Goal: Transaction & Acquisition: Purchase product/service

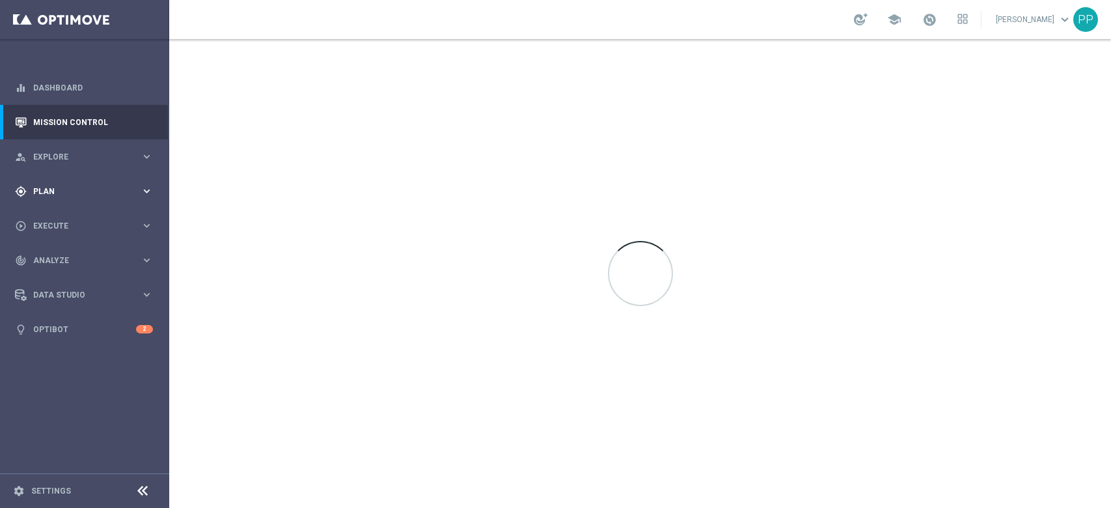
click at [62, 198] on div "gps_fixed Plan keyboard_arrow_right" at bounding box center [84, 191] width 168 height 34
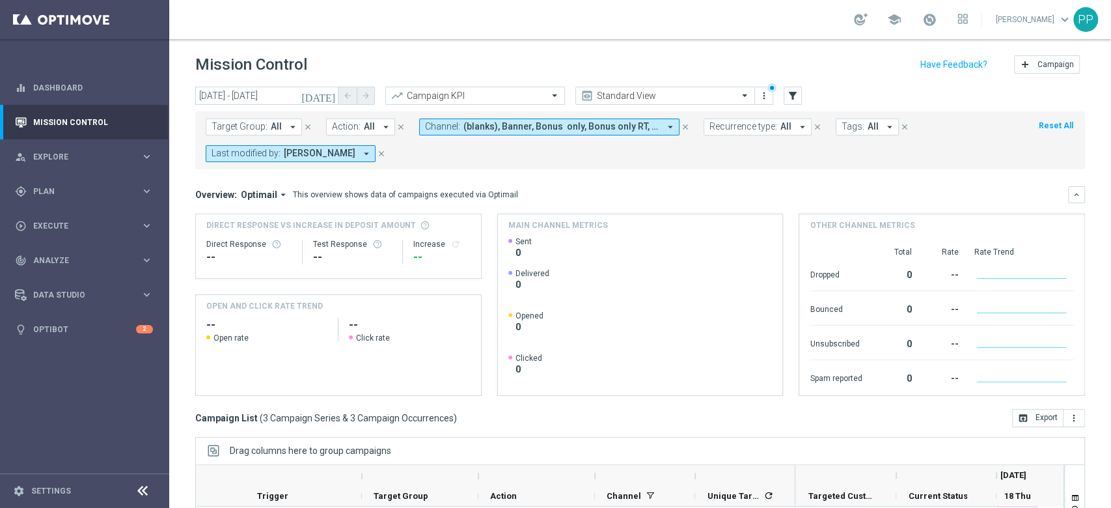
click at [17, 452] on sidenavbar "equalizer Dashboard Mission Control" at bounding box center [84, 254] width 169 height 508
click at [102, 435] on sidenavbar "equalizer Dashboard Mission Control" at bounding box center [84, 254] width 169 height 508
click at [87, 191] on span "Plan" at bounding box center [86, 191] width 107 height 8
click at [91, 222] on link "Target Groups" at bounding box center [85, 218] width 102 height 10
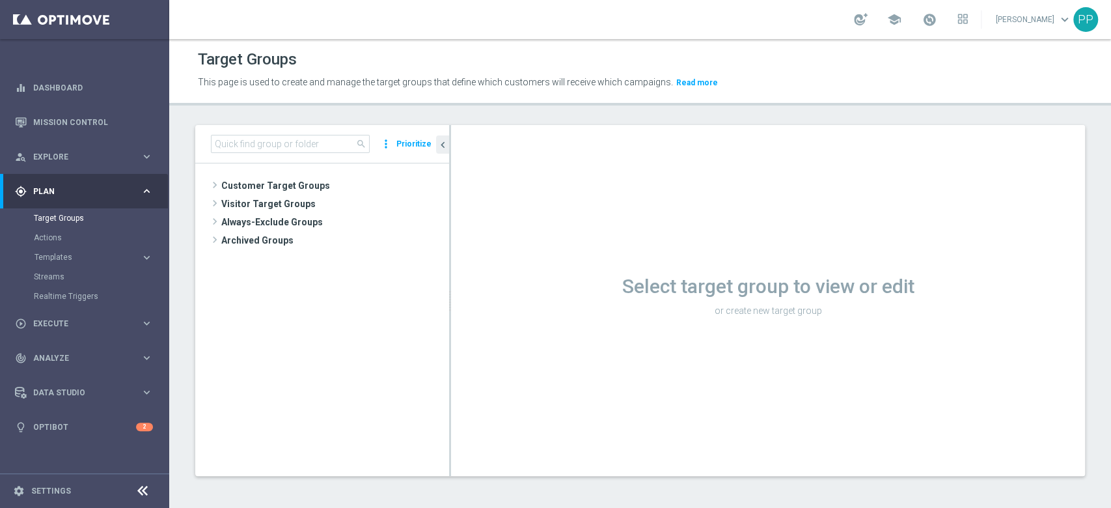
click at [185, 343] on div "search more_vert Prioritize Customer Target Groups library_add create_new_folder" at bounding box center [640, 310] width 942 height 371
click at [310, 182] on span "Customer Target Groups" at bounding box center [319, 185] width 197 height 18
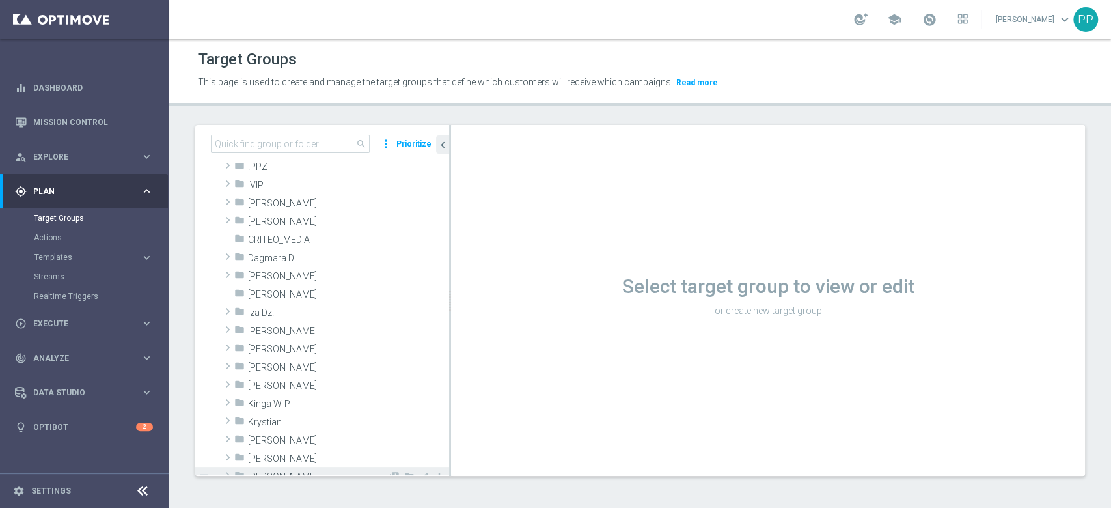
scroll to position [173, 0]
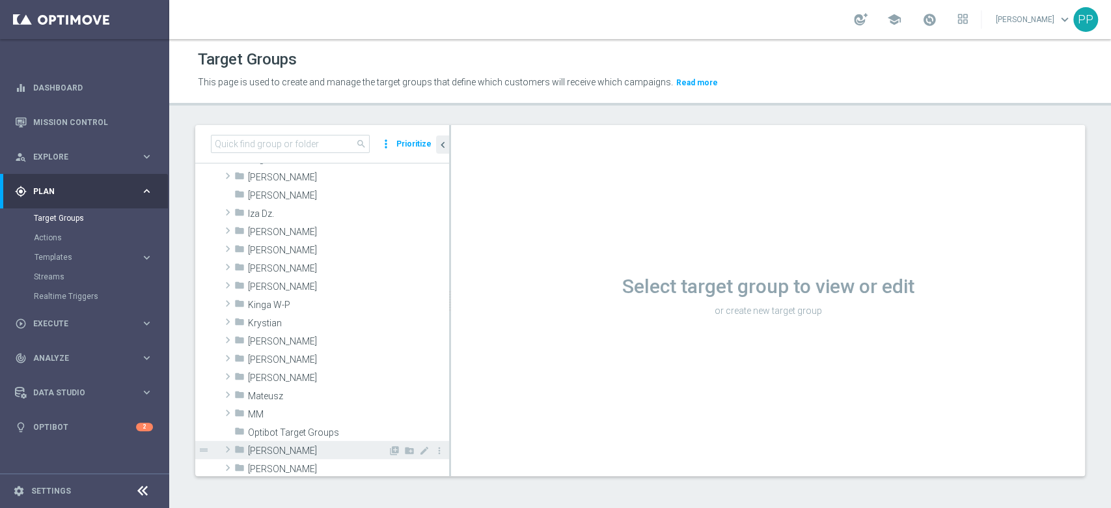
click at [286, 449] on span "Patryk P." at bounding box center [318, 450] width 140 height 11
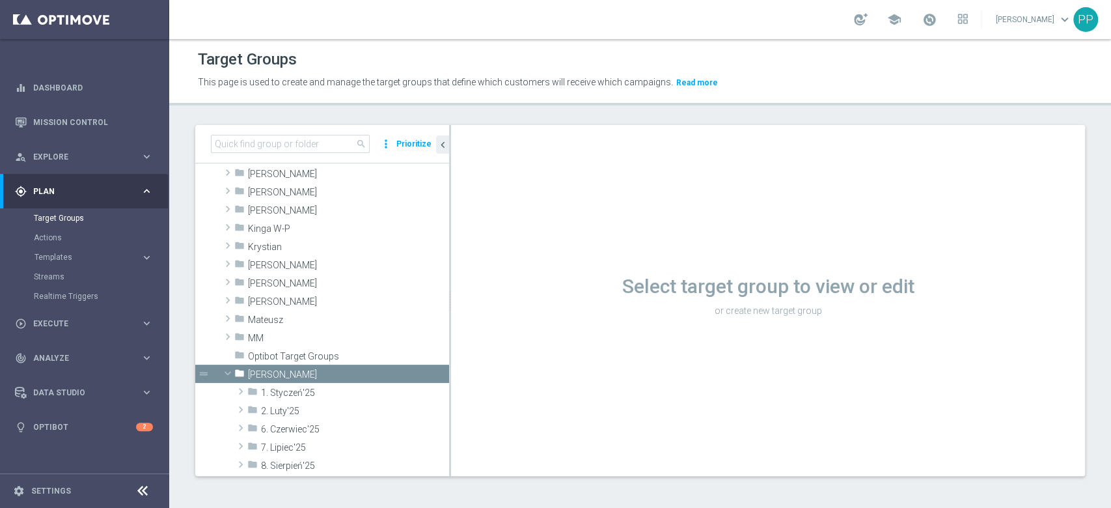
scroll to position [347, 0]
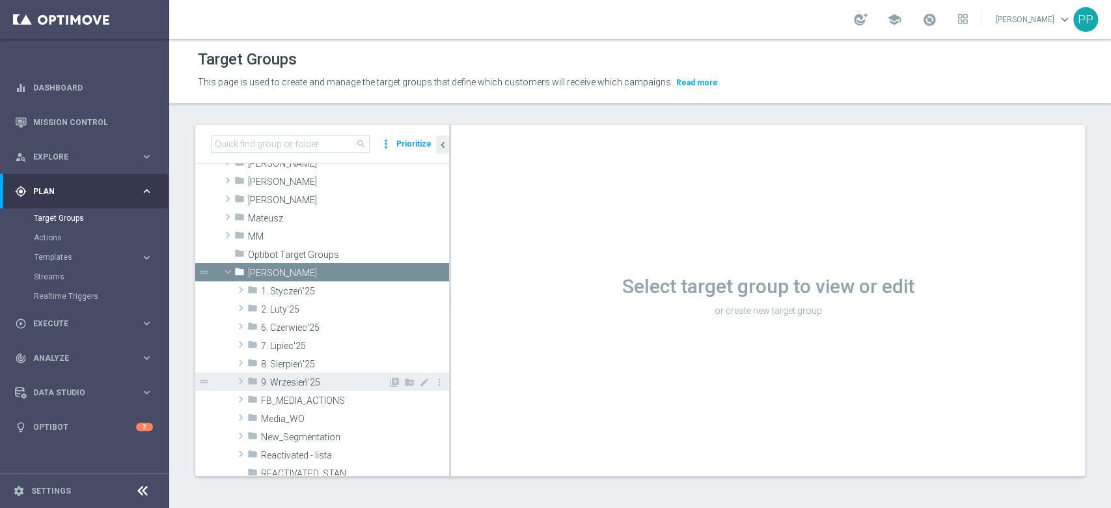
click at [312, 377] on span "9. Wrzesień'25" at bounding box center [324, 382] width 127 height 11
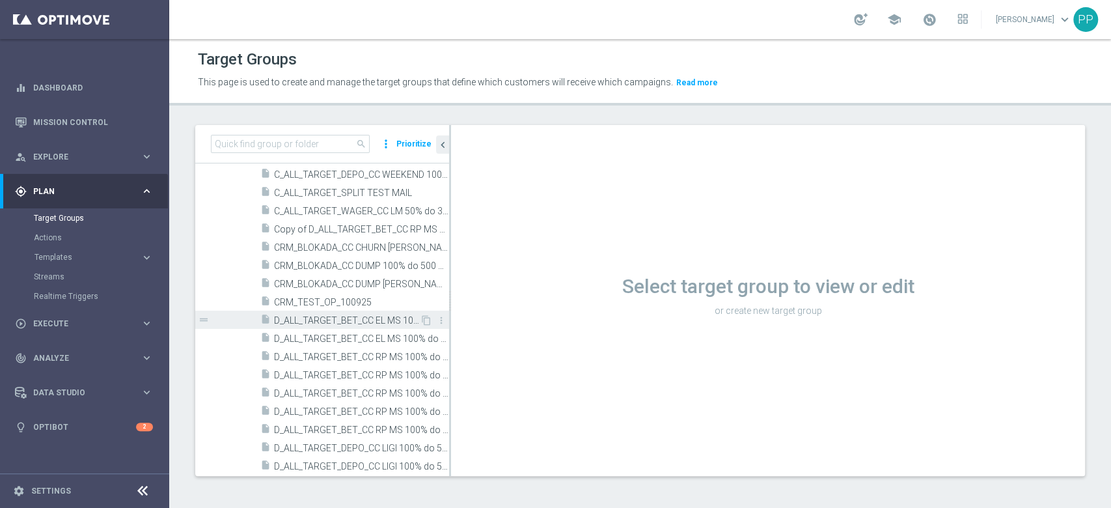
scroll to position [607, 0]
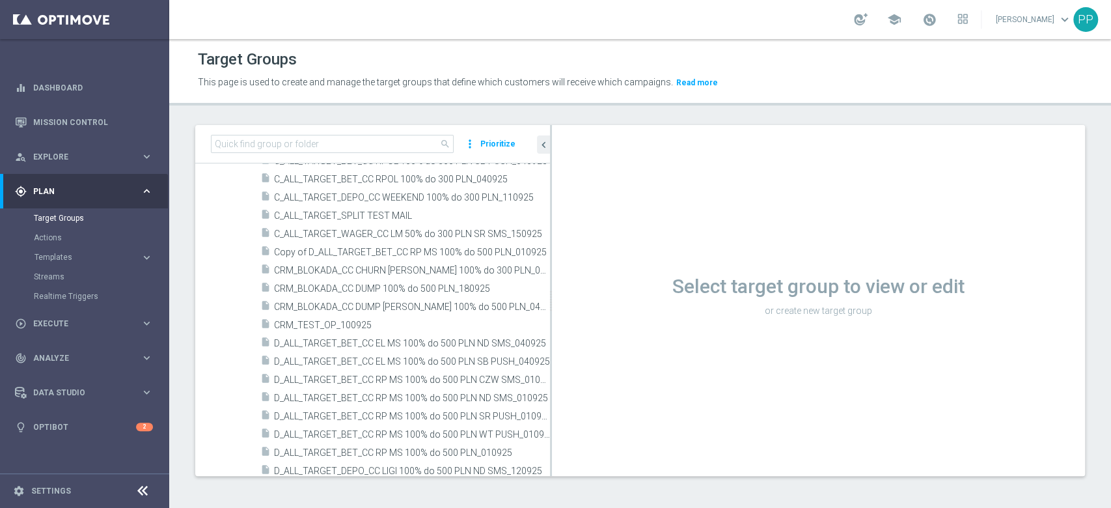
drag, startPoint x: 450, startPoint y: 351, endPoint x: 577, endPoint y: 352, distance: 126.9
click at [577, 352] on as-split "search more_vert Prioritize Customer Target Groups library_add create_new_folder" at bounding box center [640, 300] width 890 height 351
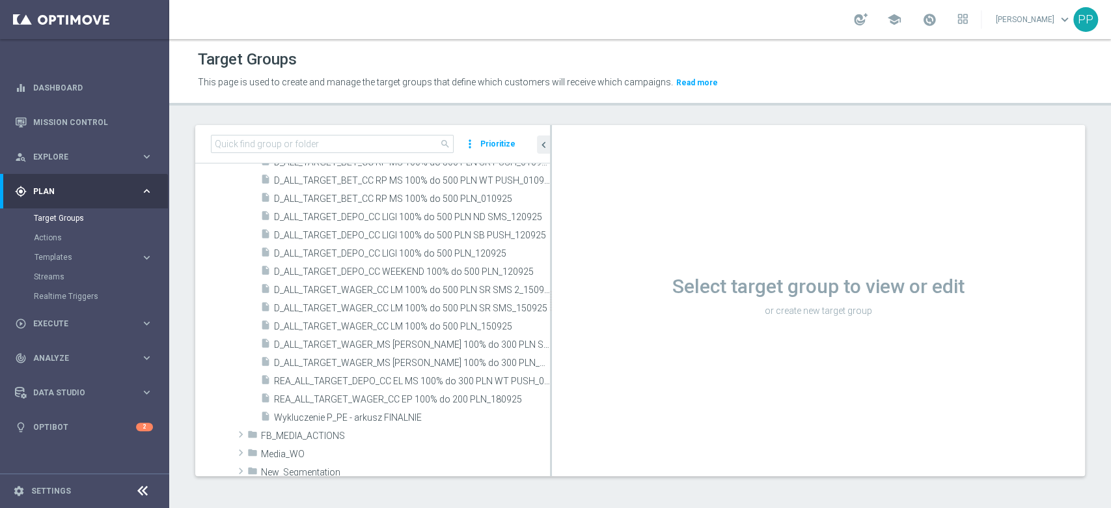
scroll to position [868, 0]
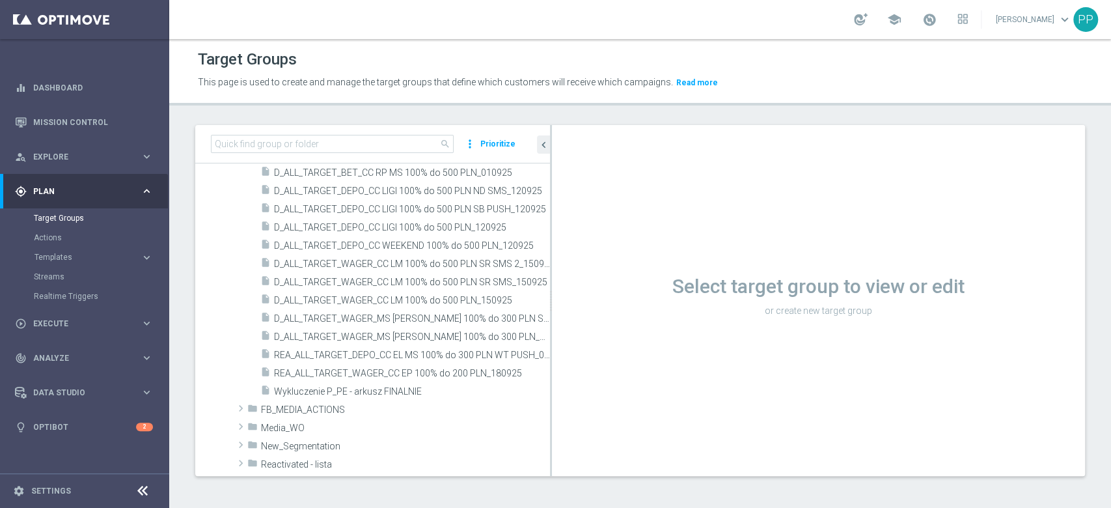
click at [197, 377] on div "insert_drive_file C_ALL_TARGET_BET_CC RPOL 100% do 300 PLN SB PUSH_040925 conte…" at bounding box center [372, 118] width 355 height 562
click at [391, 320] on span "D_ALL_TARGET_WAGER_MS SIATKA 100% do 300 PLN SB PUSH_120925" at bounding box center [397, 318] width 247 height 11
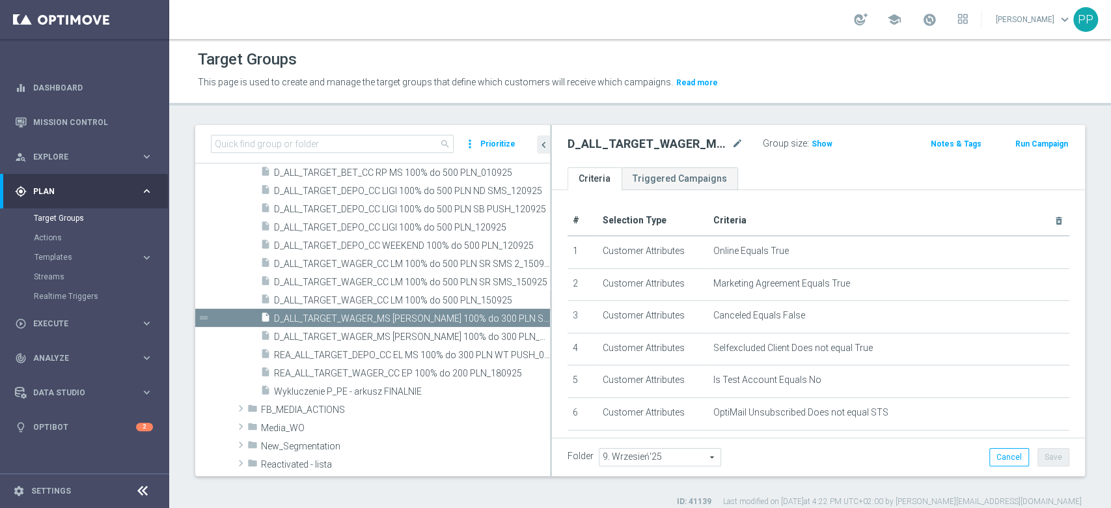
click at [184, 170] on div "search more_vert Prioritize Customer Target Groups library_add create_new_folde…" at bounding box center [640, 316] width 942 height 382
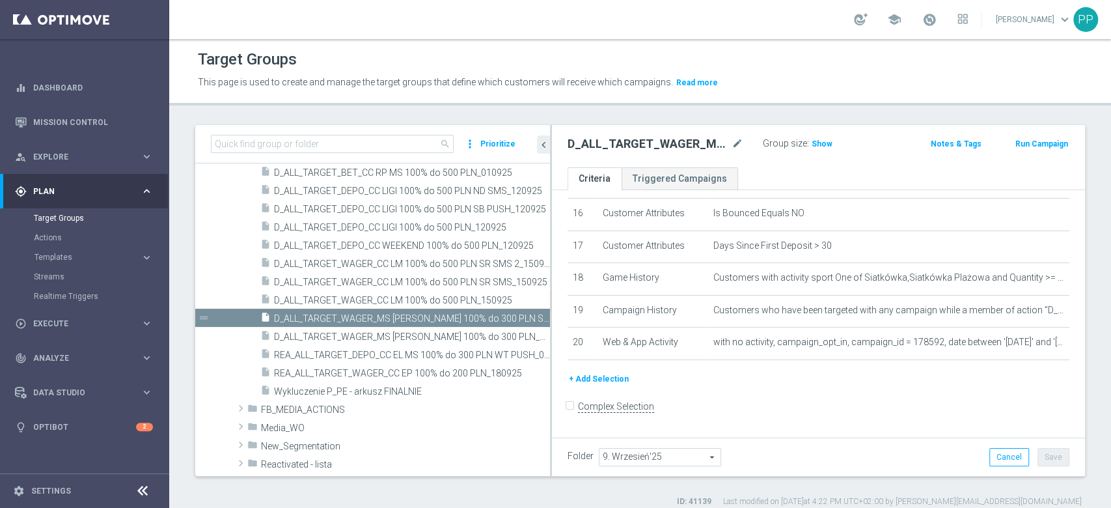
scroll to position [523, 0]
click at [522, 318] on icon "content_copy" at bounding box center [527, 318] width 10 height 10
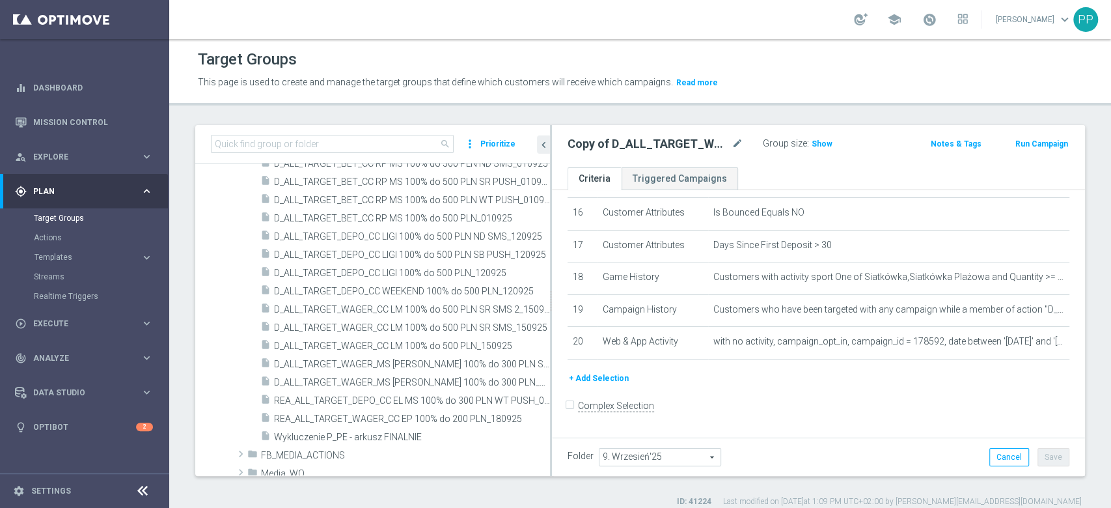
scroll to position [504, 0]
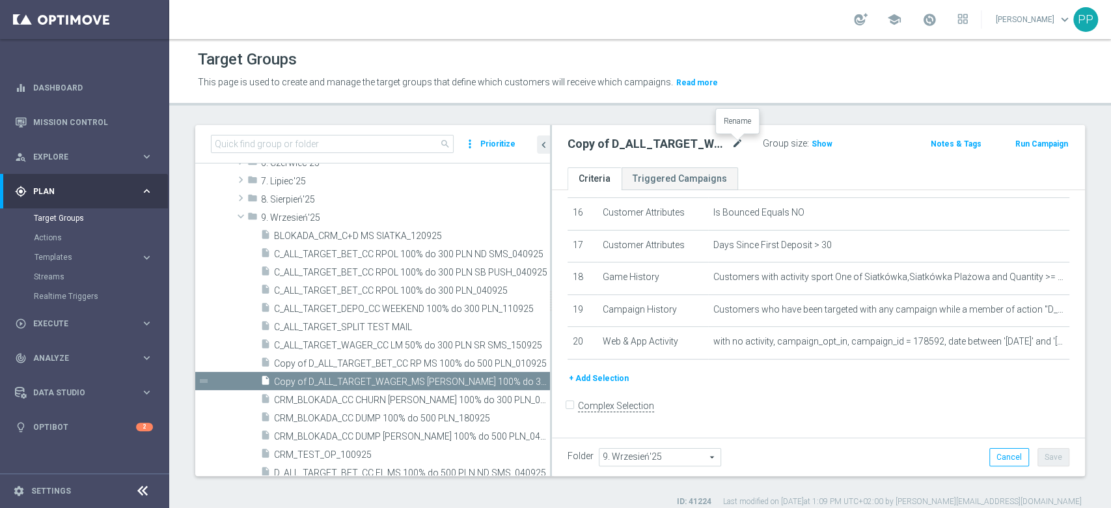
click at [741, 141] on icon "mode_edit" at bounding box center [738, 144] width 12 height 16
click at [679, 146] on input "Copy of D_ALL_TARGET_WAGER_MS SIATKA 100% do 300 PLN SB PUSH_120925" at bounding box center [656, 145] width 176 height 18
drag, startPoint x: 698, startPoint y: 143, endPoint x: 415, endPoint y: 146, distance: 283.1
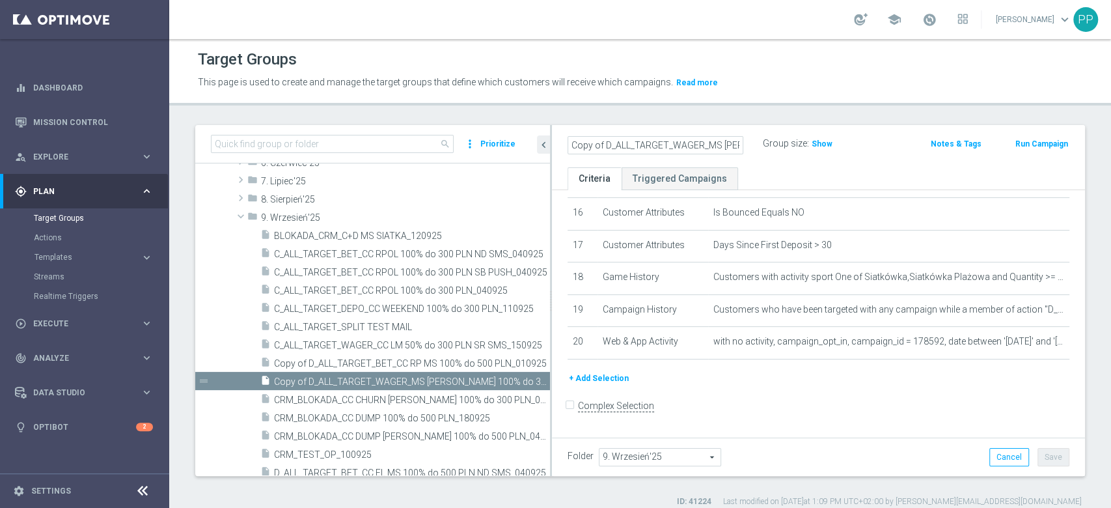
click at [415, 146] on as-split "search more_vert Prioritize Customer Target Groups library_add create_new_folder" at bounding box center [640, 300] width 890 height 351
click at [604, 145] on input "Copy of D_ALL_TARGET_WAGER_MS SIATKA 100% do 300 PLN SB PUSH_120925" at bounding box center [656, 145] width 176 height 18
drag, startPoint x: 606, startPoint y: 146, endPoint x: 785, endPoint y: 145, distance: 179.0
click at [785, 145] on div "D_ALL_TARGET_WAGER_MS SIATKA 100% do 300 PLN SB PUSH_120925 Group size : Show" at bounding box center [732, 145] width 348 height 20
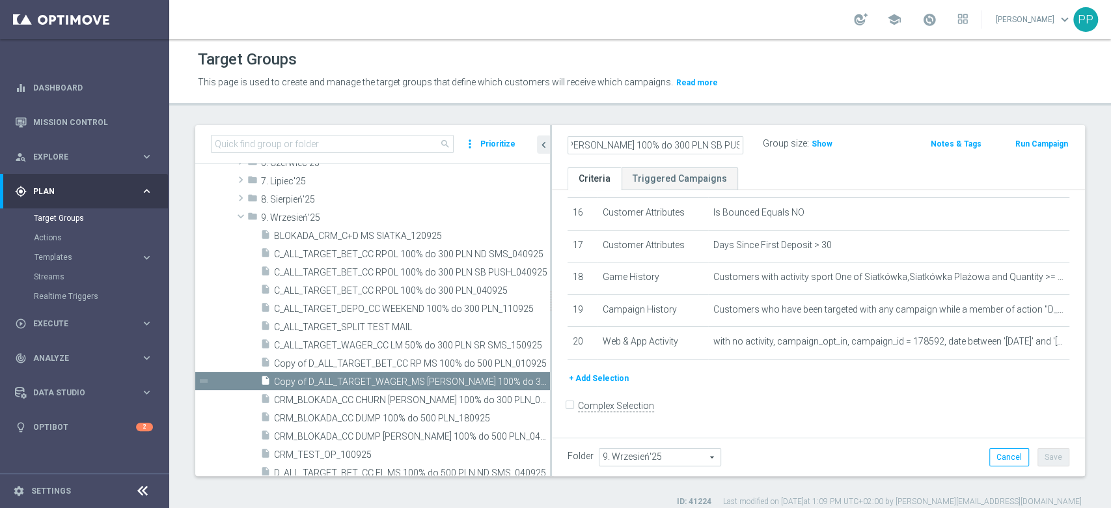
click at [679, 144] on input "D_ALL_TARGET_WAGER_MS SIATKA 100% do 300 PLN SB PUSH_120925" at bounding box center [656, 145] width 176 height 18
type input "D_ALL_TARGET_WAGER_MS SIATKA 100% do 300 PLN SB PUSH_120925"
click at [775, 99] on header "Target Groups This page is used to create and manage the target groups that def…" at bounding box center [640, 72] width 942 height 66
click at [989, 450] on button "Cancel" at bounding box center [1009, 457] width 40 height 18
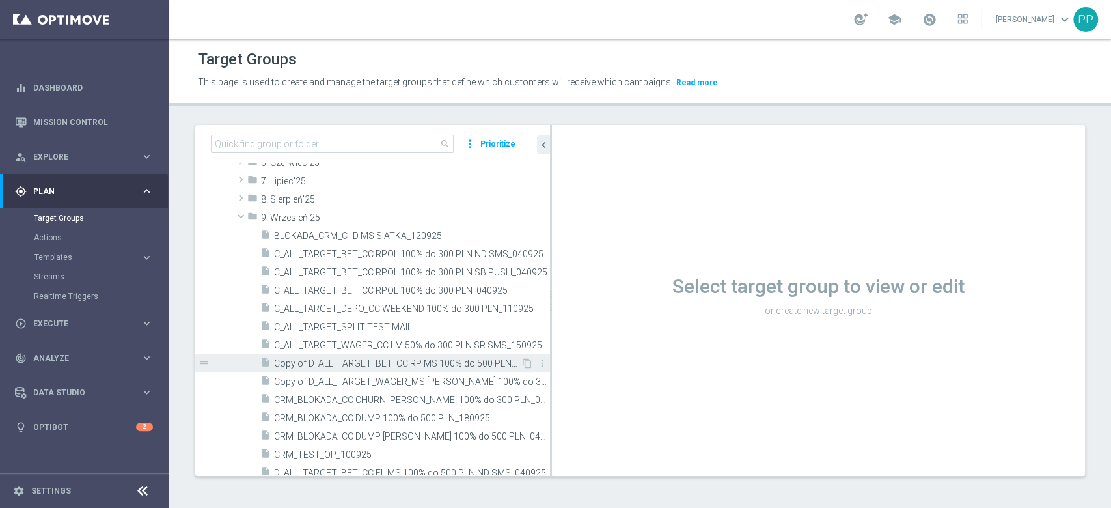
click at [445, 358] on span "Copy of D_ALL_TARGET_BET_CC RP MS 100% do 500 PLN_010925" at bounding box center [397, 363] width 247 height 11
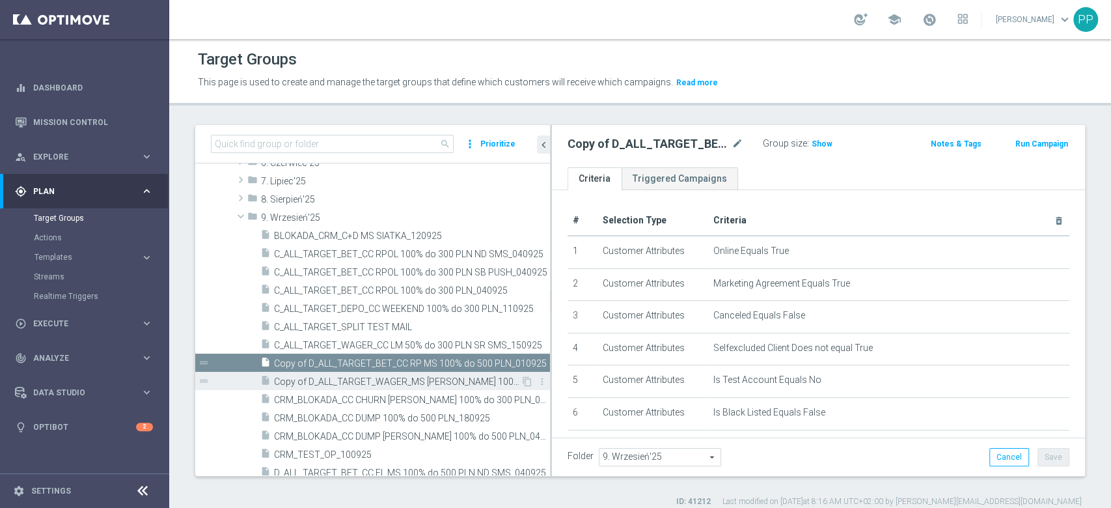
click at [443, 376] on span "Copy of D_ALL_TARGET_WAGER_MS SIATKA 100% do 300 PLN SB PUSH_120925" at bounding box center [397, 381] width 247 height 11
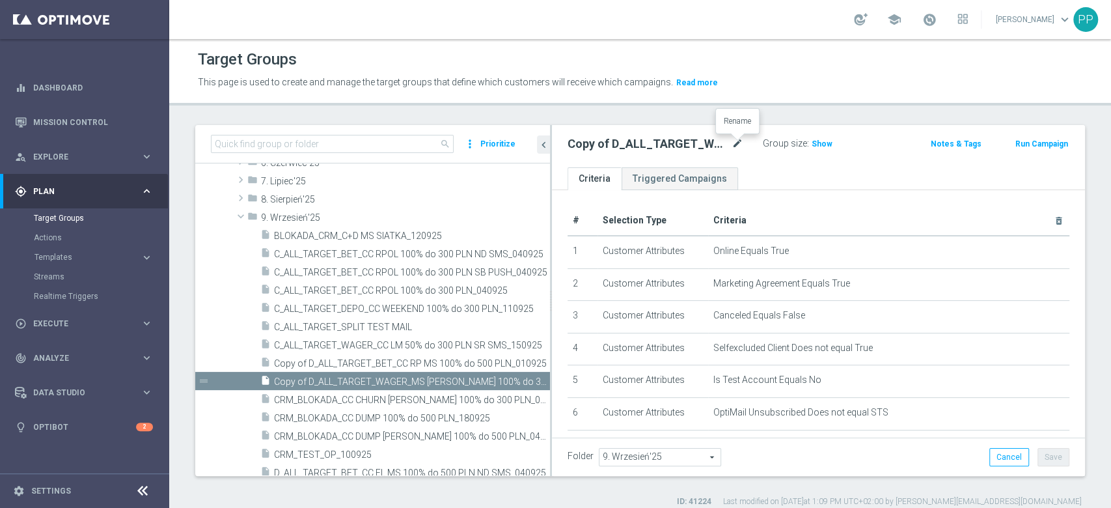
click at [738, 143] on icon "mode_edit" at bounding box center [738, 144] width 12 height 16
click at [750, 104] on header "Target Groups This page is used to create and manage the target groups that def…" at bounding box center [640, 72] width 942 height 66
click at [486, 361] on span "Copy of D_ALL_TARGET_BET_CC RP MS 100% do 500 PLN_010925" at bounding box center [397, 363] width 247 height 11
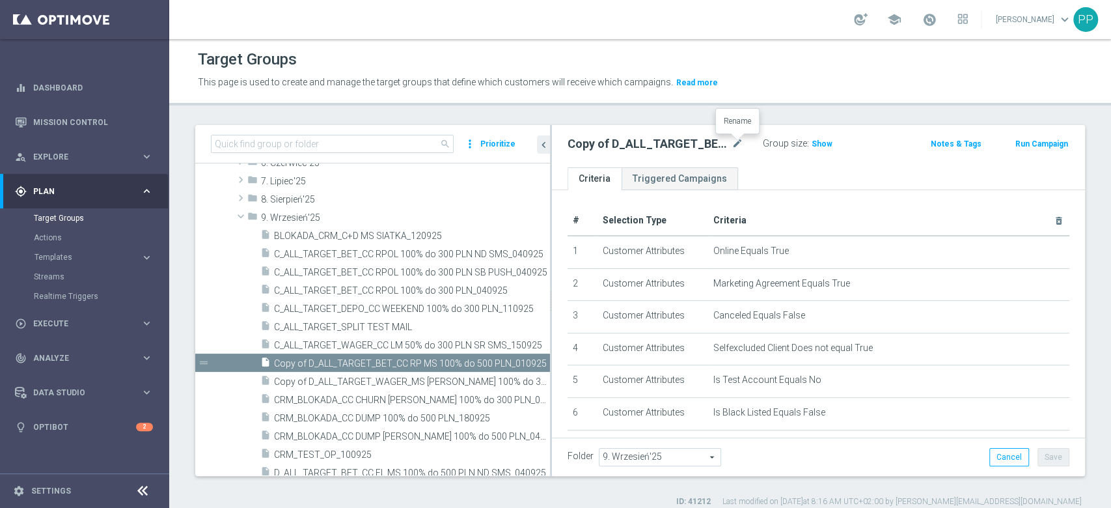
click at [737, 148] on icon "mode_edit" at bounding box center [738, 144] width 12 height 16
click at [754, 117] on div "Target Groups This page is used to create and manage the target groups that def…" at bounding box center [640, 273] width 942 height 469
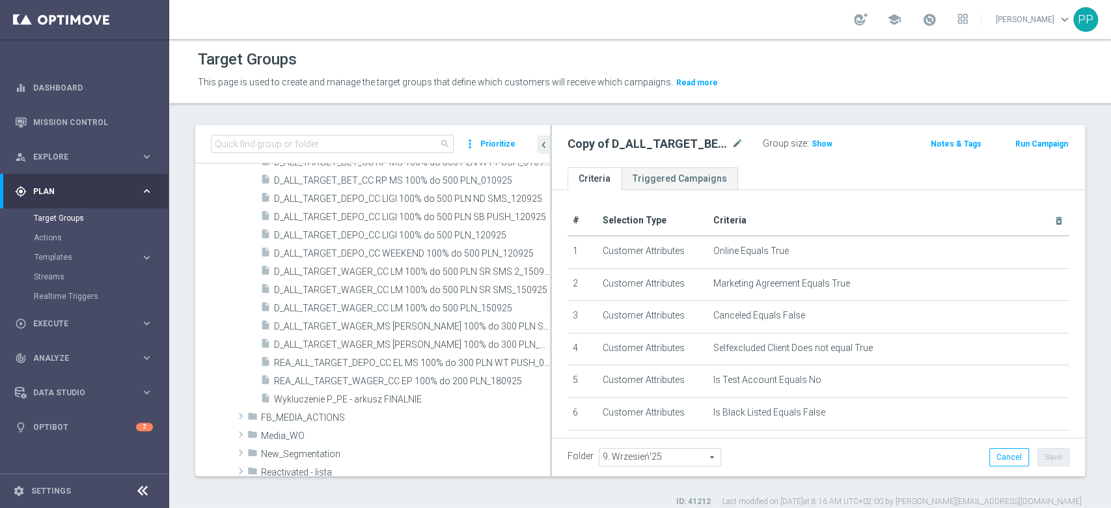
scroll to position [851, 0]
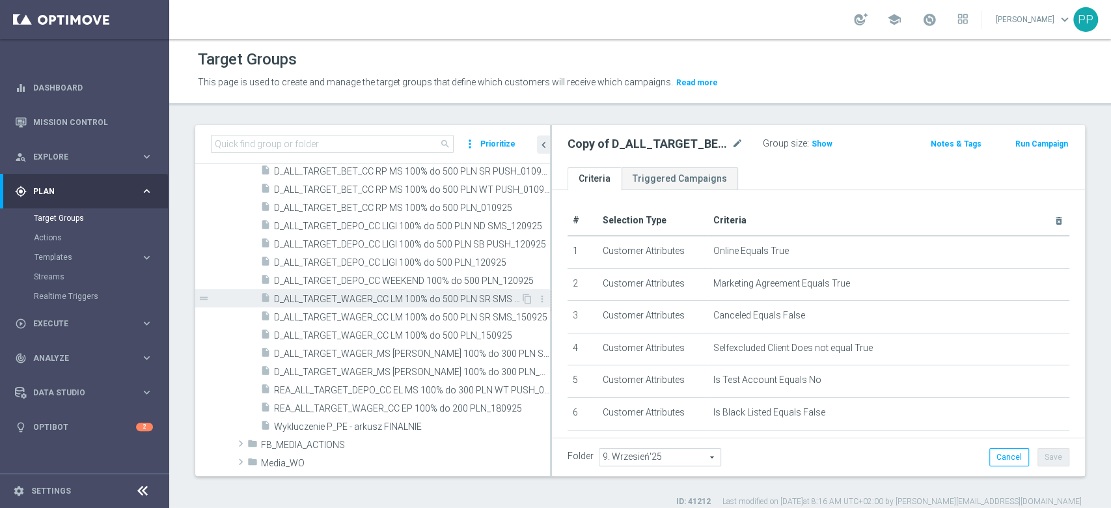
click at [474, 299] on span "D_ALL_TARGET_WAGER_CC LM 100% do 500 PLN SR SMS 2_150925" at bounding box center [397, 299] width 247 height 11
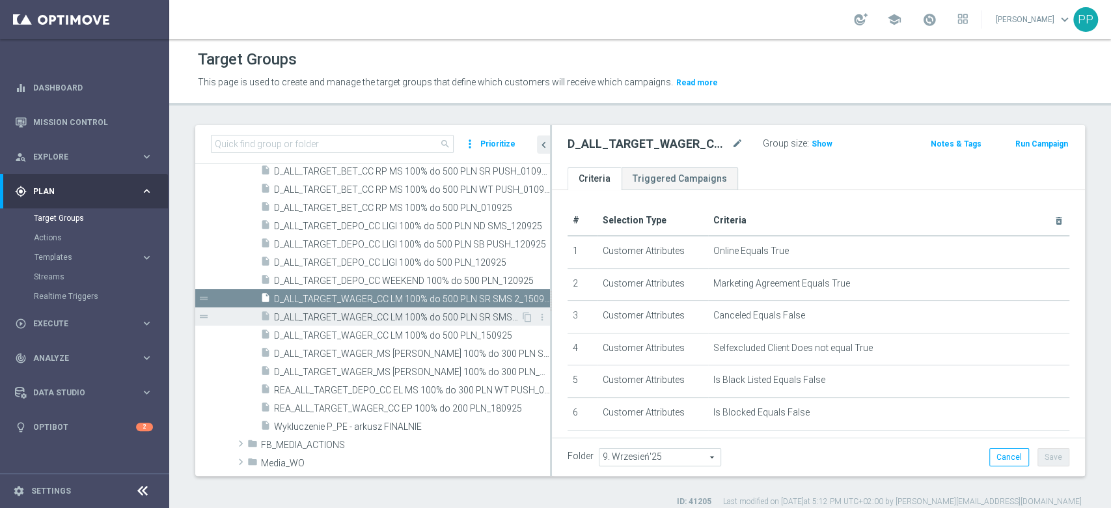
click at [475, 312] on span "D_ALL_TARGET_WAGER_CC LM 100% do 500 PLN SR SMS_150925" at bounding box center [397, 317] width 247 height 11
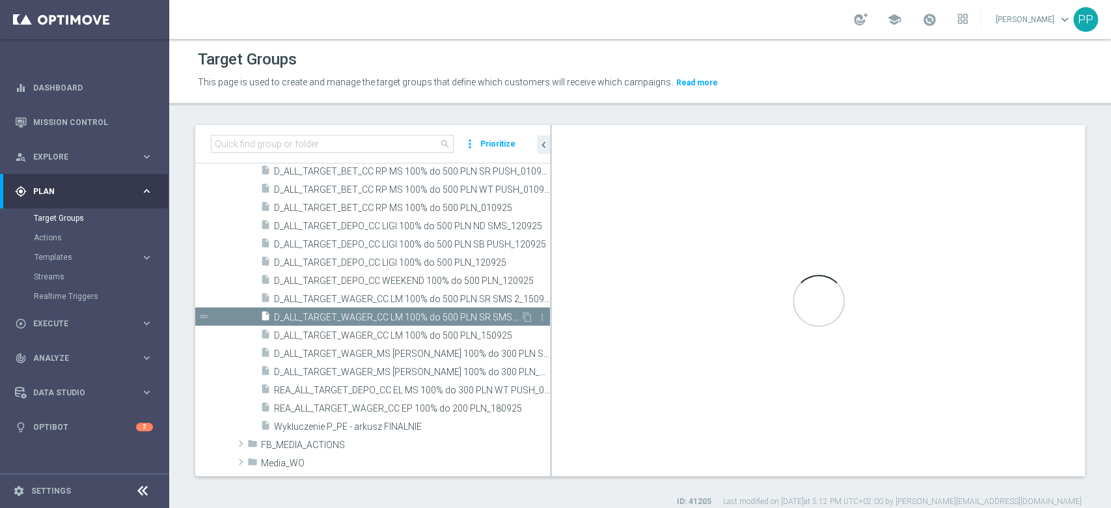
checkbox input "true"
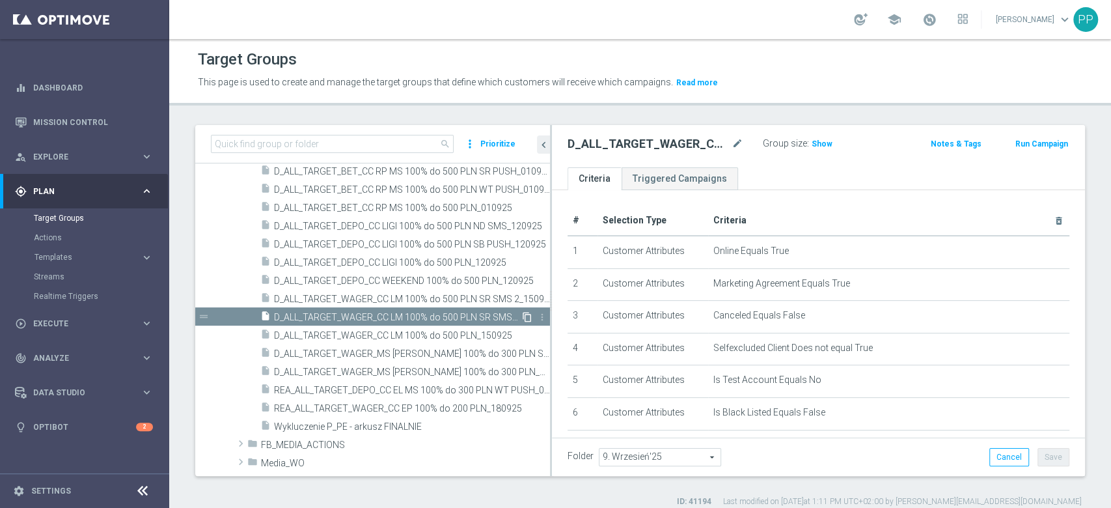
click at [522, 317] on icon "content_copy" at bounding box center [527, 317] width 10 height 10
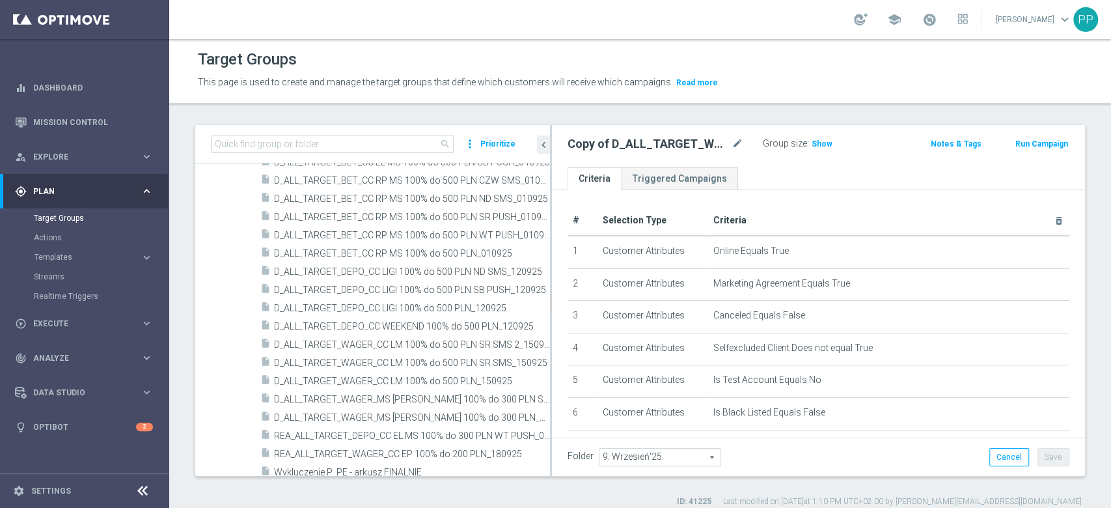
scroll to position [504, 0]
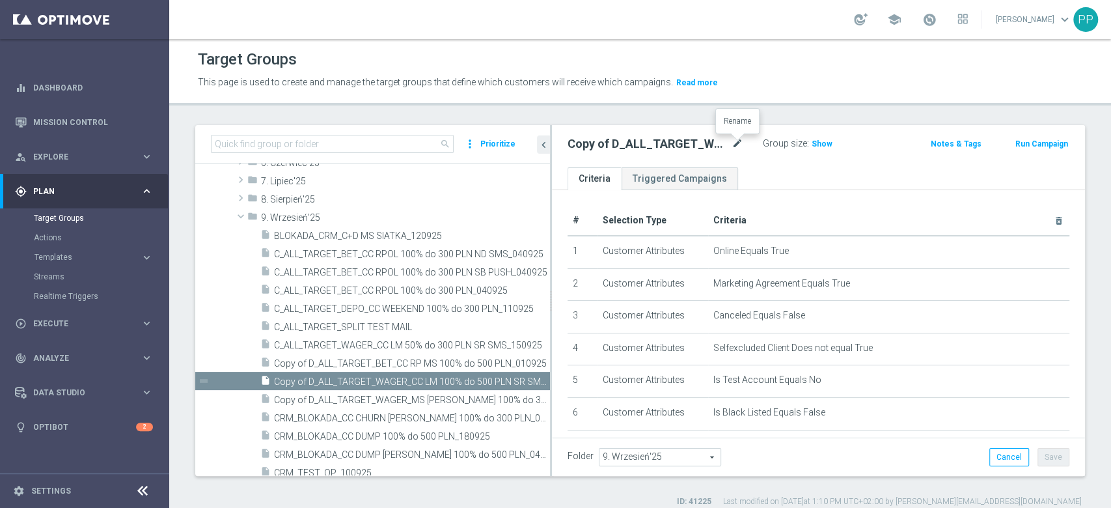
click at [738, 144] on icon "mode_edit" at bounding box center [738, 144] width 12 height 16
click at [684, 144] on input "Copy of D_ALL_TARGET_WAGER_CC LM 100% do 500 PLN SR SMS_150925" at bounding box center [656, 145] width 176 height 18
drag, startPoint x: 696, startPoint y: 146, endPoint x: 525, endPoint y: 140, distance: 171.9
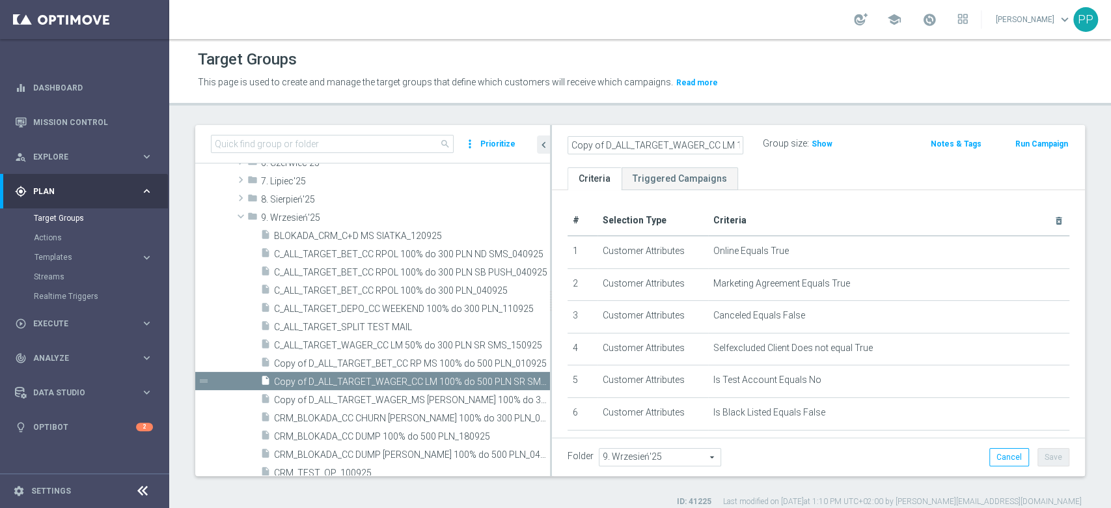
click at [525, 140] on as-split "search more_vert Prioritize Customer Target Groups library_add create_new_folder" at bounding box center [640, 300] width 890 height 351
click at [603, 148] on input "Copy of D_ALL_TARGET_WAGER_CC LM 100% do 500 PLN CZW PUSH_150925" at bounding box center [656, 145] width 176 height 18
click at [605, 147] on input "Copy of D_ALL_TARGET_WAGER_CC LM 100% do 500 PLN CZW PUSH_150925" at bounding box center [656, 145] width 176 height 18
type input "D_ALL_TARGET_WAGER_CC LM 100% do 500 PLN CZW PUSH_150925"
click at [610, 112] on div "Target Groups This page is used to create and manage the target groups that def…" at bounding box center [640, 273] width 942 height 469
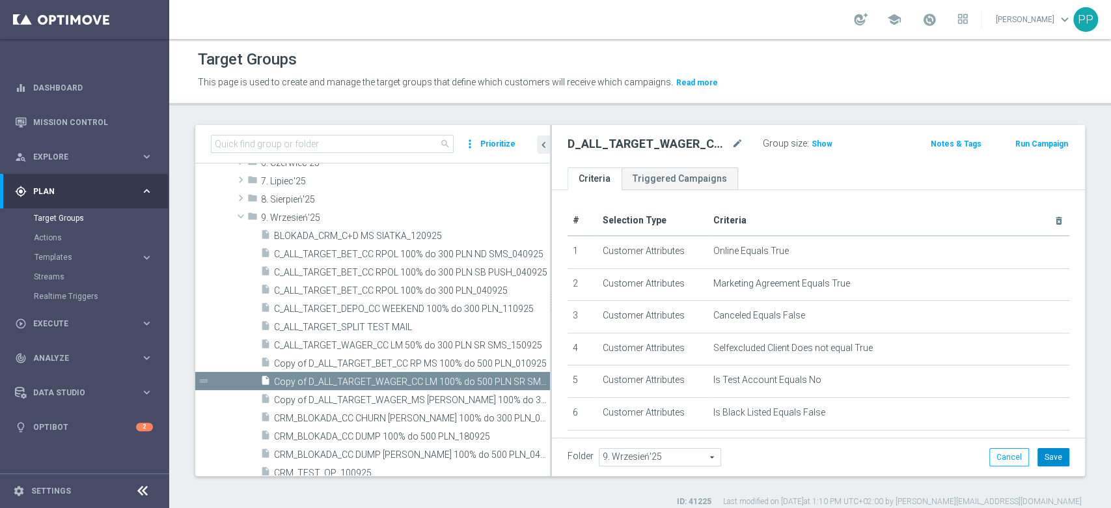
click at [1045, 463] on button "Save" at bounding box center [1053, 457] width 32 height 18
click at [537, 364] on icon "more_vert" at bounding box center [542, 363] width 10 height 10
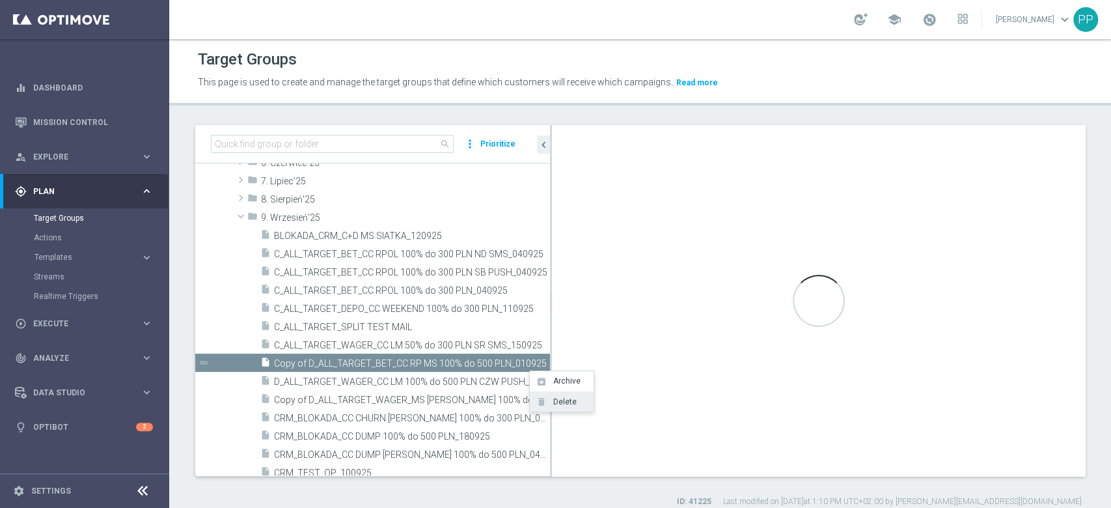
click at [554, 406] on span "Delete" at bounding box center [563, 401] width 28 height 9
checkbox input "false"
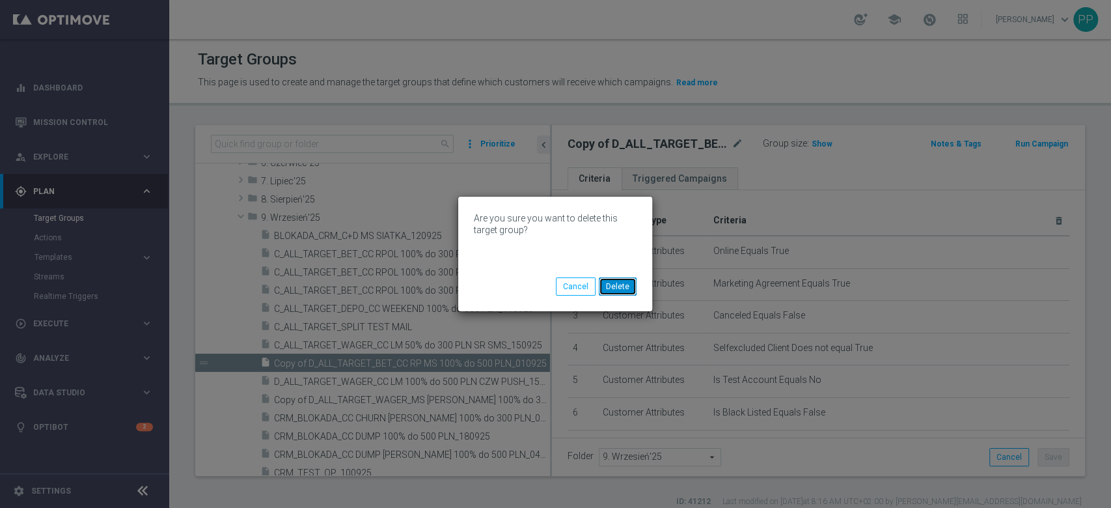
click at [630, 284] on button "Delete" at bounding box center [618, 286] width 38 height 18
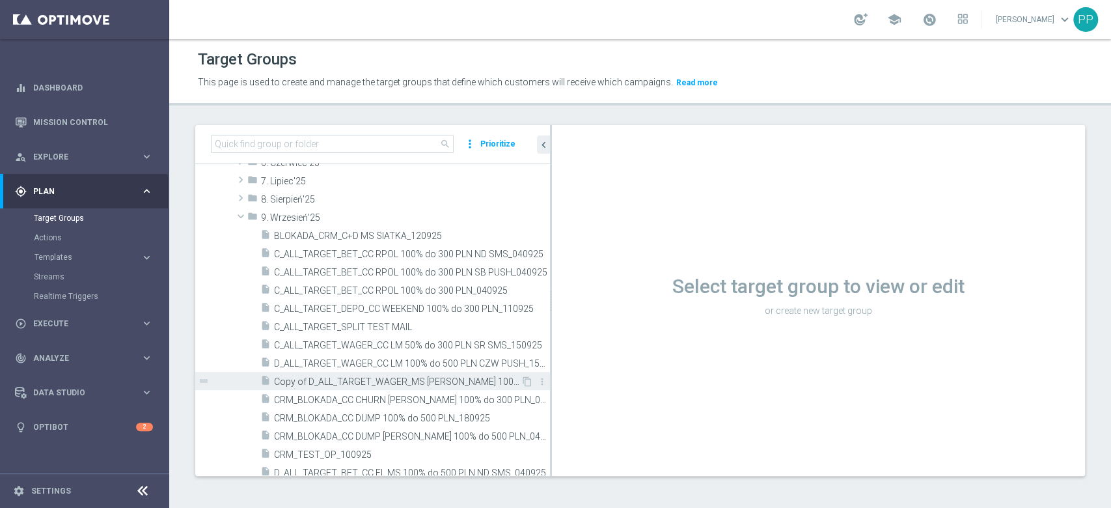
click at [434, 381] on span "Copy of D_ALL_TARGET_WAGER_MS SIATKA 100% do 300 PLN SB PUSH_120925" at bounding box center [397, 381] width 247 height 11
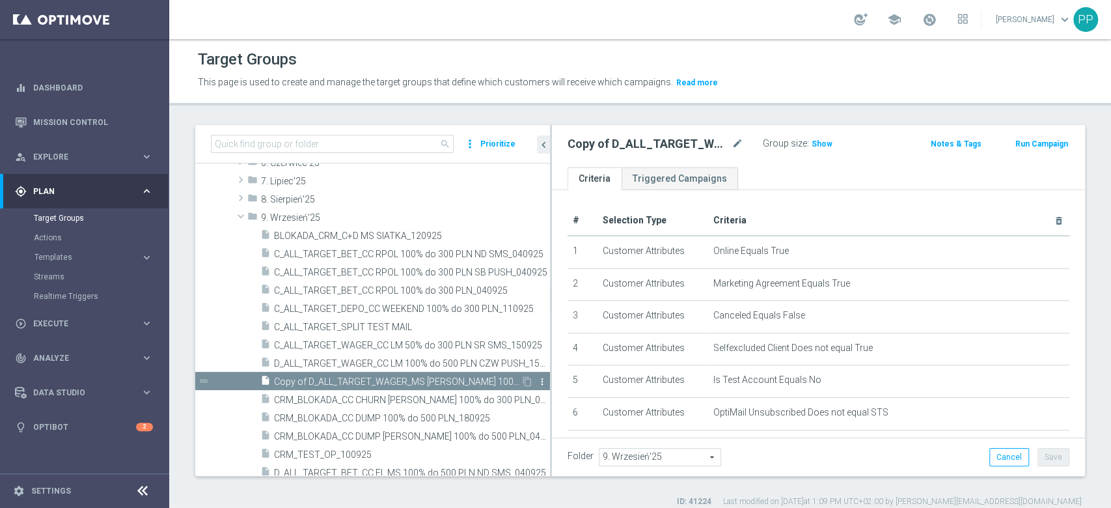
click at [537, 383] on icon "more_vert" at bounding box center [542, 381] width 10 height 10
click at [547, 424] on icon "delete" at bounding box center [543, 420] width 10 height 10
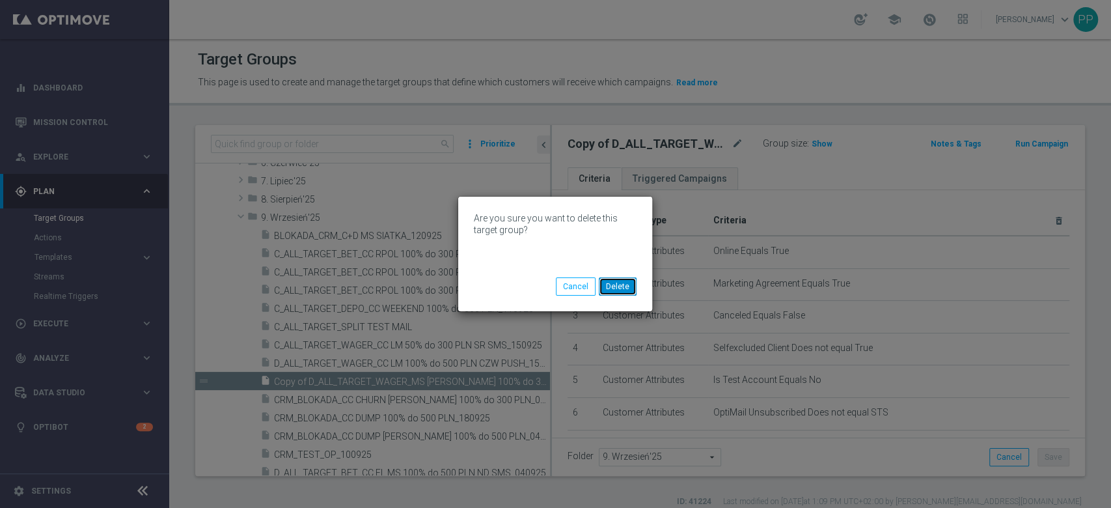
click at [619, 283] on button "Delete" at bounding box center [618, 286] width 38 height 18
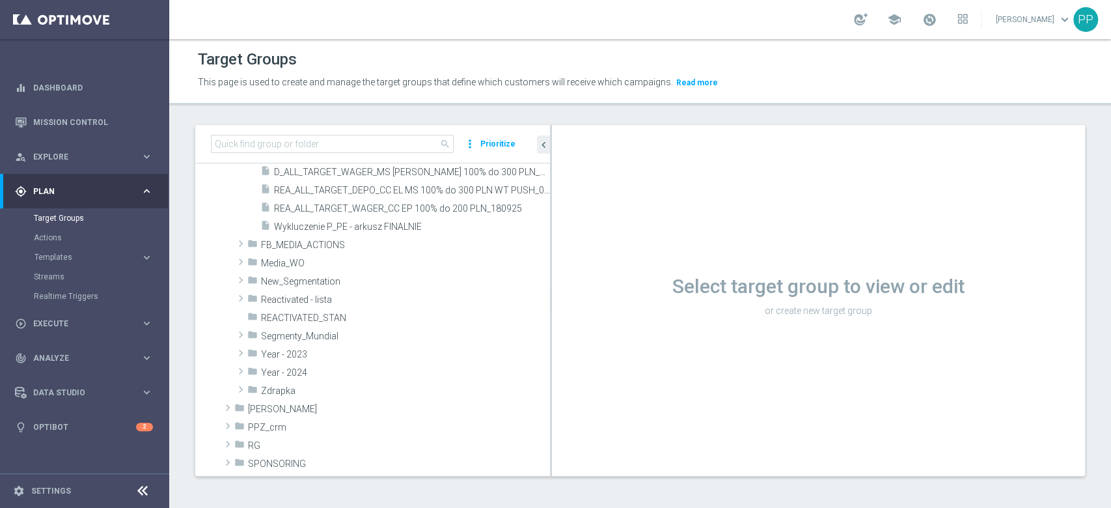
scroll to position [851, 0]
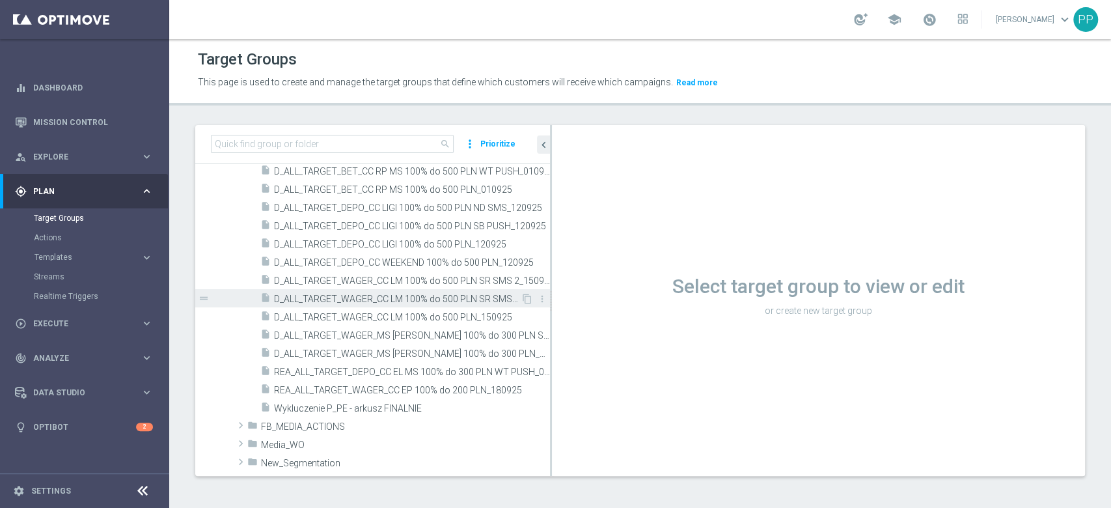
click at [475, 289] on div "insert_drive_file D_ALL_TARGET_WAGER_CC LM 100% do 500 PLN SR SMS_150925" at bounding box center [390, 298] width 260 height 18
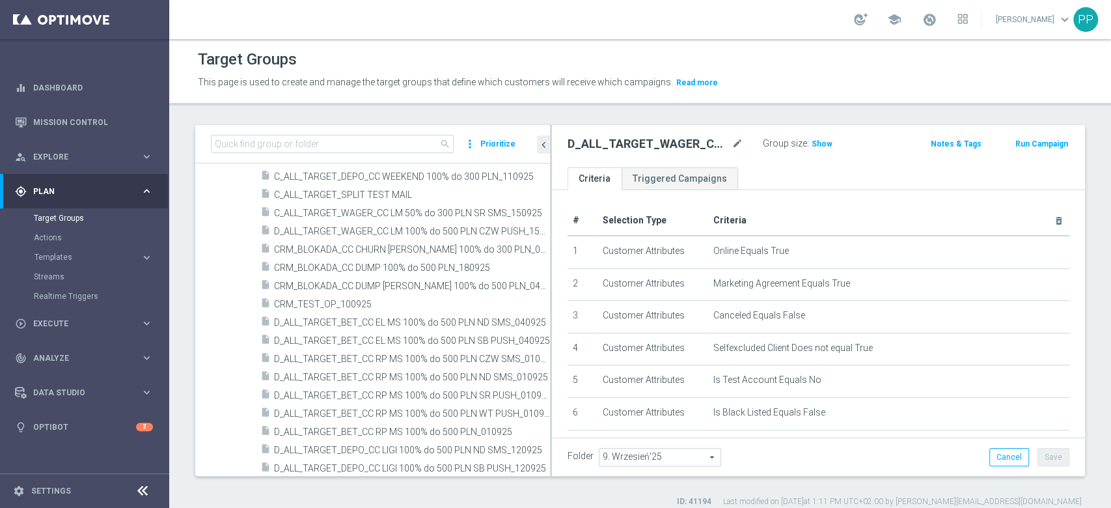
scroll to position [590, 0]
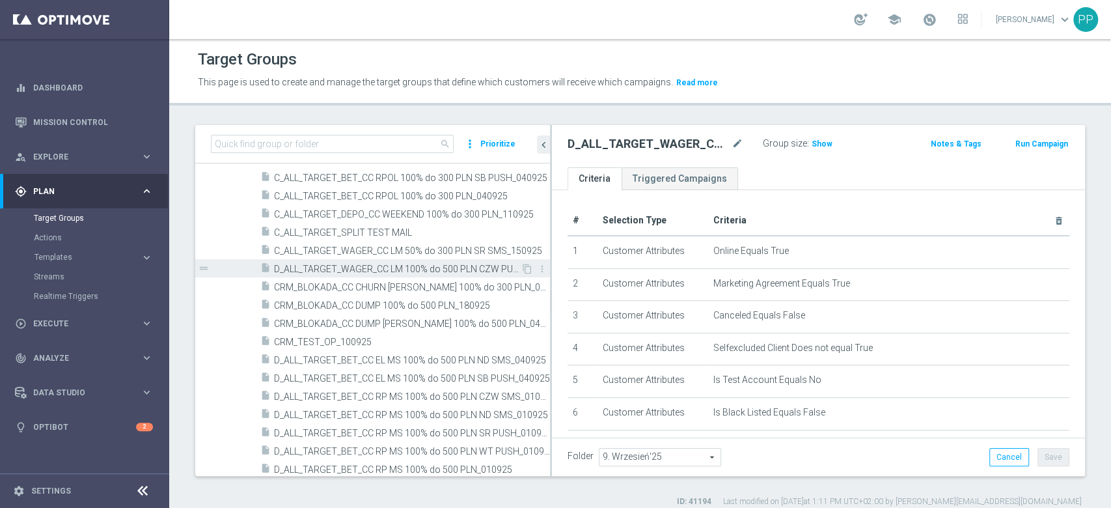
click at [484, 268] on span "D_ALL_TARGET_WAGER_CC LM 100% do 500 PLN CZW PUSH_150925" at bounding box center [397, 269] width 247 height 11
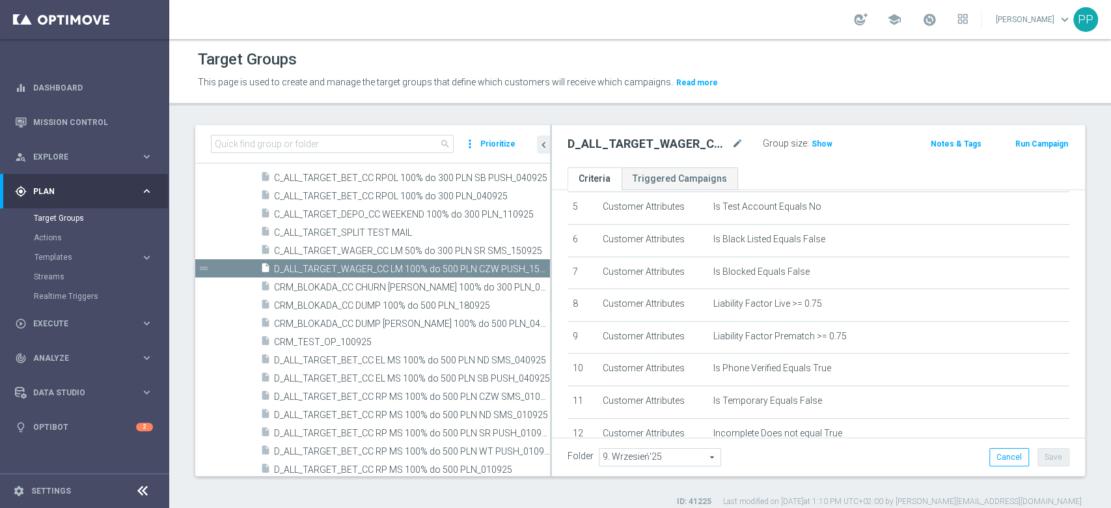
scroll to position [521, 0]
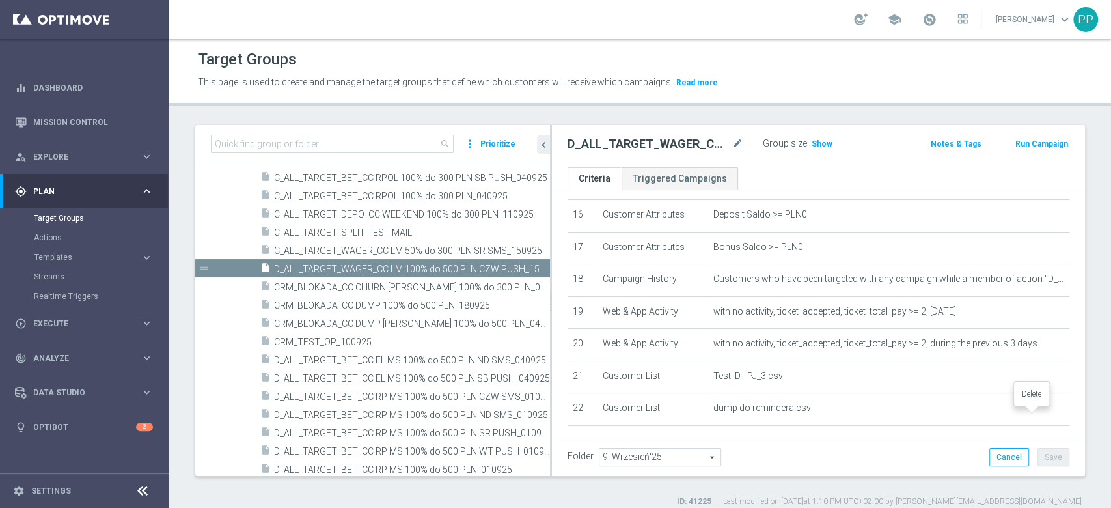
drag, startPoint x: 1028, startPoint y: 415, endPoint x: 1006, endPoint y: 408, distance: 23.1
click at [0, 0] on icon "delete_forever" at bounding box center [0, 0] width 0 height 0
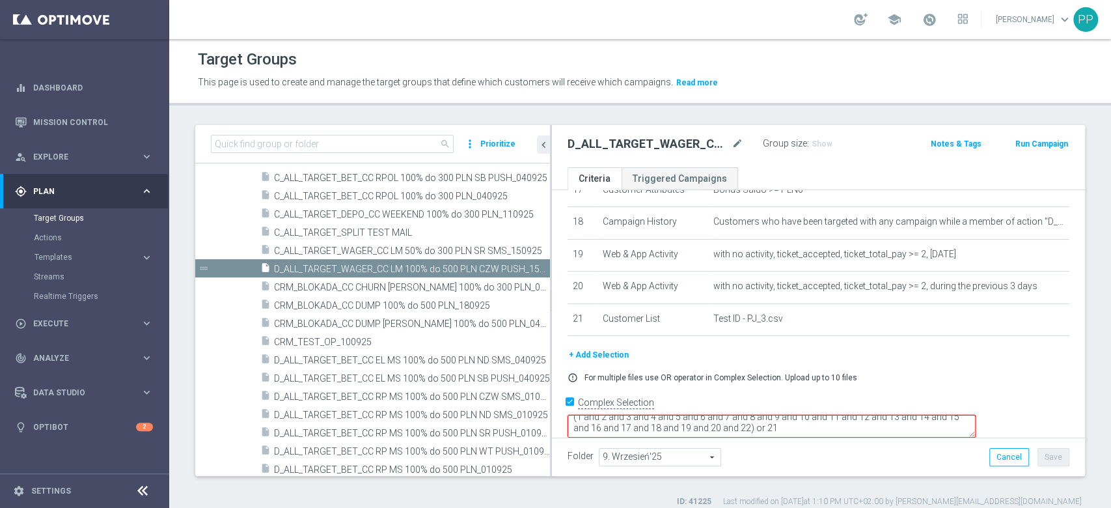
scroll to position [10, 0]
click at [873, 415] on textarea "(1 and 2 and 3 and 4 and 5 and 6 and 7 and 8 and 9 and 10 and 11 and 12 and 13 …" at bounding box center [772, 426] width 408 height 23
click at [871, 415] on textarea "(1 and 2 and 3 and 4 and 5 and 6 and 7 and 8 and 9 and 10 and 11 and 12 and 13 …" at bounding box center [772, 426] width 408 height 23
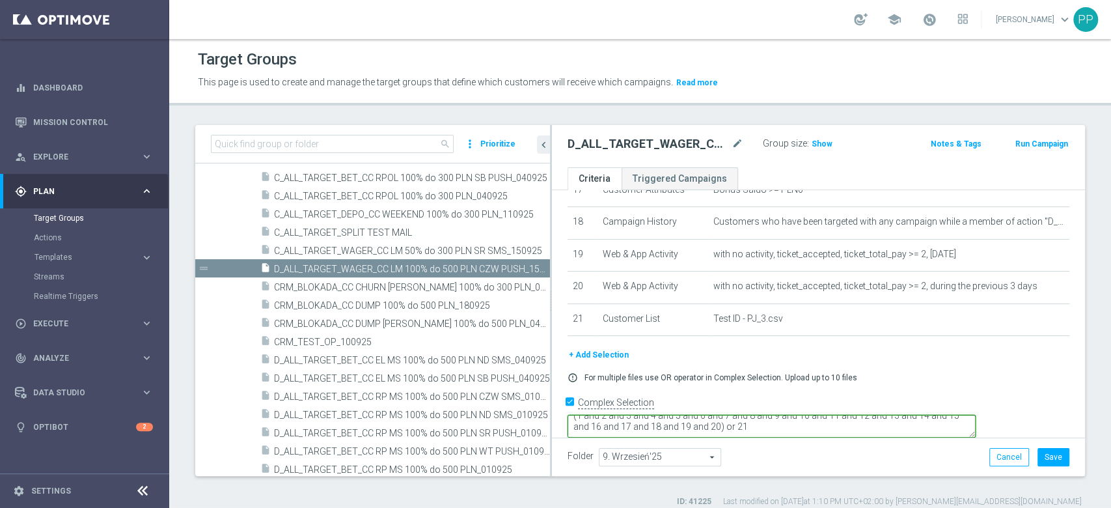
type textarea "(1 and 2 and 3 and 4 and 5 and 6 and 7 and 8 and 9 and 10 and 11 and 12 and 13 …"
click at [864, 426] on form "Complex Selection (1 and 2 and 3 and 4 and 5 and 6 and 7 and 8 and 9 and 10 and…" at bounding box center [819, 423] width 502 height 60
click at [839, 443] on div "Folder 9. Wrzesień'25 9. Wrzesień'25 arrow_drop_down search Cancel Save Saving.…" at bounding box center [818, 456] width 533 height 38
click at [1037, 461] on button "Save" at bounding box center [1053, 457] width 32 height 18
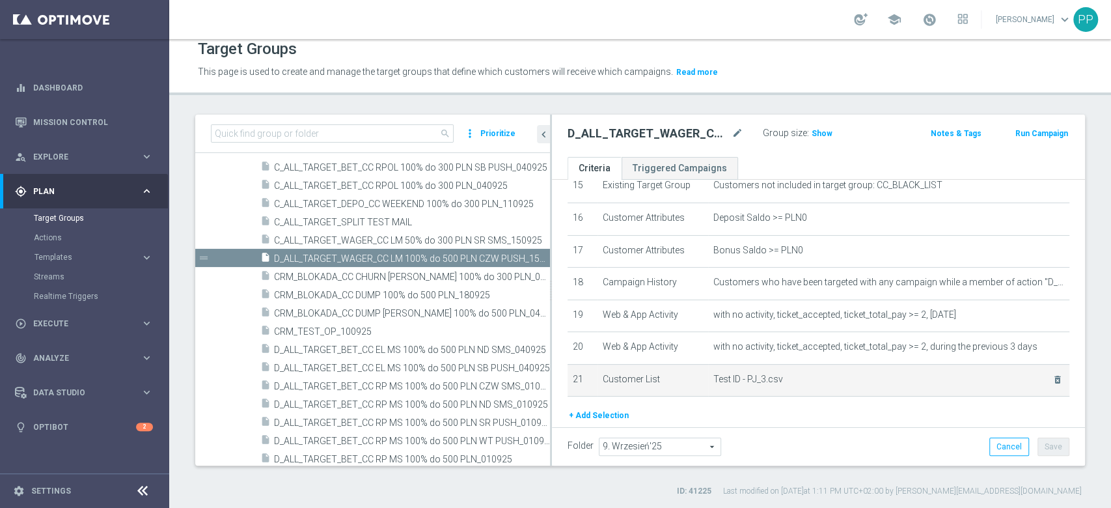
scroll to position [490, 0]
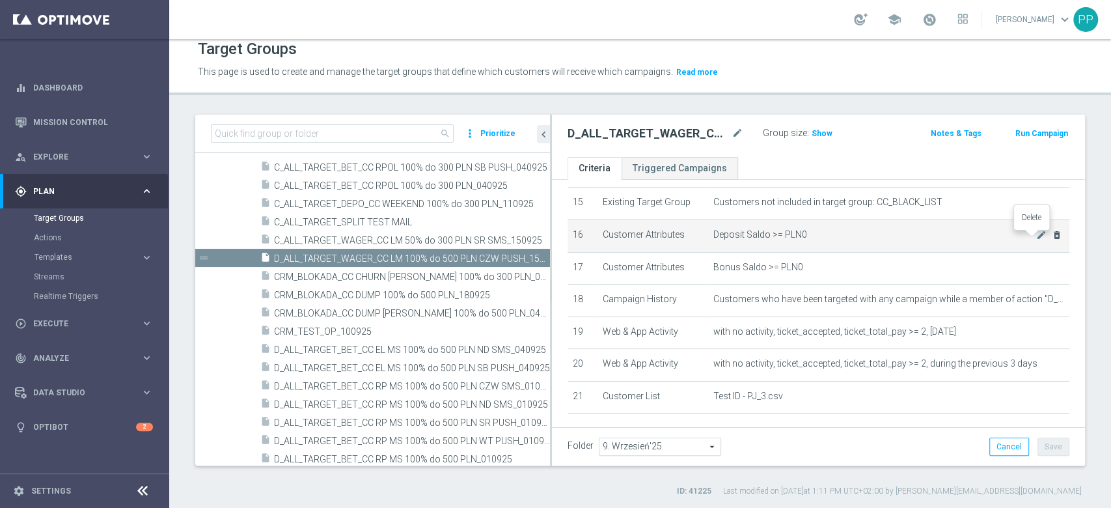
click at [1052, 240] on icon "delete_forever" at bounding box center [1057, 235] width 10 height 10
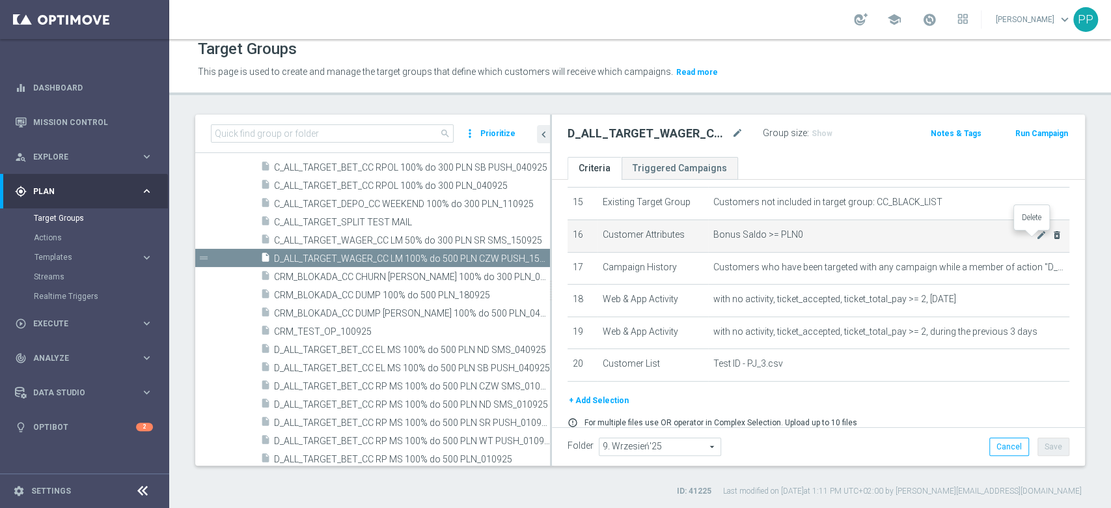
click at [1052, 240] on icon "delete_forever" at bounding box center [1057, 235] width 10 height 10
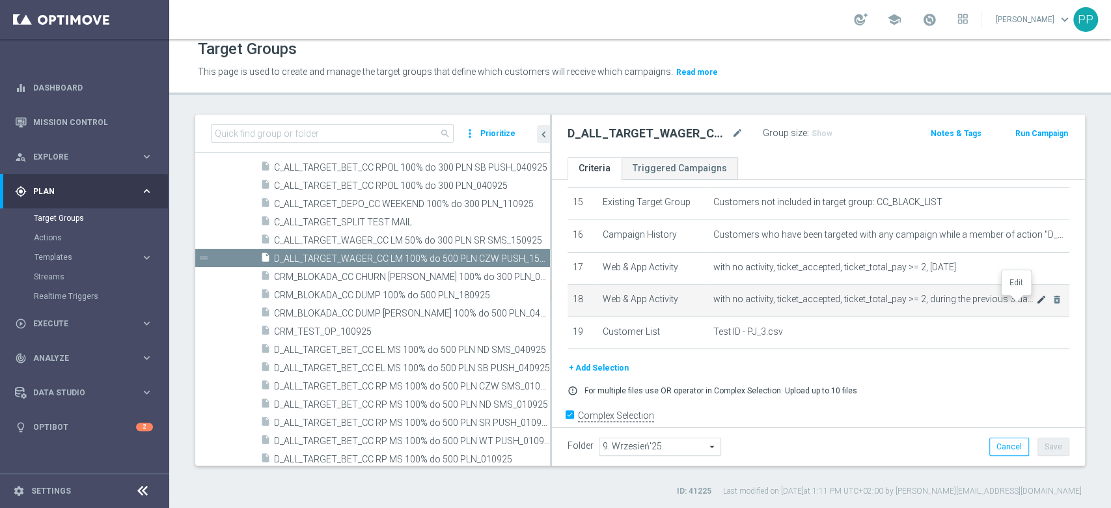
click at [1036, 303] on icon "mode_edit" at bounding box center [1041, 299] width 10 height 10
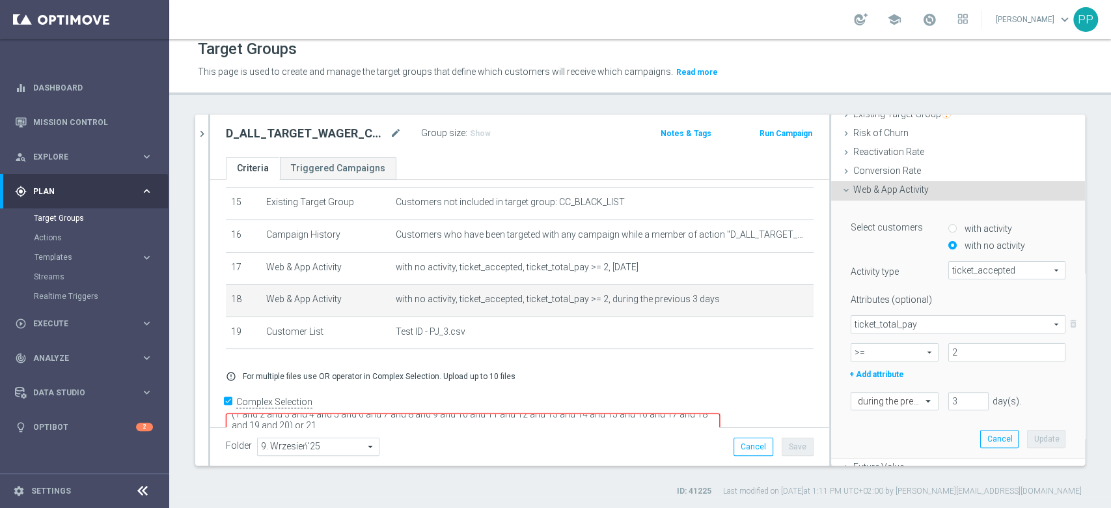
scroll to position [173, 0]
drag, startPoint x: 942, startPoint y: 395, endPoint x: 929, endPoint y: 395, distance: 13.0
click at [948, 395] on input "3" at bounding box center [968, 400] width 40 height 18
type input "4"
click at [1032, 430] on button "Update" at bounding box center [1046, 438] width 38 height 18
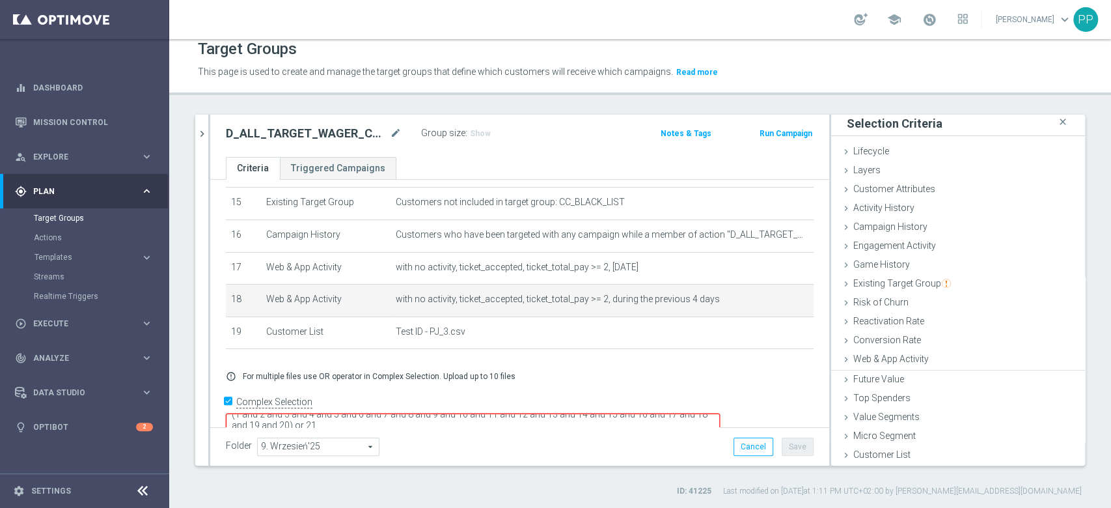
scroll to position [1, 0]
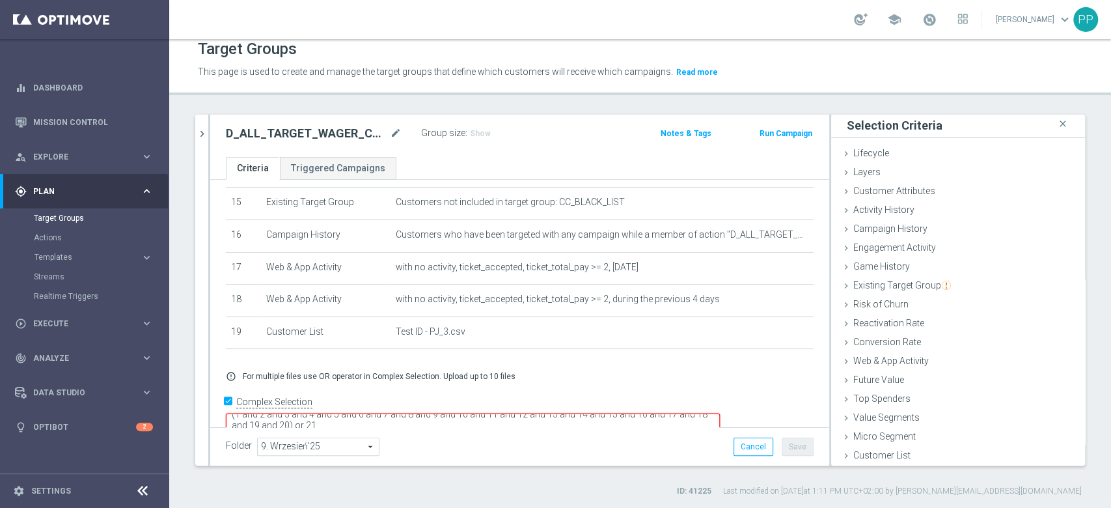
click at [792, 295] on div "# Selection Type Criteria delete_forever 1 Customer Attributes Online Equals Tr…" at bounding box center [519, 32] width 607 height 655
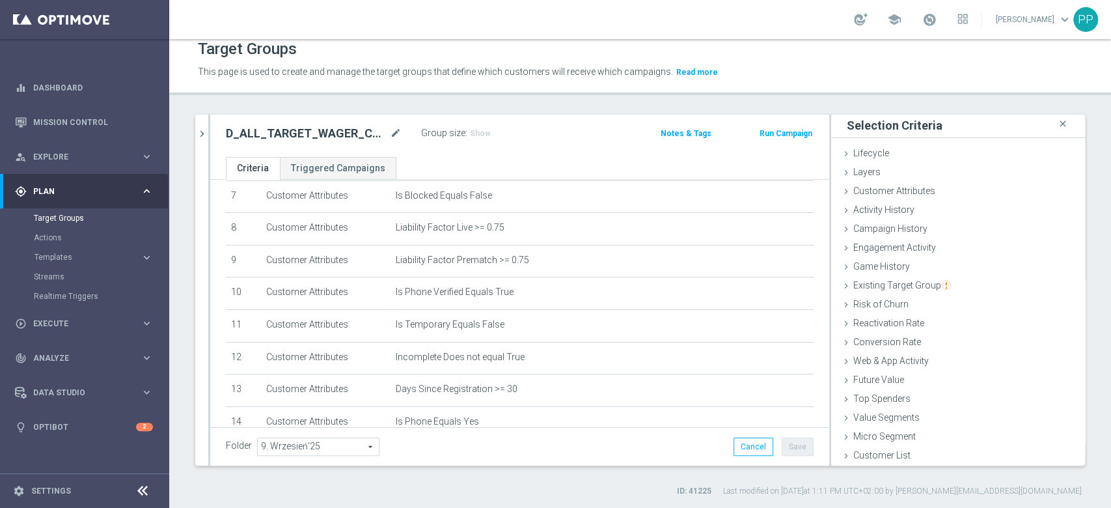
scroll to position [0, 0]
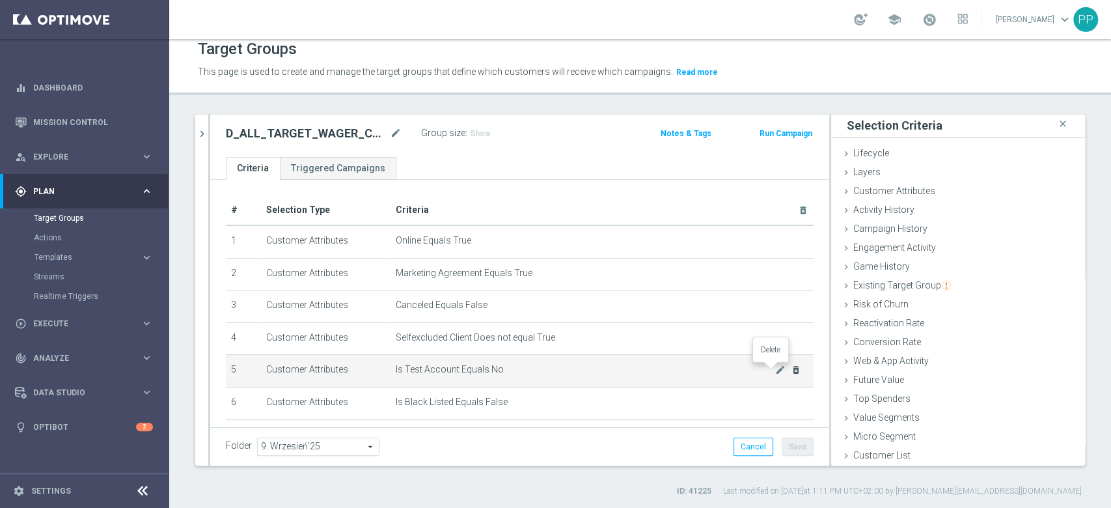
click at [791, 372] on icon "delete_forever" at bounding box center [796, 369] width 10 height 10
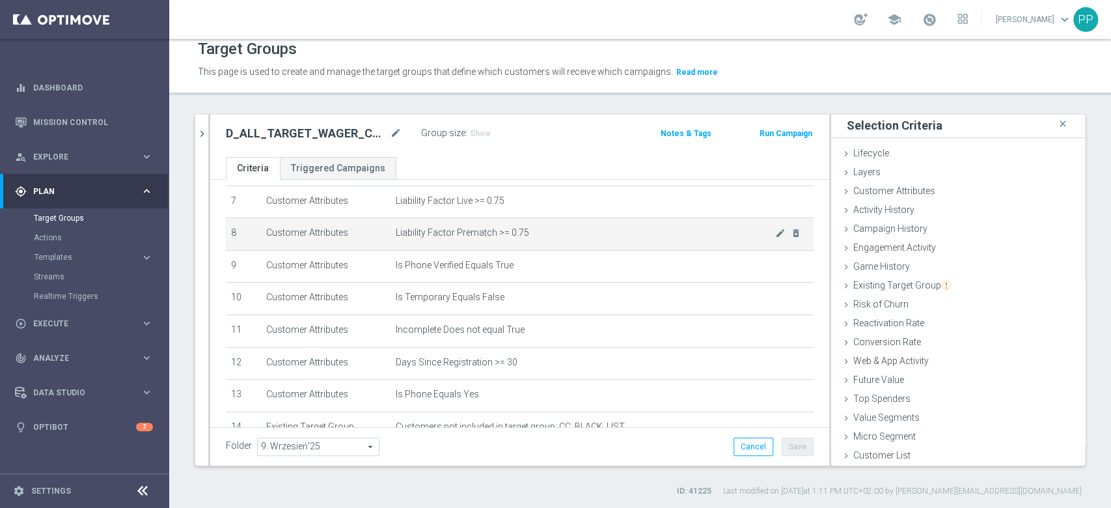
scroll to position [260, 0]
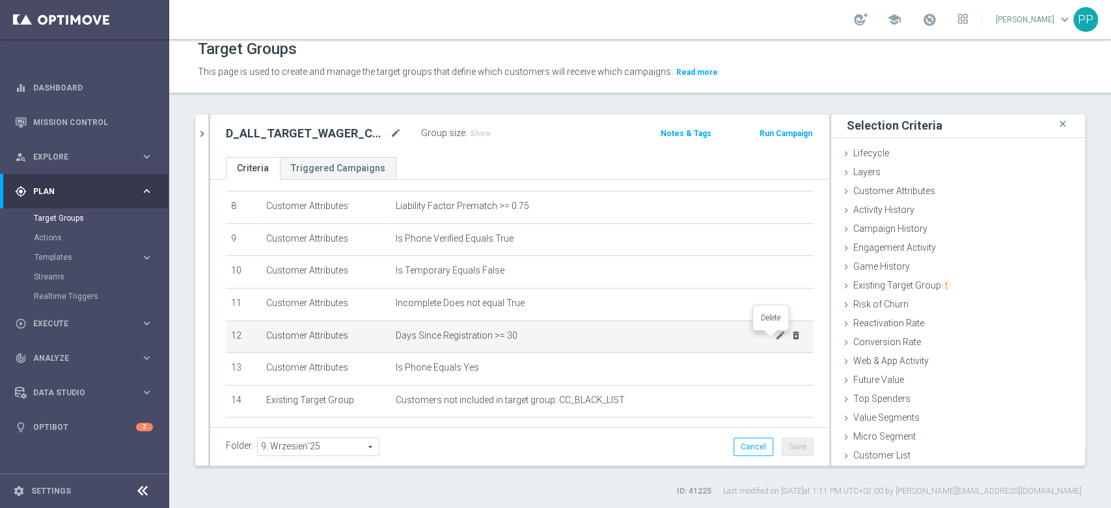
click at [791, 340] on icon "delete_forever" at bounding box center [796, 335] width 10 height 10
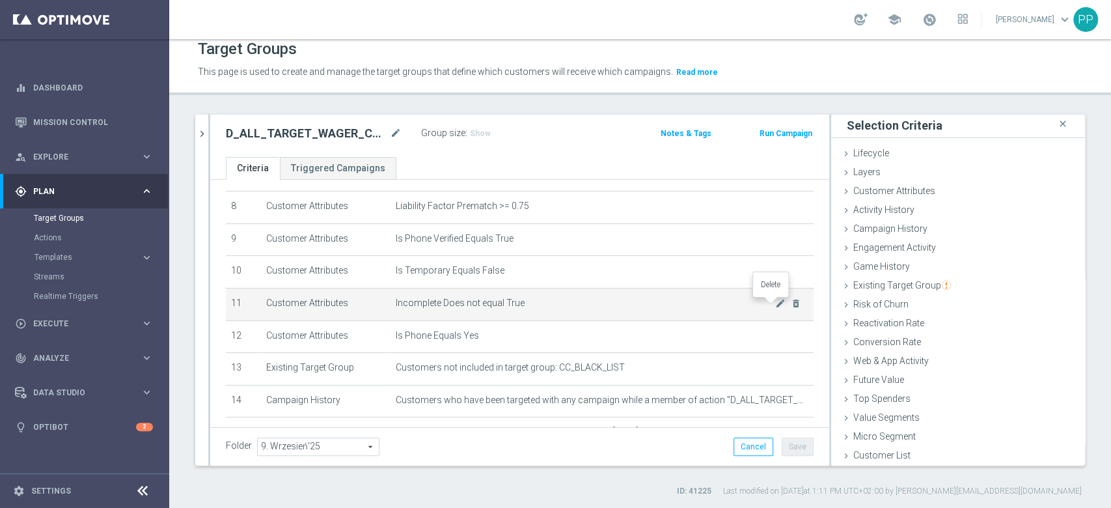
click at [772, 310] on td "Incomplete Does not equal True mode_edit delete_forever" at bounding box center [602, 304] width 423 height 33
click at [791, 309] on icon "delete_forever" at bounding box center [796, 303] width 10 height 10
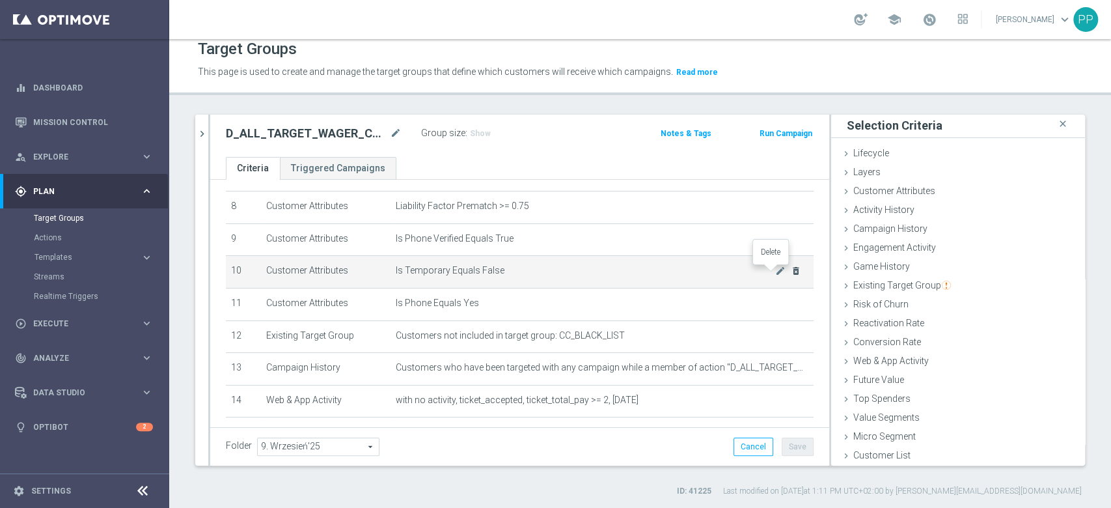
click at [791, 276] on icon "delete_forever" at bounding box center [796, 271] width 10 height 10
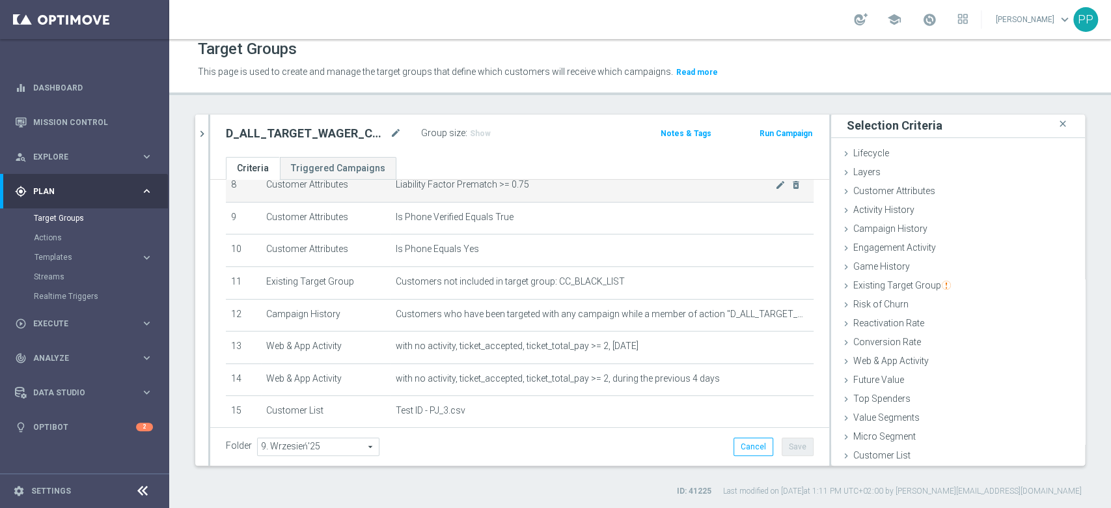
scroll to position [195, 0]
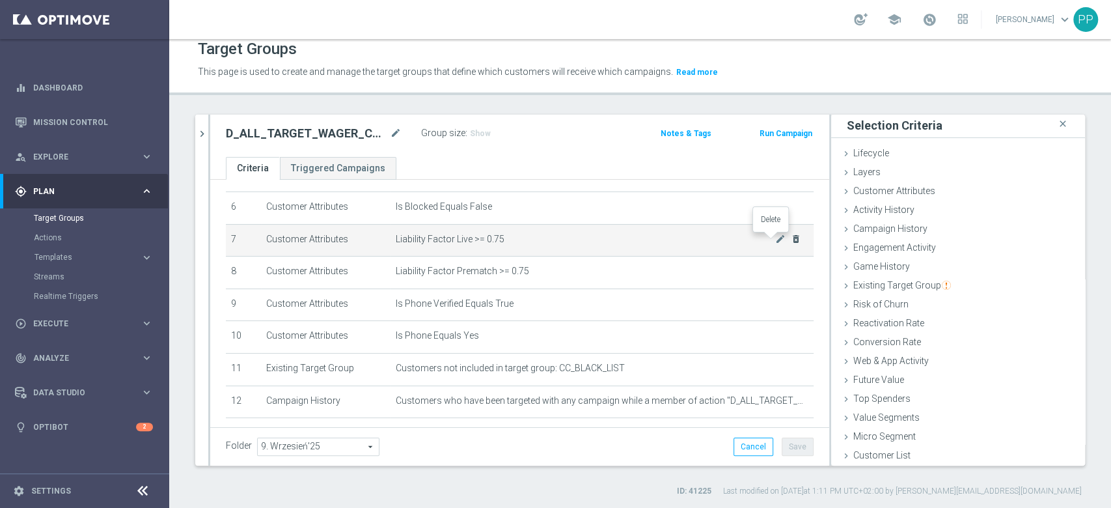
click at [791, 243] on icon "delete_forever" at bounding box center [796, 239] width 10 height 10
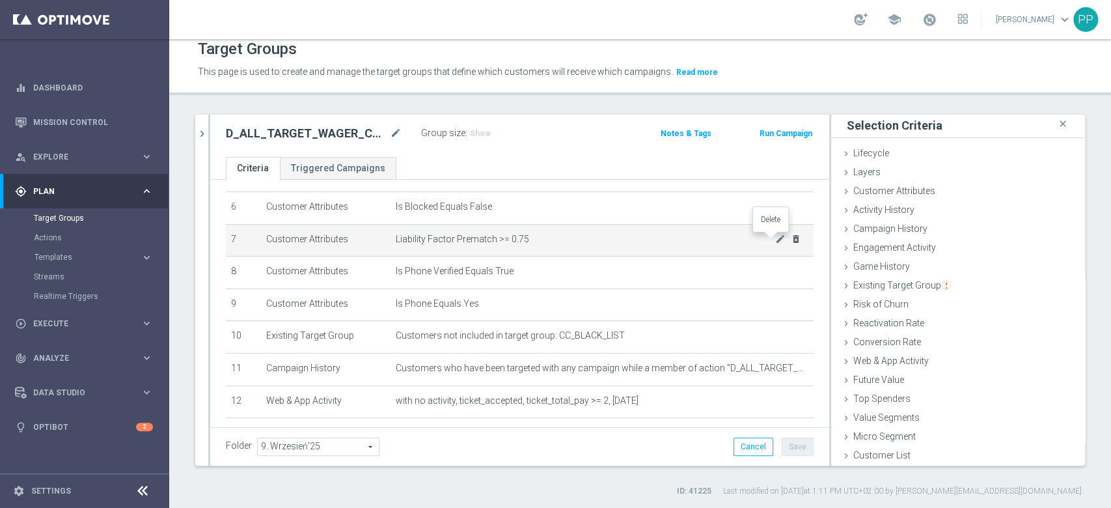
click at [791, 242] on icon "delete_forever" at bounding box center [796, 239] width 10 height 10
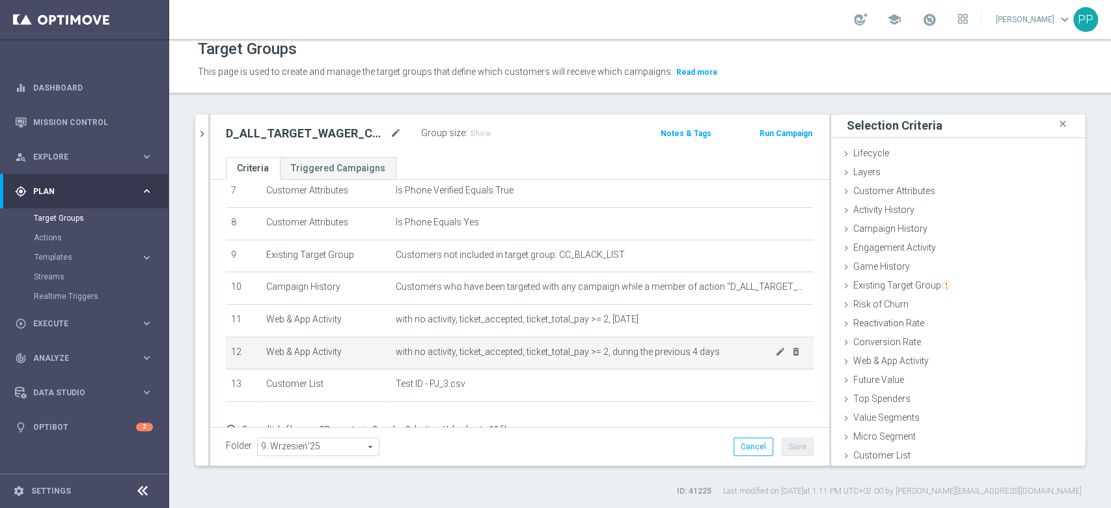
scroll to position [304, 0]
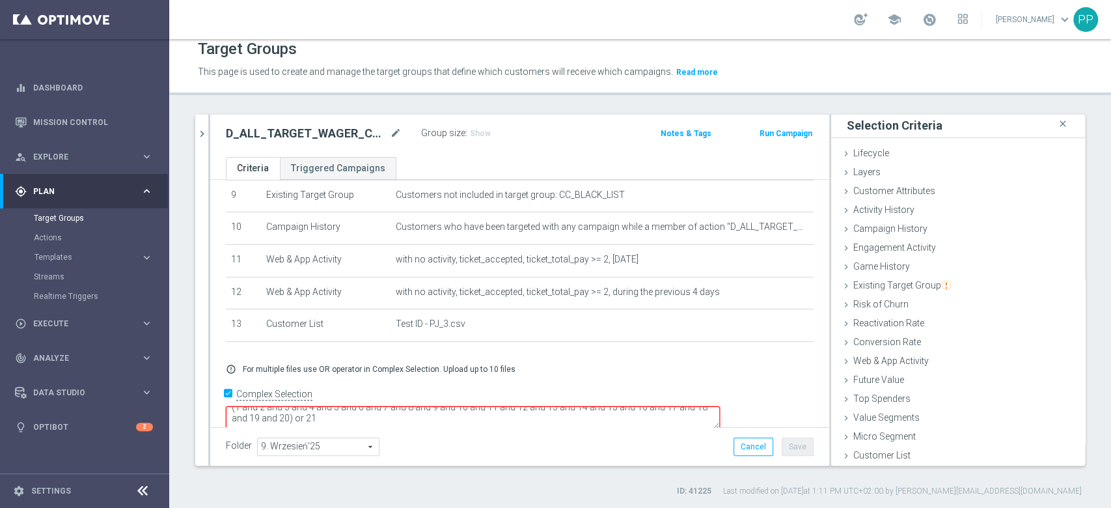
click at [437, 406] on textarea "(1 and 2 and 3 and 4 and 5 and 6 and 7 and 8 and 9 and 10 and 11 and 12 and 13 …" at bounding box center [473, 417] width 494 height 23
click at [409, 406] on textarea "(1 and 2 and 3 and 4 and 5 and 6 and 7 and 8 and 9 and 10 and 11 and 12 and 13 …" at bounding box center [473, 417] width 494 height 23
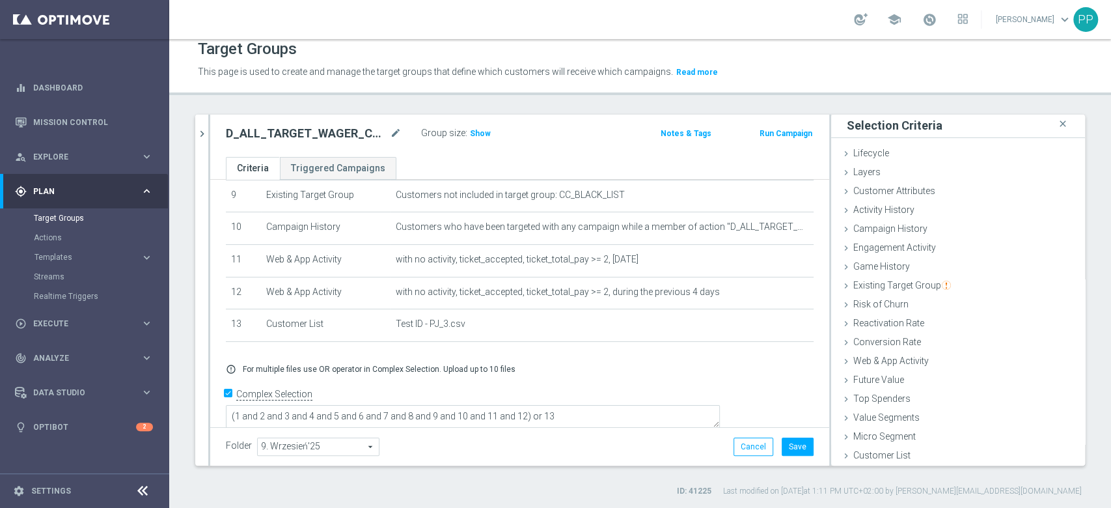
click at [453, 459] on div "Folder 9. Wrzesień'25 9. Wrzesień'25 arrow_drop_down search Cancel Save Saving.…" at bounding box center [519, 446] width 619 height 38
click at [791, 445] on button "Save" at bounding box center [798, 446] width 32 height 18
click at [477, 130] on span "Show" at bounding box center [480, 133] width 21 height 9
click at [398, 131] on icon "mode_edit" at bounding box center [396, 134] width 12 height 16
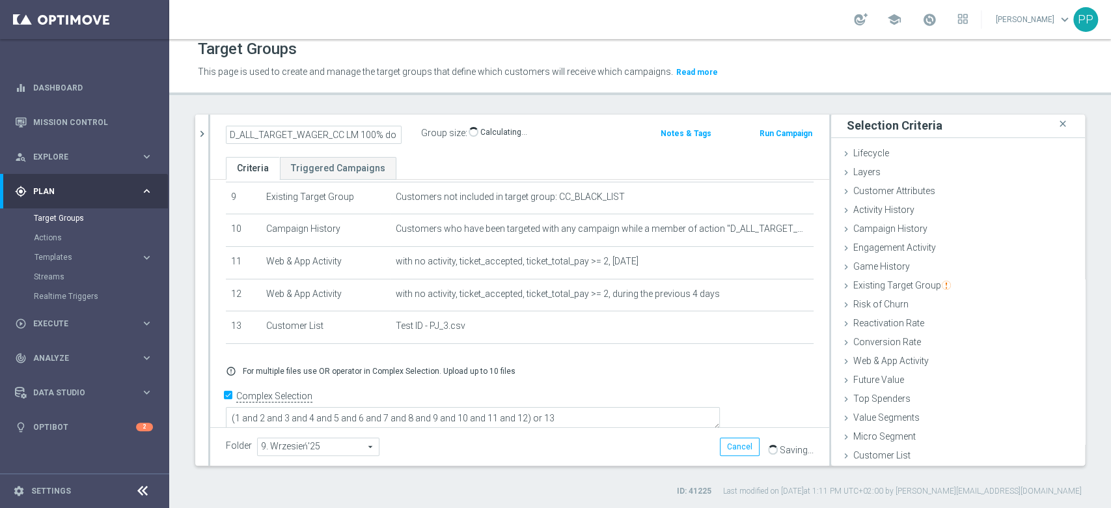
scroll to position [0, 115]
click at [398, 105] on div "Target Groups This page is used to create and manage the target groups that def…" at bounding box center [640, 273] width 942 height 469
click at [601, 142] on div "D_ALL_TARGET_WAGER_CC LM 100% do 500 PLN CZW PUSH_150925 mode_edit Group size :…" at bounding box center [418, 134] width 405 height 21
click at [204, 142] on button "chevron_right" at bounding box center [201, 134] width 13 height 38
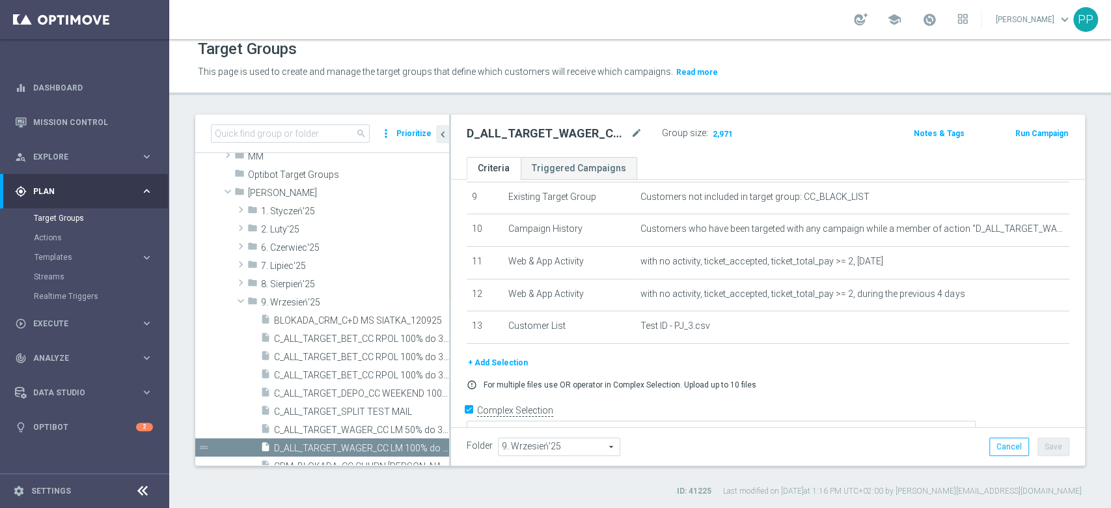
scroll to position [504, 0]
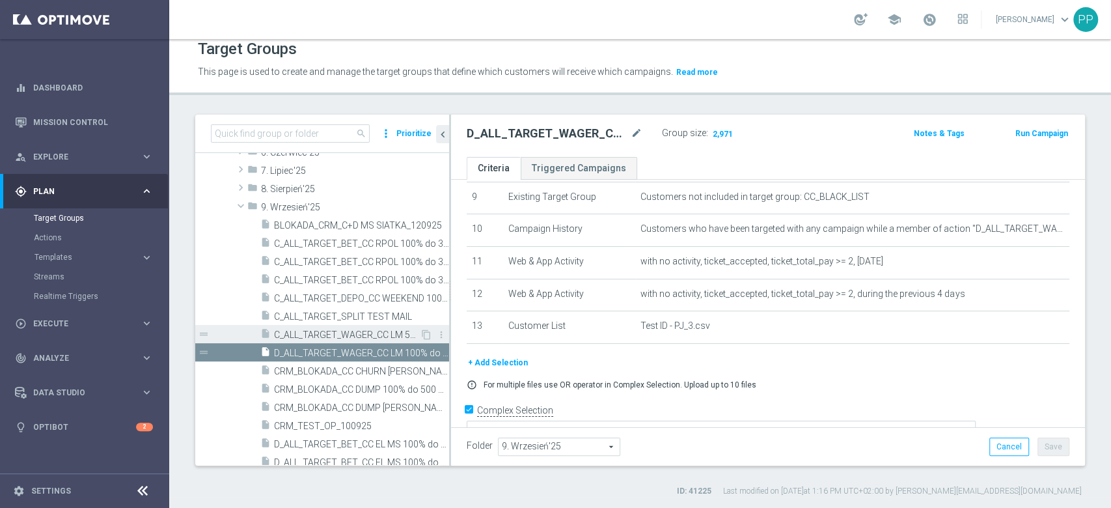
click at [364, 329] on span "C_ALL_TARGET_WAGER_CC LM 50% do 300 PLN SR SMS_150925" at bounding box center [347, 334] width 146 height 11
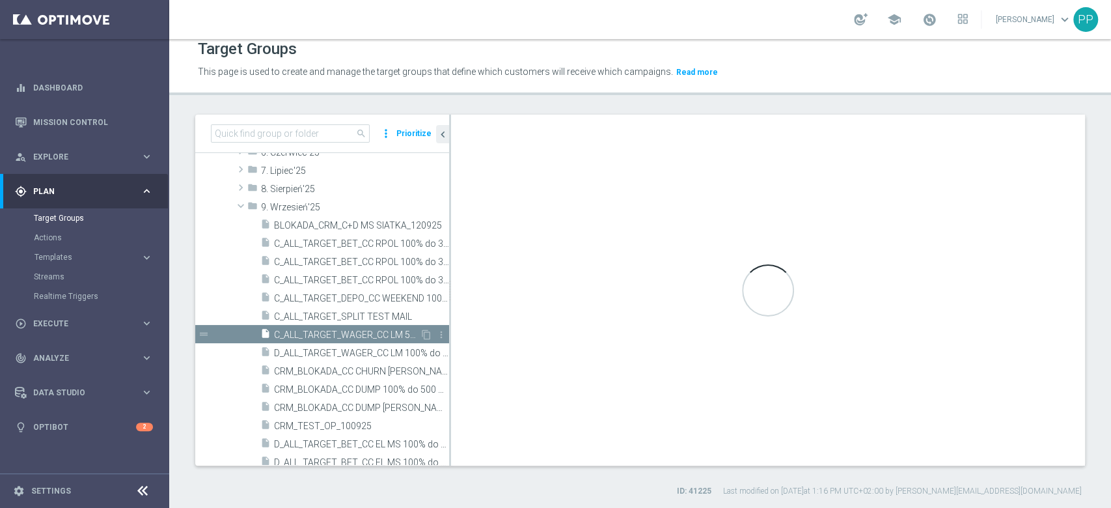
type textarea "(1 and 2 and 3 and 4 and 5 and 6 and 7 and 8 and 9 and 10 and 11 and 12 and 13 …"
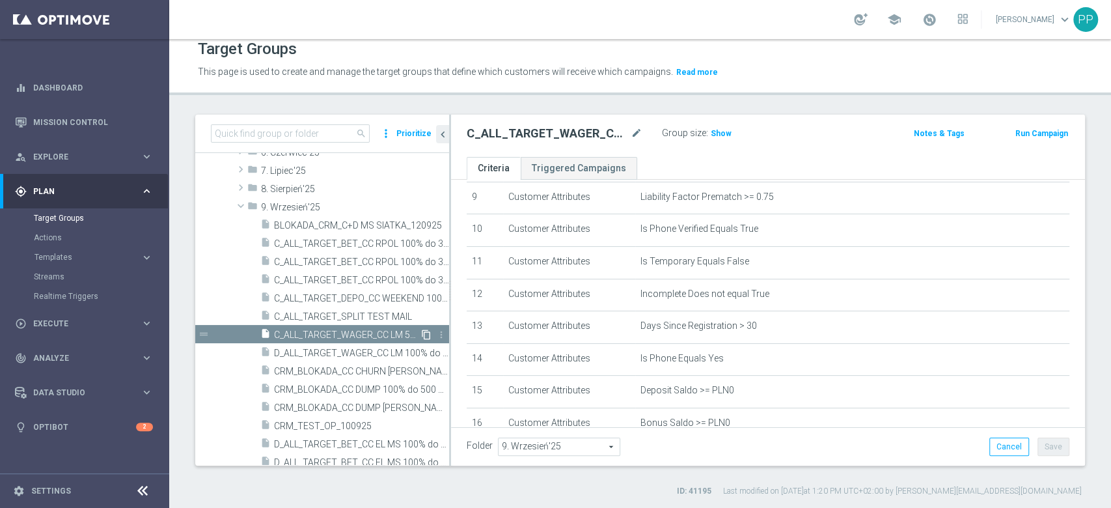
click at [421, 334] on icon "content_copy" at bounding box center [426, 334] width 10 height 10
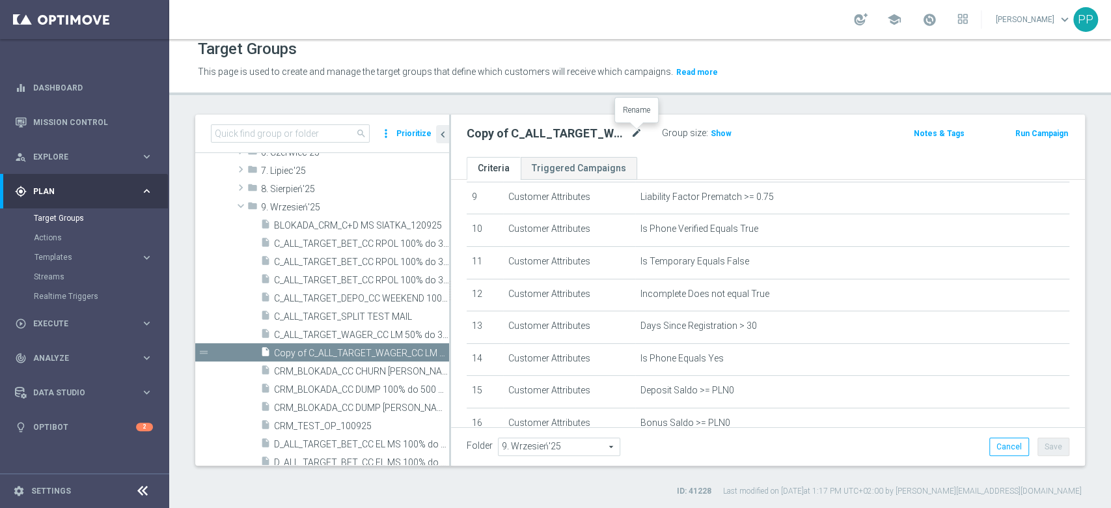
scroll to position [487, 0]
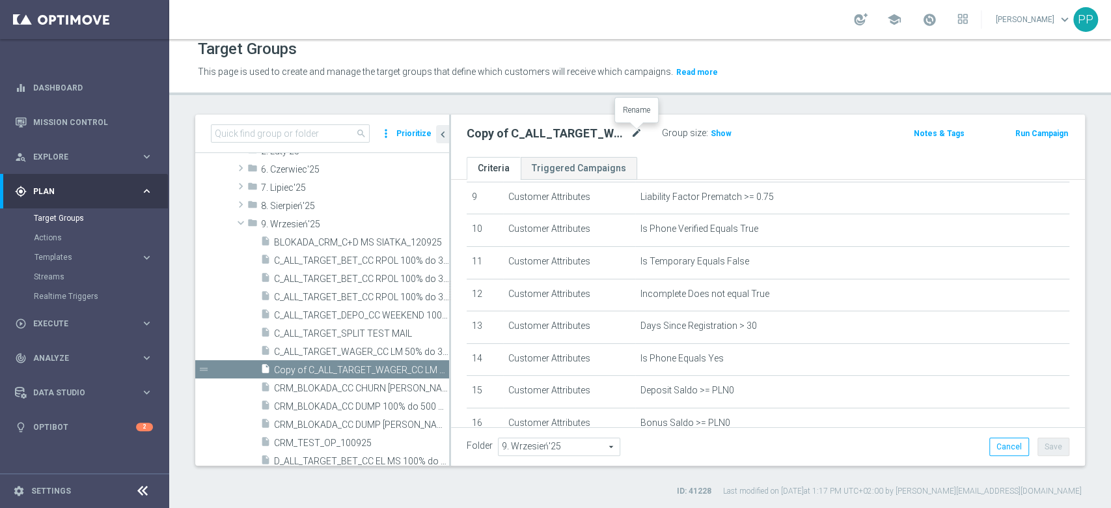
click at [640, 133] on icon "mode_edit" at bounding box center [637, 134] width 12 height 16
click at [603, 135] on input "Copy of C_ALL_TARGET_WAGER_CC LM 50% do 300 PLN SR SMS_150925" at bounding box center [555, 135] width 176 height 18
click at [623, 138] on input "Copy of C_ALL_TARGET_WAGER_CC LM 50% do 300 PLN SR SMS_150925" at bounding box center [555, 135] width 176 height 18
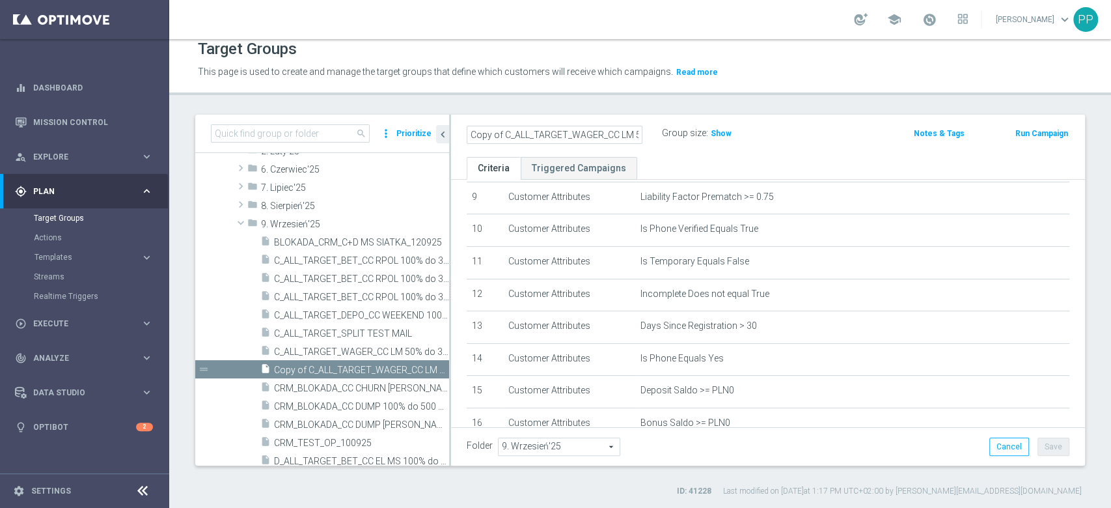
click at [505, 135] on input "Copy of C_ALL_TARGET_WAGER_CC LM 50% do 300 PLN SR SMS_150925" at bounding box center [555, 135] width 176 height 18
drag, startPoint x: 502, startPoint y: 137, endPoint x: 663, endPoint y: 141, distance: 160.1
click at [663, 141] on div "C_ALL_TARGET_WAGER_CC LM 50% do 300 PLN SR SMS_150925 Group size : Show" at bounding box center [664, 134] width 415 height 20
click at [603, 135] on input "C_ALL_TARGET_WAGER_CC LM 50% do 300 PLN SR SMS_150925" at bounding box center [555, 135] width 176 height 18
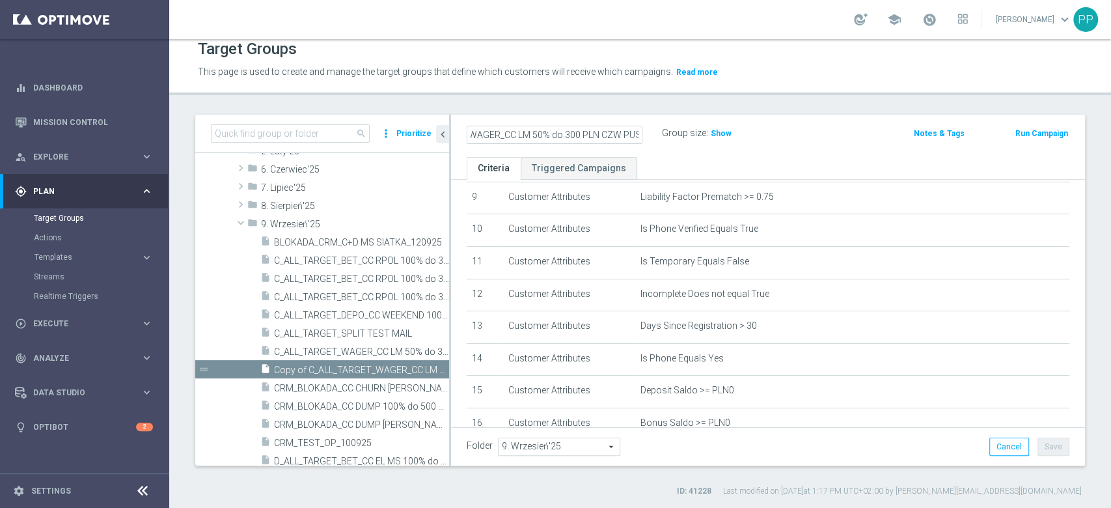
scroll to position [0, 75]
type input "C_ALL_TARGET_WAGER_CC LM 50% do 300 PLN CZW PUSH_150925"
click at [620, 107] on div "Target Groups This page is used to create and manage the target groups that def…" at bounding box center [640, 273] width 942 height 469
click at [1040, 441] on button "Save" at bounding box center [1053, 446] width 32 height 18
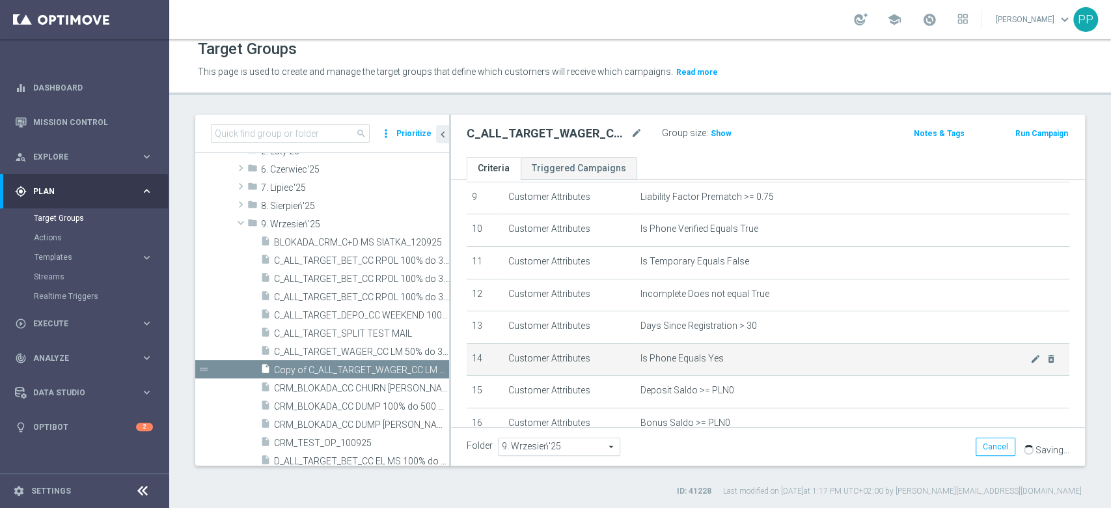
scroll to position [577, 0]
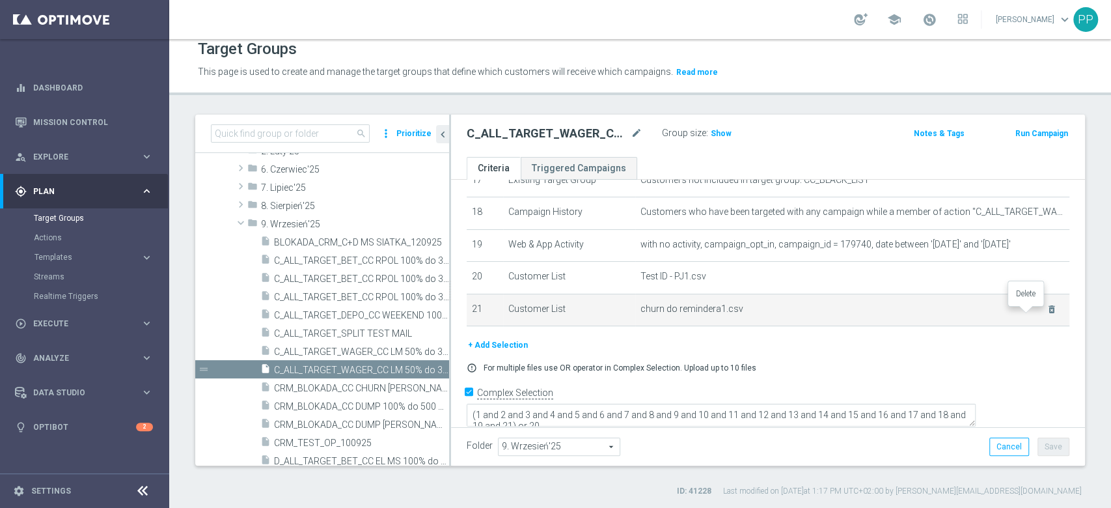
click at [1047, 313] on icon "delete_forever" at bounding box center [1052, 309] width 10 height 10
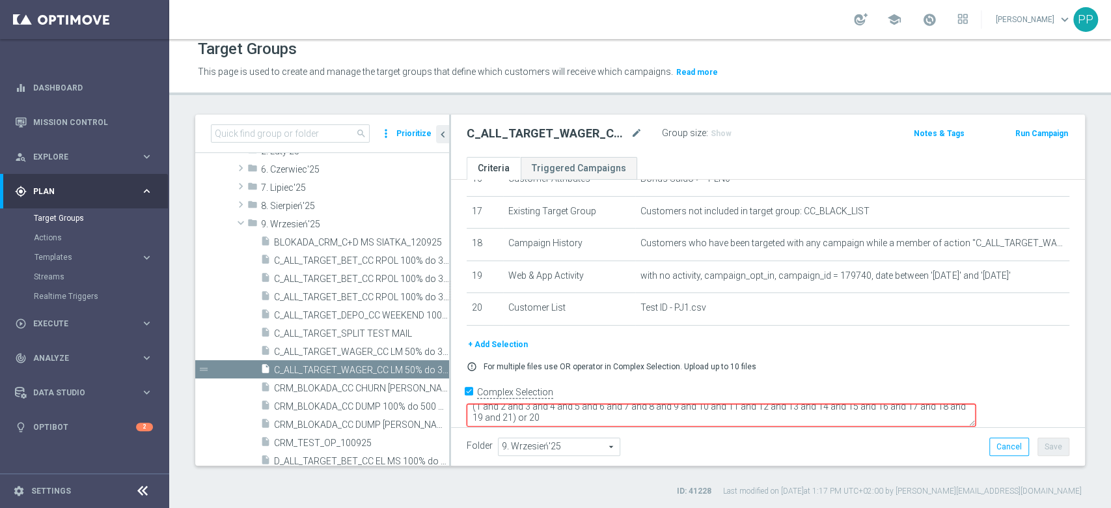
scroll to position [10, 0]
click at [637, 404] on textarea "(1 and 2 and 3 and 4 and 5 and 6 and 7 and 8 and 9 and 10 and 11 and 12 and 13 …" at bounding box center [721, 415] width 509 height 23
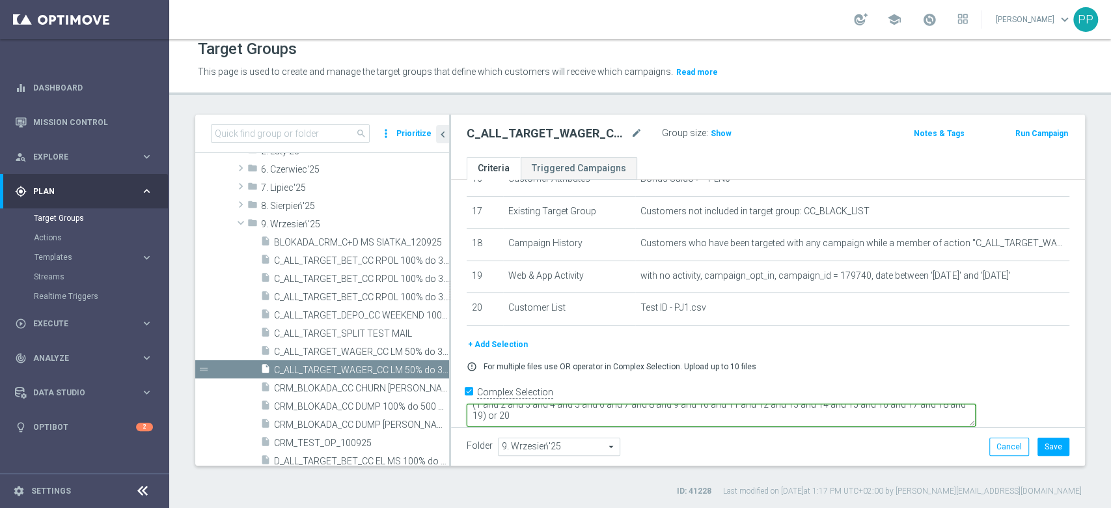
type textarea "(1 and 2 and 3 and 4 and 5 and 6 and 7 and 8 and 9 and 10 and 11 and 12 and 13 …"
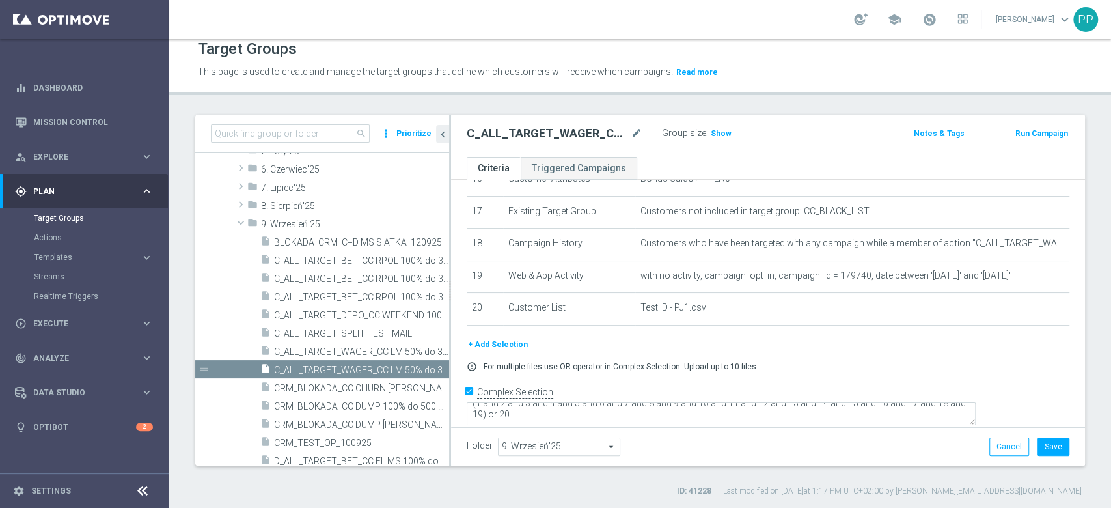
click at [660, 420] on form "Complex Selection (1 and 2 and 3 and 4 and 5 and 6 and 7 and 8 and 9 and 10 and…" at bounding box center [768, 411] width 603 height 60
click at [1049, 443] on button "Save" at bounding box center [1053, 446] width 32 height 18
click at [722, 135] on span "Show" at bounding box center [721, 133] width 21 height 9
click at [635, 133] on icon "mode_edit" at bounding box center [637, 134] width 12 height 16
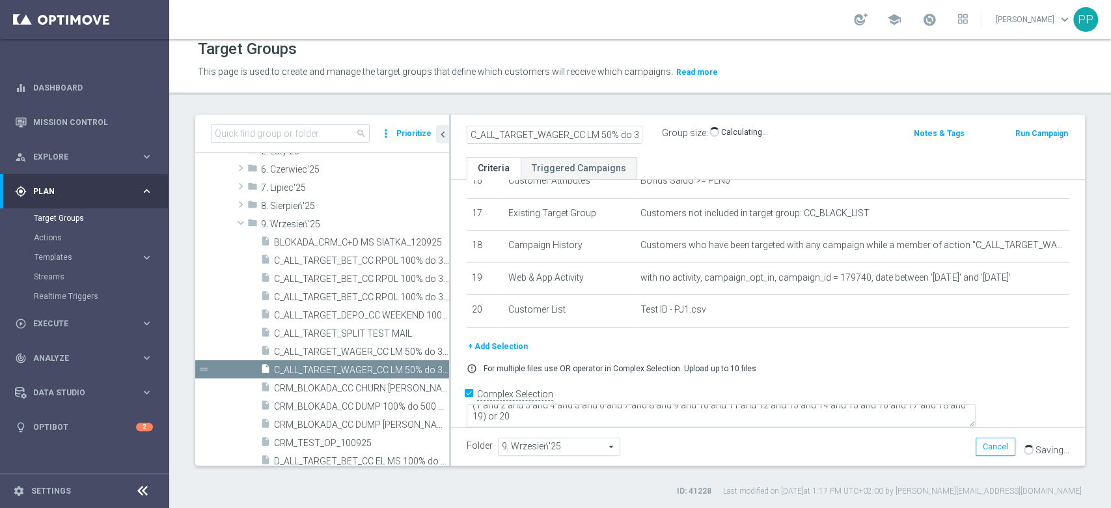
scroll to position [0, 109]
click at [583, 91] on header "Target Groups This page is used to create and manage the target groups that def…" at bounding box center [640, 62] width 942 height 66
click at [759, 131] on div "Group size : 3,535" at bounding box center [727, 132] width 130 height 16
click at [635, 131] on icon "mode_edit" at bounding box center [637, 134] width 12 height 16
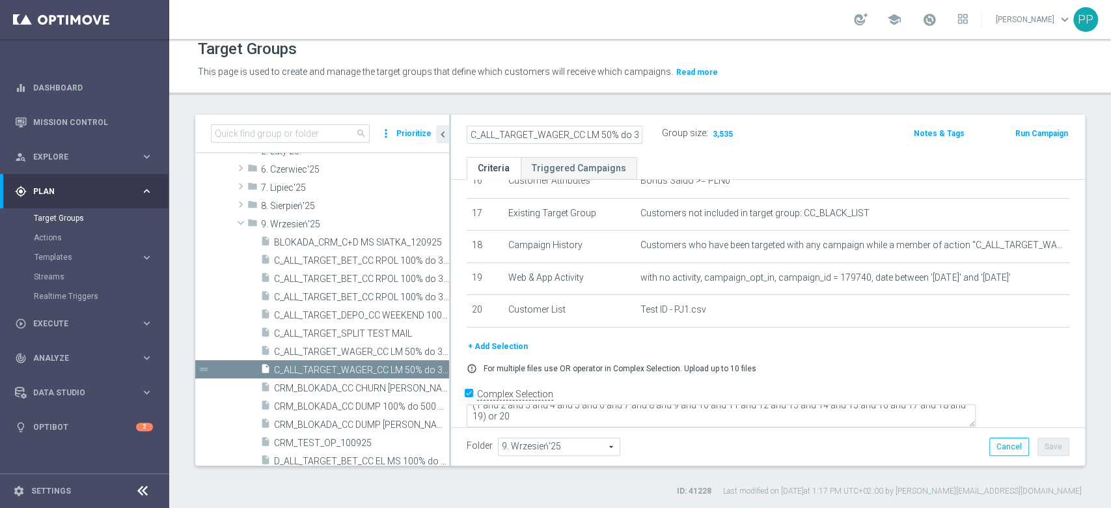
scroll to position [0, 109]
click at [631, 107] on div "Target Groups This page is used to create and manage the target groups that def…" at bounding box center [640, 273] width 942 height 469
click at [660, 430] on div "Folder 9. Wrzesień'25 9. Wrzesień'25 arrow_drop_down search Cancel Save Saving.…" at bounding box center [768, 446] width 634 height 38
drag, startPoint x: 185, startPoint y: 180, endPoint x: 881, endPoint y: 64, distance: 705.2
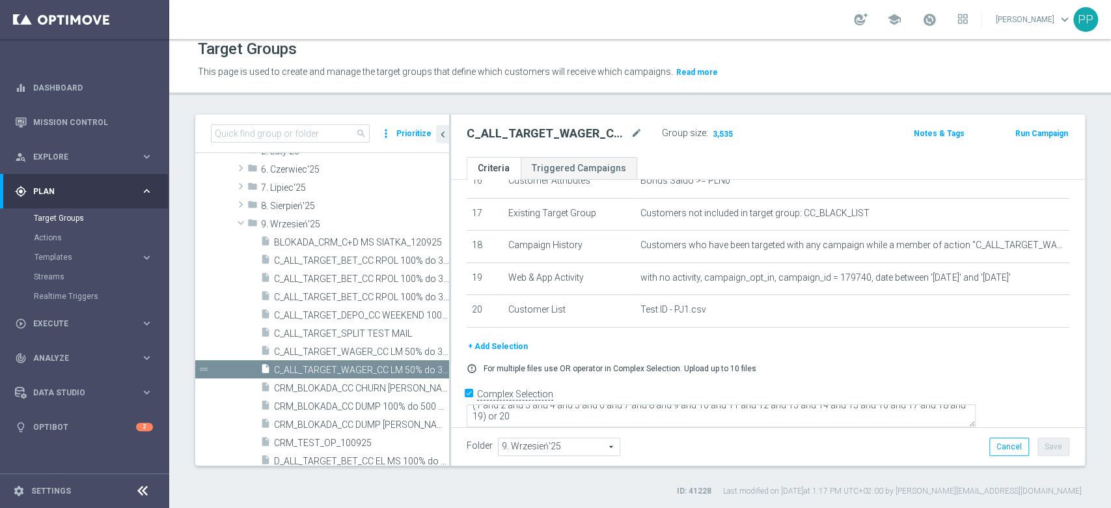
click at [185, 180] on div "search more_vert Prioritize Customer Target Groups library_add create_new_folde…" at bounding box center [640, 306] width 942 height 382
click at [331, 126] on input at bounding box center [290, 133] width 159 height 18
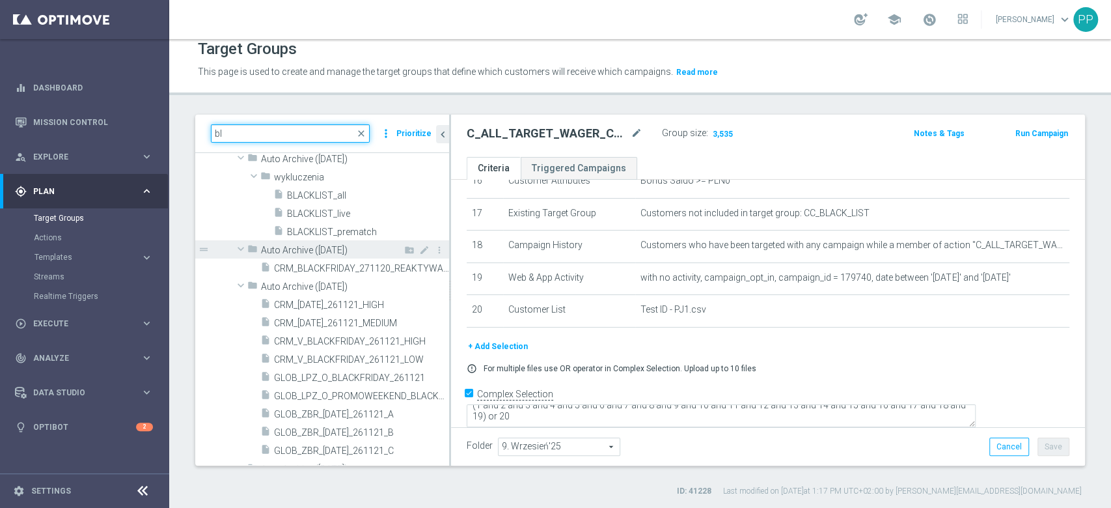
type input "b"
type input "c"
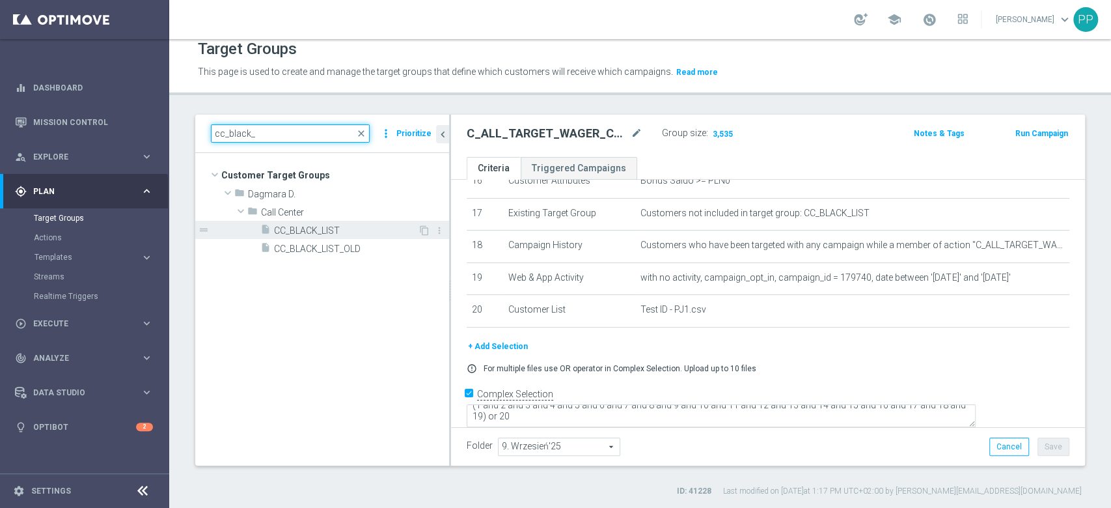
type input "cc_black_"
click at [316, 231] on span "CC_BLACK_LIST" at bounding box center [346, 230] width 144 height 11
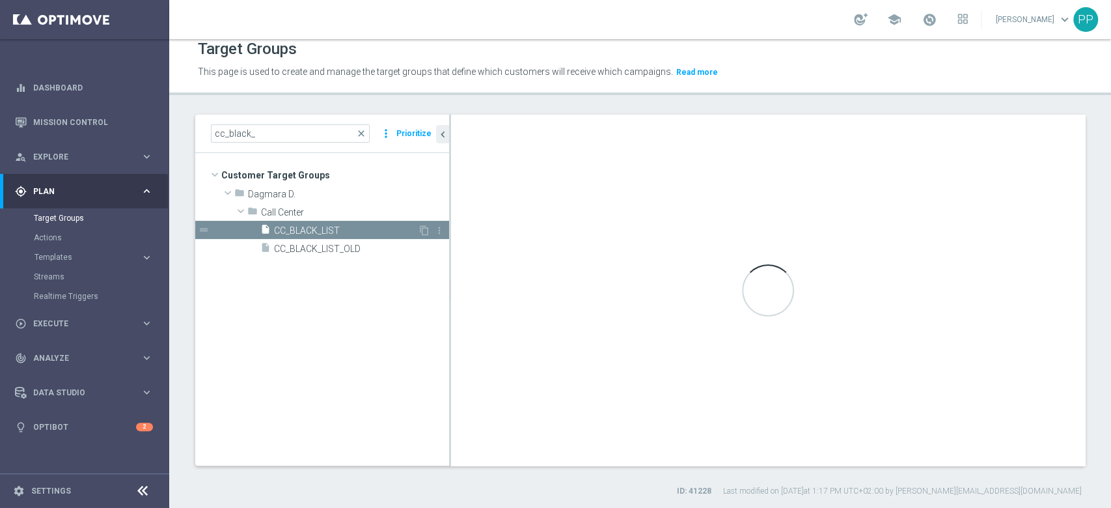
type textarea "1 or 2 or 3 or 4 or 5 or 6 or 7 or 8 or 9"
type input "Call Center"
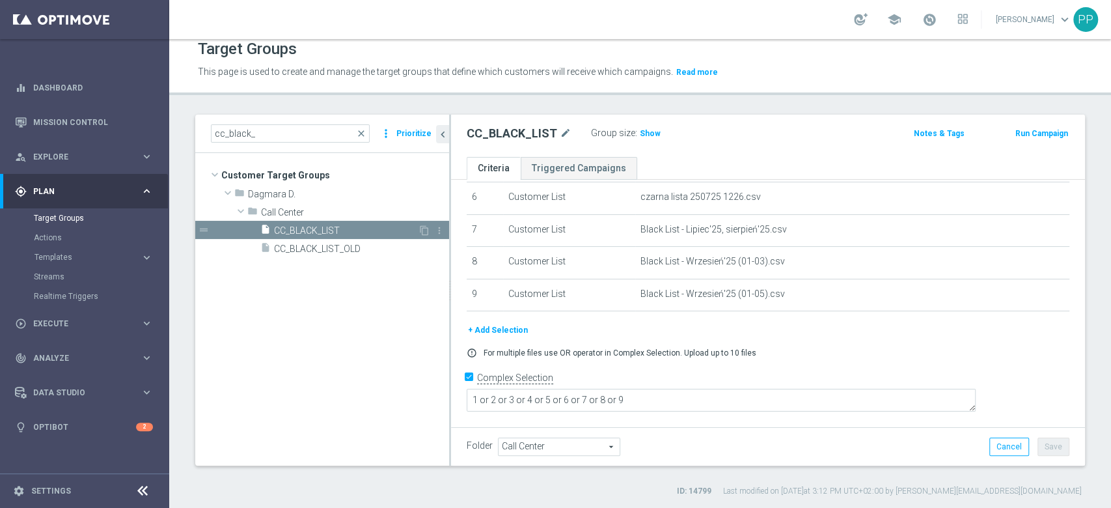
scroll to position [186, 0]
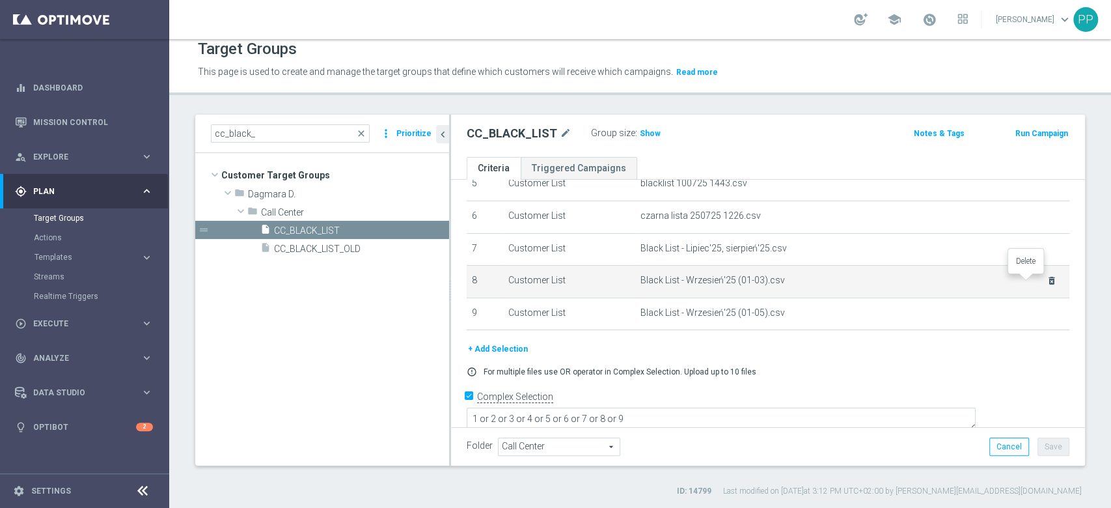
click at [1047, 281] on icon "delete_forever" at bounding box center [1052, 280] width 10 height 10
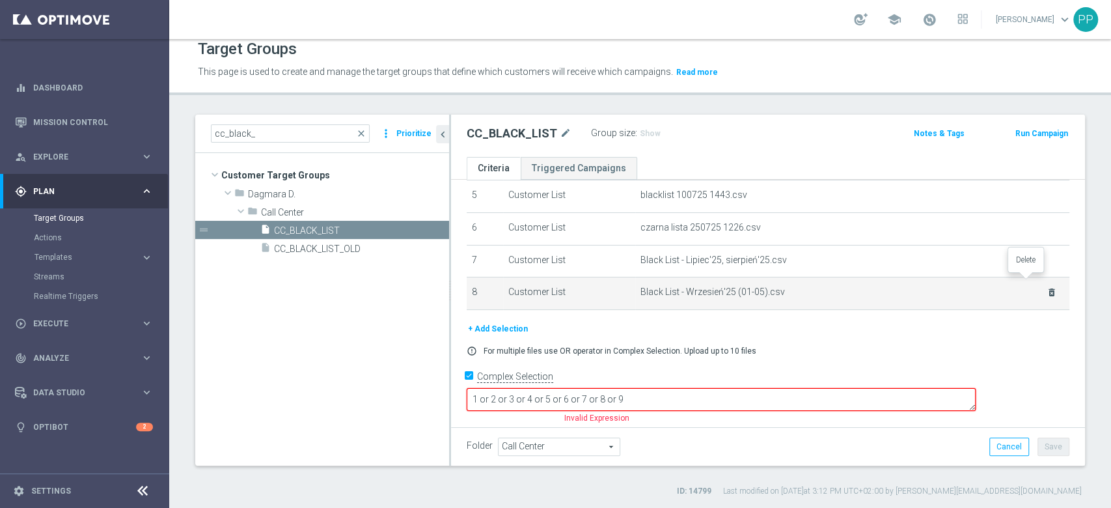
scroll to position [155, 0]
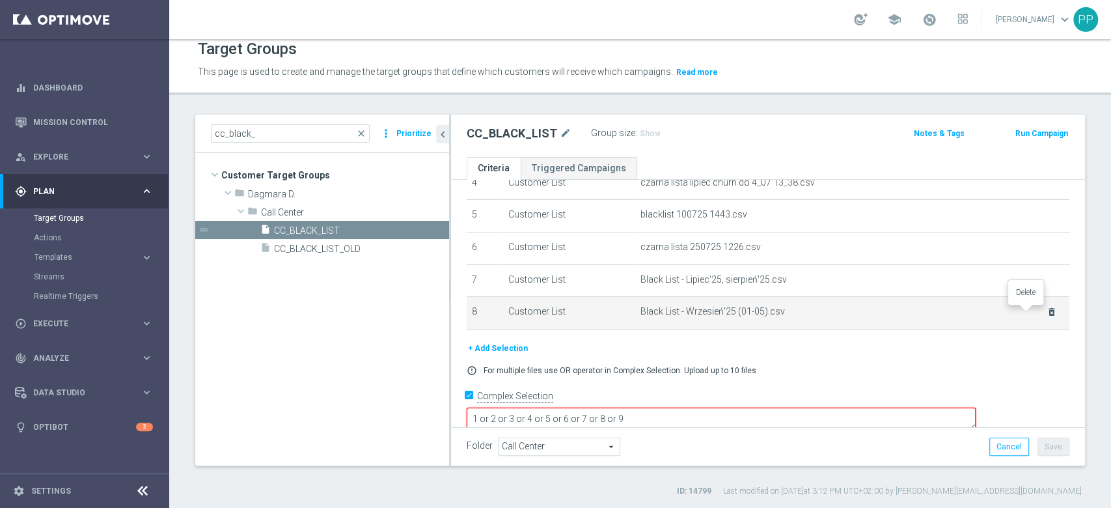
click at [1047, 312] on icon "delete_forever" at bounding box center [1052, 312] width 10 height 10
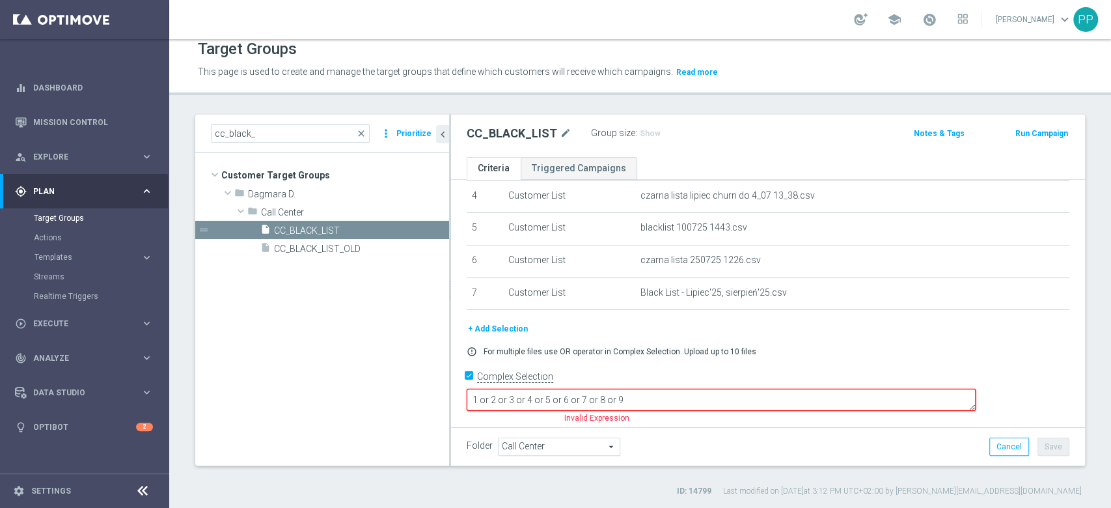
scroll to position [122, 0]
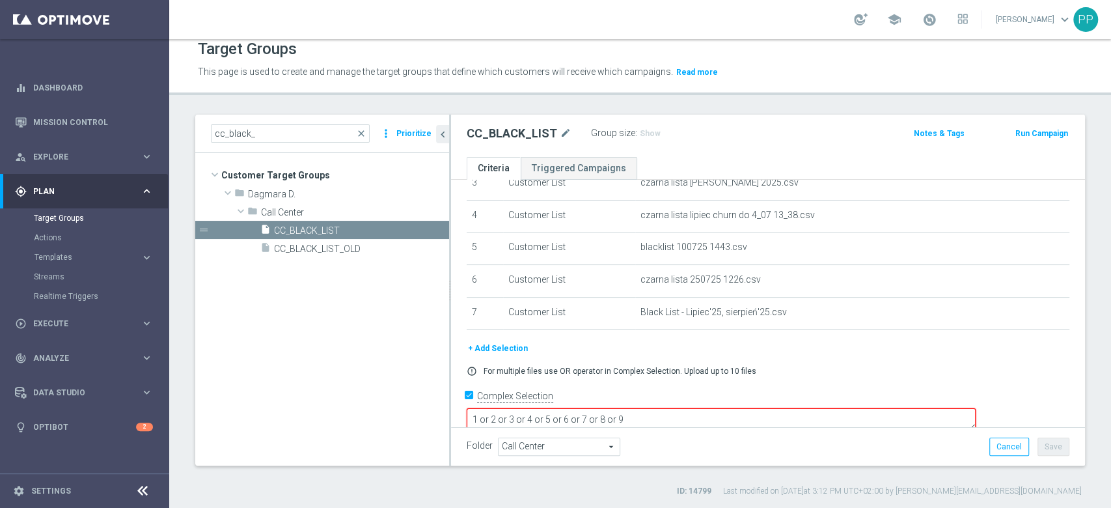
click at [861, 408] on textarea "1 or 2 or 3 or 4 or 5 or 6 or 7 or 8 or 9" at bounding box center [721, 419] width 509 height 23
type textarea "1 or 2 or 3 or 4 or 5 or 6 or 7 or 8"
click at [499, 350] on button "+ Add Selection" at bounding box center [498, 348] width 62 height 14
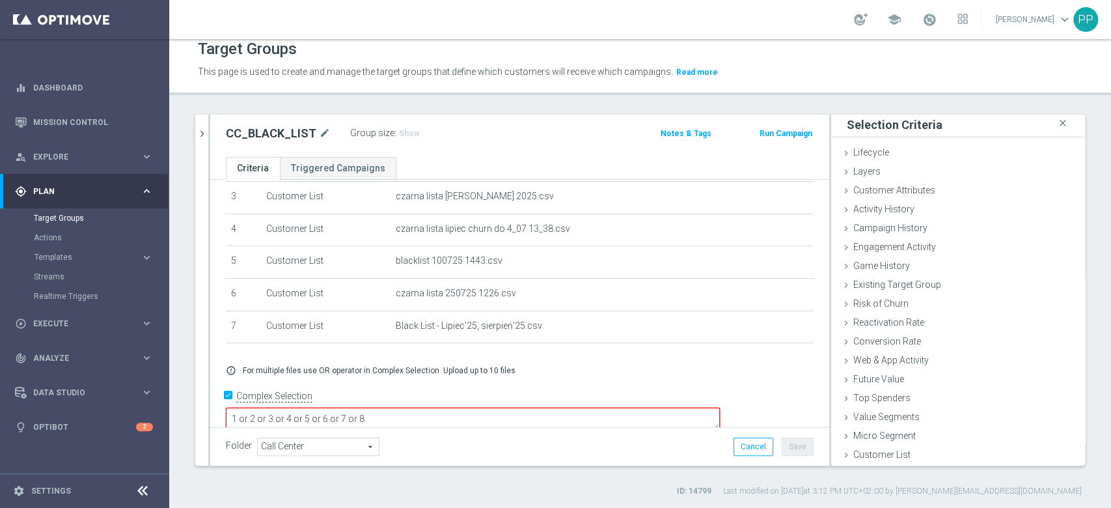
scroll to position [1, 0]
click at [890, 452] on span "Customer List" at bounding box center [881, 455] width 57 height 10
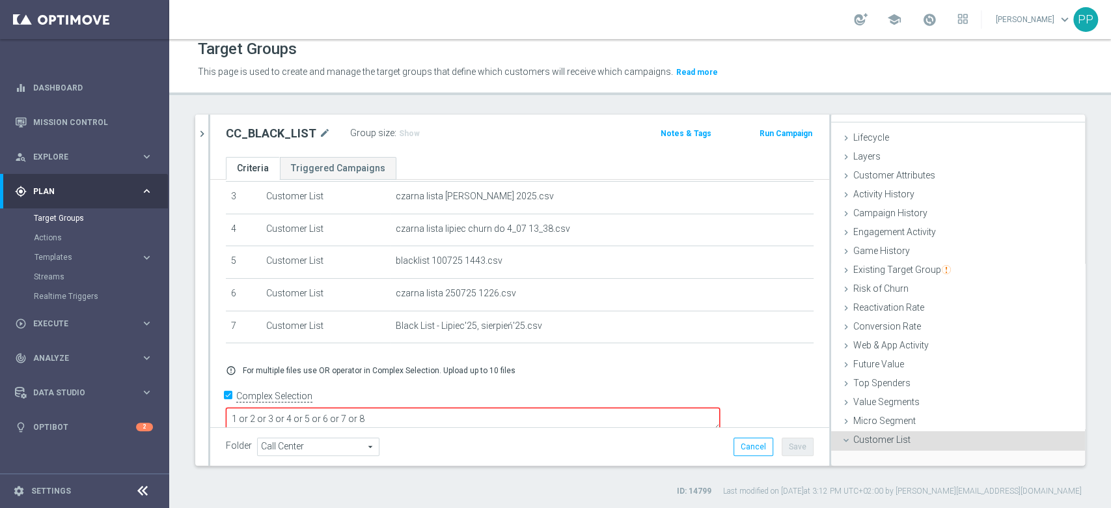
scroll to position [118, 0]
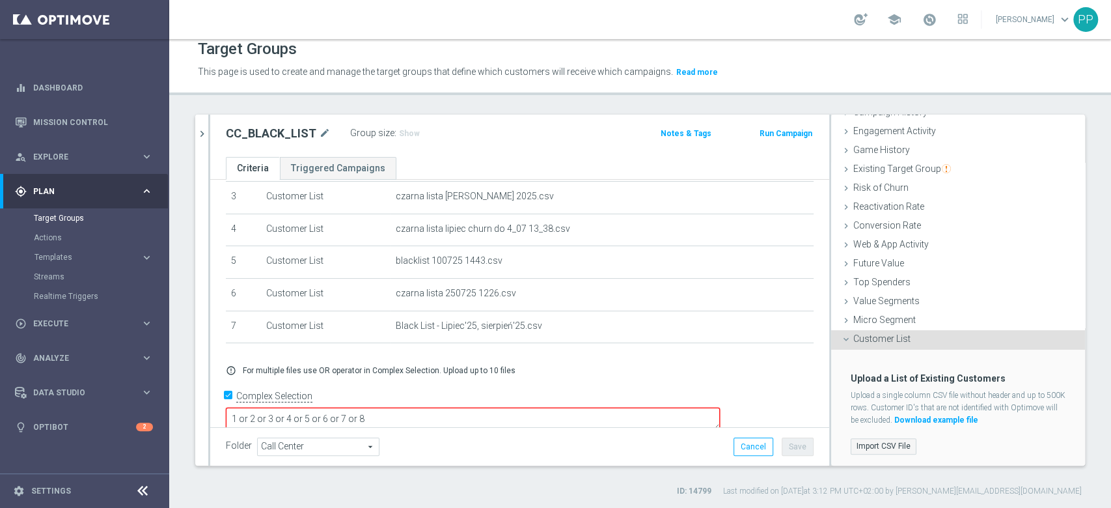
click at [881, 438] on label "Import CSV File" at bounding box center [884, 446] width 66 height 16
click at [0, 0] on input "Import CSV File" at bounding box center [0, 0] width 0 height 0
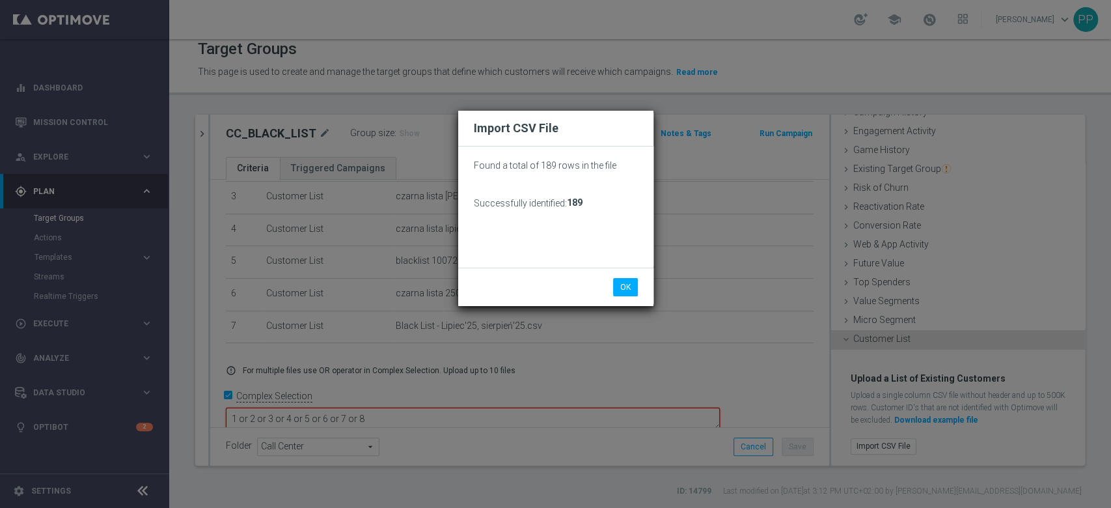
click at [195, 364] on div "Import CSV File Found a total of 189 rows in the file Successfully identified: …" at bounding box center [555, 254] width 1111 height 508
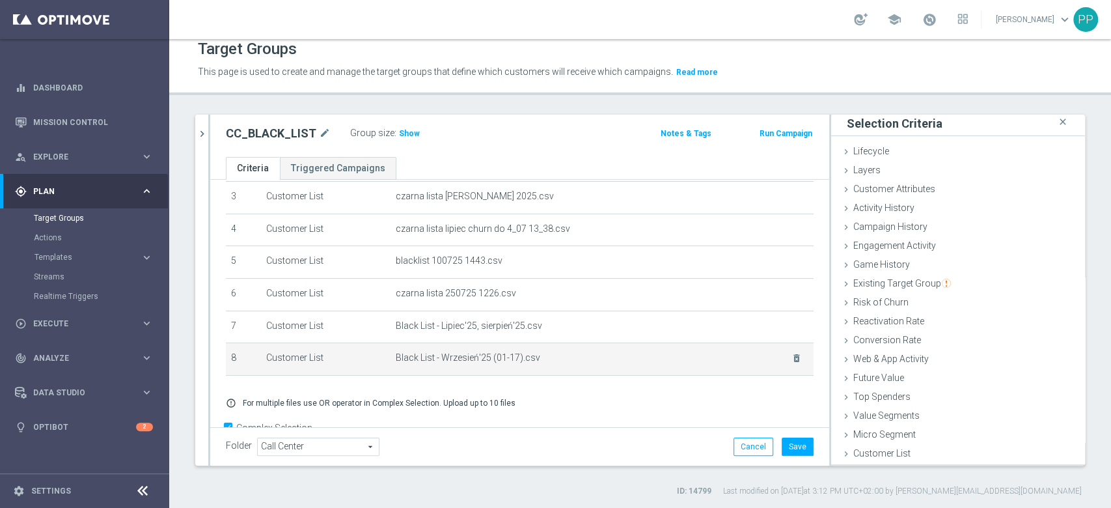
scroll to position [1, 0]
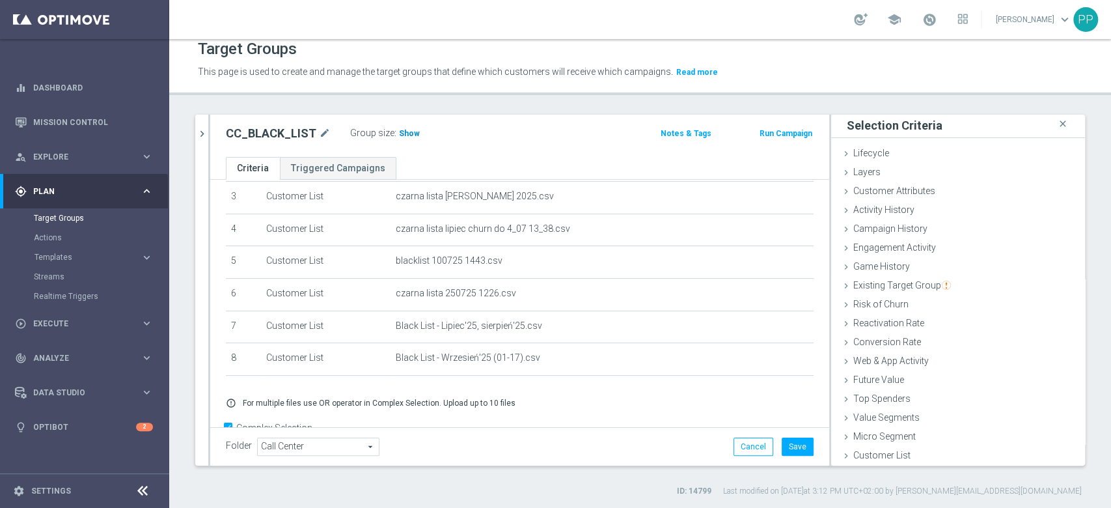
click at [405, 133] on span "Show" at bounding box center [409, 133] width 21 height 9
click at [787, 448] on button "Save" at bounding box center [798, 446] width 32 height 18
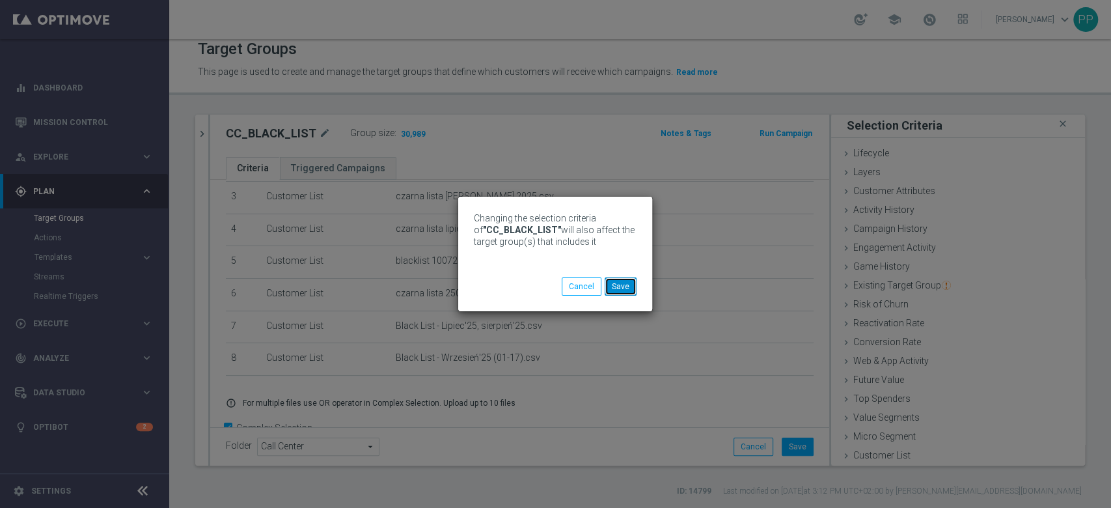
click at [625, 290] on button "Save" at bounding box center [621, 286] width 32 height 18
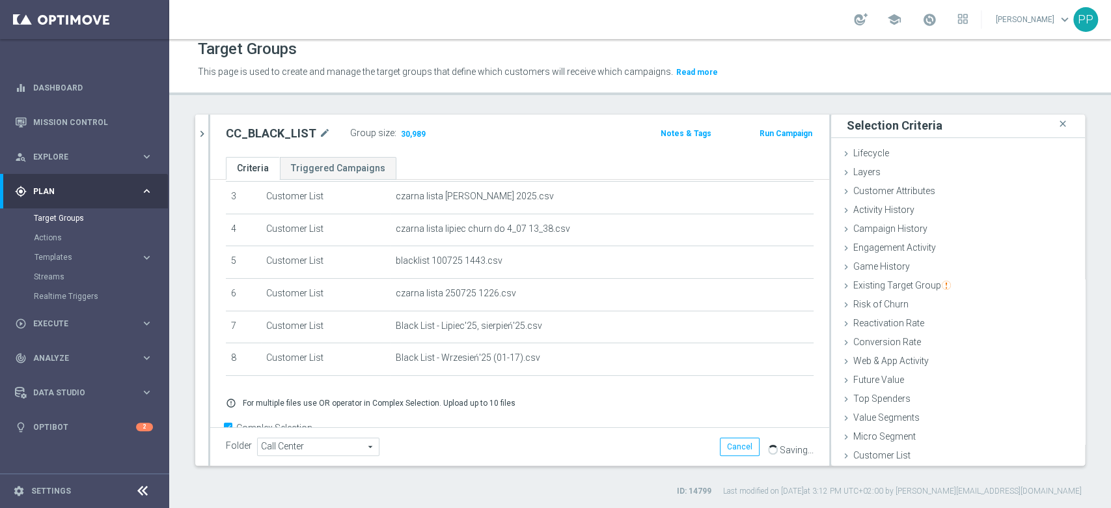
click at [178, 329] on div "cc_black_ close more_vert Prioritize Customer Target Groups library_add create_…" at bounding box center [640, 306] width 942 height 382
click at [206, 133] on icon "chevron_right" at bounding box center [202, 134] width 12 height 12
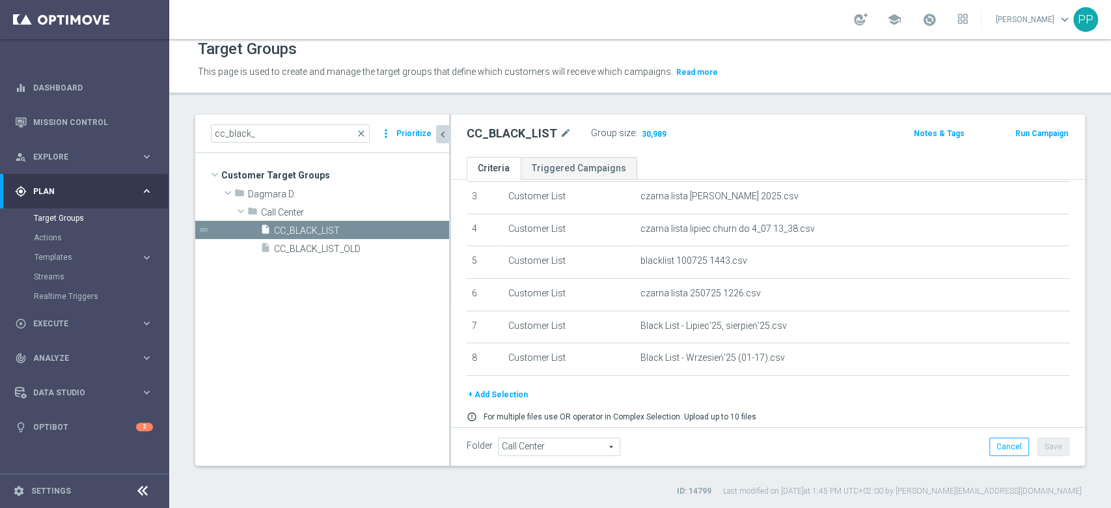
scroll to position [26, 0]
click at [365, 132] on span "close" at bounding box center [361, 133] width 10 height 10
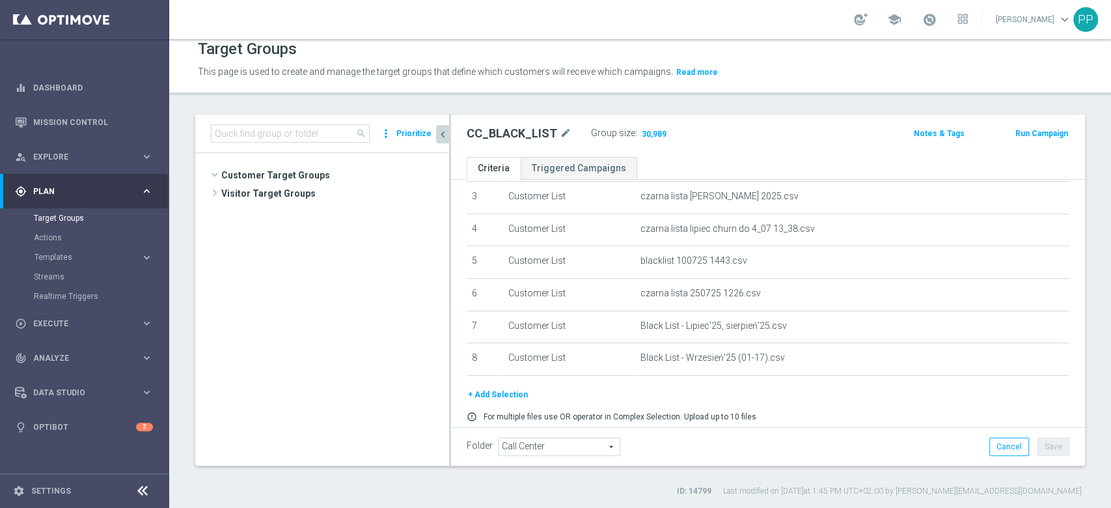
scroll to position [41810, 0]
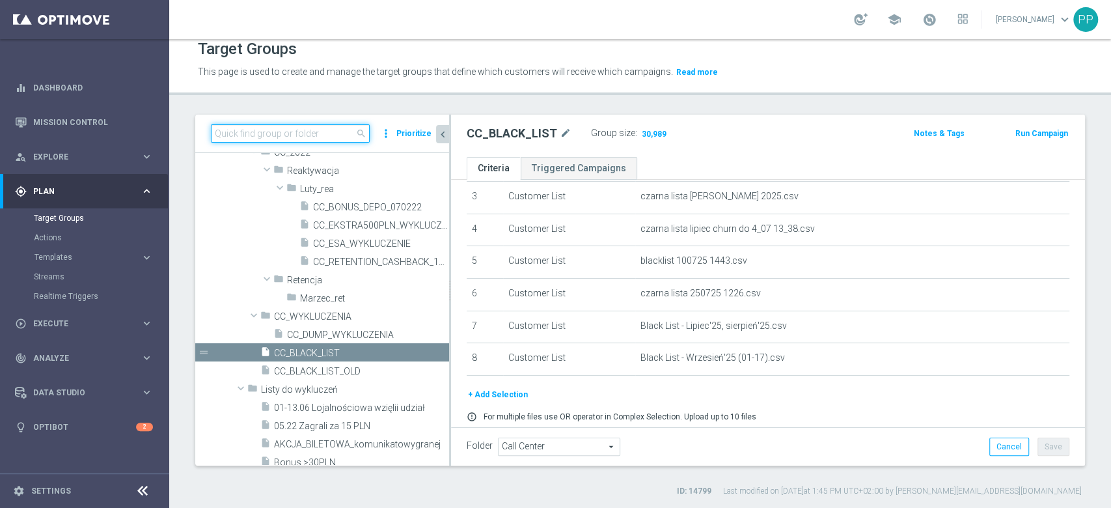
click at [307, 137] on input at bounding box center [290, 133] width 159 height 18
paste input "D_ALL_TARGET_WAGER_CC LM 100% do 500 PLN CZW PUSH_150925"
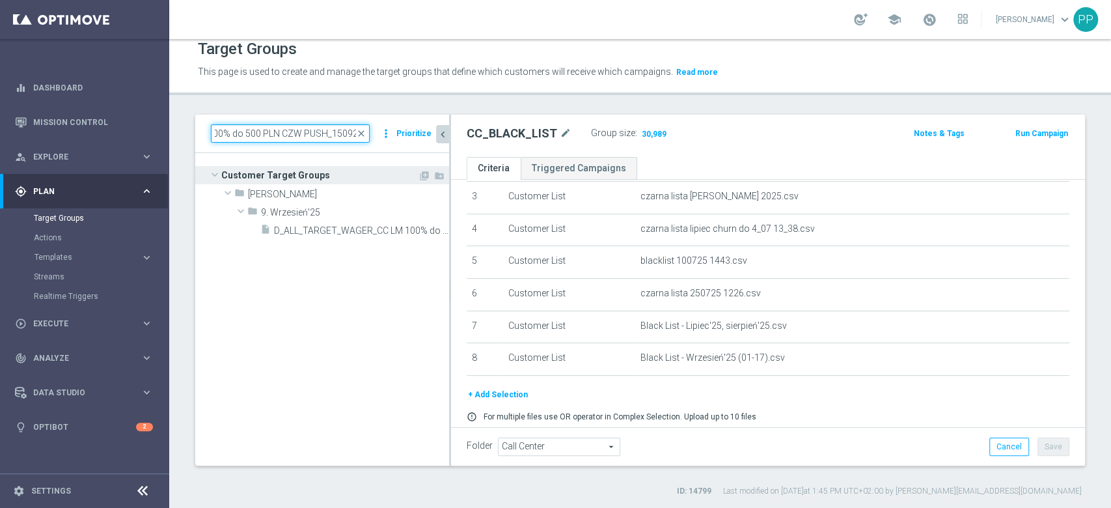
scroll to position [0, 0]
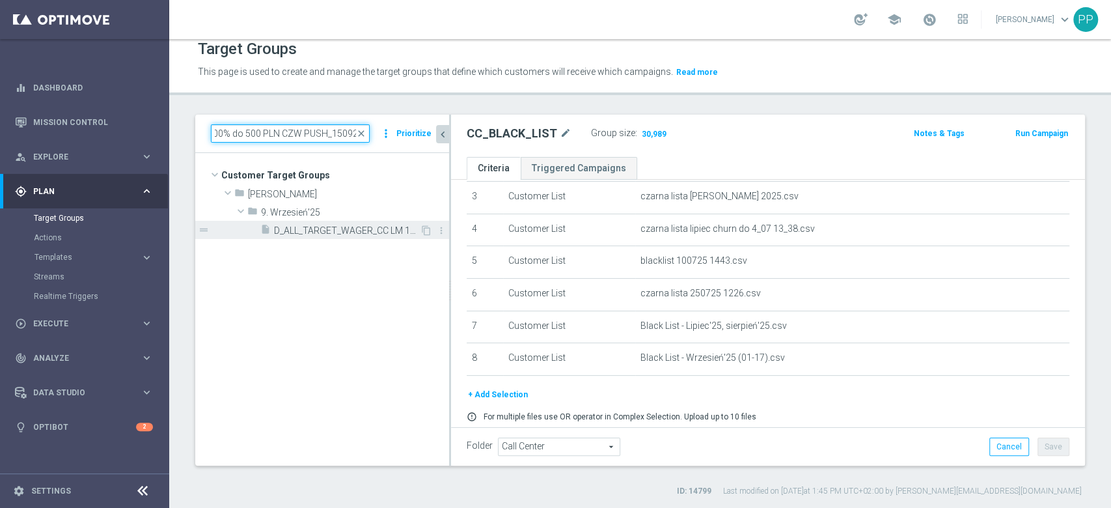
type input "D_ALL_TARGET_WAGER_CC LM 100% do 500 PLN CZW PUSH_150925"
click at [314, 230] on span "D_ALL_TARGET_WAGER_CC LM 100% do 500 PLN CZW PUSH_150925" at bounding box center [347, 230] width 146 height 11
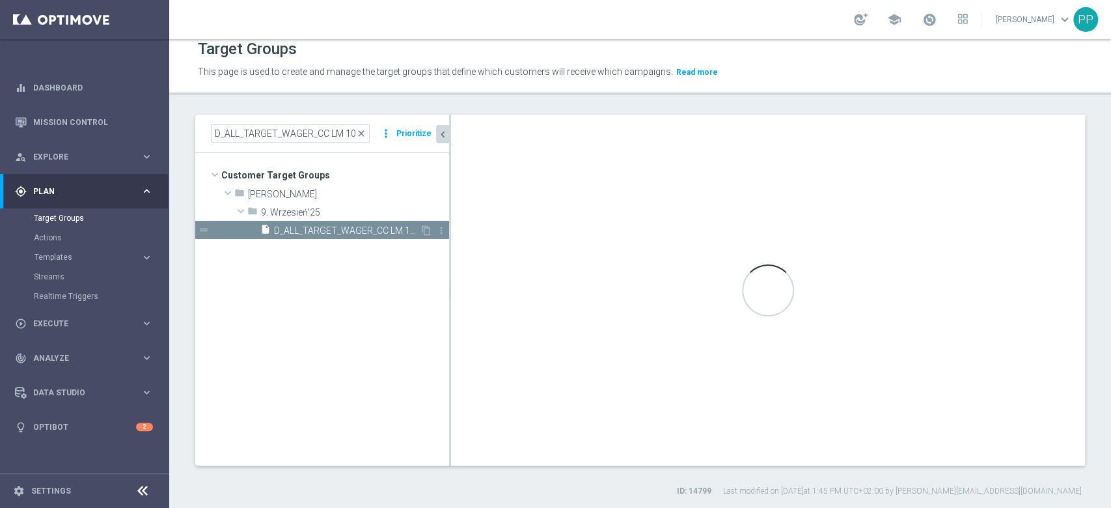
type textarea "(1 and 2 and 3 and 4 and 5 and 6 and 7 and 8 and 9 and 10 and 11 and 12) or 13"
type input "9. Wrzesień'25"
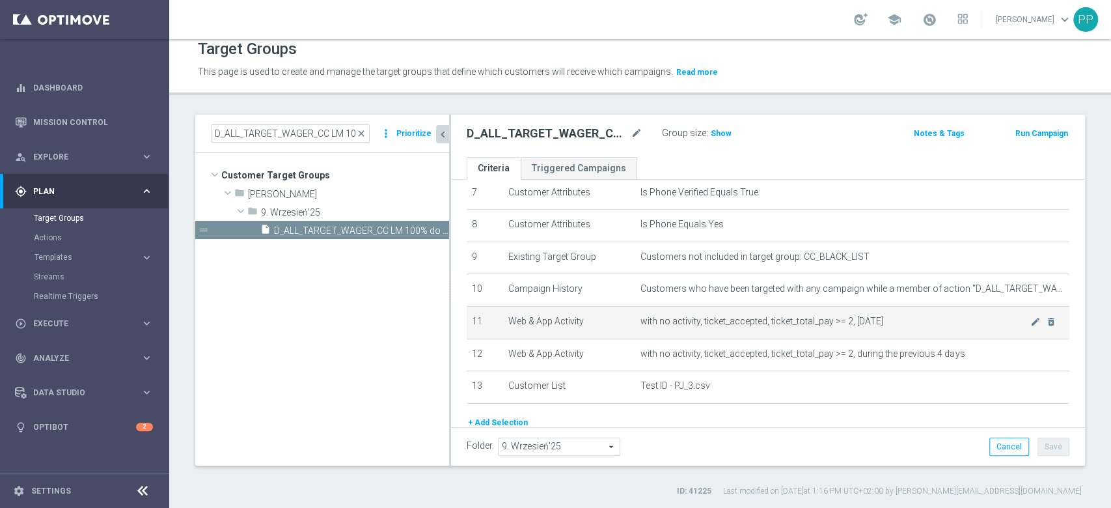
scroll to position [316, 0]
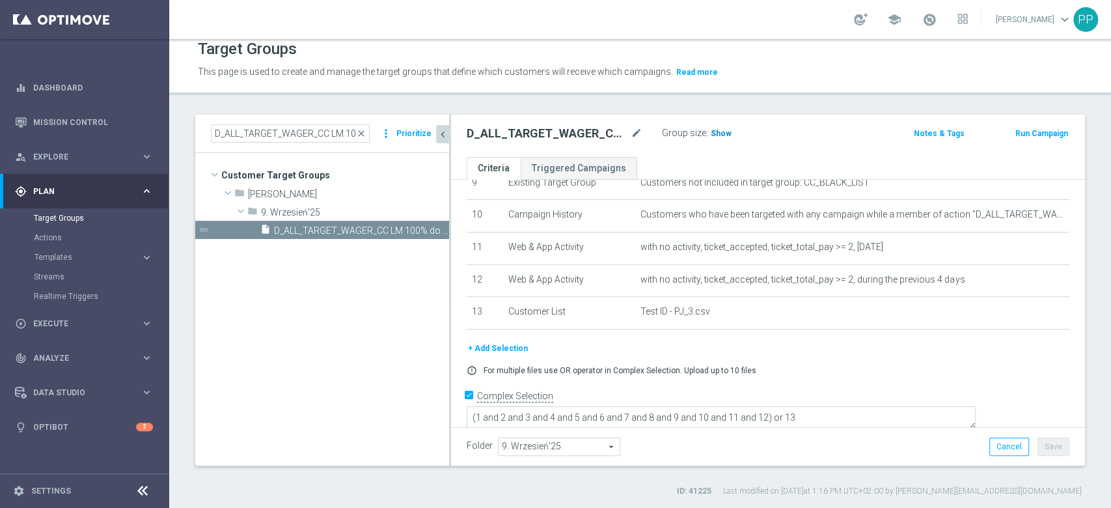
click at [715, 130] on span "Show" at bounding box center [721, 133] width 21 height 9
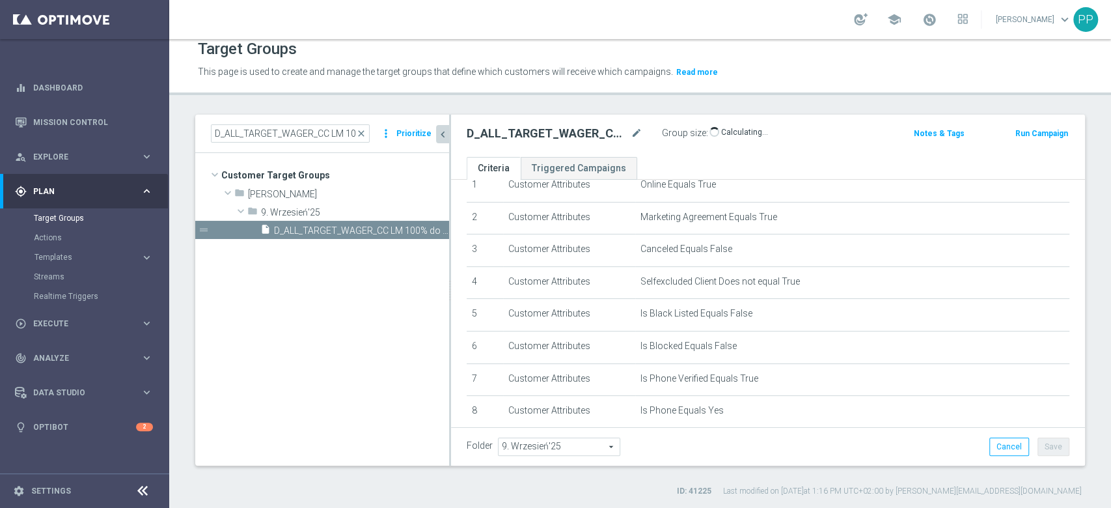
scroll to position [0, 0]
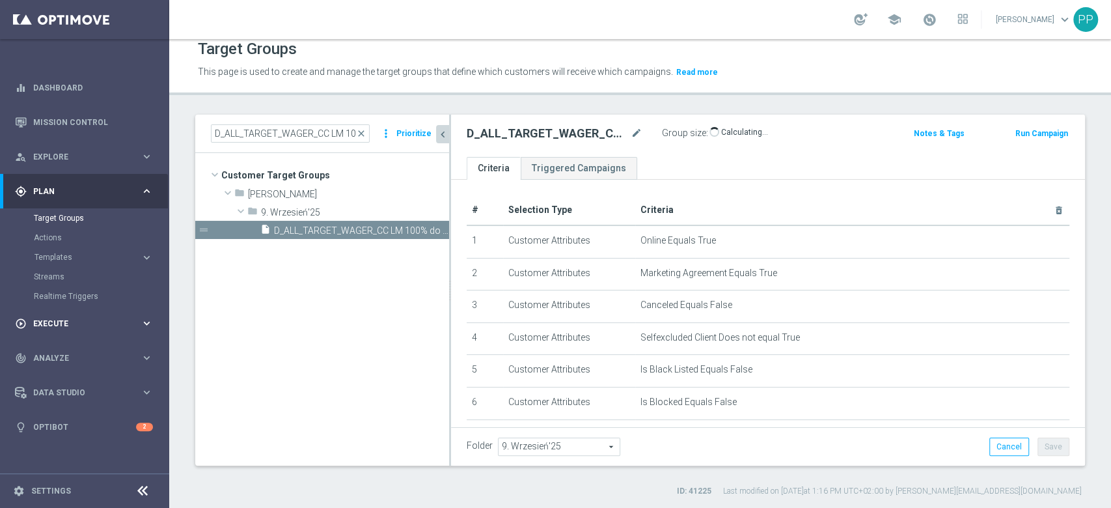
click at [73, 320] on span "Execute" at bounding box center [86, 324] width 107 height 8
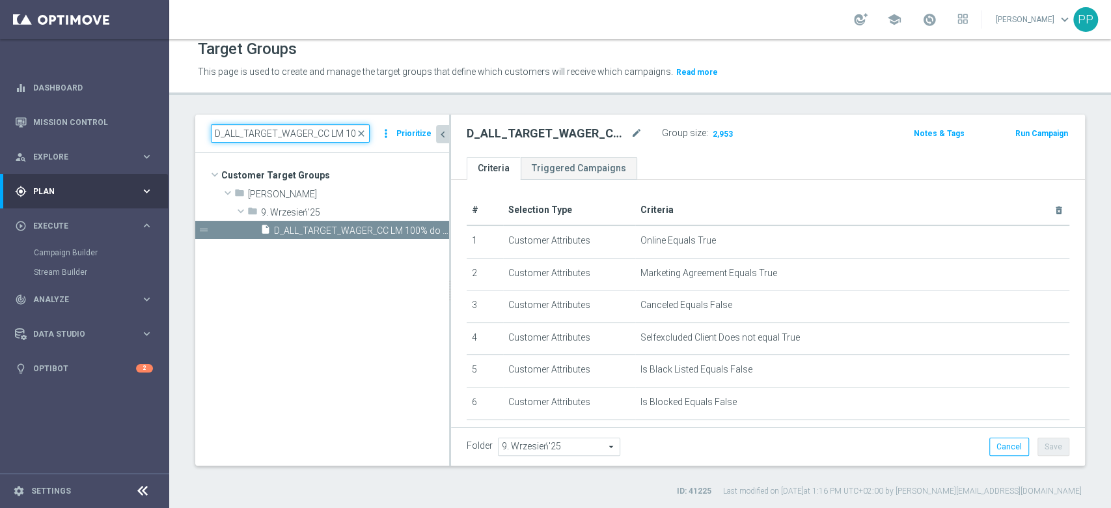
click at [325, 128] on input "D_ALL_TARGET_WAGER_CC LM 100% do 500 PLN CZW PUSH_150925" at bounding box center [290, 133] width 159 height 18
paste input "C_ALL_TARGET_WAGER_CC LM 50% do 3"
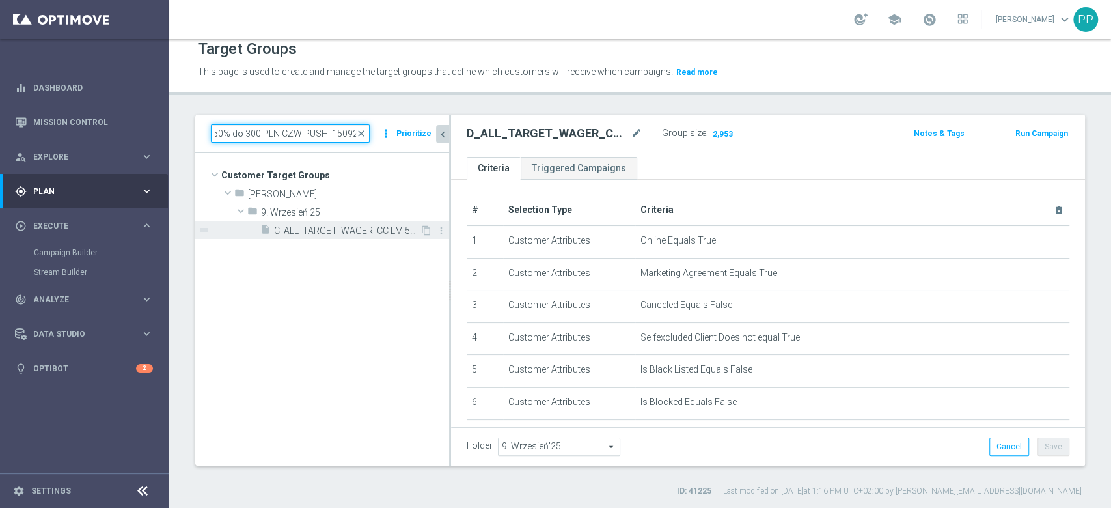
type input "C_ALL_TARGET_WAGER_CC LM 50% do 300 PLN CZW PUSH_150925"
click at [340, 229] on span "C_ALL_TARGET_WAGER_CC LM 50% do 300 PLN CZW PUSH_150925" at bounding box center [347, 230] width 146 height 11
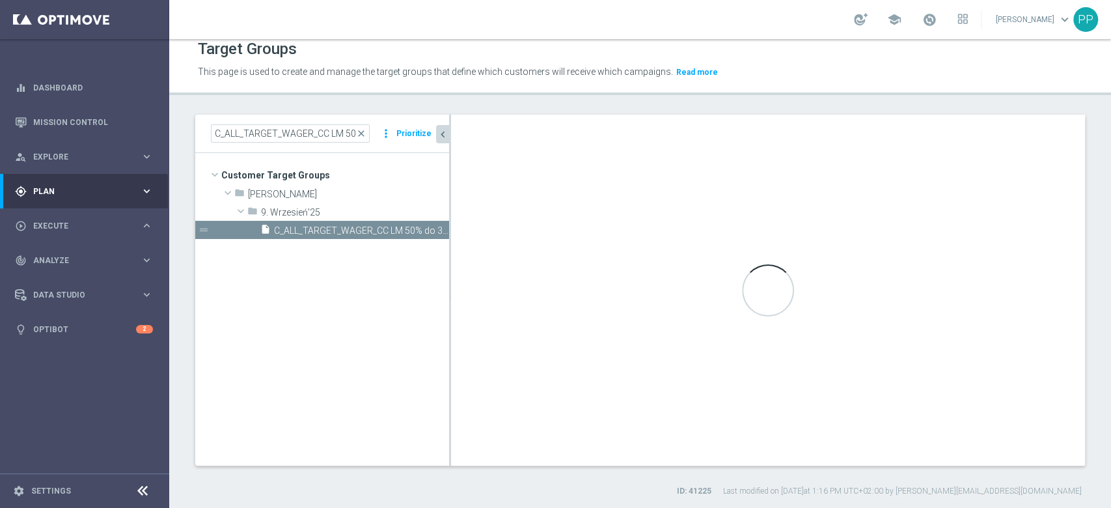
type textarea "(1 and 2 and 3 and 4 and 5 and 6 and 7 and 8 and 9 and 10 and 11 and 12 and 13 …"
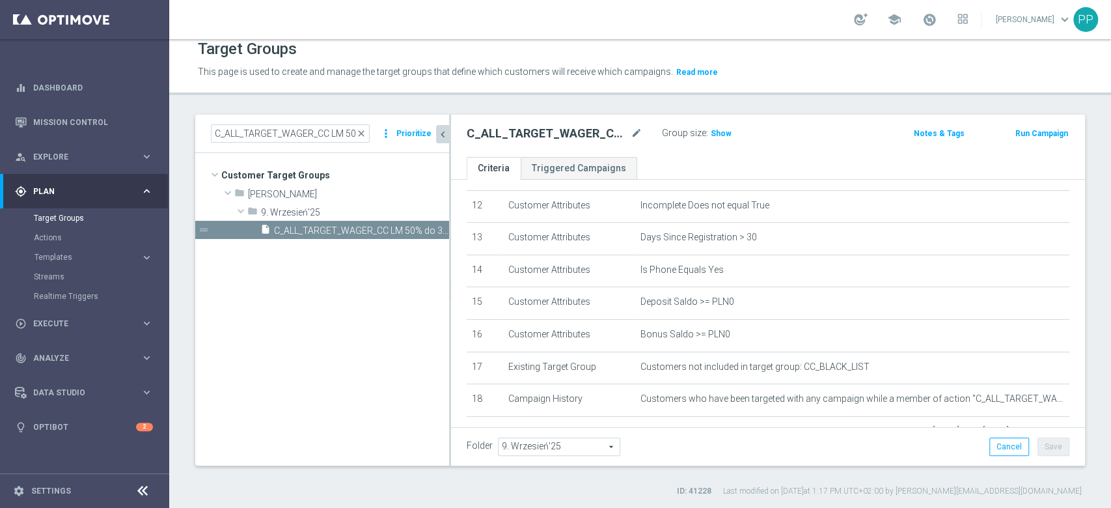
scroll to position [521, 0]
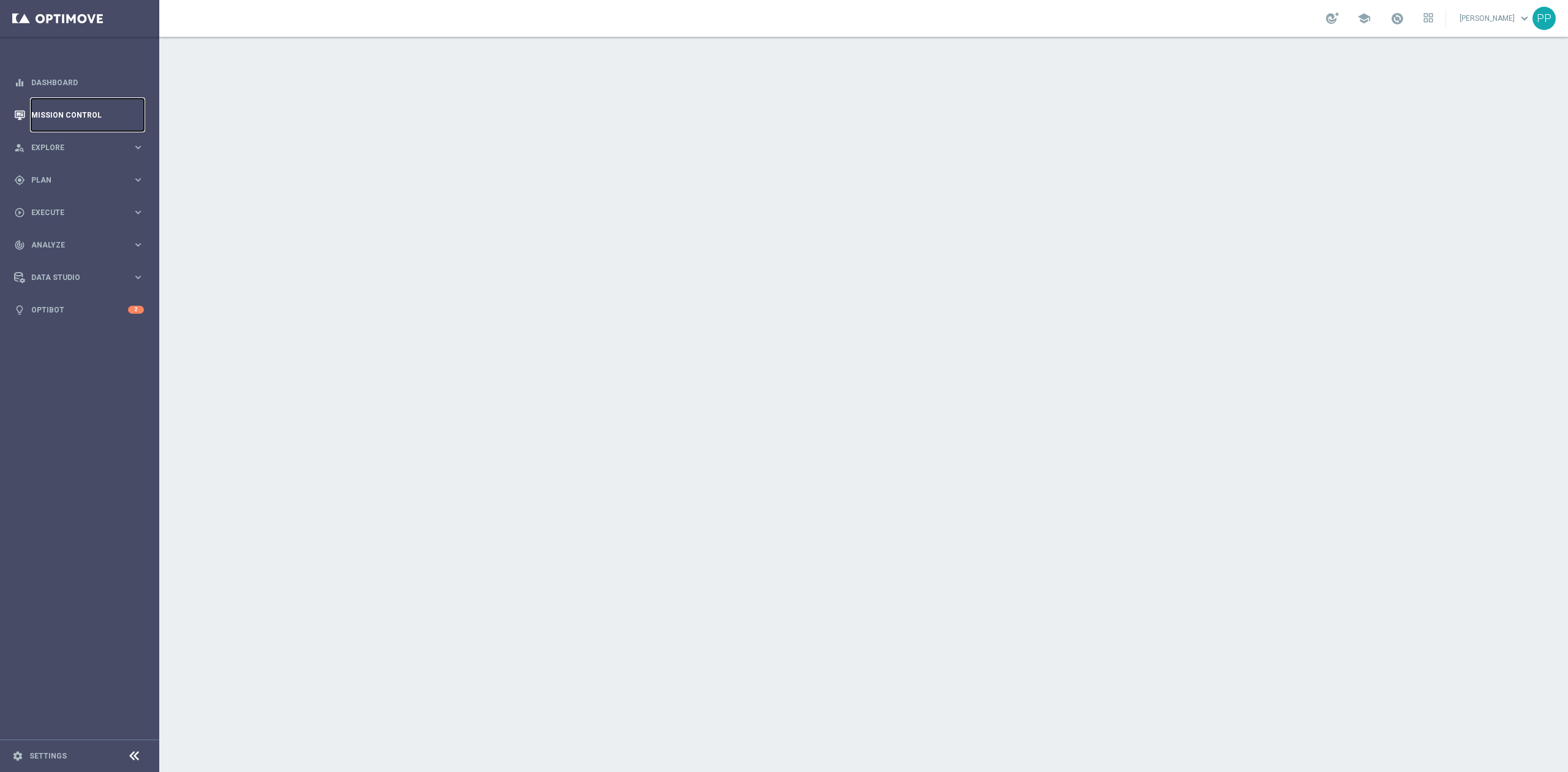
click at [62, 108] on link "Mission Control" at bounding box center [88, 115] width 113 height 32
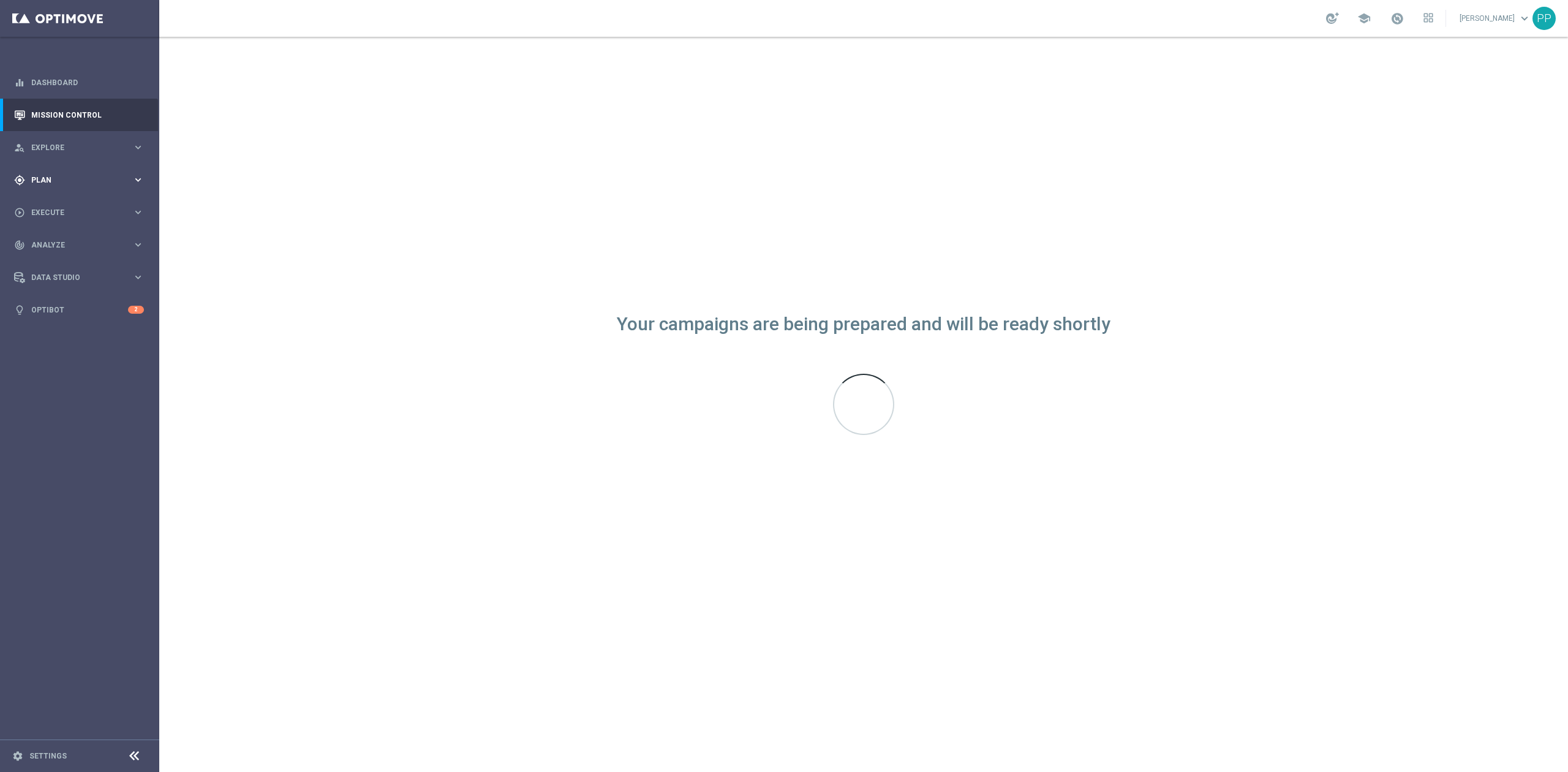
click at [85, 182] on span "Plan" at bounding box center [81, 180] width 101 height 8
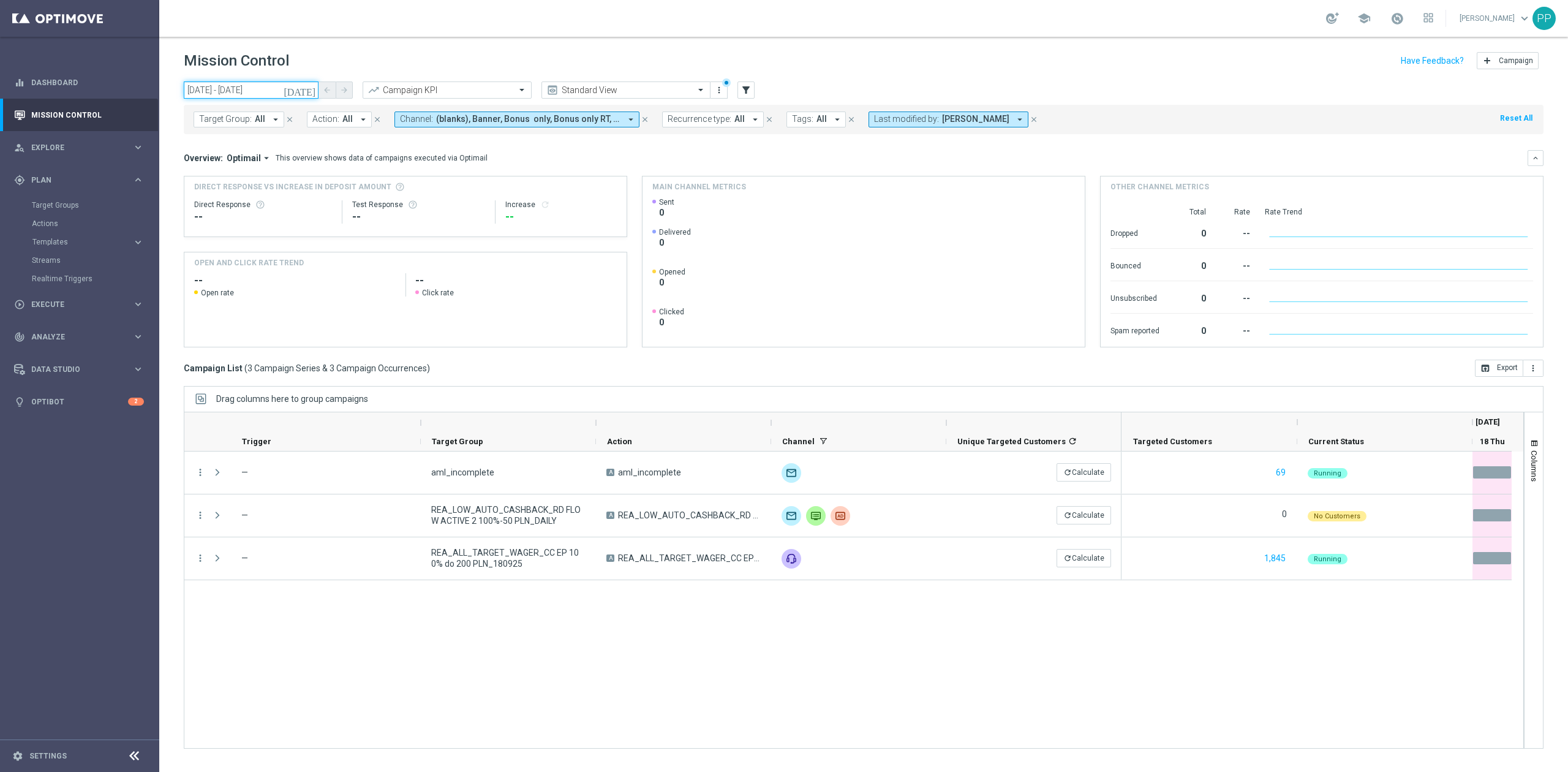
click at [243, 97] on input "18 Sep 2025 - 18 Sep 2025" at bounding box center [250, 90] width 135 height 17
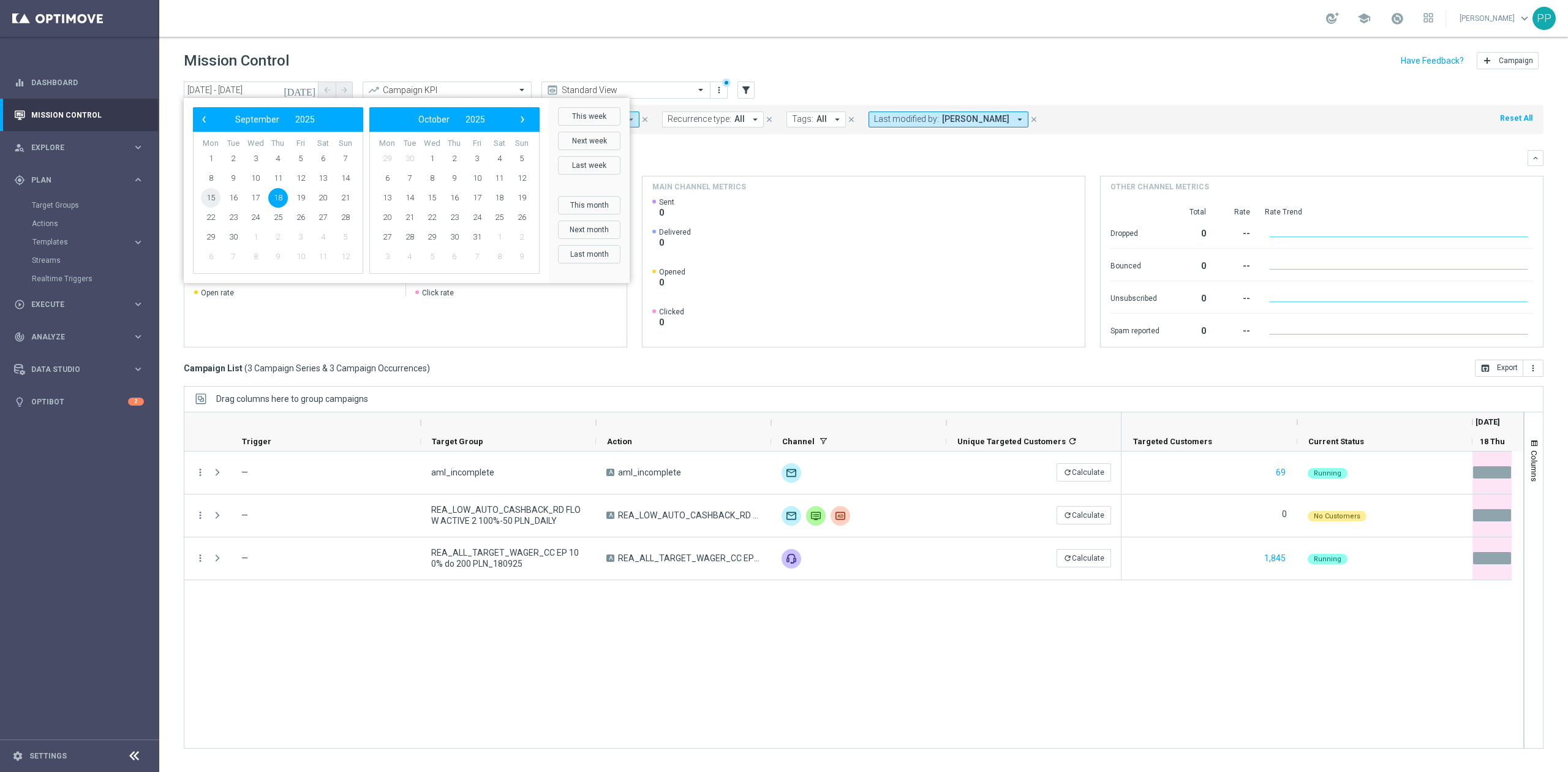
click at [215, 196] on span "15" at bounding box center [210, 198] width 20 height 20
click at [276, 198] on span "18" at bounding box center [278, 198] width 20 height 20
type input "[DATE] - [DATE]"
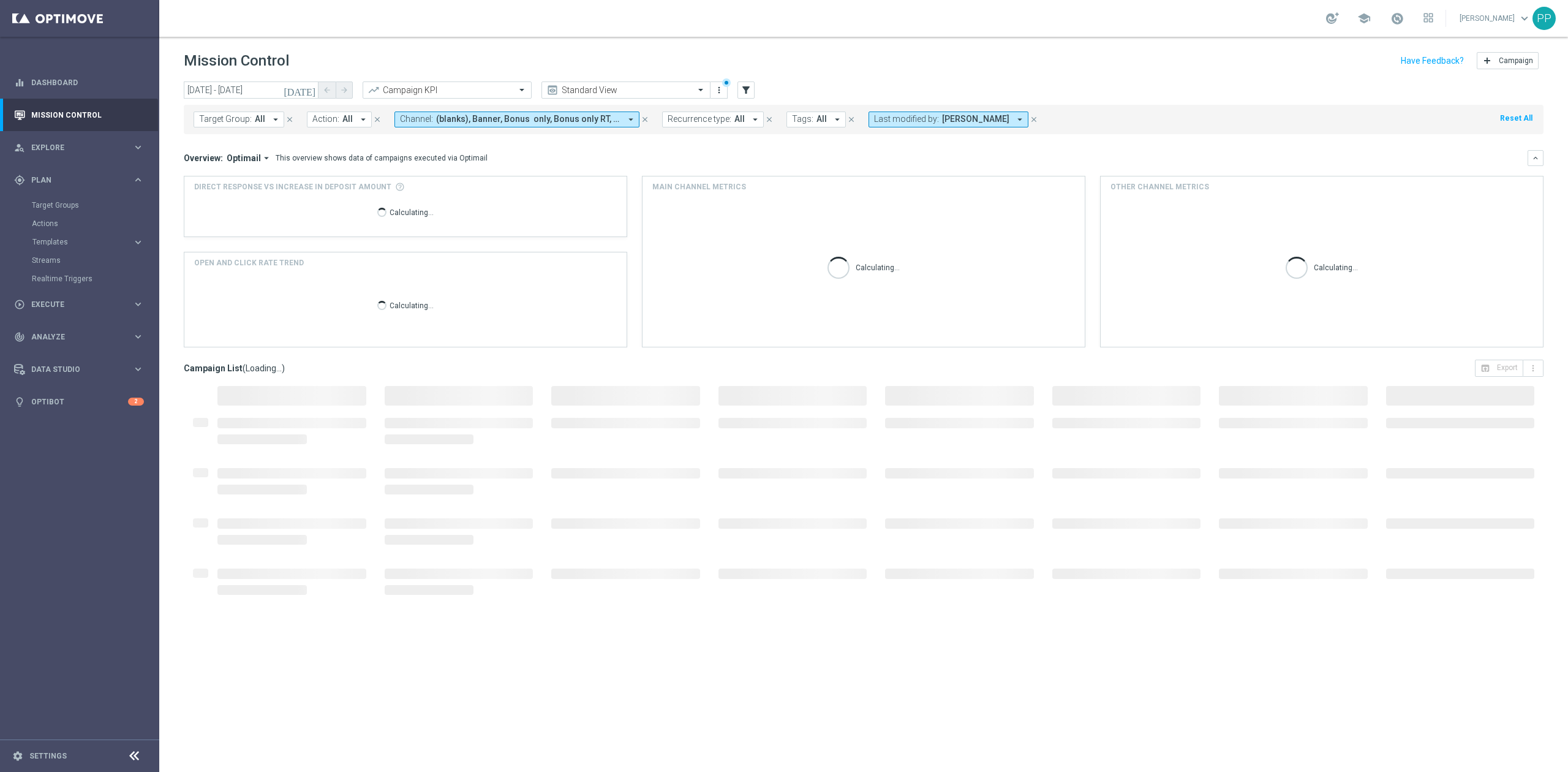
click at [226, 119] on span "Target Group:" at bounding box center [226, 119] width 53 height 10
click at [264, 200] on label "C_ALL_TARGET_WAGER_CC LM 50% do 300 PLN CZW PUSH_150925" at bounding box center [307, 198] width 190 height 8
type input "C_ALL_TARGET_WAGER_CC LM 50% do 300 PLN CZW PUSH_150925"
click at [264, 200] on label "C_ALL_TARGET_WAGER_CC LM 50% do 300 PLN CZW PUSH_150925" at bounding box center [307, 198] width 190 height 8
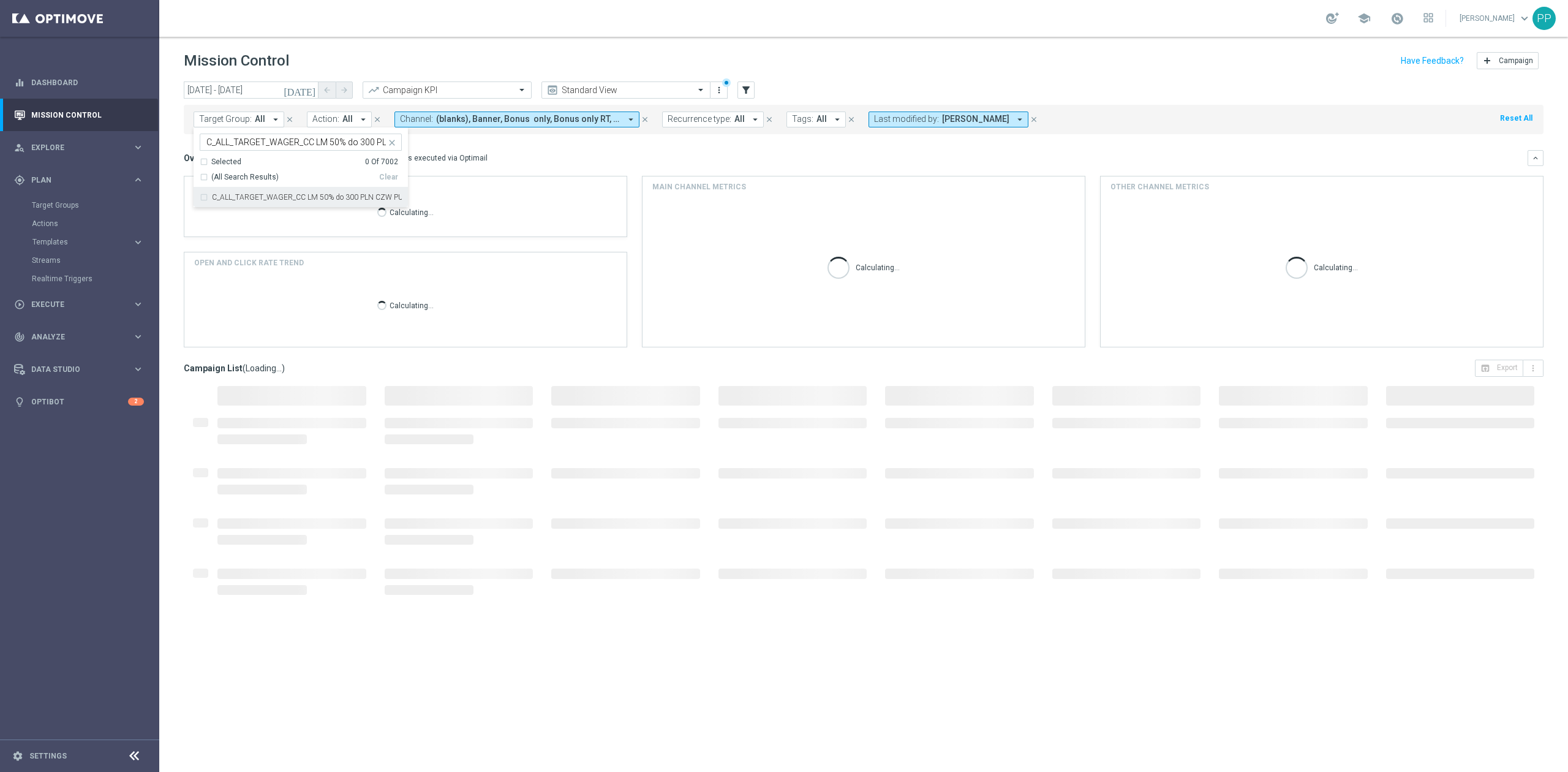
scroll to position [0, 82]
drag, startPoint x: 315, startPoint y: 143, endPoint x: 429, endPoint y: 145, distance: 114.0
click at [429, 145] on div "today 15 Sep 2025 - 18 Sep 2025 arrow_back arrow_forward Campaign KPI trending_…" at bounding box center [863, 422] width 1409 height 680
click at [248, 121] on span "Target Group:" at bounding box center [226, 119] width 53 height 10
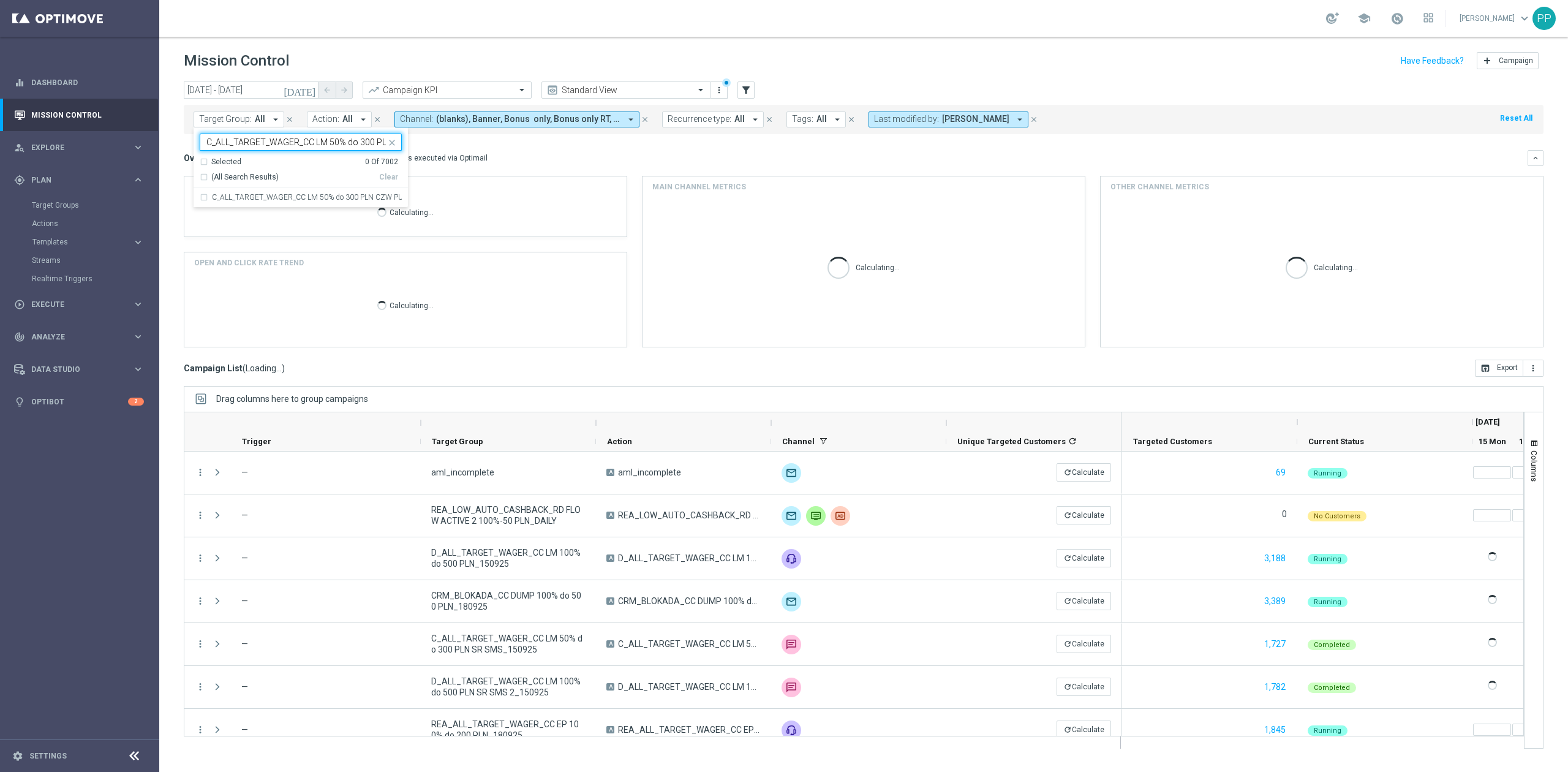
scroll to position [0, 82]
click at [353, 143] on input "C_ALL_TARGET_WAGER_CC LM 50% do 300 PLN CZW PUSH_150925" at bounding box center [296, 142] width 180 height 10
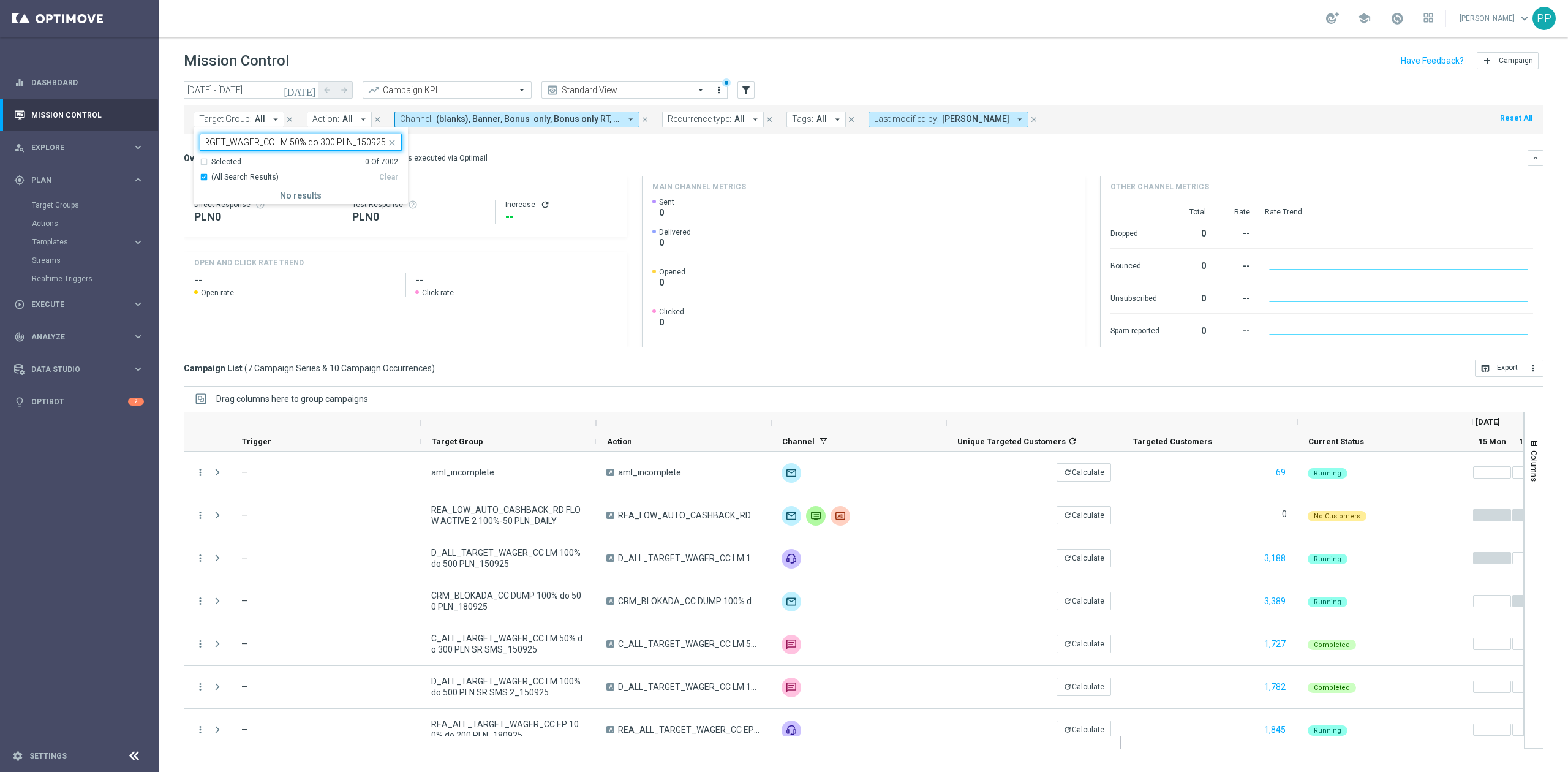
scroll to position [0, 38]
click at [362, 191] on div "C_ALL_TARGET_WAGER_CC LM 50% do 300 PLN_150925" at bounding box center [300, 197] width 202 height 20
type input "C_ALL_TARGET_WAGER_CC LM 50% do 300 PLN_150925"
click at [392, 46] on header "Mission Control add Campaign" at bounding box center [863, 59] width 1409 height 45
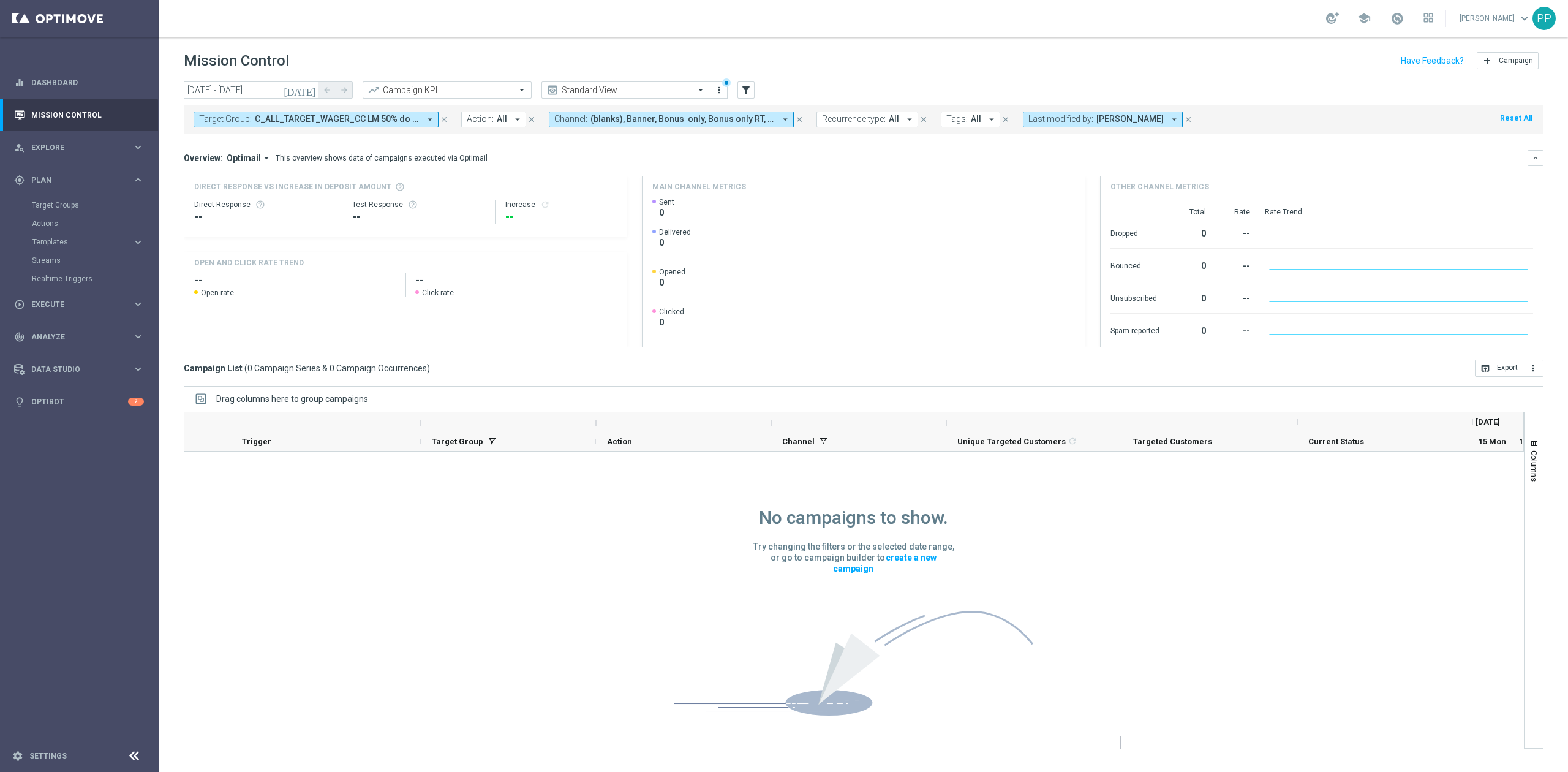
click at [1045, 123] on button "Last modified by: Patryk Przybolewski arrow_drop_down" at bounding box center [1103, 119] width 160 height 16
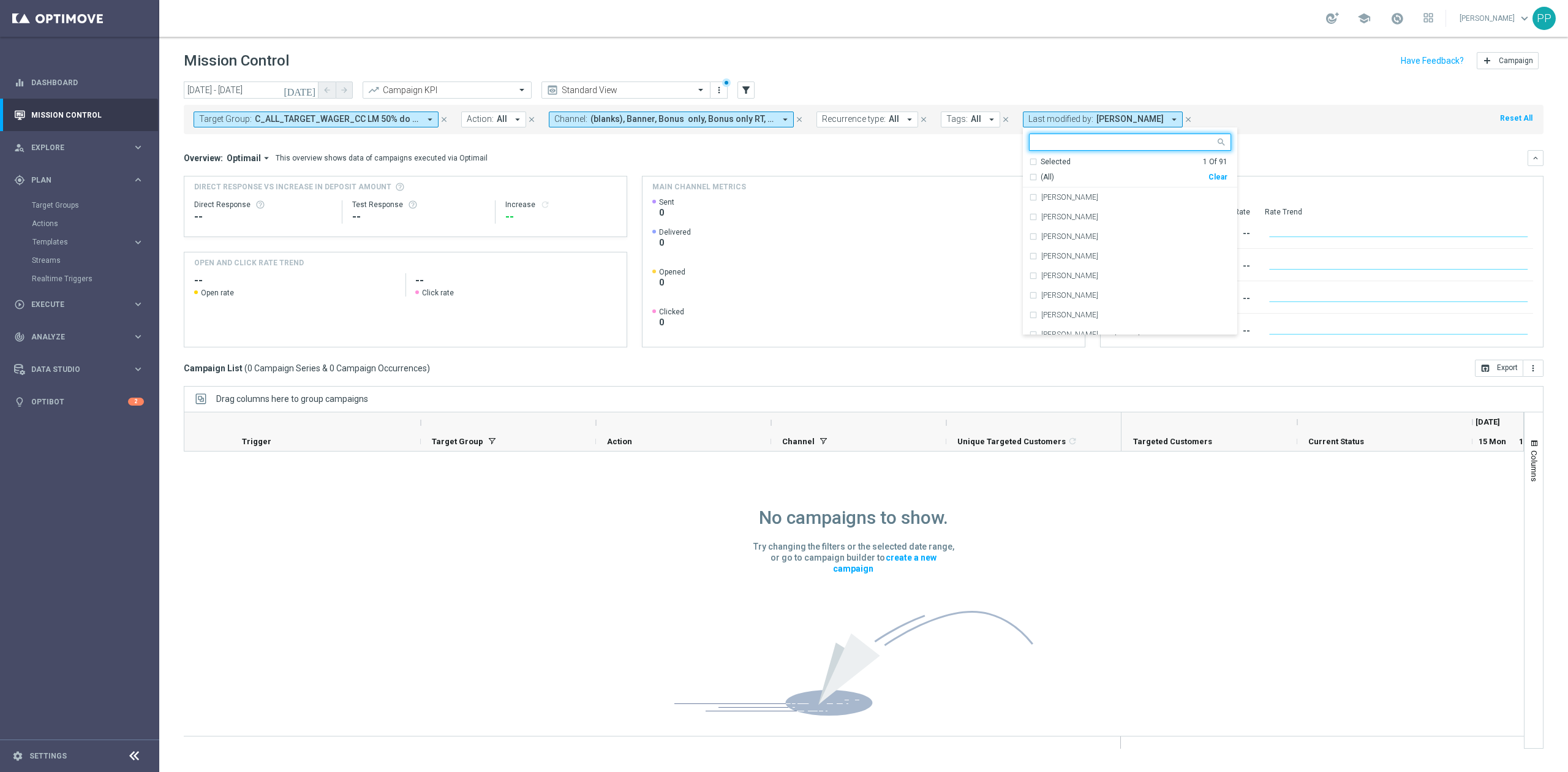
click at [0, 0] on div "Clear" at bounding box center [0, 0] width 0 height 0
click at [1045, 79] on header "Mission Control add Campaign" at bounding box center [863, 59] width 1409 height 45
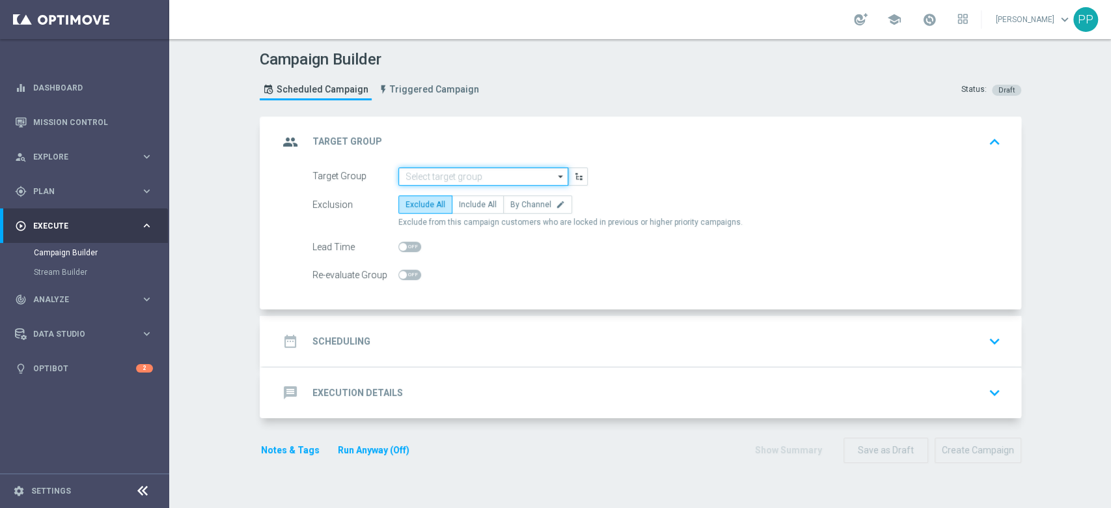
click at [426, 178] on input at bounding box center [483, 176] width 170 height 18
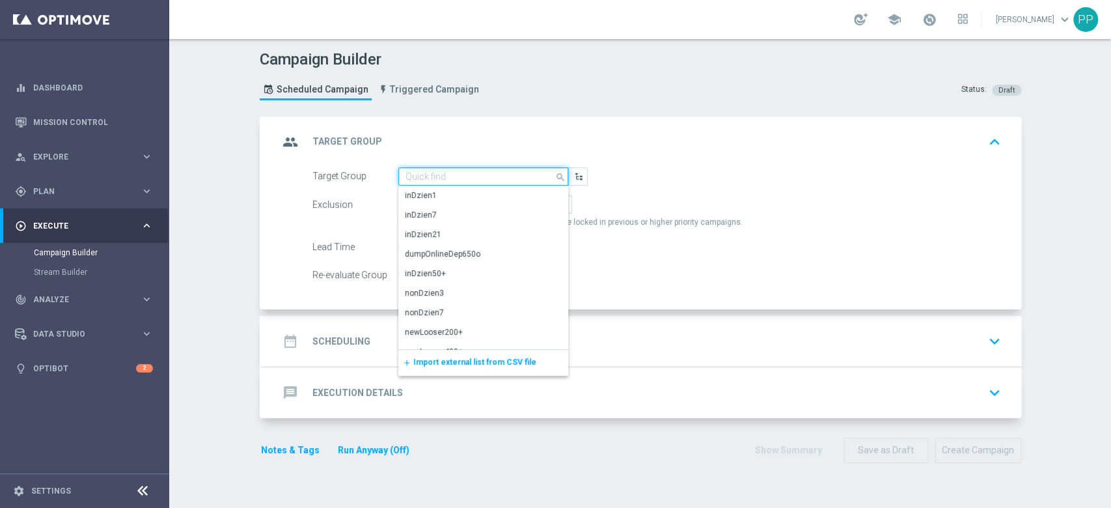
paste input "D_ALL_TARGET_WAGER_CC LM 100% do 500 PLN CZW PUSH_150925"
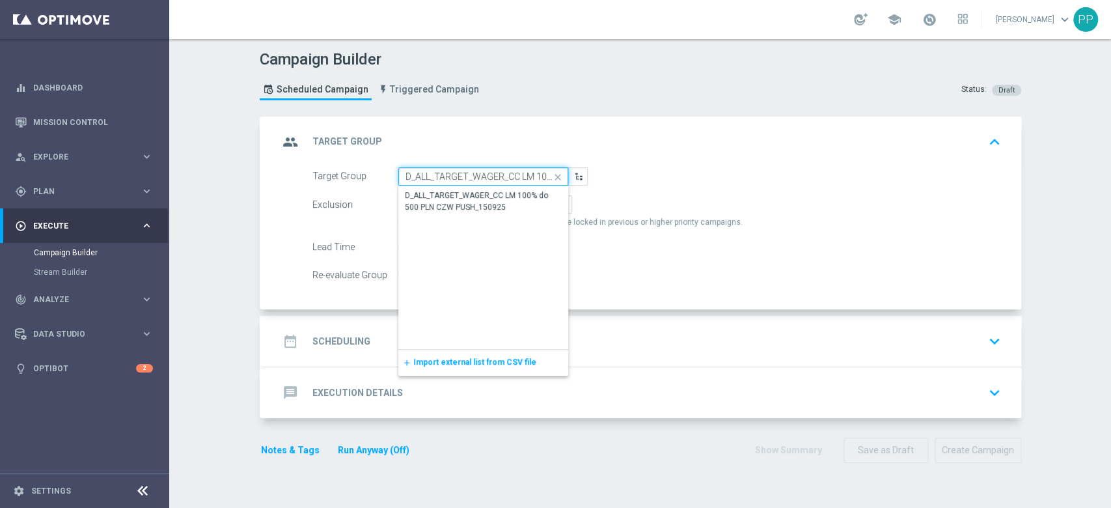
scroll to position [0, 133]
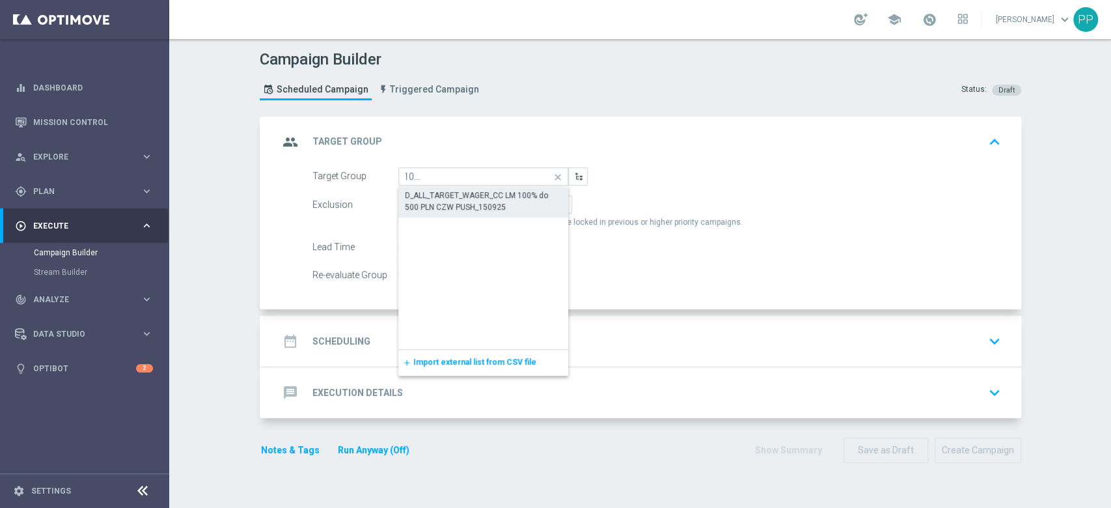
click at [432, 197] on div "D_ALL_TARGET_WAGER_CC LM 100% do 500 PLN CZW PUSH_150925" at bounding box center [484, 200] width 158 height 23
type input "D_ALL_TARGET_WAGER_CC LM 100% do 500 PLN CZW PUSH_150925"
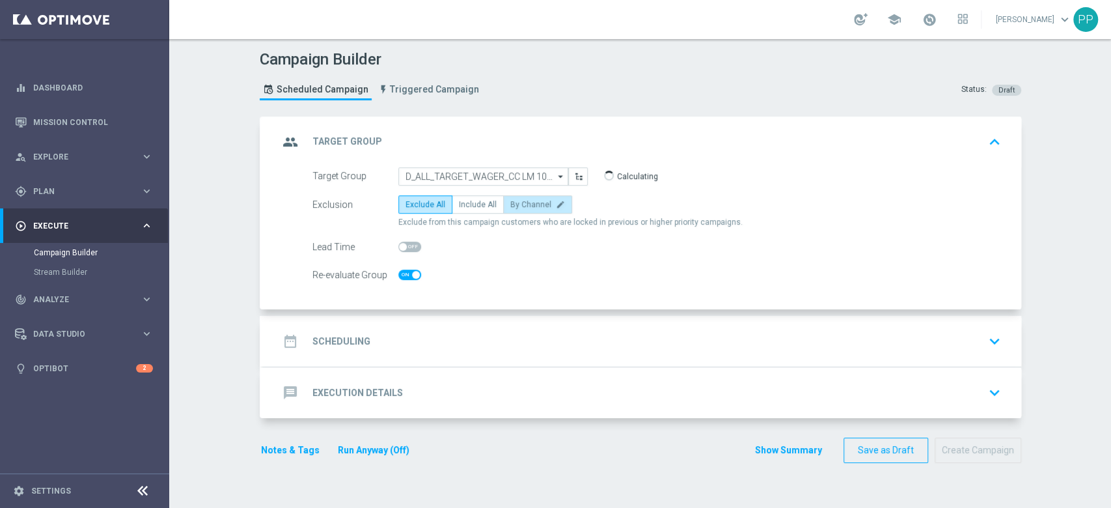
checkbox input "true"
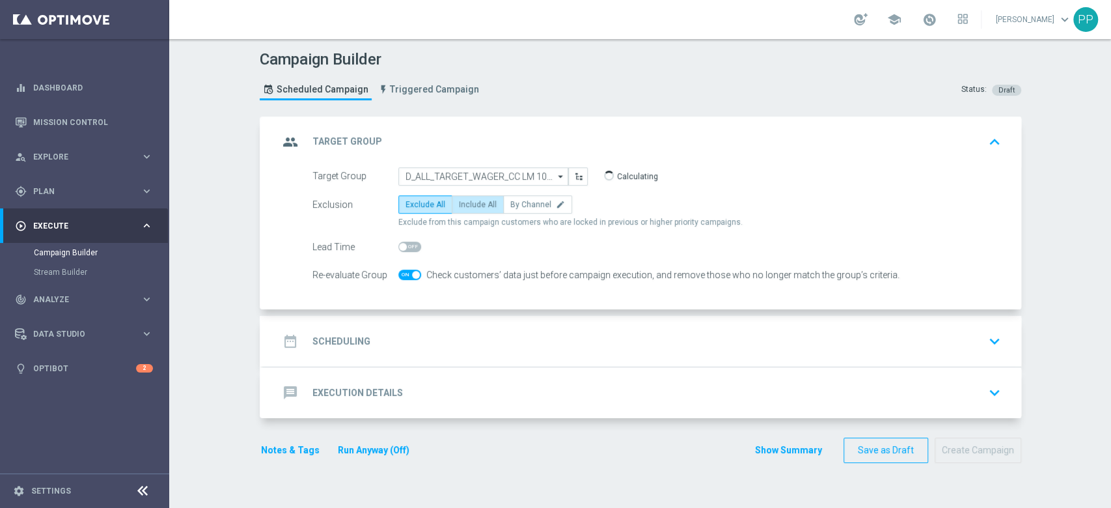
click at [481, 211] on label "Include All" at bounding box center [478, 204] width 52 height 18
click at [467, 211] on input "Include All" at bounding box center [463, 206] width 8 height 8
radio input "true"
click at [465, 331] on div "date_range Scheduling keyboard_arrow_down" at bounding box center [642, 341] width 727 height 25
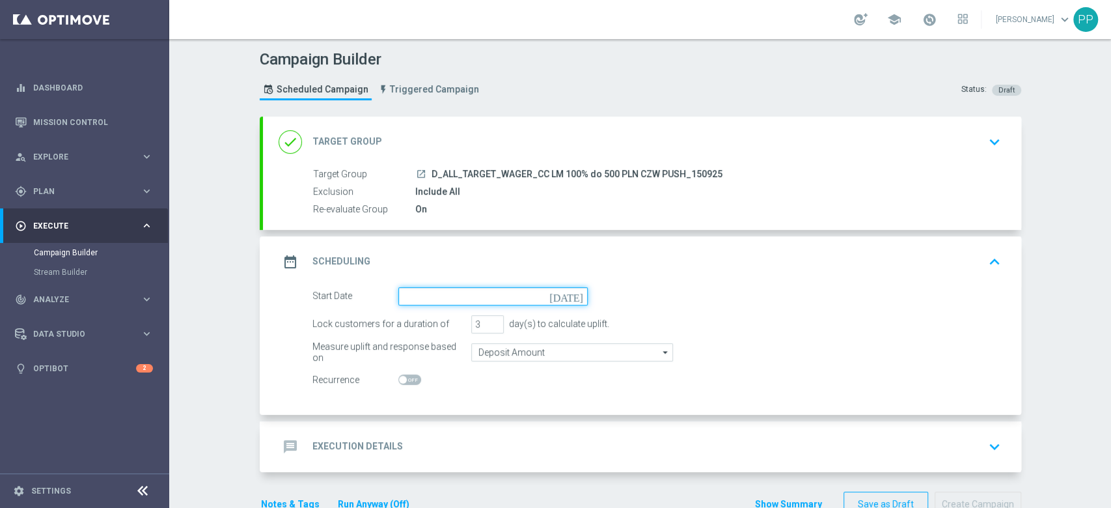
click at [457, 292] on input at bounding box center [492, 296] width 189 height 18
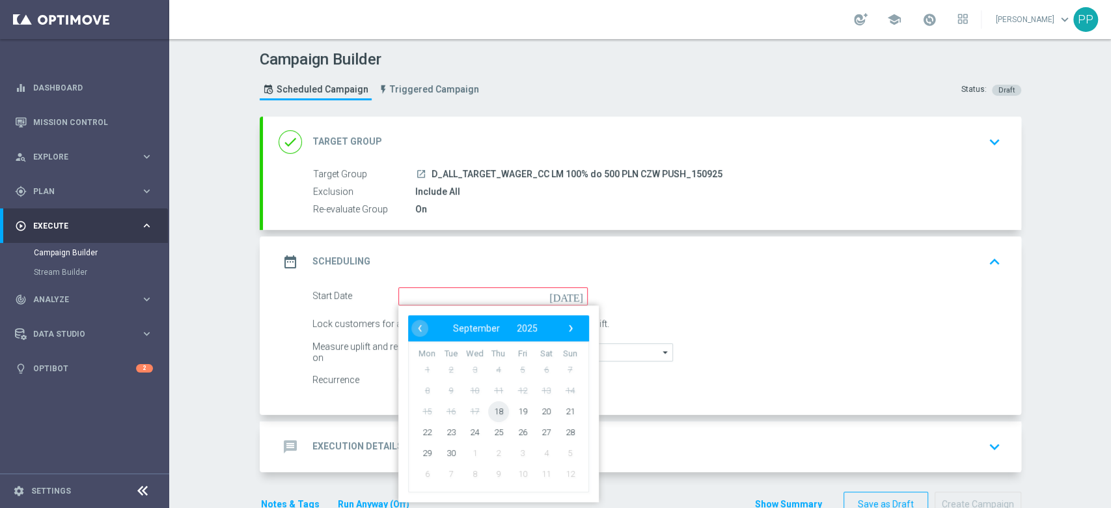
click at [498, 408] on span "18" at bounding box center [497, 410] width 21 height 21
type input "18 Sep 2025"
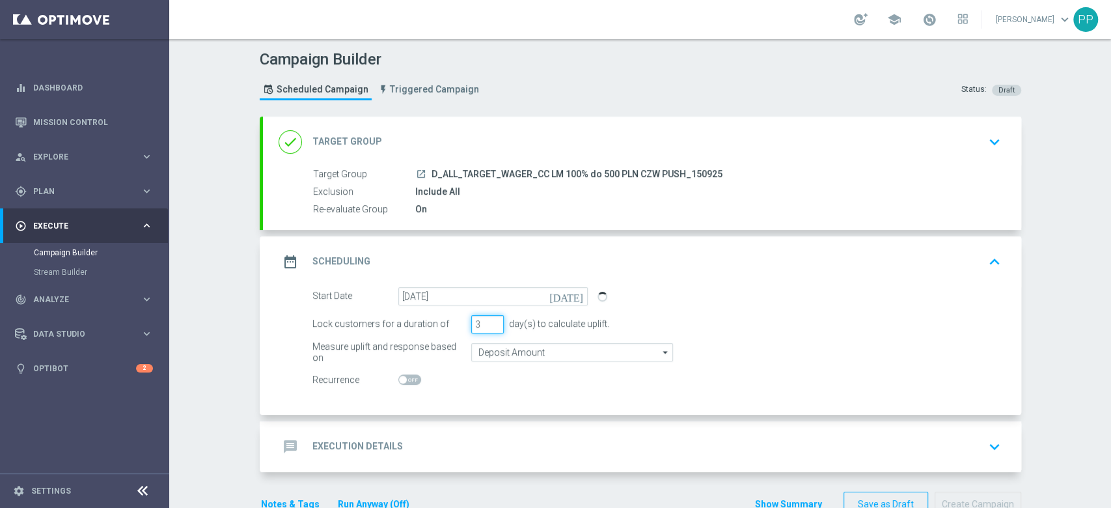
drag, startPoint x: 476, startPoint y: 325, endPoint x: 445, endPoint y: 333, distance: 32.8
click at [445, 333] on form "Start Date 18 Sep 2025 today Lock customers for a duration of 3 day(s) to calcu…" at bounding box center [656, 338] width 689 height 102
type input "1"
click at [478, 352] on input "Deposit Amount" at bounding box center [572, 352] width 202 height 18
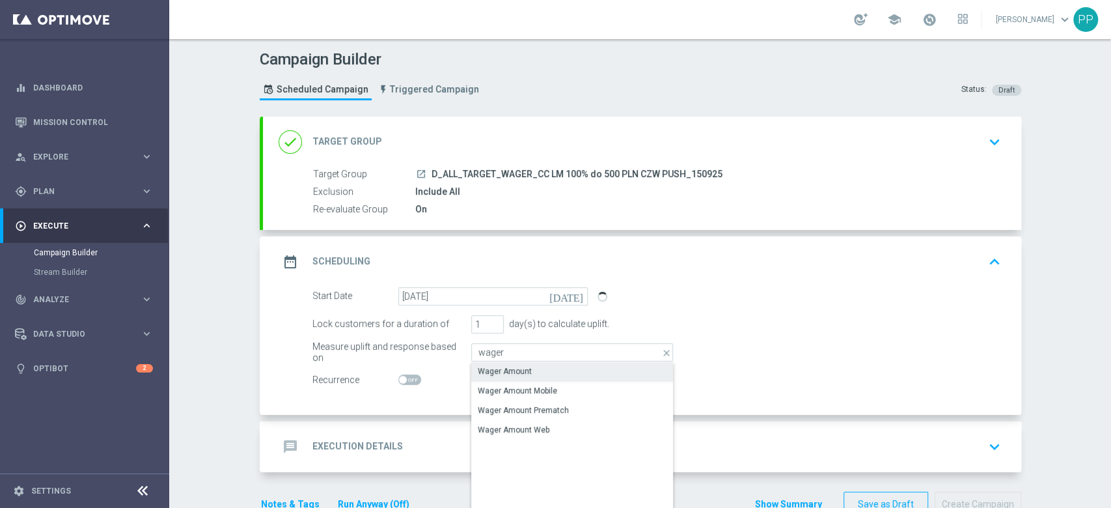
click at [484, 367] on div "Wager Amount" at bounding box center [505, 371] width 54 height 12
type input "Wager Amount"
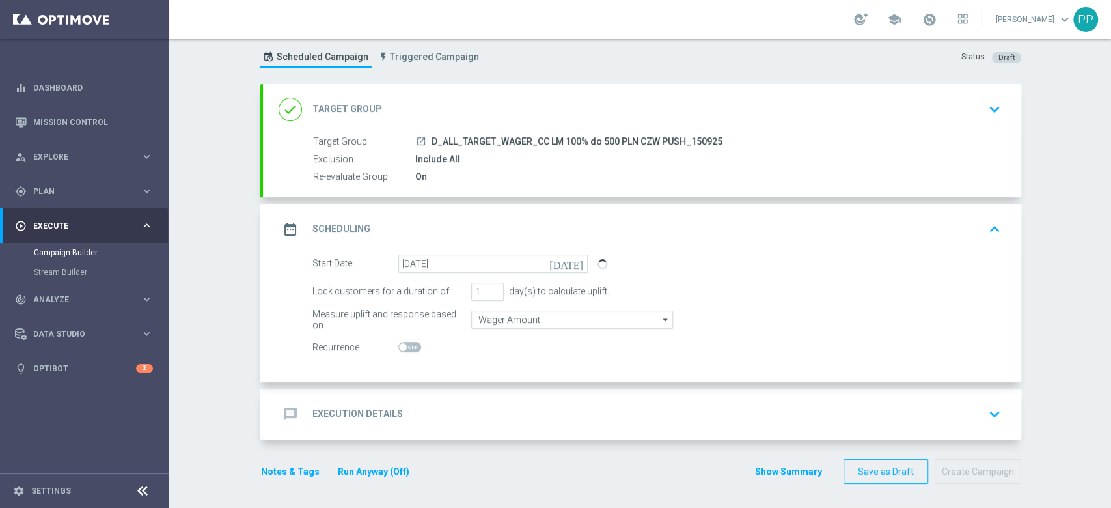
click at [458, 396] on div "message Execution Details keyboard_arrow_down" at bounding box center [642, 414] width 758 height 51
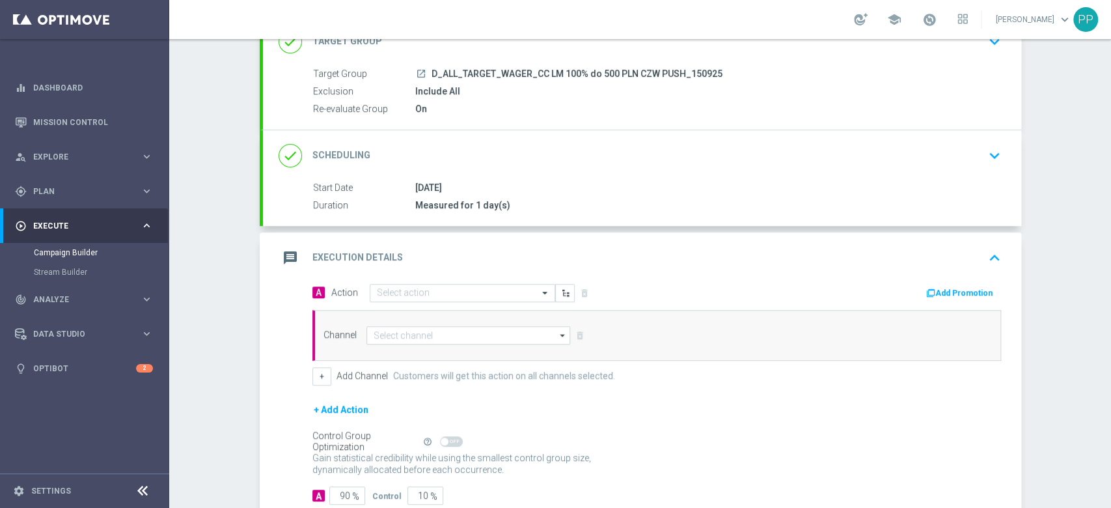
scroll to position [181, 0]
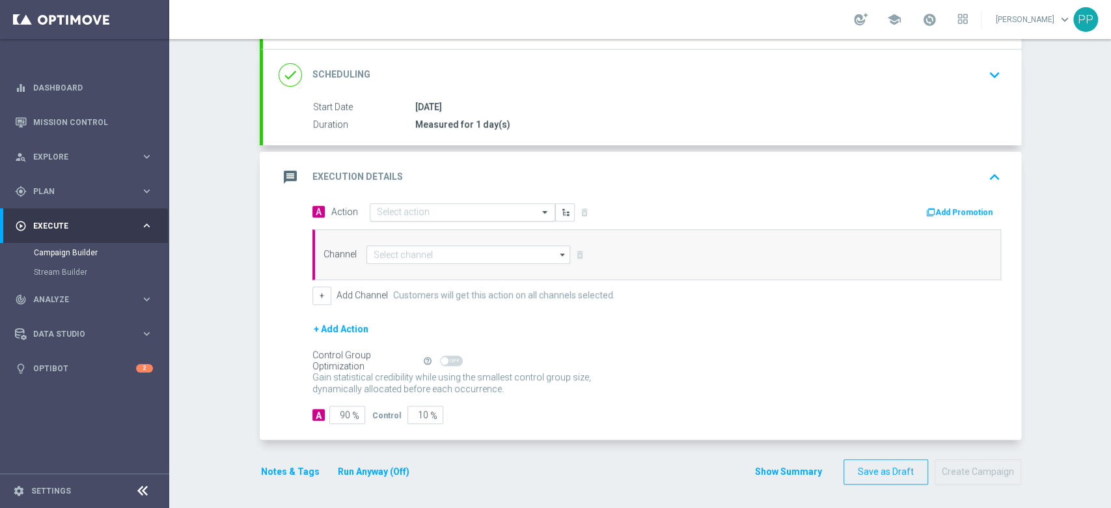
click at [437, 209] on input "text" at bounding box center [449, 212] width 145 height 11
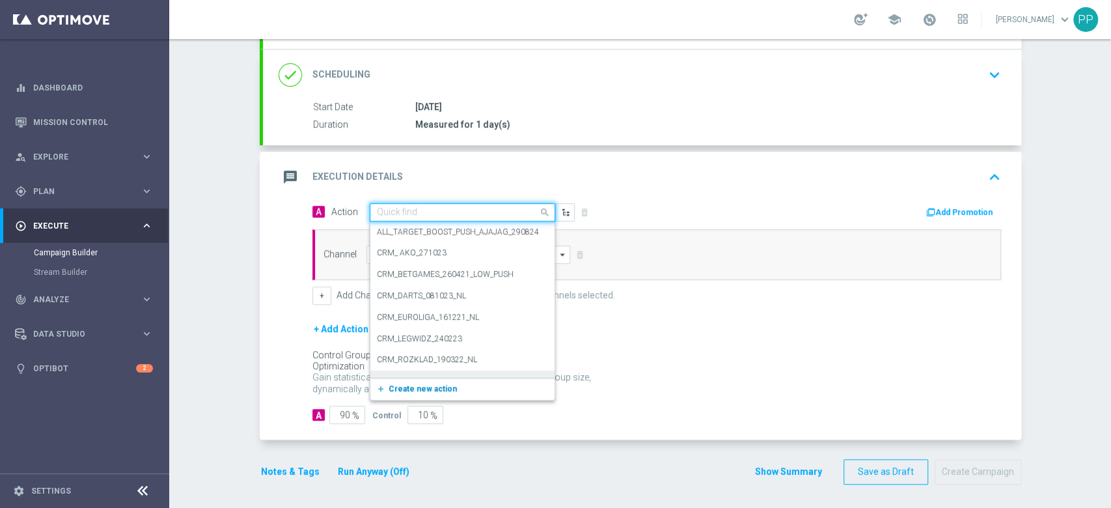
click at [408, 384] on span "Create new action" at bounding box center [423, 388] width 68 height 9
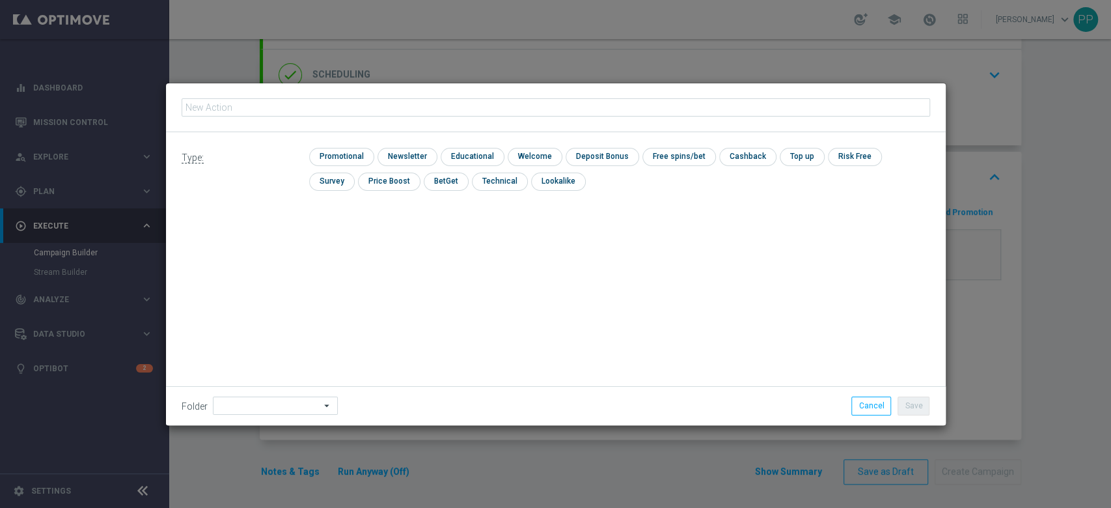
type input "D_ALL_TARGET_WAGER_CC LM 100% do 500 PLN CZW PUSH_150925"
click at [344, 154] on input "checkbox" at bounding box center [340, 157] width 62 height 18
checkbox input "true"
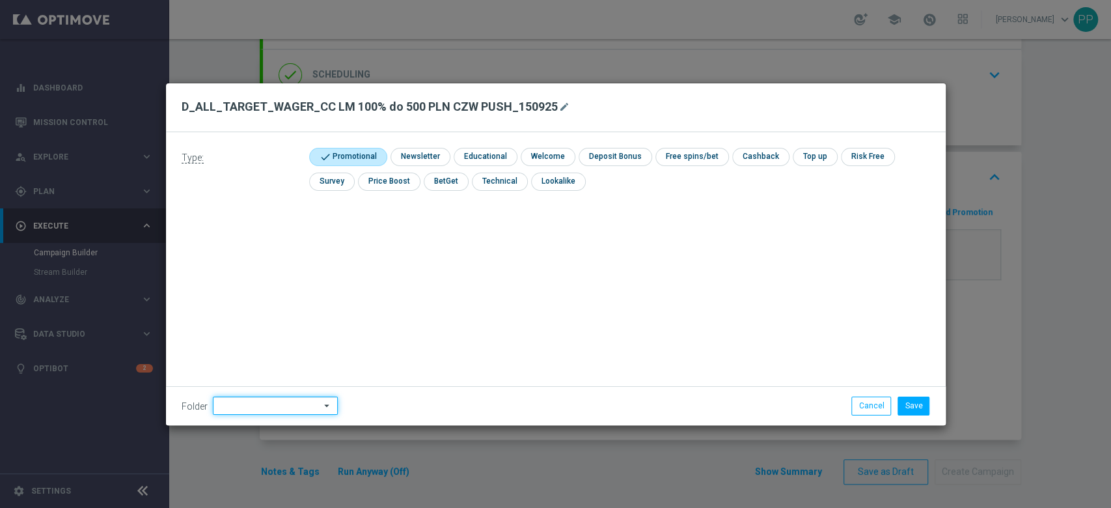
click at [289, 412] on input at bounding box center [275, 405] width 125 height 18
click at [283, 245] on div "9. Wrzesień 2025" at bounding box center [273, 243] width 121 height 20
type input "9. Wrzesień 2025"
click at [413, 244] on div "Type: check Promotional check Newsletter check Educational check Welcome check …" at bounding box center [556, 278] width 780 height 293
click at [925, 405] on button "Save" at bounding box center [914, 405] width 32 height 18
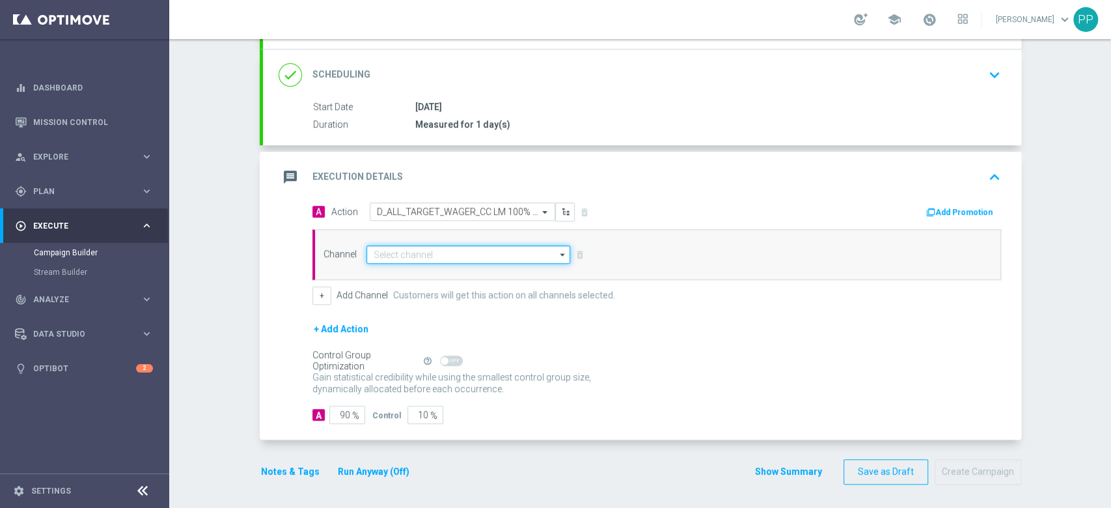
click at [465, 247] on input at bounding box center [468, 254] width 204 height 18
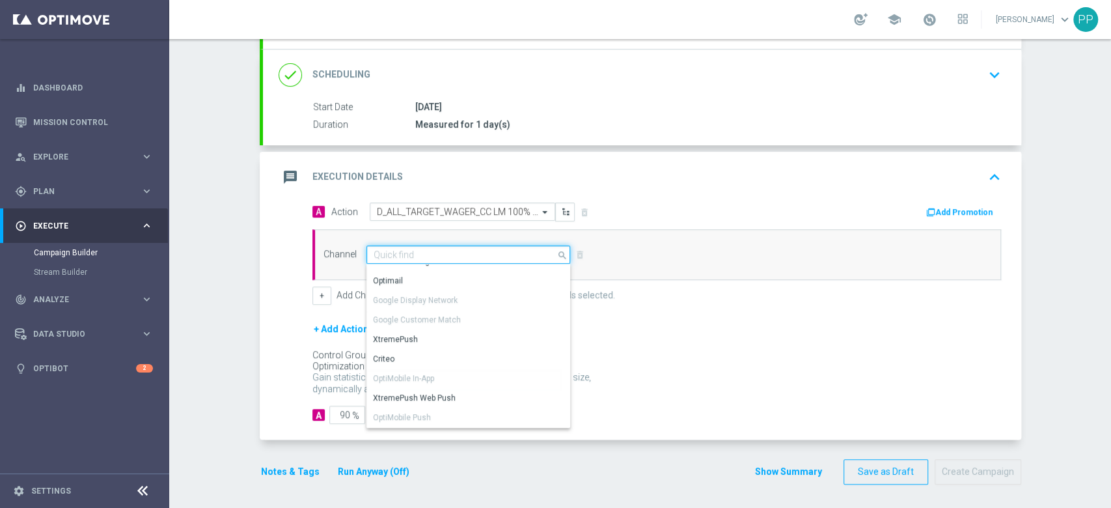
scroll to position [266, 0]
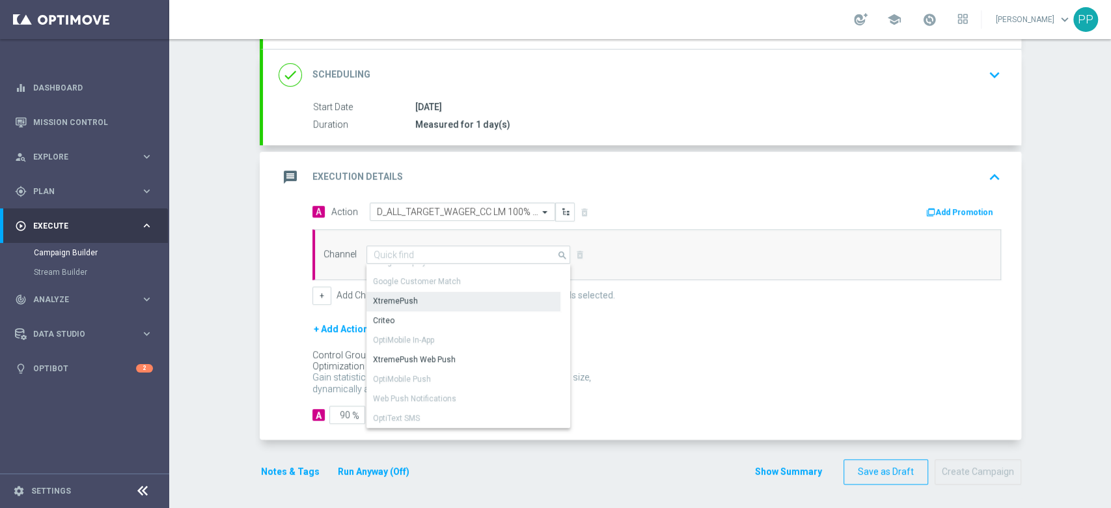
click at [413, 301] on div "XtremePush" at bounding box center [463, 301] width 194 height 18
type input "XtremePush"
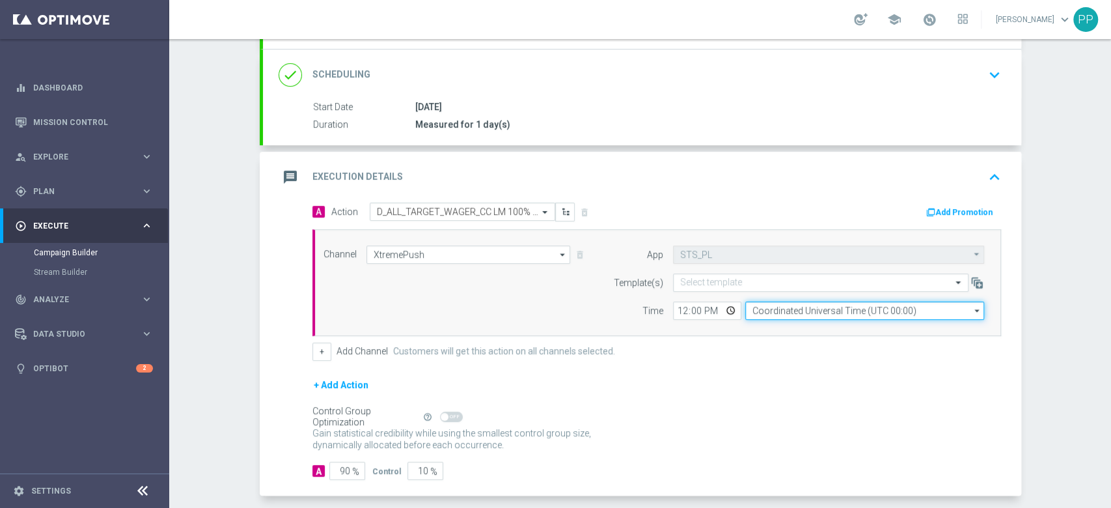
click at [799, 307] on input "Coordinated Universal Time (UTC 00:00)" at bounding box center [864, 310] width 239 height 18
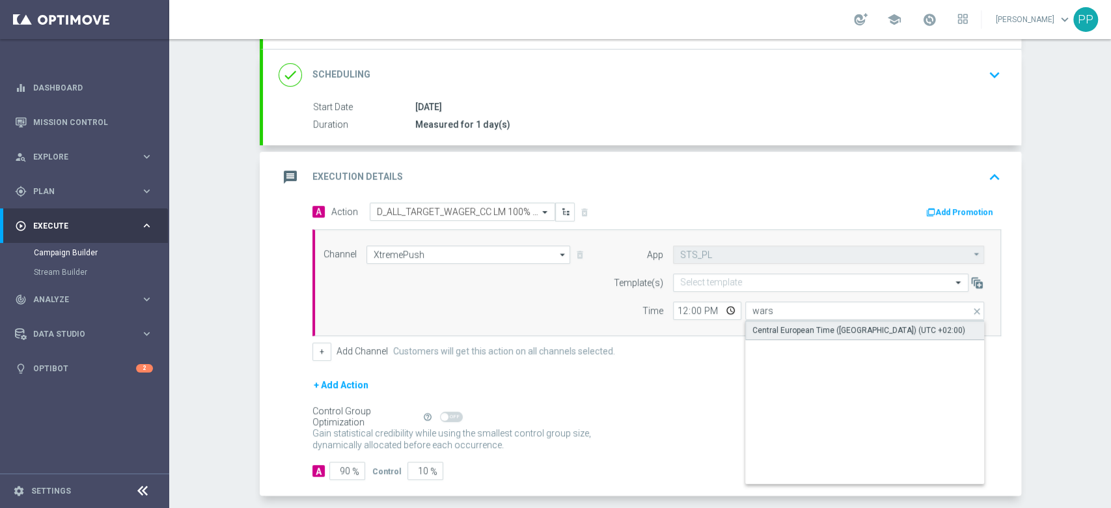
click at [804, 325] on div "Central European Time (Warsaw) (UTC +02:00)" at bounding box center [858, 330] width 213 height 12
type input "Central European Time (Warsaw) (UTC +02:00)"
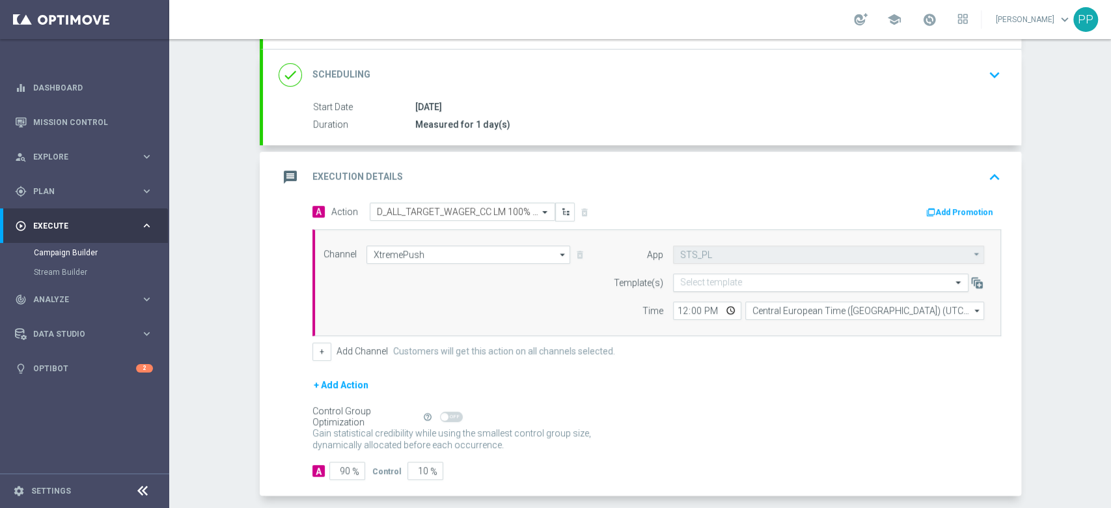
click at [734, 283] on input "text" at bounding box center [807, 282] width 255 height 11
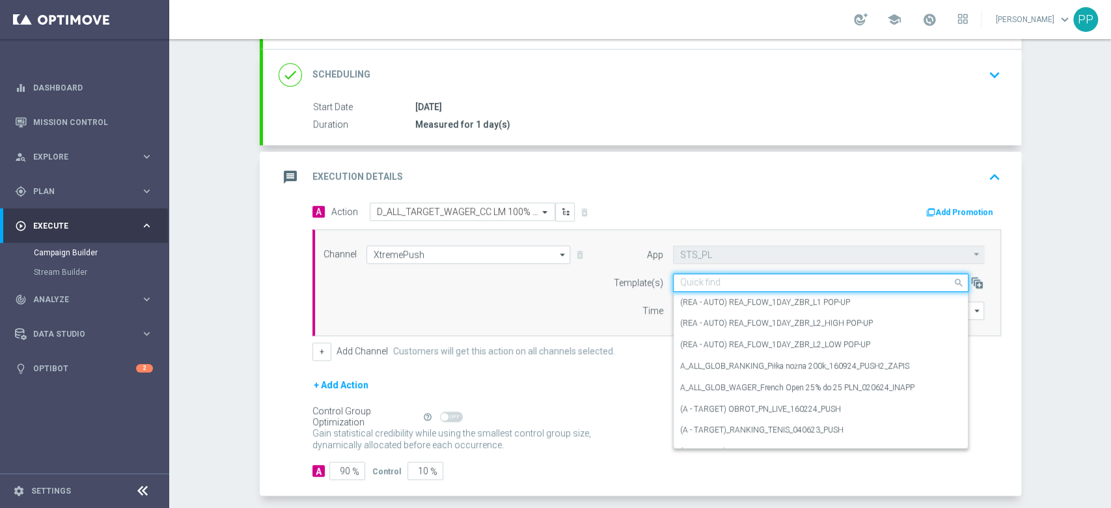
paste input "D_ALL_TARGET_WAGER_CC LM 100% do 500 PLN CZW PUSH_150925"
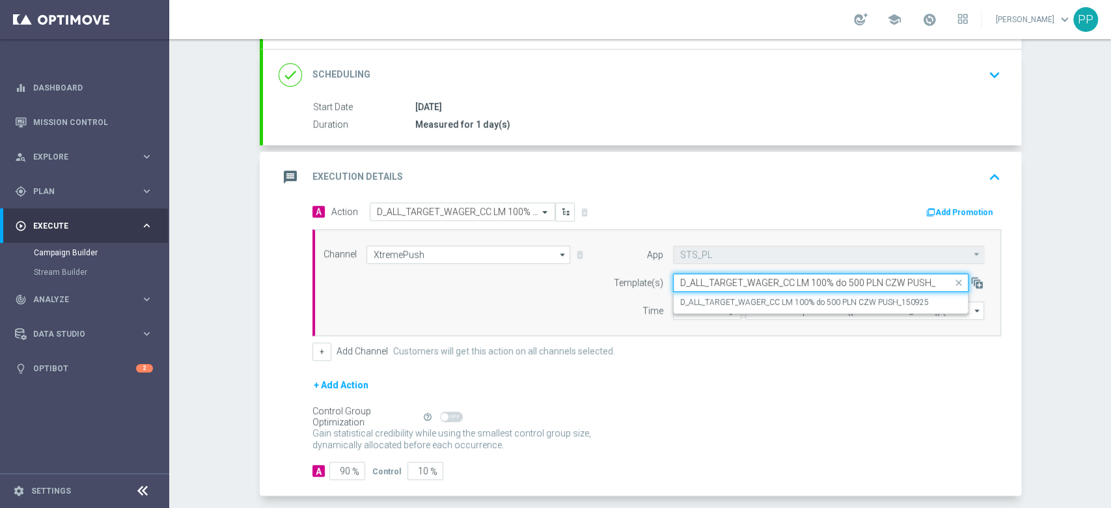
scroll to position [0, 26]
click at [731, 294] on div "D_ALL_TARGET_WAGER_CC LM 100% do 500 PLN CZW PUSH_150925" at bounding box center [820, 302] width 281 height 21
type input "D_ALL_TARGET_WAGER_CC LM 100% do 500 PLN CZW PUSH_150925"
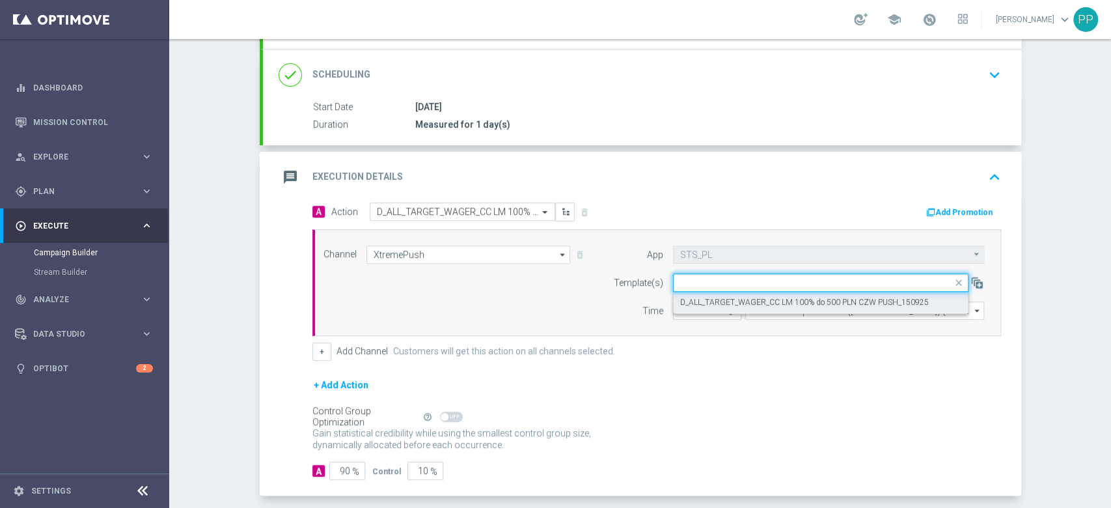
scroll to position [0, 0]
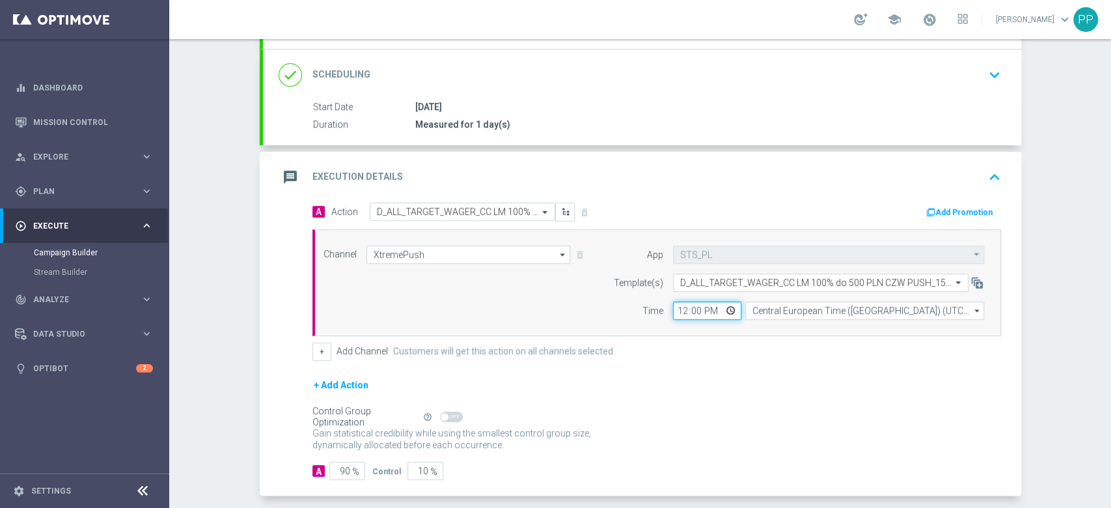
click at [673, 310] on input "12:00" at bounding box center [707, 310] width 68 height 18
type input "18:21"
click at [267, 327] on div "A Action Select action D_ALL_TARGET_WAGER_CC LM 100% do 500 PLN CZW PUSH_150925…" at bounding box center [642, 349] width 758 height 294
click at [339, 471] on input "90" at bounding box center [347, 470] width 36 height 18
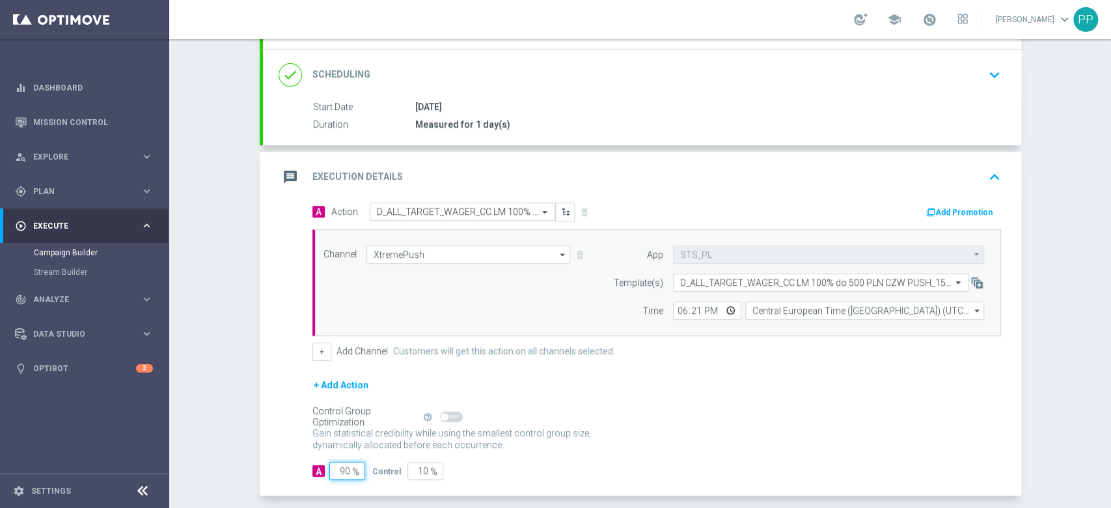
click at [339, 471] on input "90" at bounding box center [347, 470] width 36 height 18
type input "9"
type input "91"
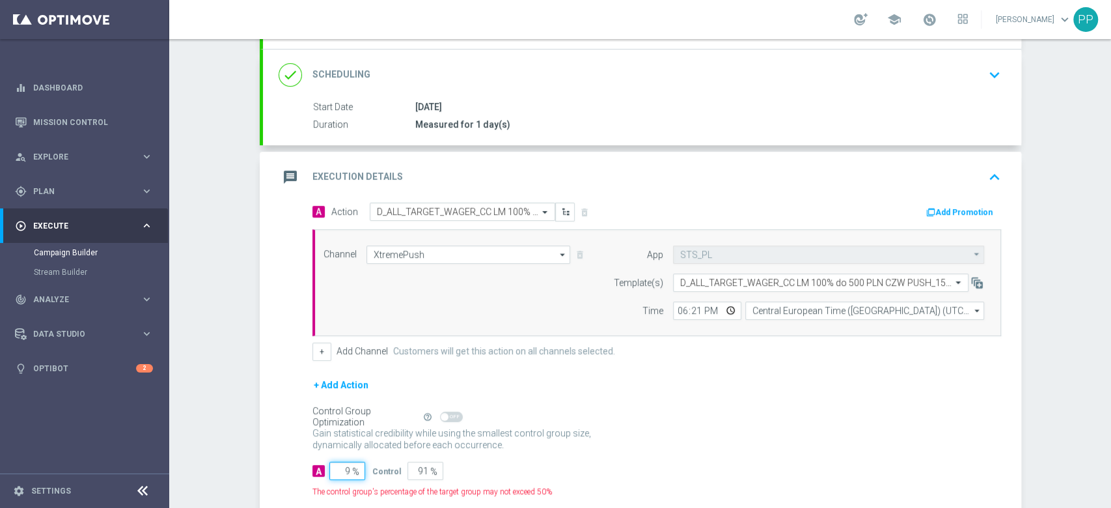
type input "95"
type input "5"
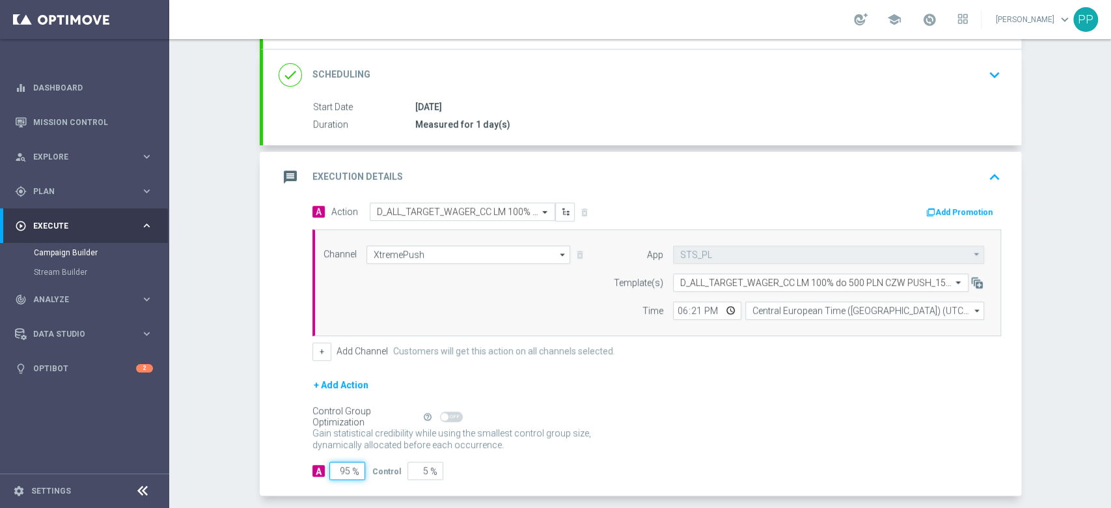
type input "95"
click at [232, 414] on div "Campaign Builder Scheduled Campaign Triggered Campaign Status: Draft done Targe…" at bounding box center [640, 273] width 942 height 469
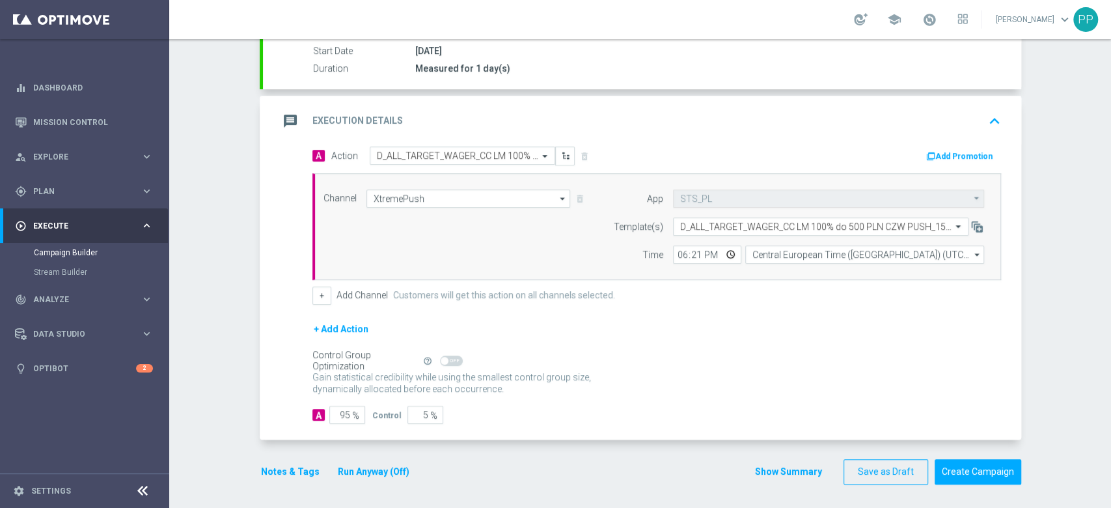
click at [277, 467] on button "Notes & Tags" at bounding box center [290, 471] width 61 height 16
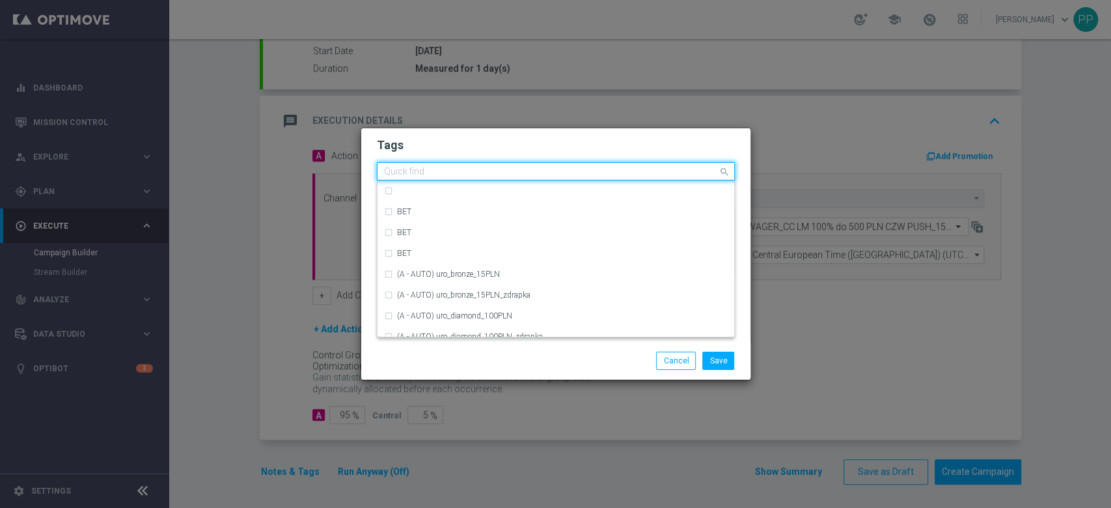
click at [417, 168] on input "text" at bounding box center [551, 172] width 334 height 11
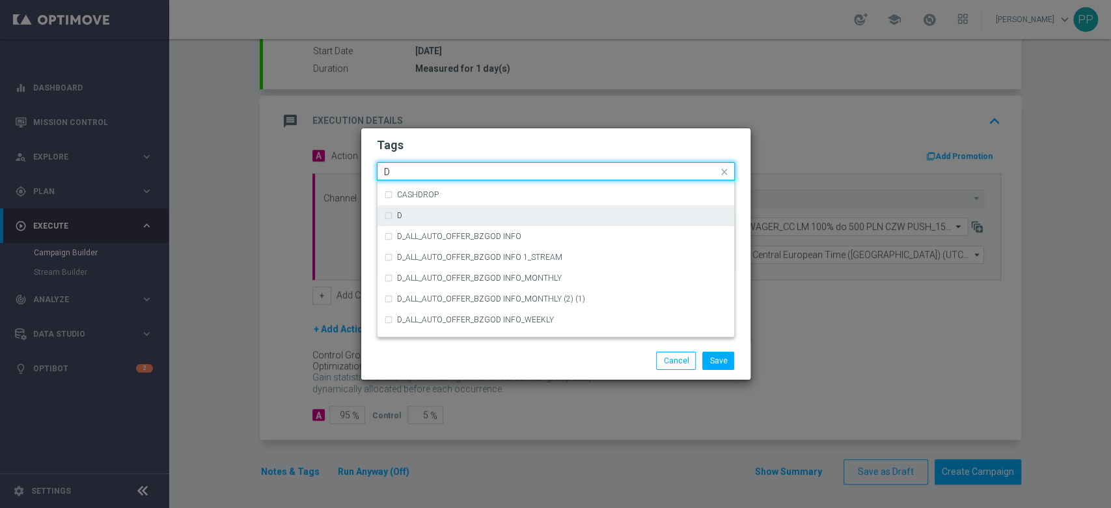
click at [445, 217] on div "D" at bounding box center [562, 216] width 331 height 8
type input "D"
click at [429, 174] on input "D" at bounding box center [551, 172] width 334 height 11
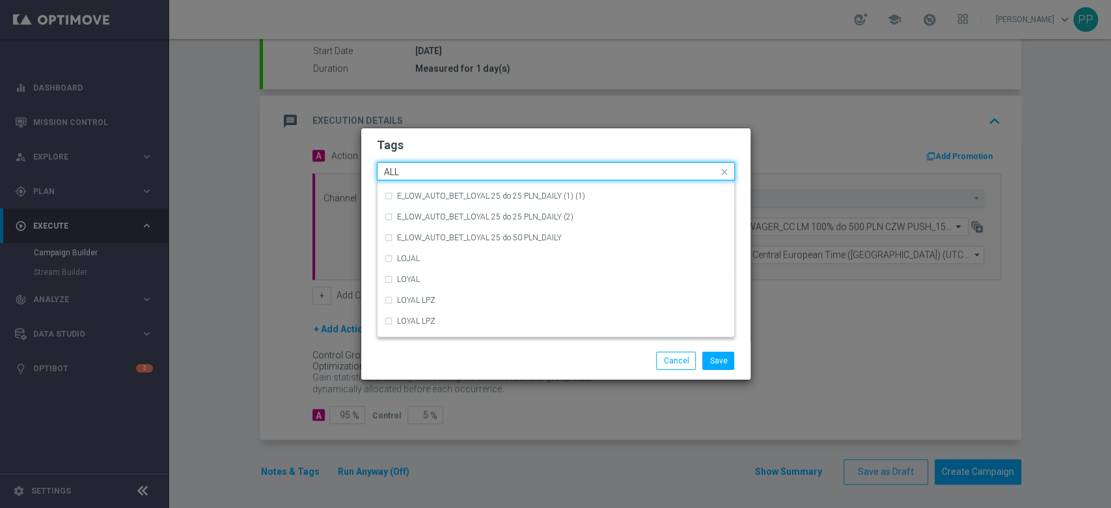
scroll to position [0, 0]
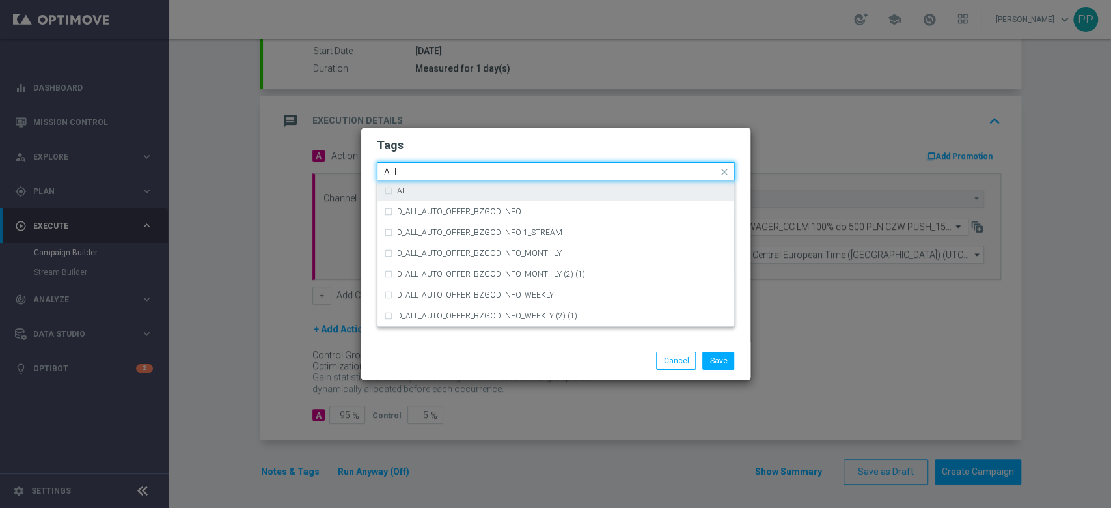
click at [437, 192] on div "ALL" at bounding box center [562, 191] width 331 height 8
click at [437, 172] on input "ALL" at bounding box center [551, 172] width 334 height 11
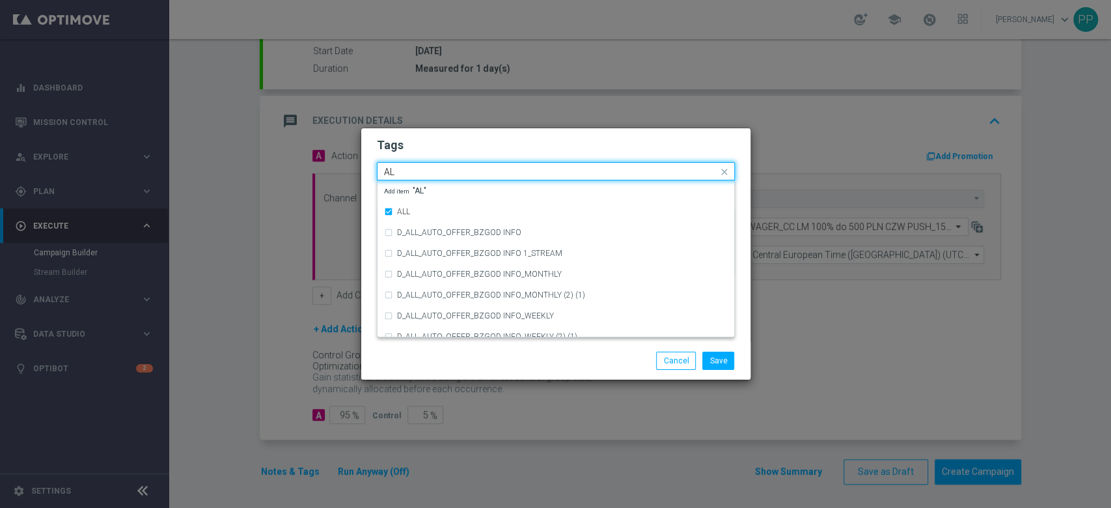
type input "A"
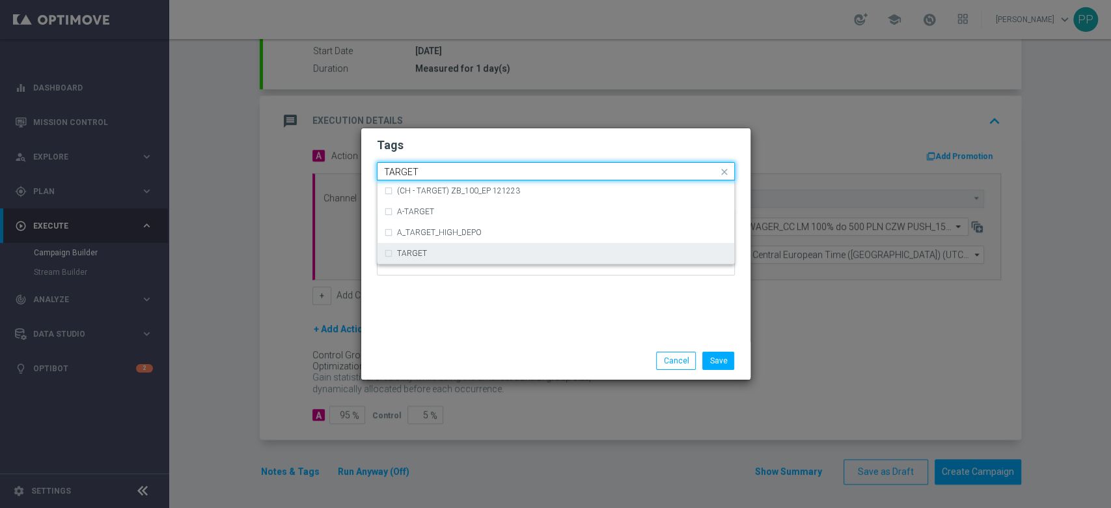
click at [446, 253] on div "TARGET" at bounding box center [562, 253] width 331 height 8
type input "TARGET"
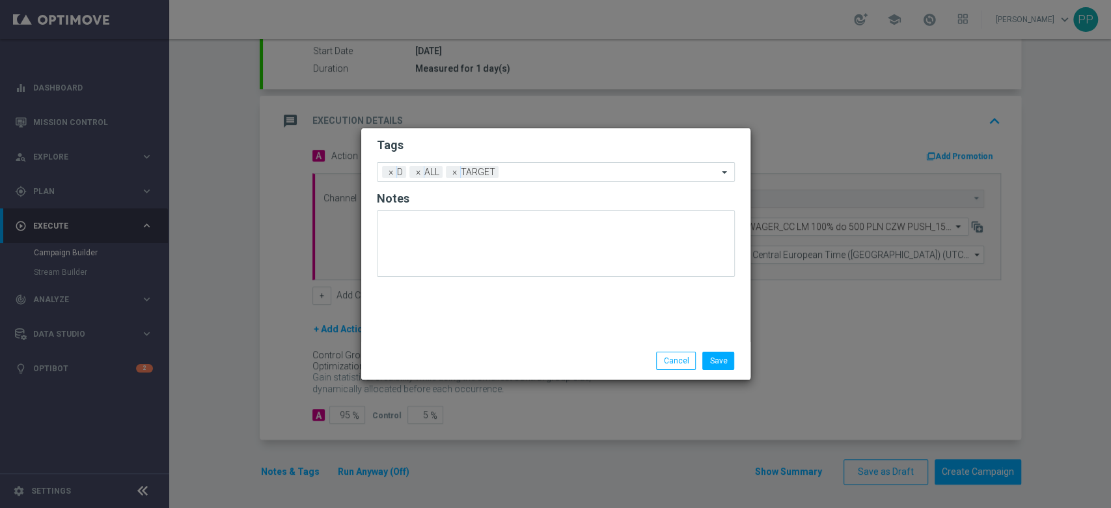
click at [436, 159] on form "Tags Add a new tag × D × ALL × TARGET Notes" at bounding box center [556, 210] width 358 height 152
click at [506, 174] on input "text" at bounding box center [611, 172] width 214 height 11
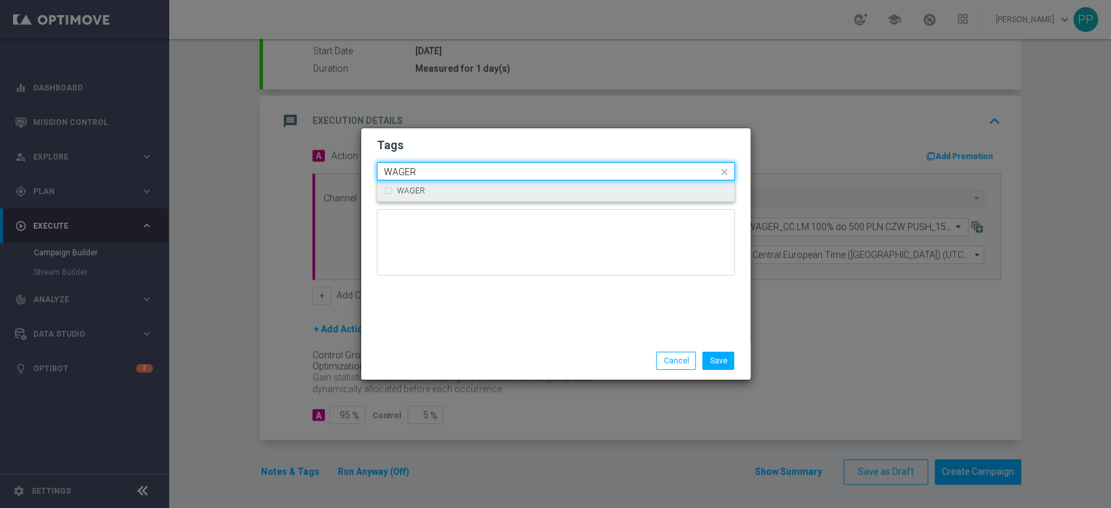
click at [506, 187] on div "WAGER" at bounding box center [562, 191] width 331 height 8
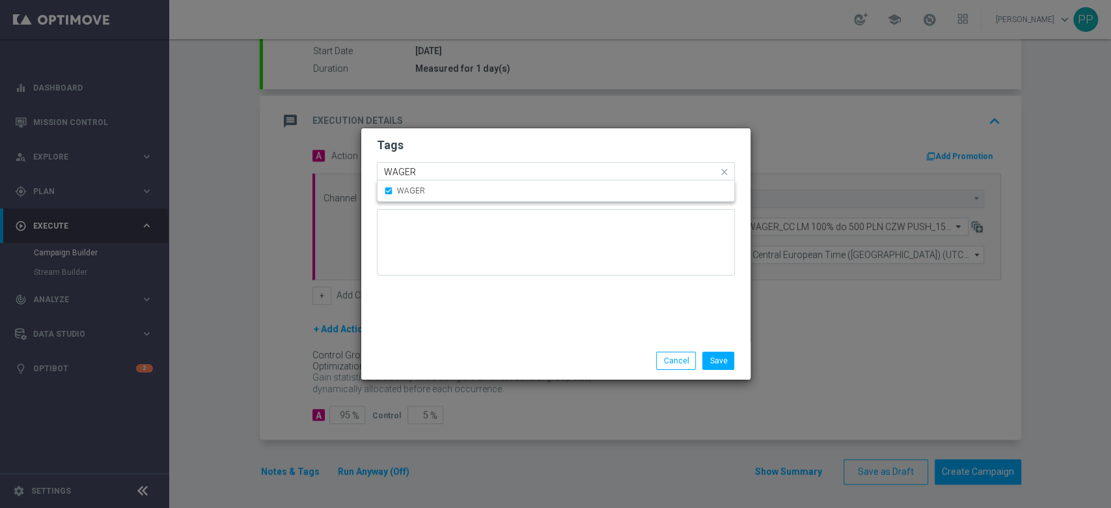
click at [504, 169] on input "WAGER" at bounding box center [551, 172] width 334 height 11
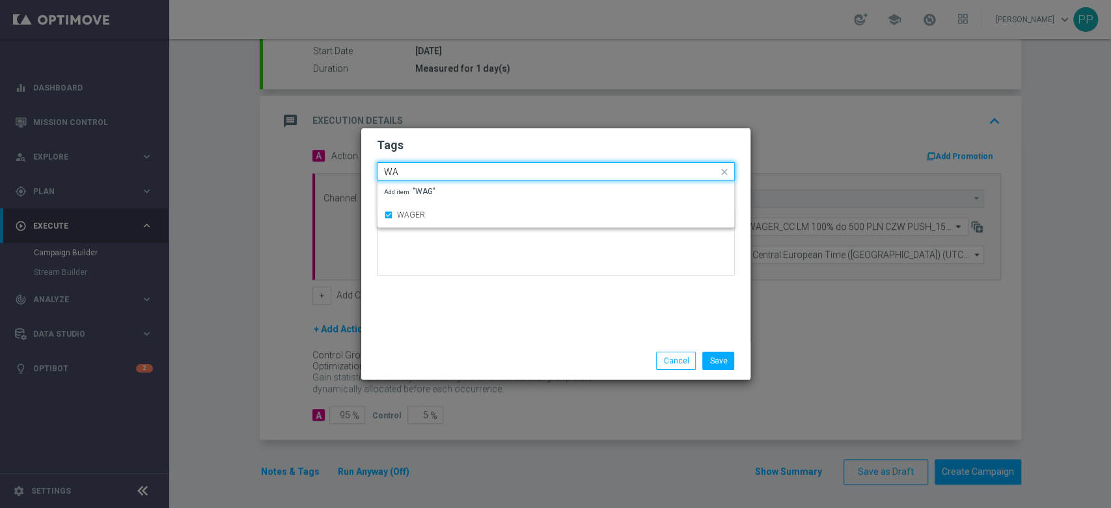
type input "W"
click at [482, 212] on div "Call Center" at bounding box center [562, 212] width 331 height 8
type input "Call"
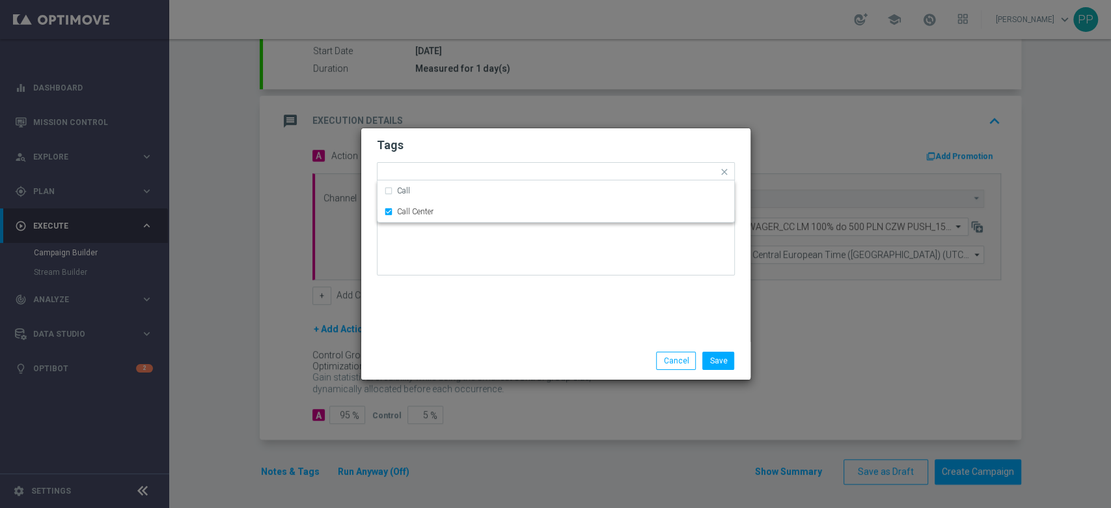
click at [476, 329] on div "Tags Quick find × D × ALL × TARGET × WAGER × Call Center Call Call Center Notes" at bounding box center [555, 234] width 389 height 213
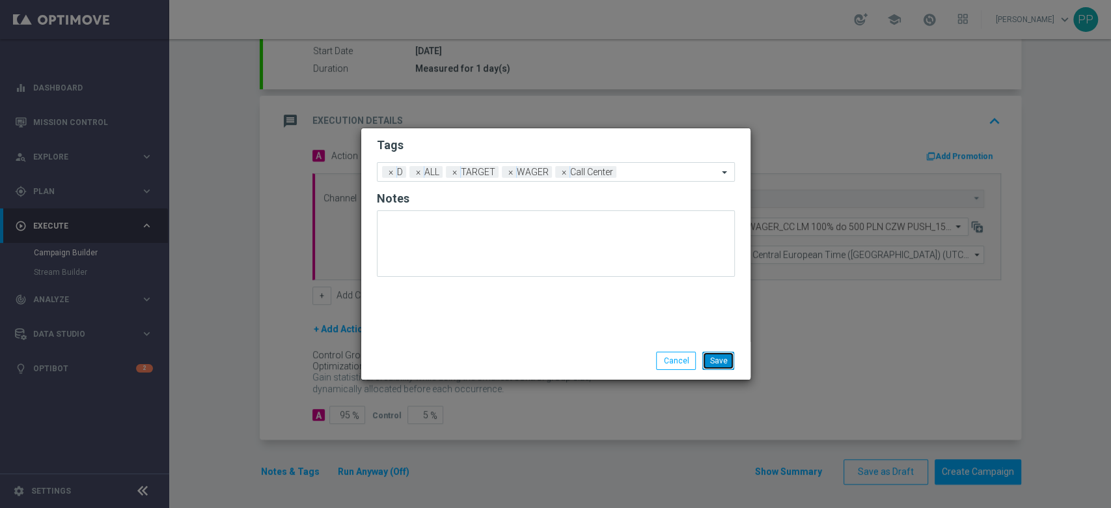
click at [724, 362] on button "Save" at bounding box center [718, 360] width 32 height 18
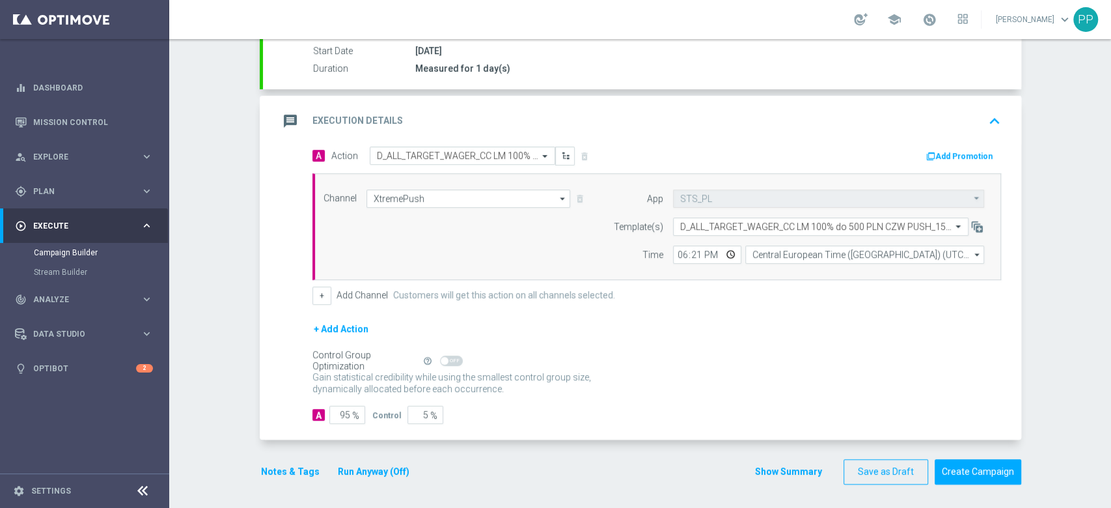
click at [646, 121] on div "message Execution Details keyboard_arrow_up" at bounding box center [642, 121] width 727 height 25
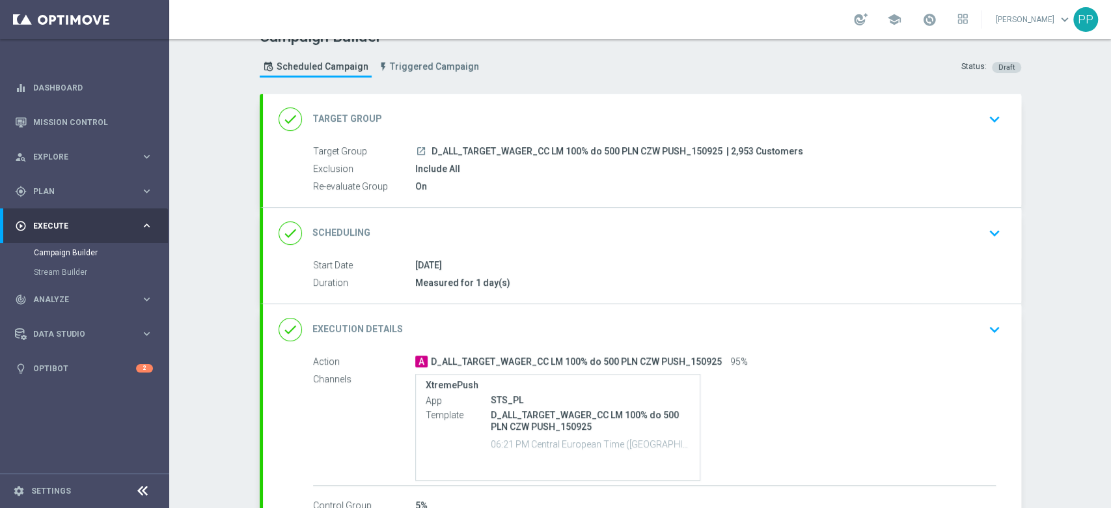
scroll to position [109, 0]
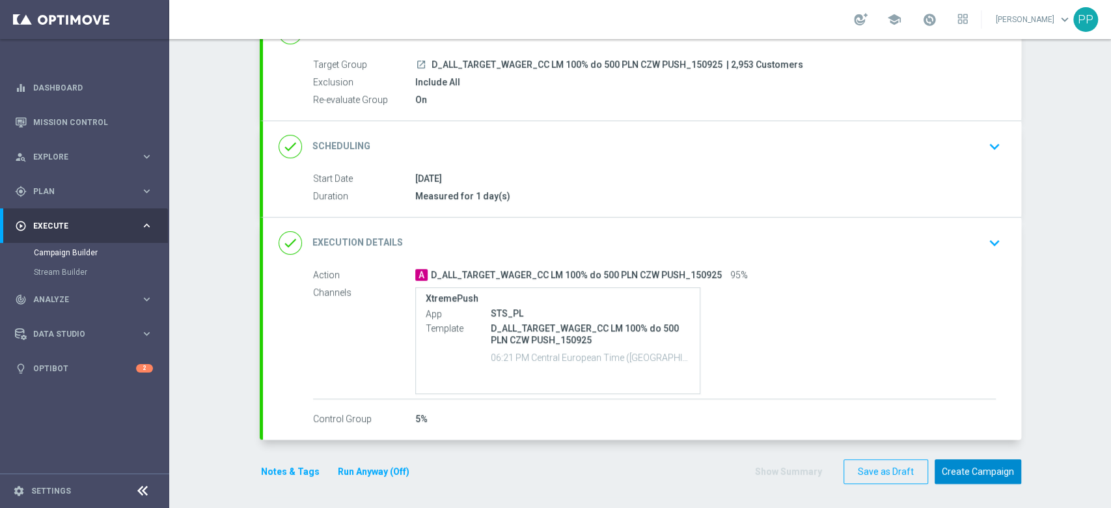
click at [964, 461] on button "Create Campaign" at bounding box center [978, 471] width 87 height 25
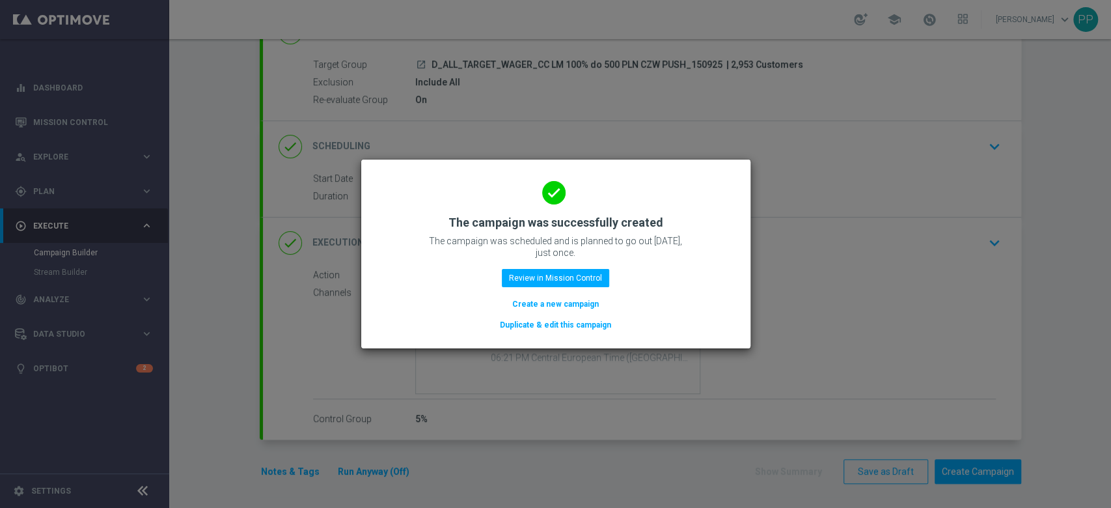
drag, startPoint x: 567, startPoint y: 305, endPoint x: 728, endPoint y: 482, distance: 239.1
click at [567, 305] on button "Create a new campaign" at bounding box center [555, 304] width 89 height 14
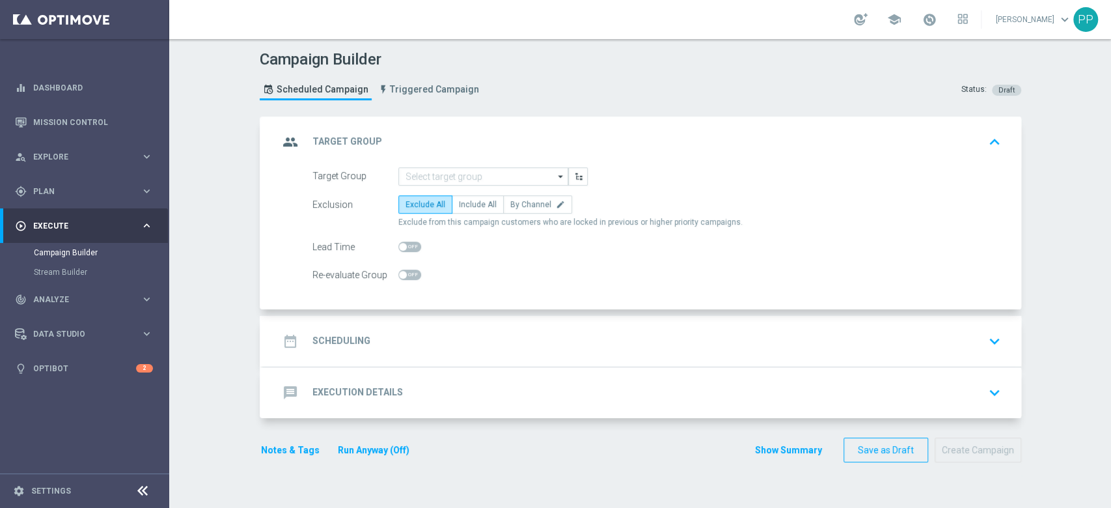
scroll to position [0, 0]
click at [461, 177] on input at bounding box center [483, 176] width 170 height 18
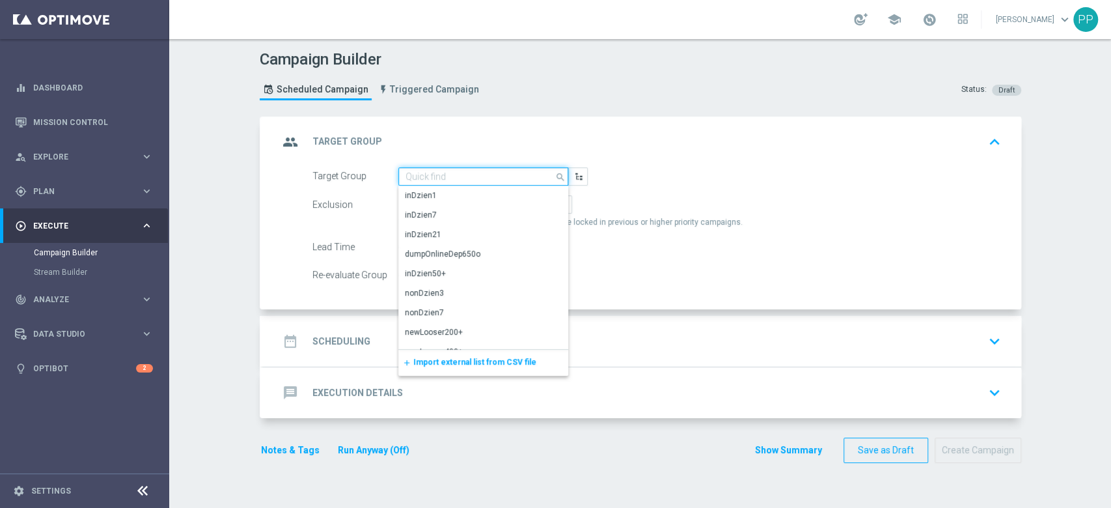
paste input "C_ALL_TARGET_WAGER_CC LM 50% do 300 PLN CZW PUSH_150925"
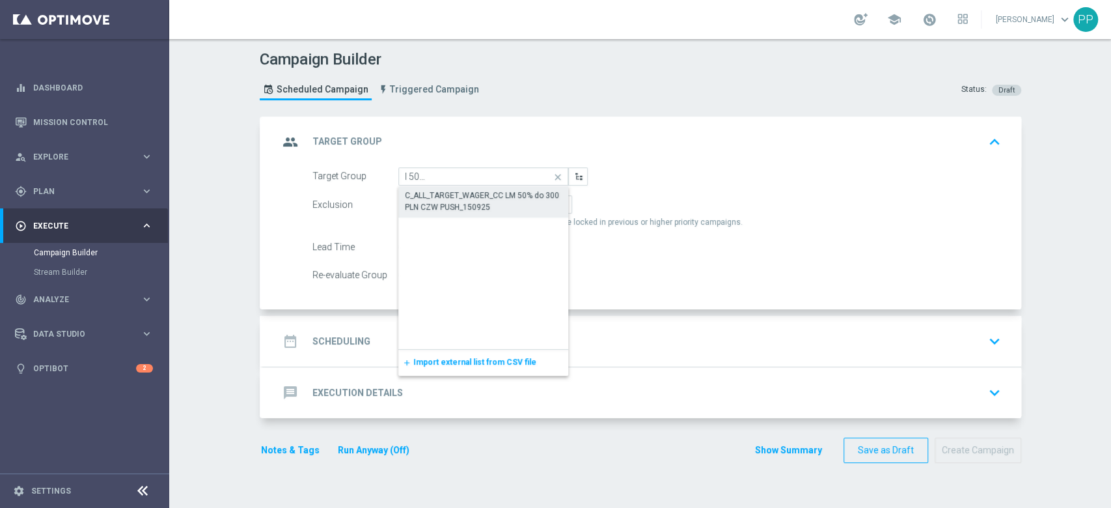
click at [467, 208] on div "C_ALL_TARGET_WAGER_CC LM 50% do 300 PLN CZW PUSH_150925" at bounding box center [484, 200] width 158 height 23
type input "C_ALL_TARGET_WAGER_CC LM 50% do 300 PLN CZW PUSH_150925"
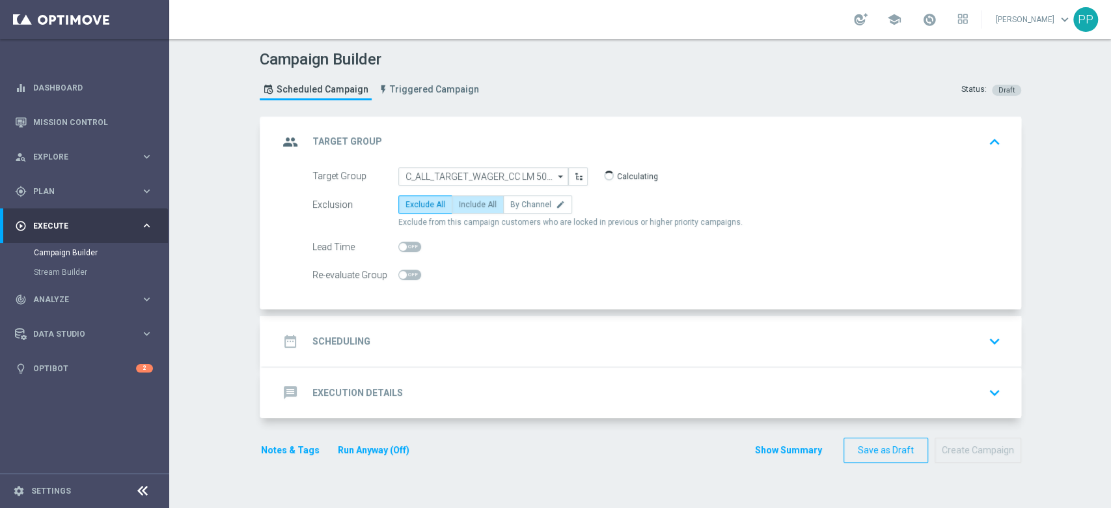
click at [479, 206] on span "Include All" at bounding box center [478, 204] width 38 height 9
click at [467, 206] on input "Include All" at bounding box center [463, 206] width 8 height 8
radio input "true"
click at [406, 275] on span at bounding box center [409, 274] width 23 height 10
click at [406, 275] on input "checkbox" at bounding box center [409, 274] width 23 height 10
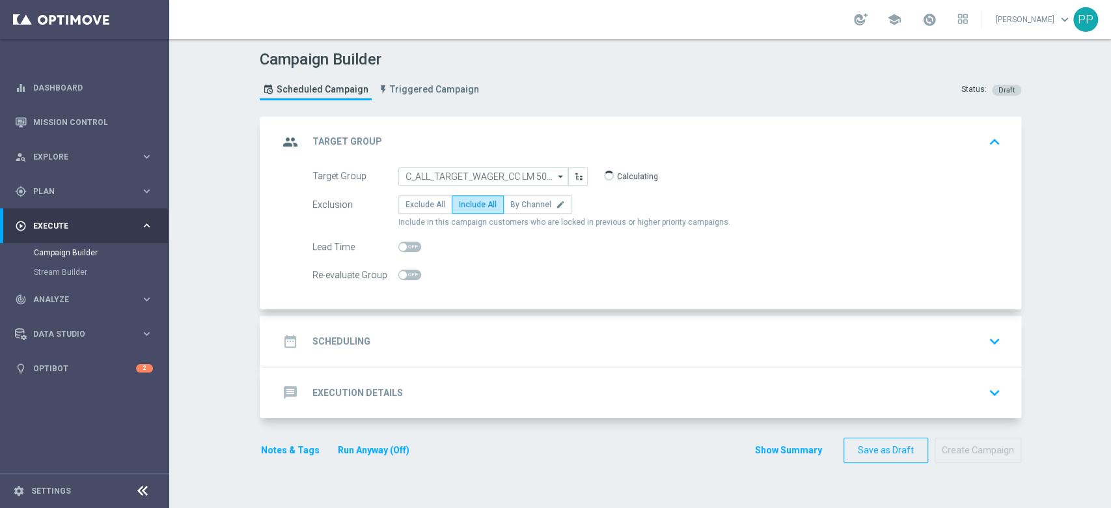
checkbox input "true"
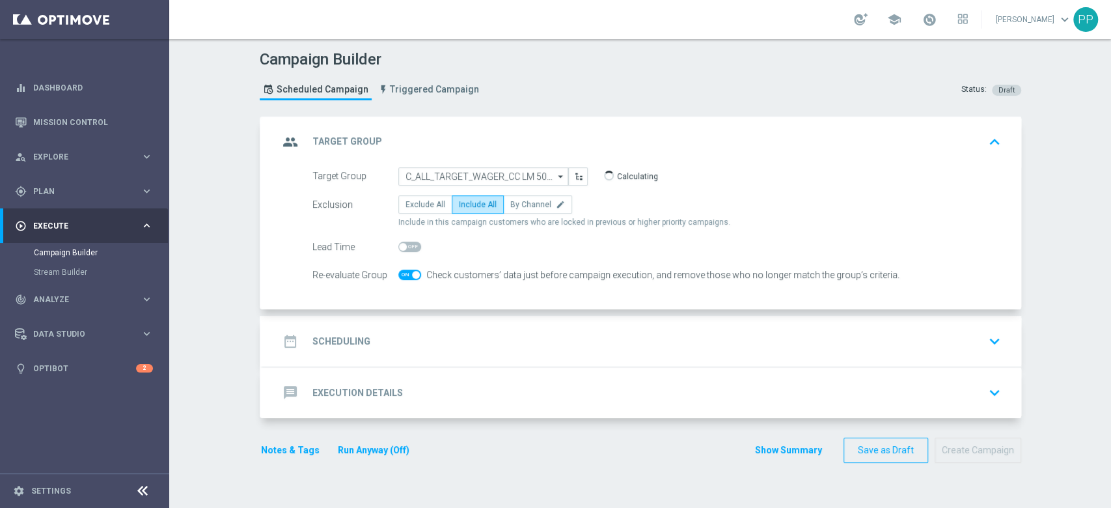
click at [418, 359] on div "date_range Scheduling keyboard_arrow_down" at bounding box center [642, 341] width 758 height 51
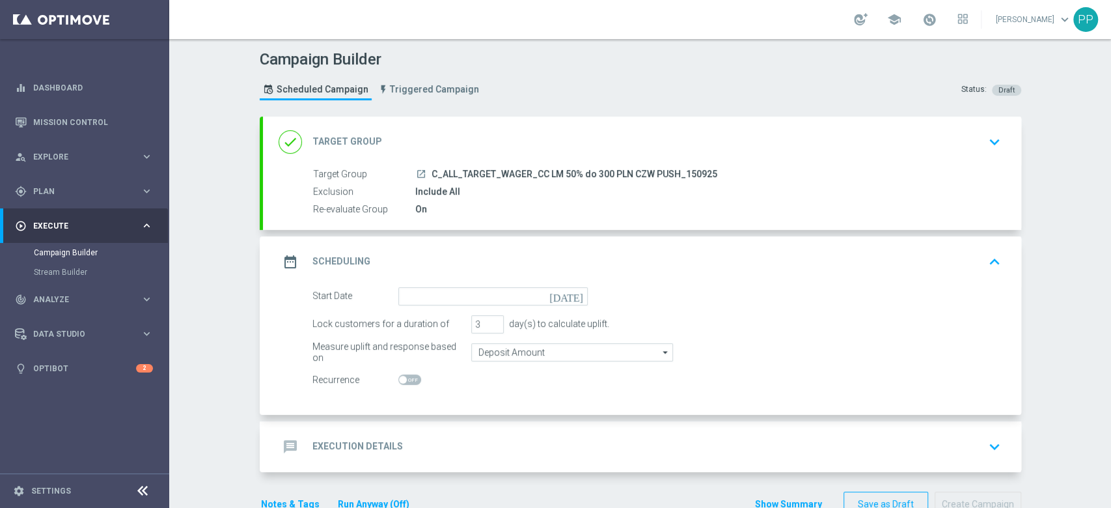
click at [424, 284] on div "date_range Scheduling keyboard_arrow_up" at bounding box center [642, 261] width 758 height 51
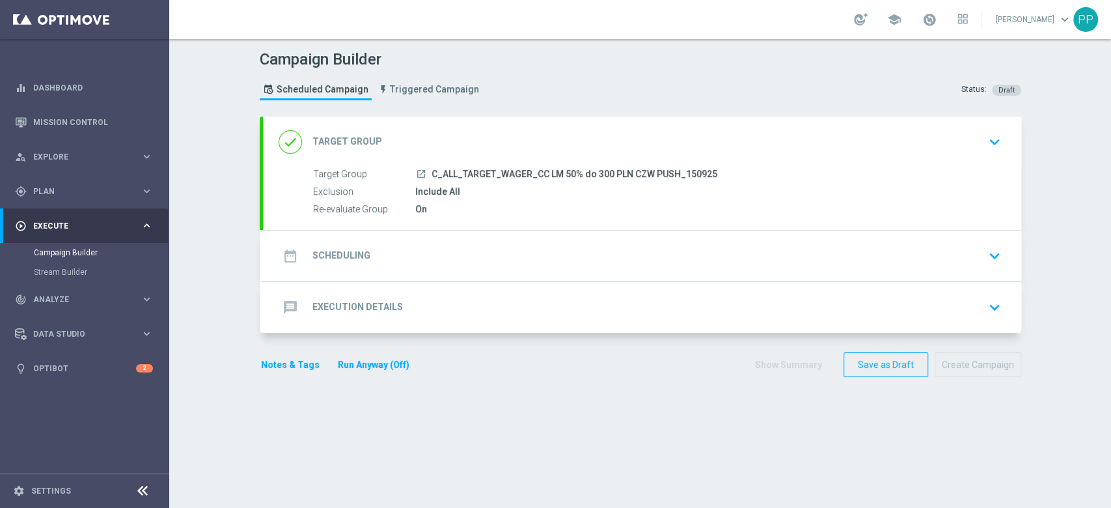
click at [432, 243] on div "date_range Scheduling keyboard_arrow_down" at bounding box center [642, 255] width 727 height 25
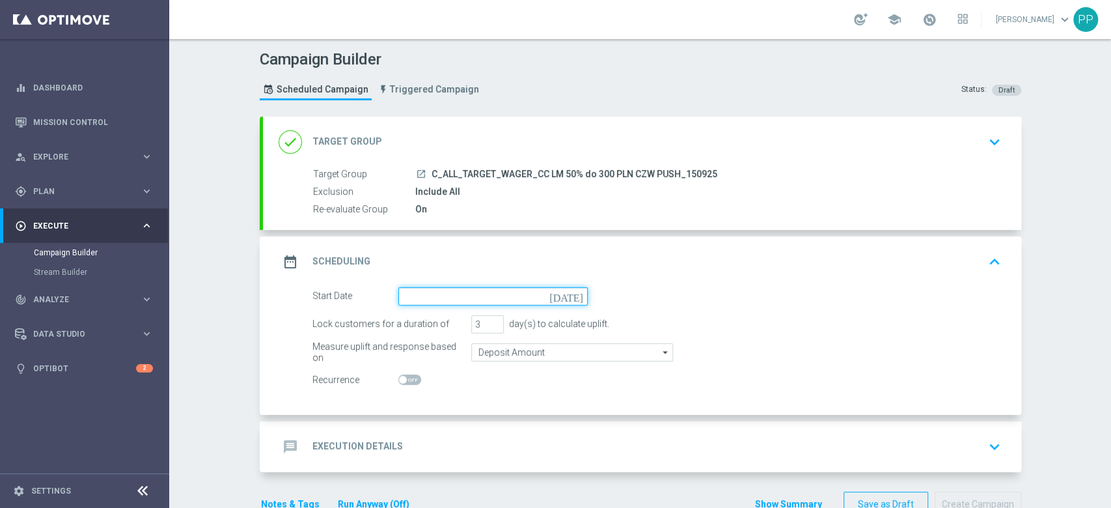
click at [426, 289] on input at bounding box center [492, 296] width 189 height 18
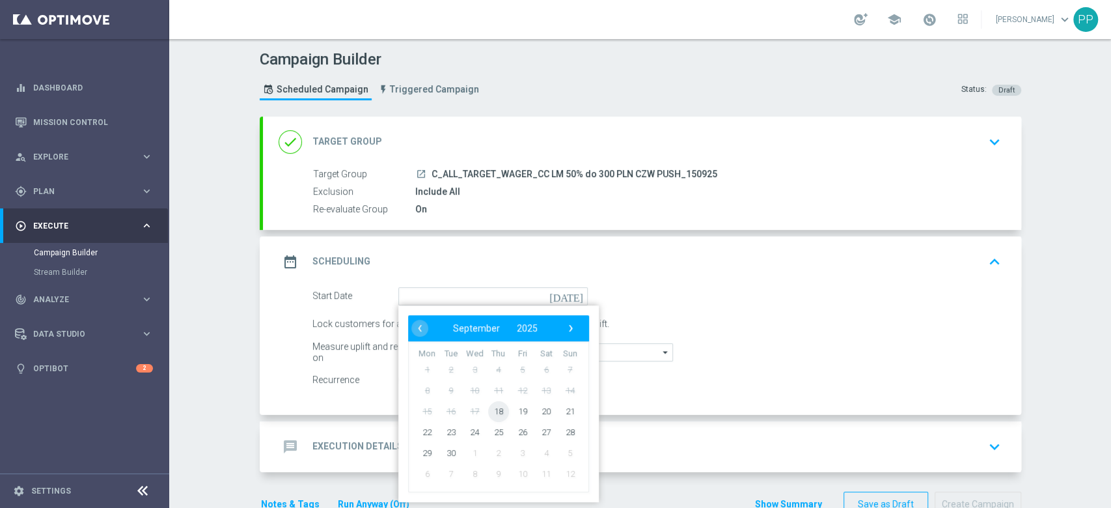
click at [487, 406] on span "18" at bounding box center [497, 410] width 21 height 21
type input "18 Sep 2025"
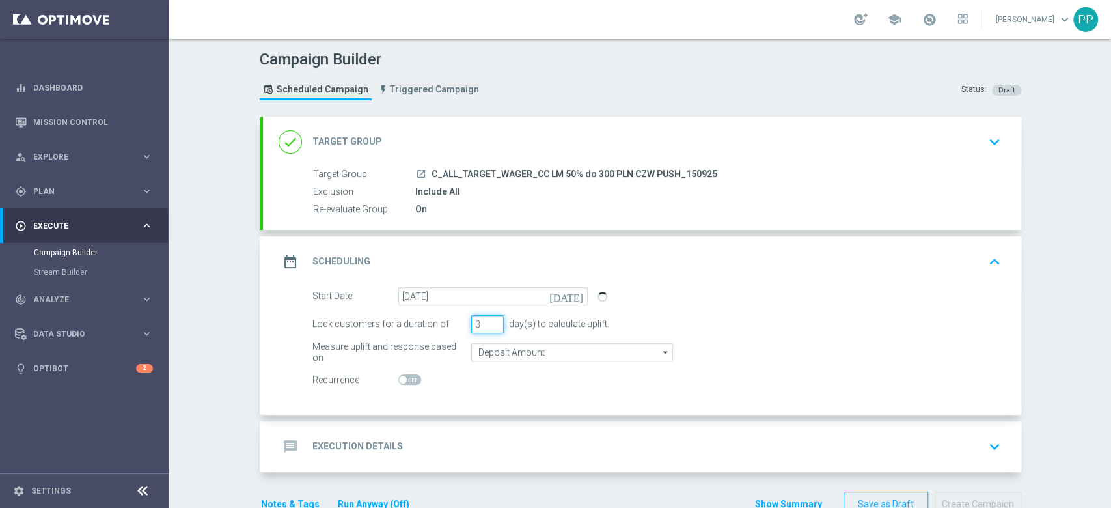
drag, startPoint x: 474, startPoint y: 325, endPoint x: 453, endPoint y: 333, distance: 22.2
click at [453, 333] on form "Start Date 18 Sep 2025 today Lock customers for a duration of 3 day(s) to calcu…" at bounding box center [656, 338] width 689 height 102
type input "1"
click at [478, 345] on input "Deposit Amount" at bounding box center [572, 352] width 202 height 18
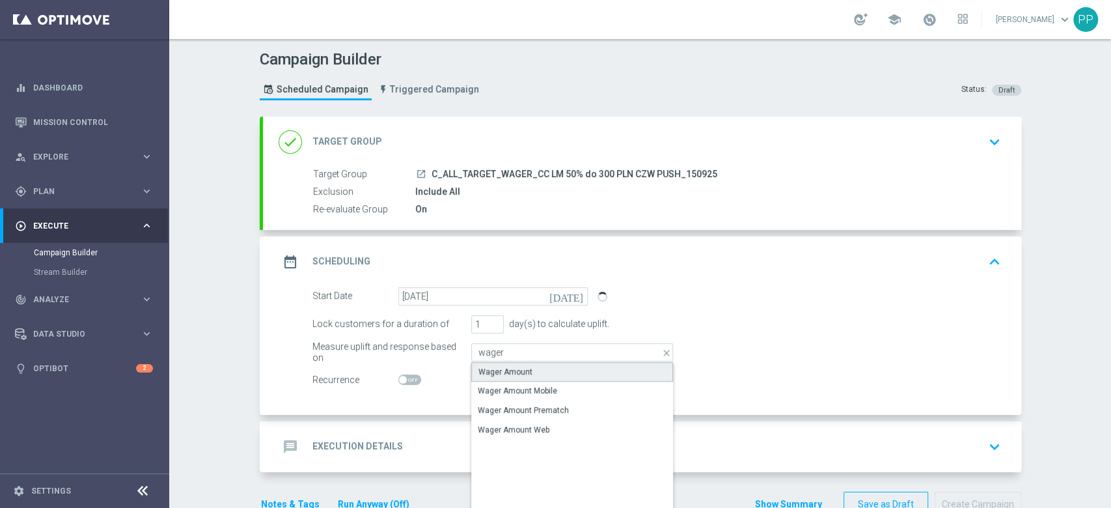
click at [493, 370] on div "Wager Amount" at bounding box center [505, 372] width 54 height 12
type input "Wager Amount"
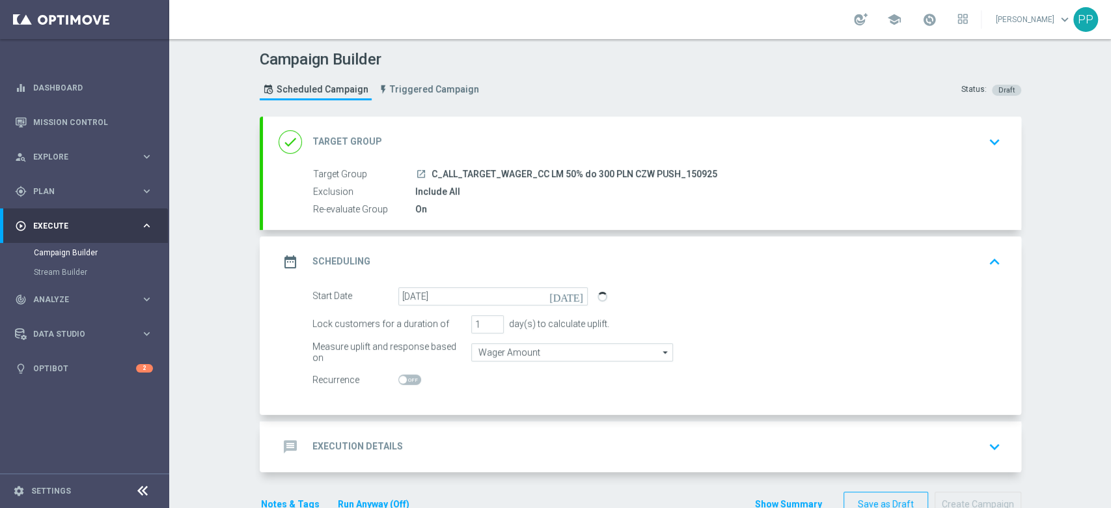
click at [456, 451] on div "message Execution Details keyboard_arrow_down" at bounding box center [642, 446] width 727 height 25
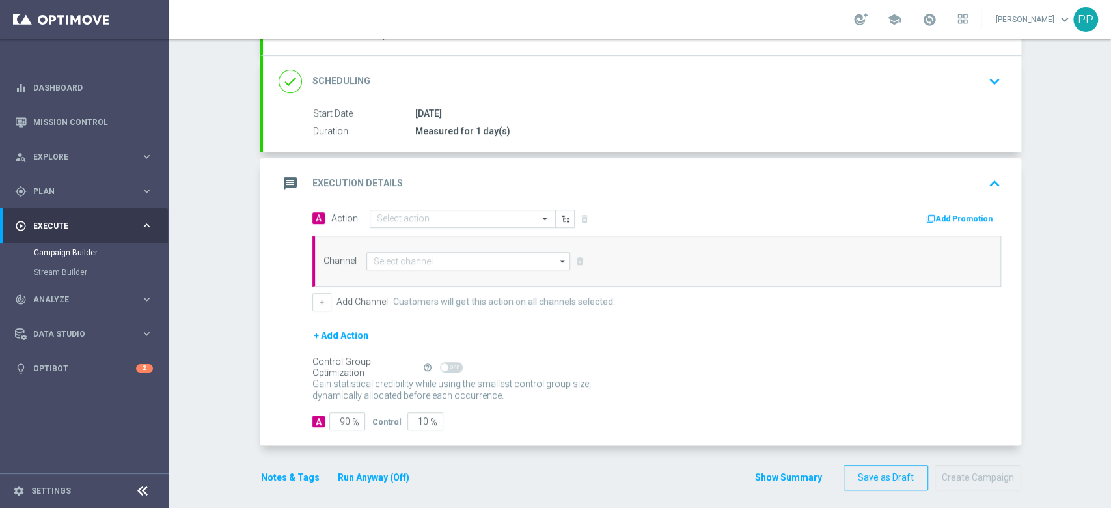
scroll to position [176, 0]
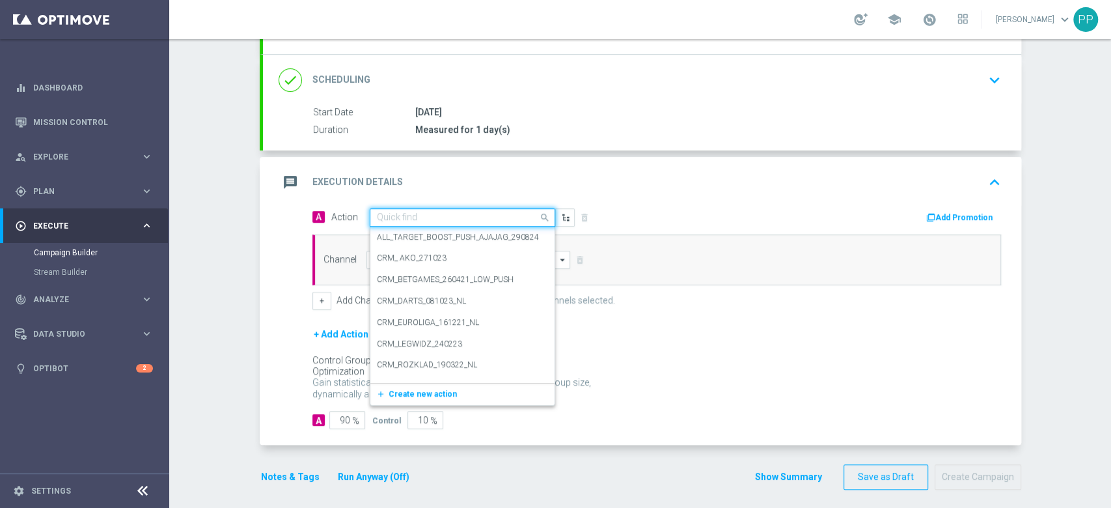
click at [446, 217] on input "text" at bounding box center [449, 217] width 145 height 11
click at [435, 391] on span "Create new action" at bounding box center [423, 393] width 68 height 9
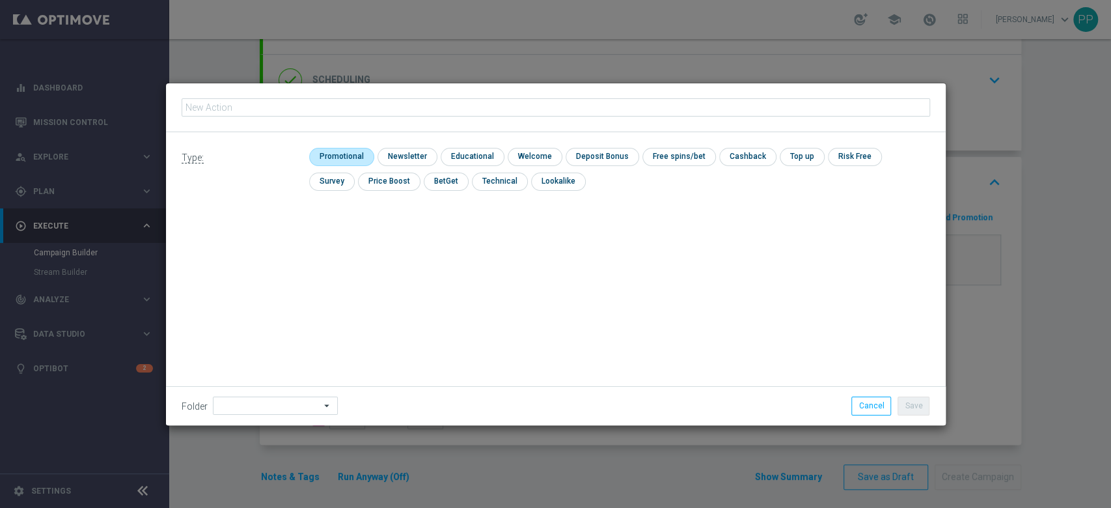
type input "C_ALL_TARGET_WAGER_CC LM 50% do 300 PLN CZW PUSH_150925"
click at [331, 159] on input "checkbox" at bounding box center [340, 157] width 62 height 18
checkbox input "true"
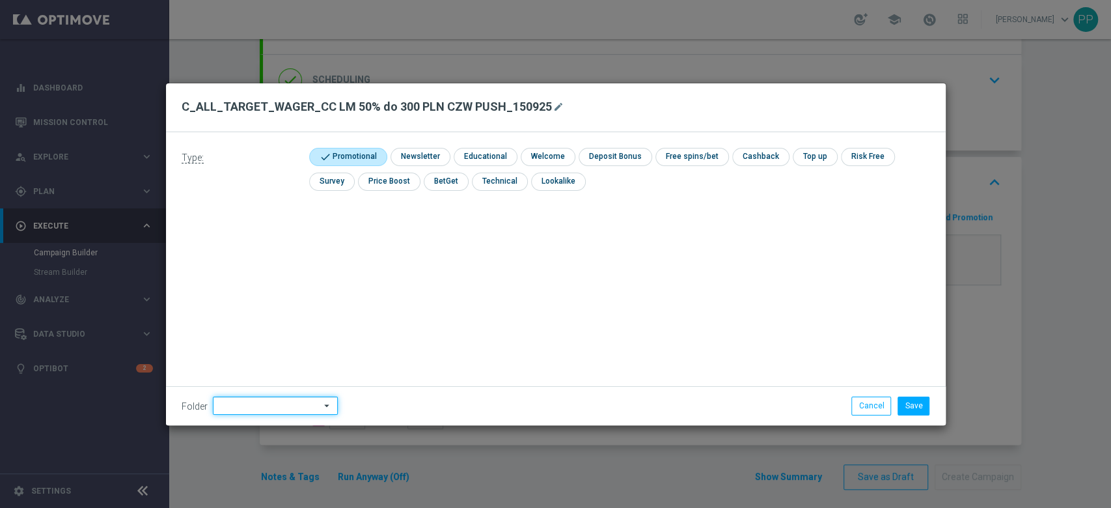
click at [260, 410] on input at bounding box center [275, 405] width 125 height 18
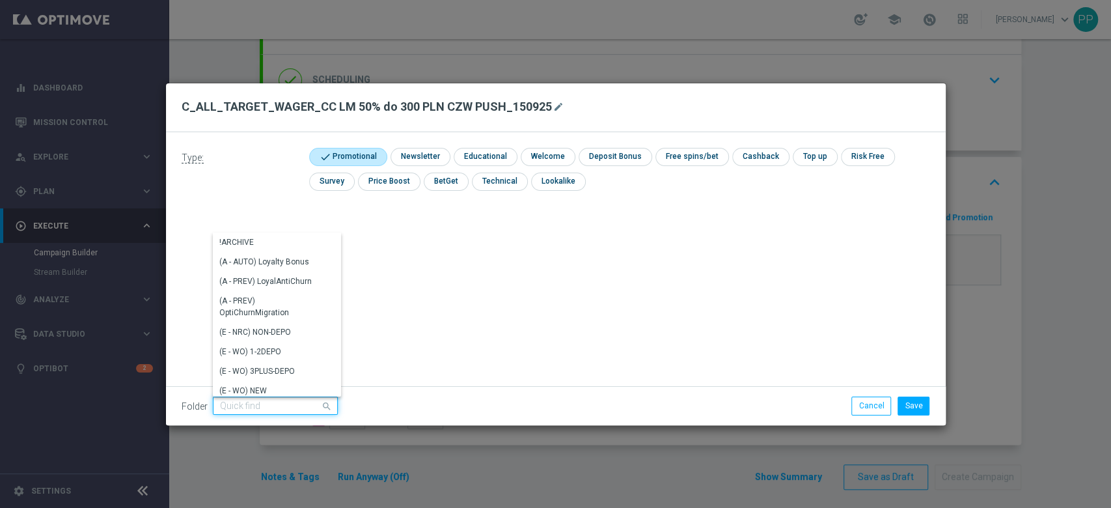
type input "0"
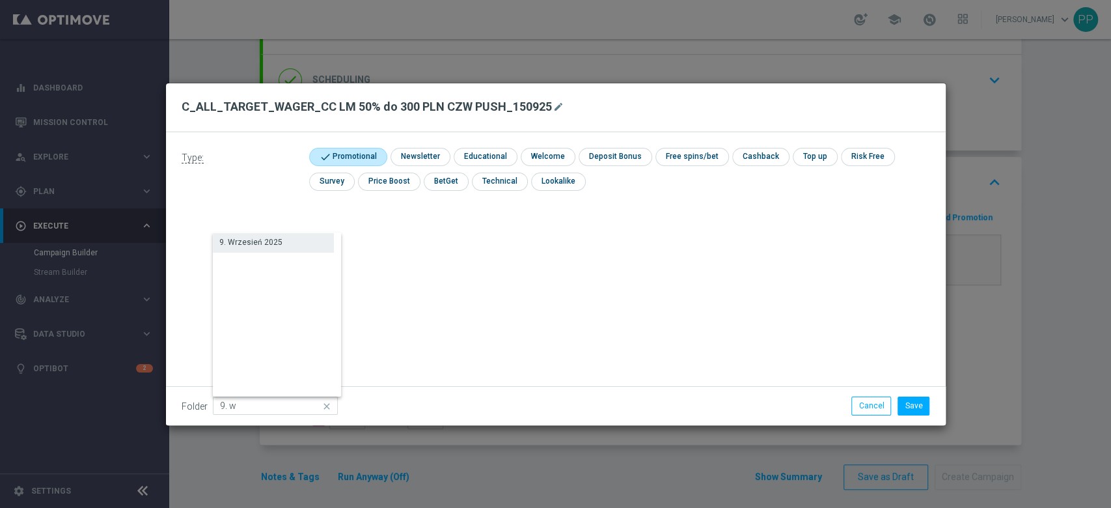
click at [255, 239] on div "9. Wrzesień 2025" at bounding box center [250, 242] width 63 height 12
type input "9. Wrzesień 2025"
click at [920, 410] on button "Save" at bounding box center [914, 405] width 32 height 18
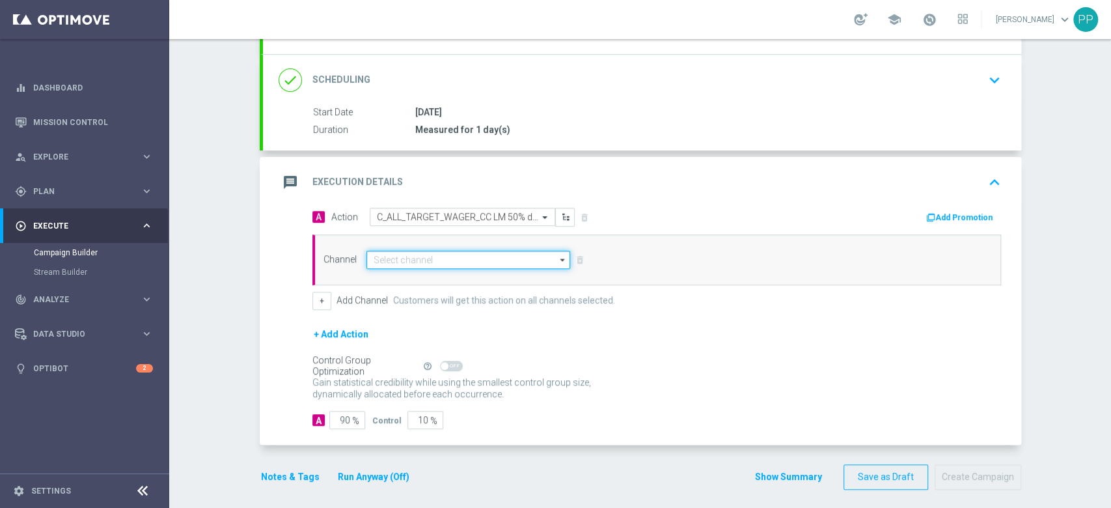
click at [462, 263] on input at bounding box center [468, 260] width 204 height 18
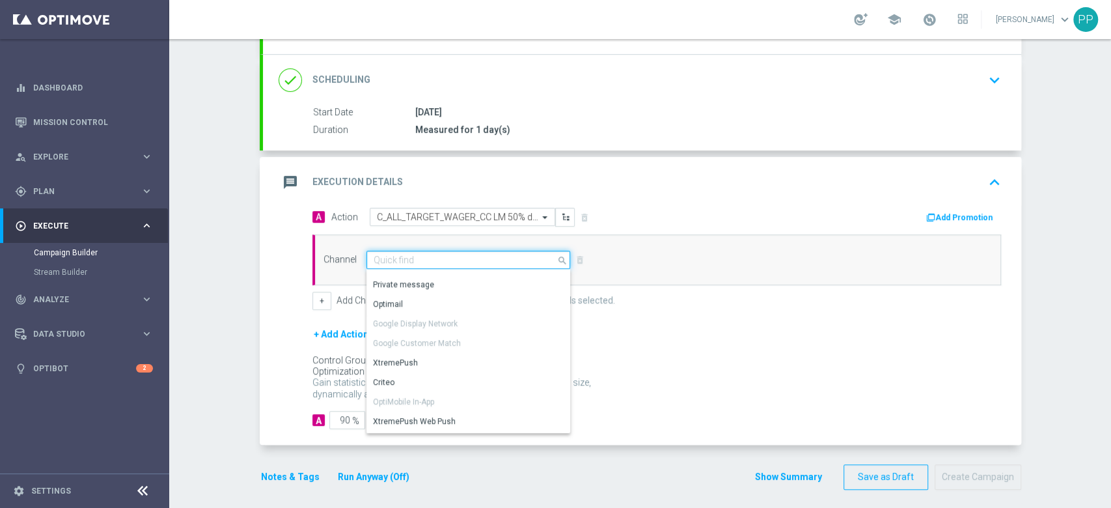
scroll to position [266, 0]
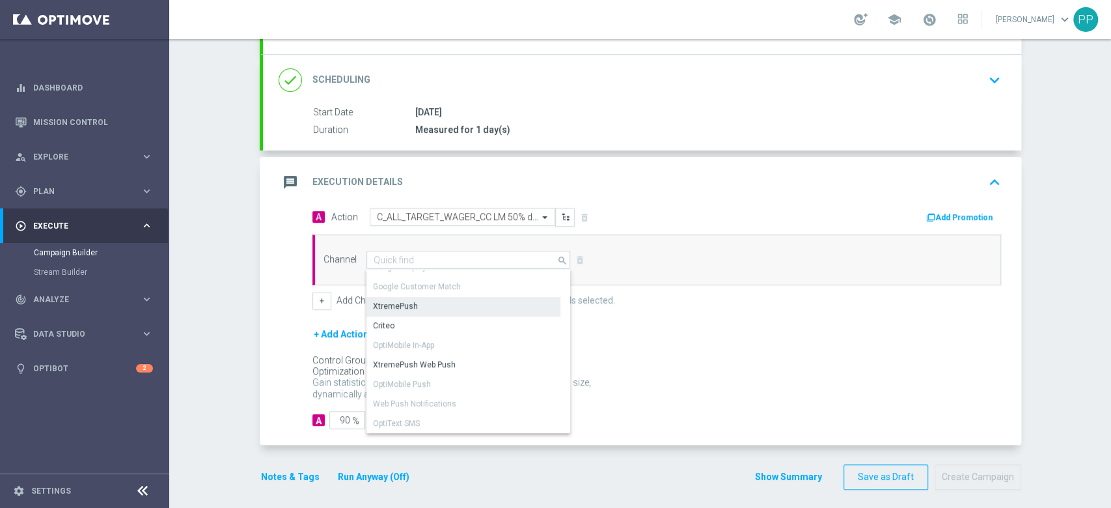
click at [421, 310] on div "XtremePush" at bounding box center [463, 306] width 194 height 18
type input "XtremePush"
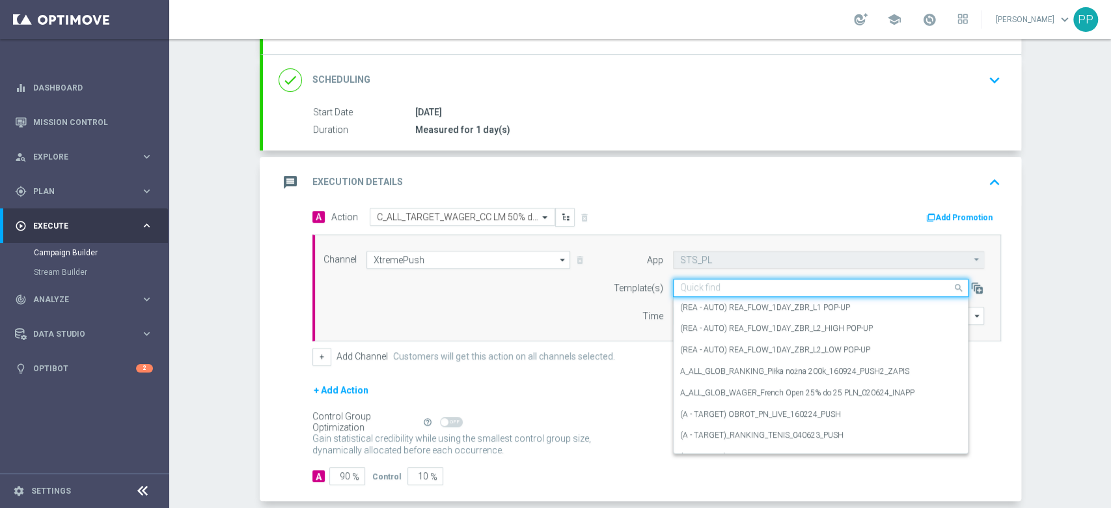
click at [741, 290] on input "text" at bounding box center [807, 287] width 255 height 11
paste input "C_ALL_TARGET_WAGER_CC LM 50% do 300 PLN CZW PUSH_150925"
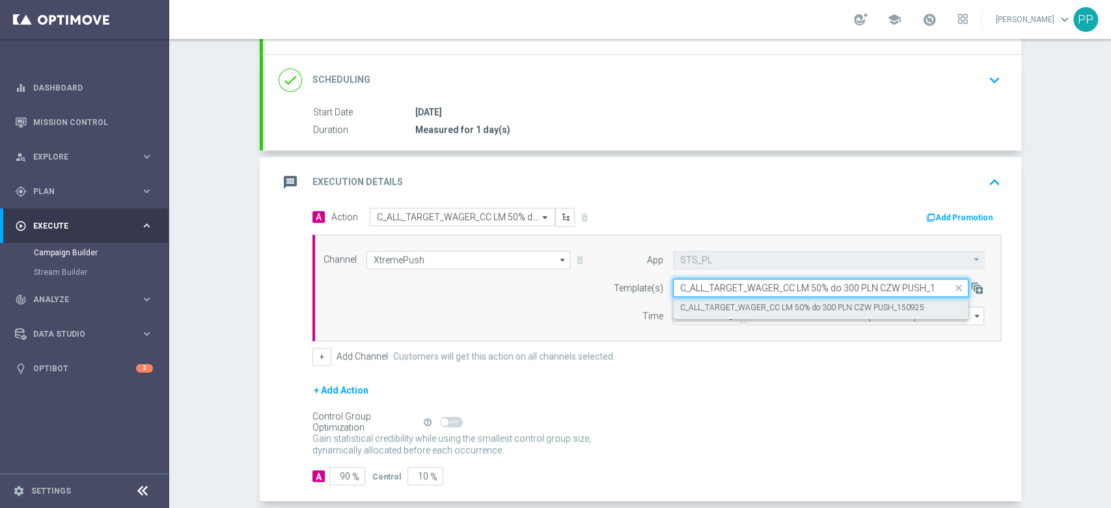
scroll to position [0, 21]
click at [742, 305] on label "C_ALL_TARGET_WAGER_CC LM 50% do 300 PLN CZW PUSH_150925" at bounding box center [802, 307] width 244 height 11
type input "C_ALL_TARGET_WAGER_CC LM 50% do 300 PLN CZW PUSH_150925"
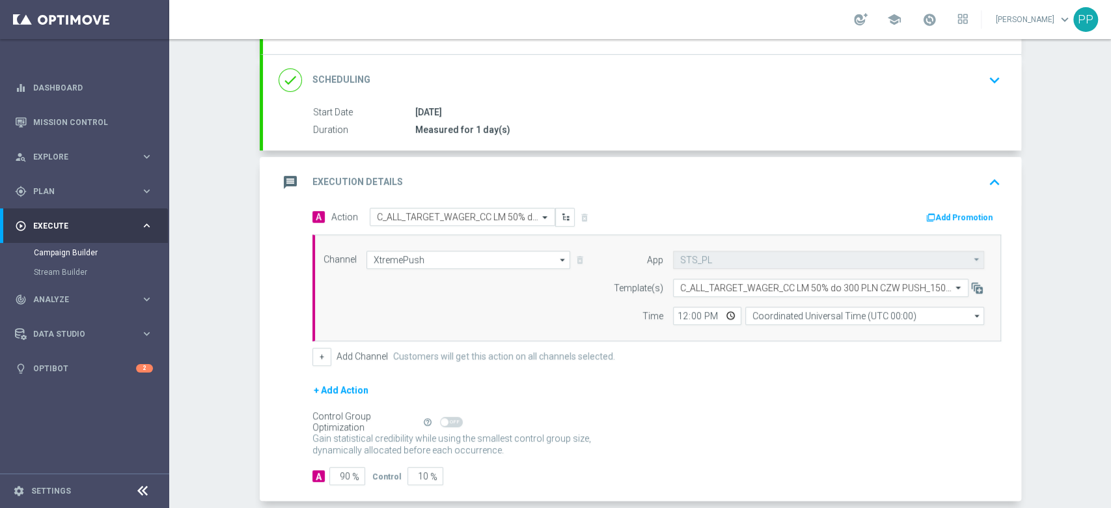
scroll to position [0, 0]
click at [793, 316] on input "Coordinated Universal Time (UTC 00:00)" at bounding box center [864, 316] width 239 height 18
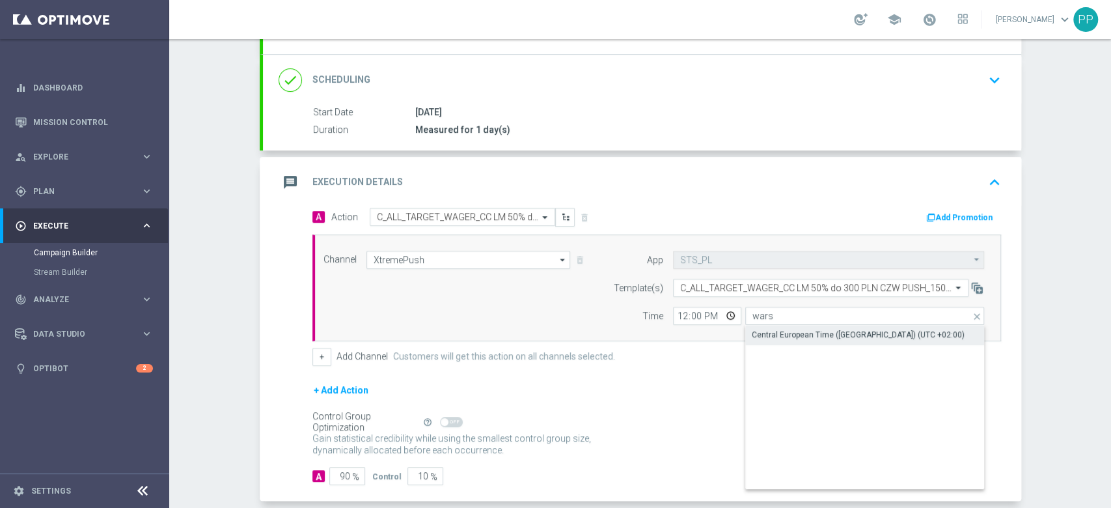
click at [795, 329] on div "Central European Time (Warsaw) (UTC +02:00)" at bounding box center [858, 335] width 213 height 12
type input "Central European Time (Warsaw) (UTC +02:00)"
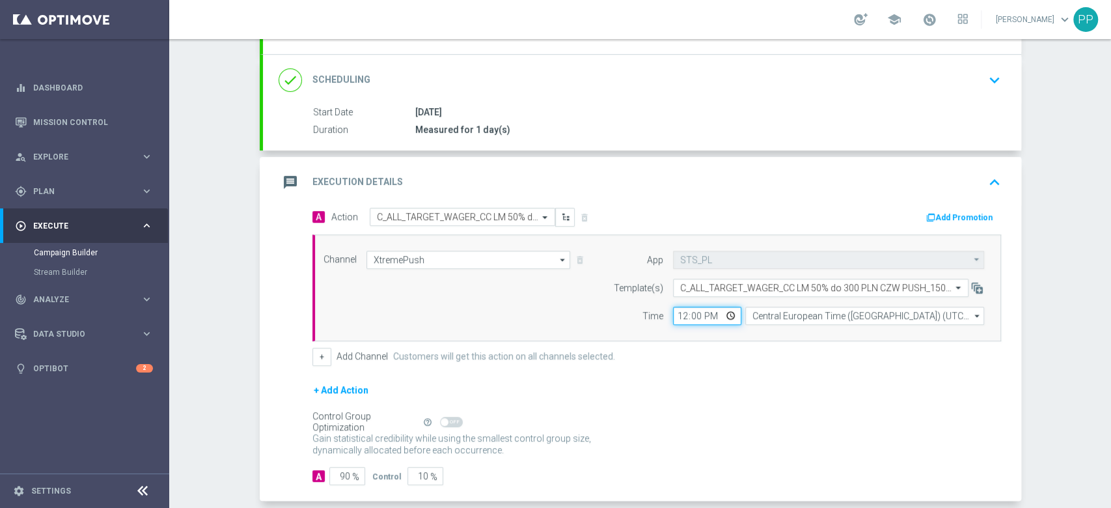
click at [674, 313] on input "12:00" at bounding box center [707, 316] width 68 height 18
type input "18:25"
type input "18:22"
click at [335, 474] on input "90" at bounding box center [347, 476] width 36 height 18
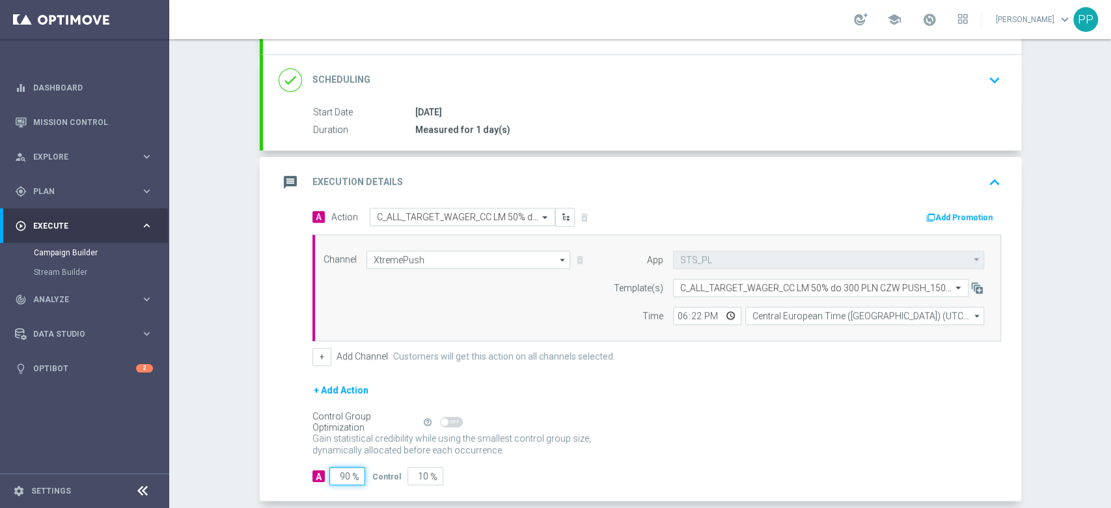
type input "9"
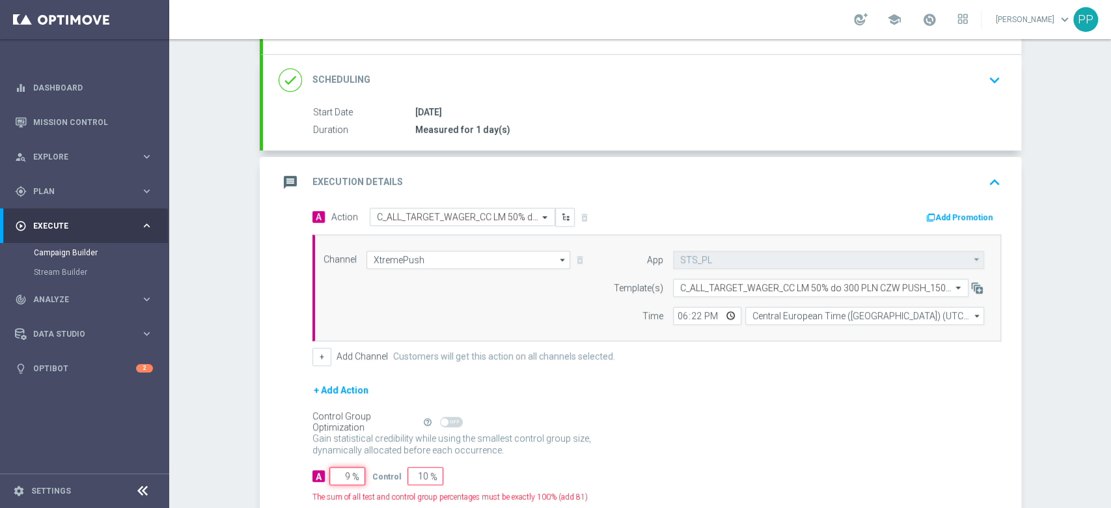
type input "91"
type input "95"
type input "5"
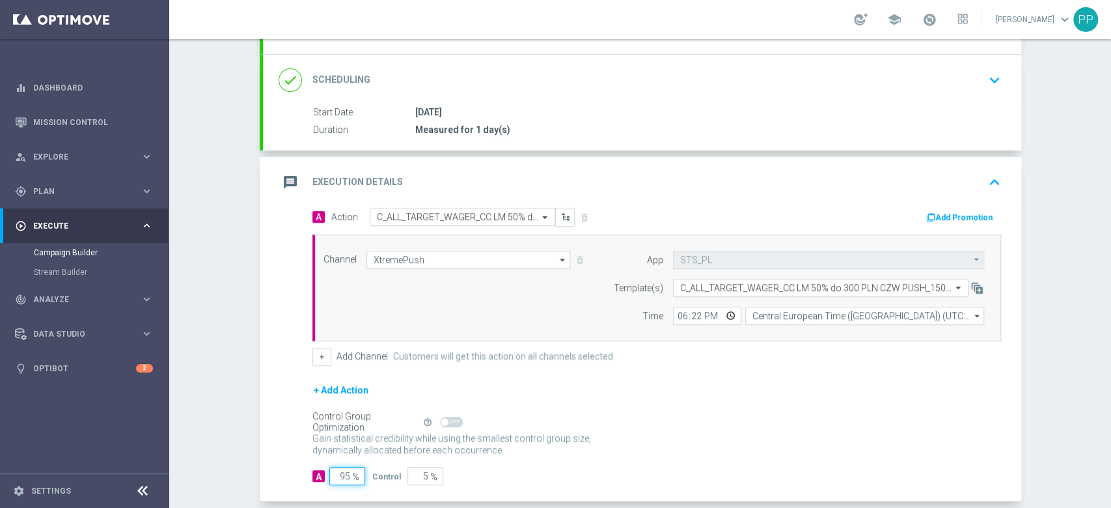
type input "95"
click at [251, 455] on section "done Target Group keyboard_arrow_down Target Group launch C_ALL_TARGET_WAGER_CC…" at bounding box center [640, 250] width 781 height 618
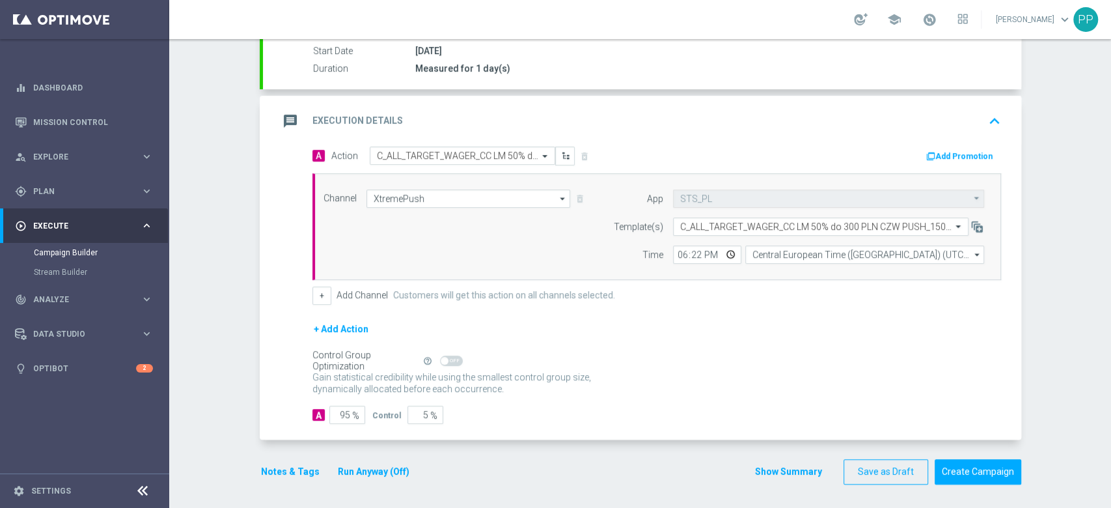
click at [299, 463] on button "Notes & Tags" at bounding box center [290, 471] width 61 height 16
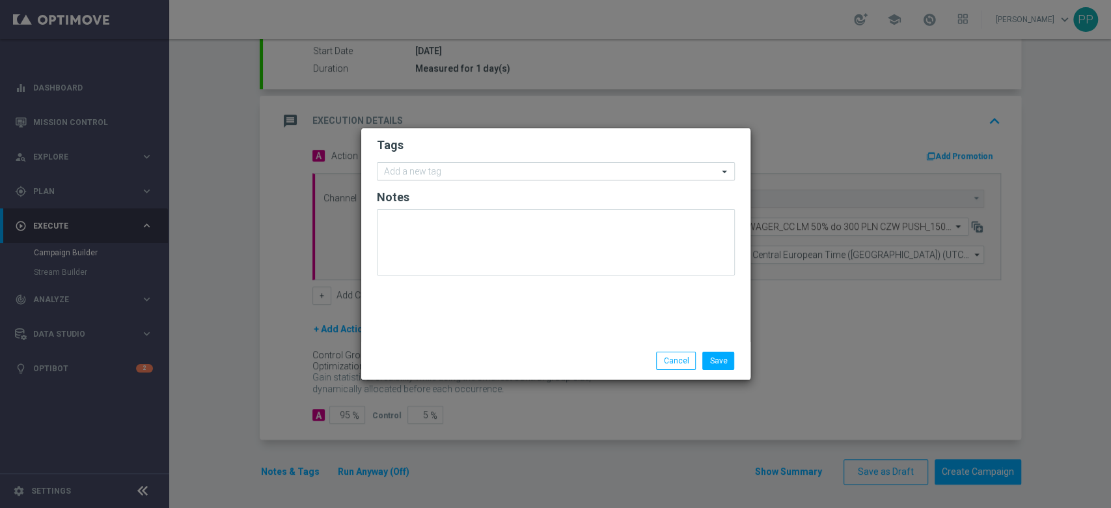
click at [445, 172] on input "text" at bounding box center [551, 172] width 334 height 11
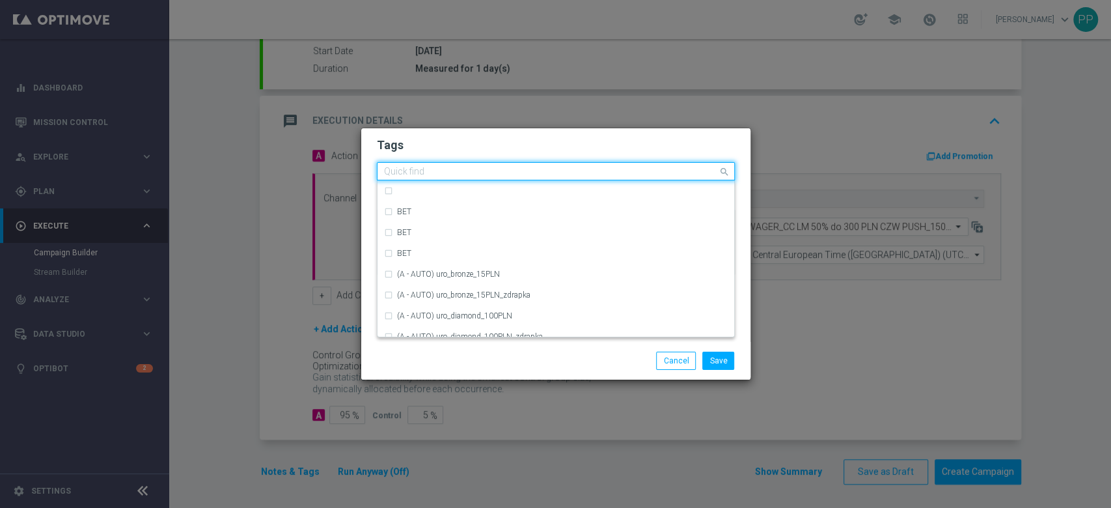
type input "D"
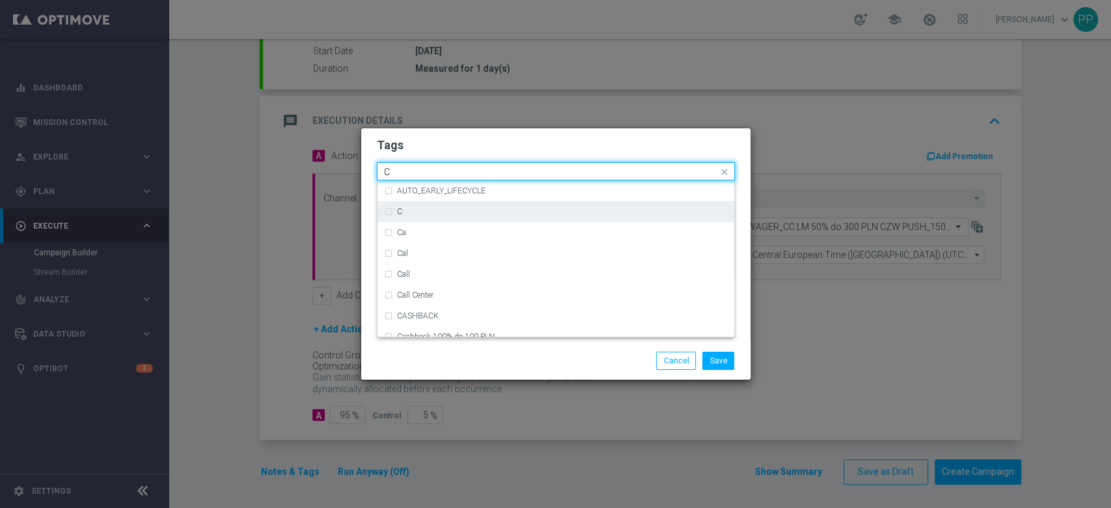
click at [421, 212] on div "C" at bounding box center [562, 212] width 331 height 8
type input "C"
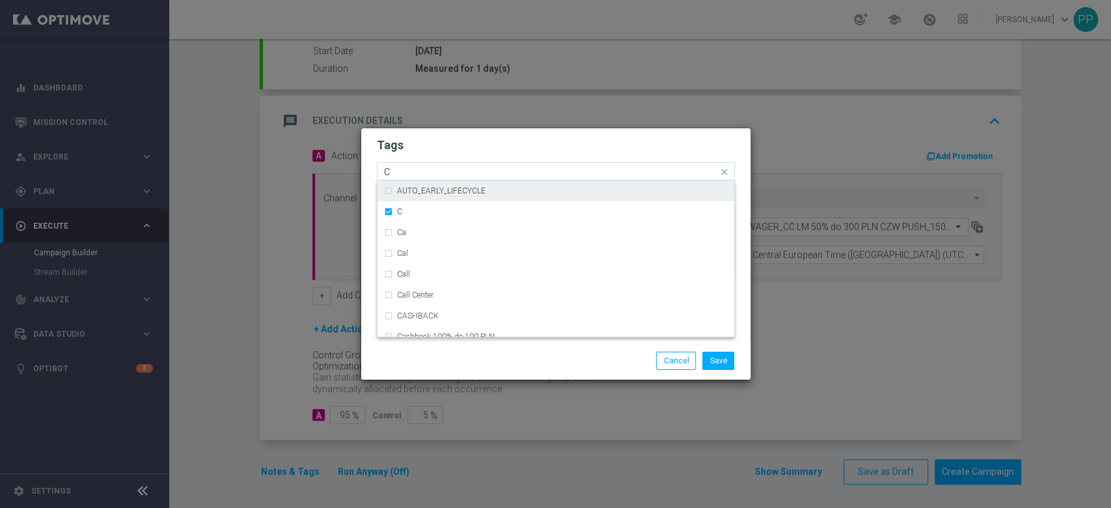
click at [418, 174] on input "C" at bounding box center [551, 172] width 334 height 11
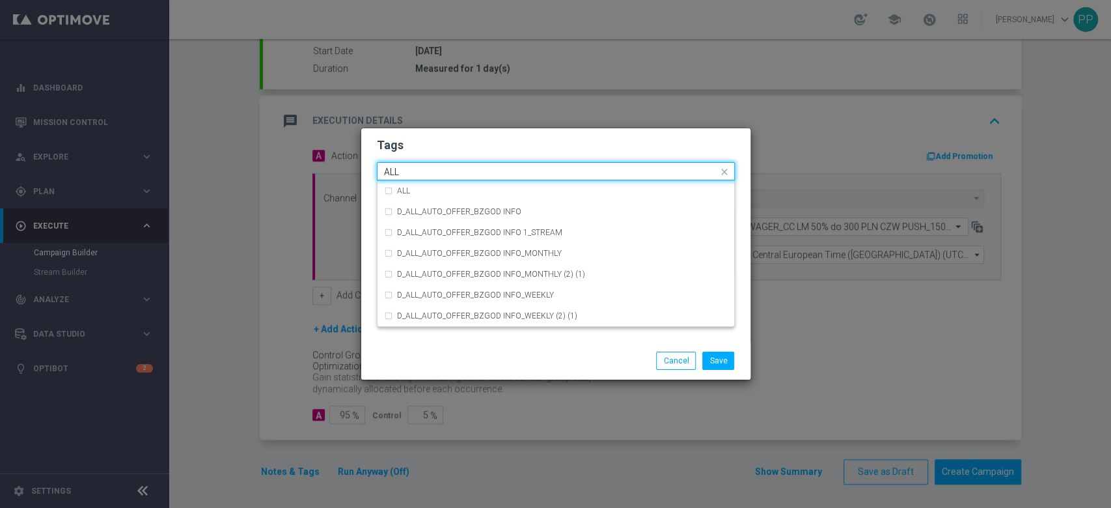
scroll to position [0, 0]
click at [407, 193] on label "ALL" at bounding box center [403, 191] width 13 height 8
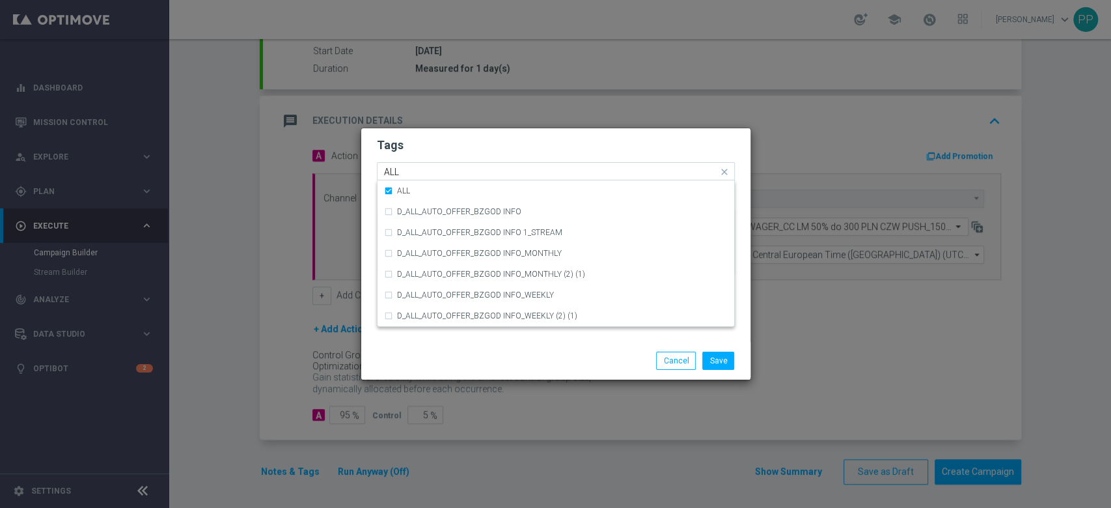
click at [405, 167] on input "ALL" at bounding box center [551, 172] width 334 height 11
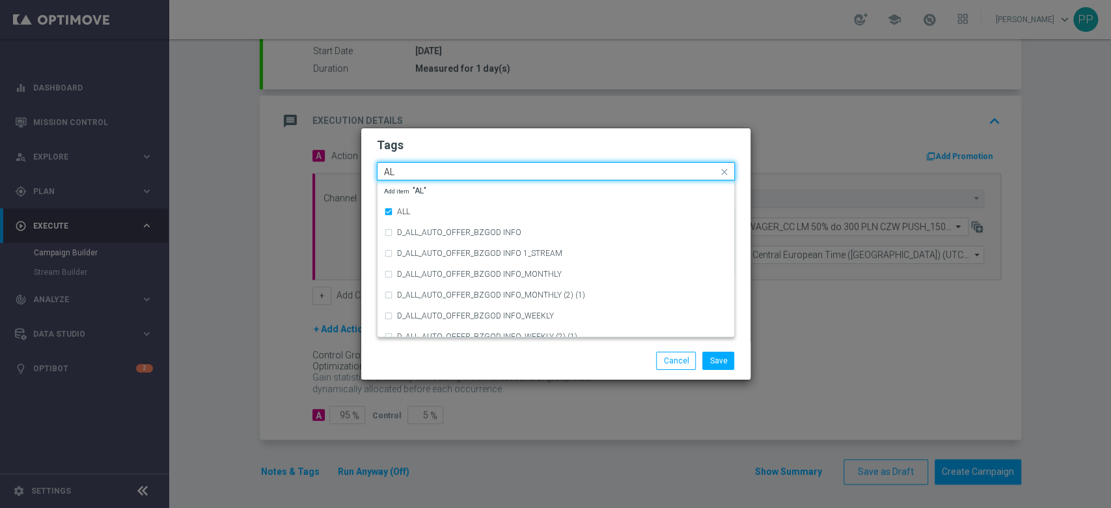
type input "A"
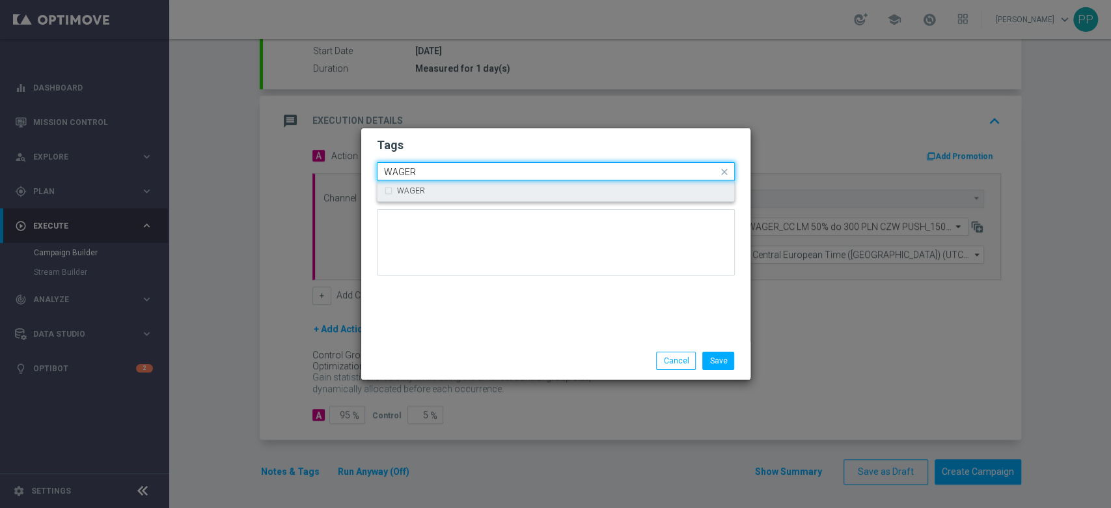
click at [435, 189] on div "WAGER" at bounding box center [562, 191] width 331 height 8
click at [435, 172] on input "WAGER" at bounding box center [551, 172] width 334 height 11
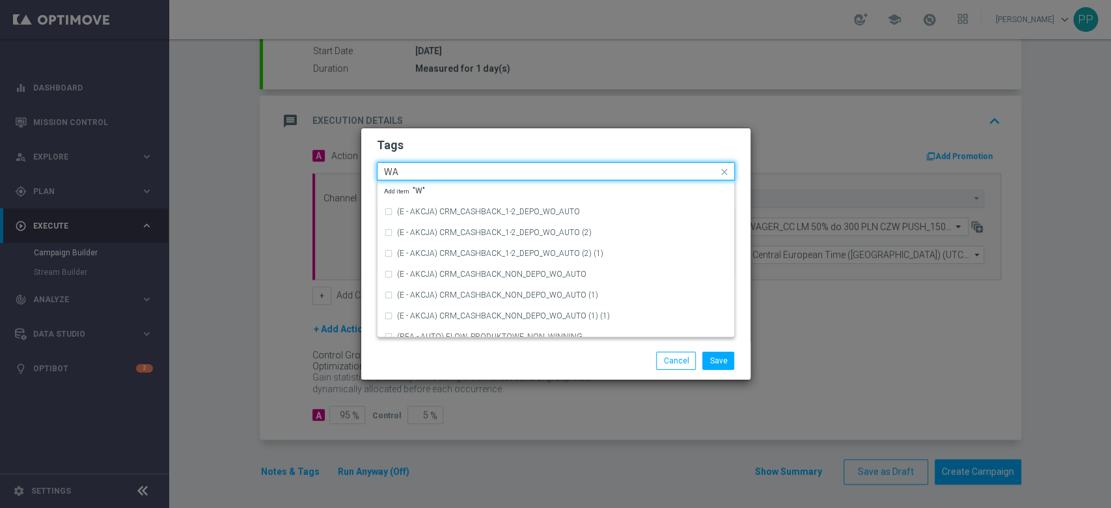
type input "W"
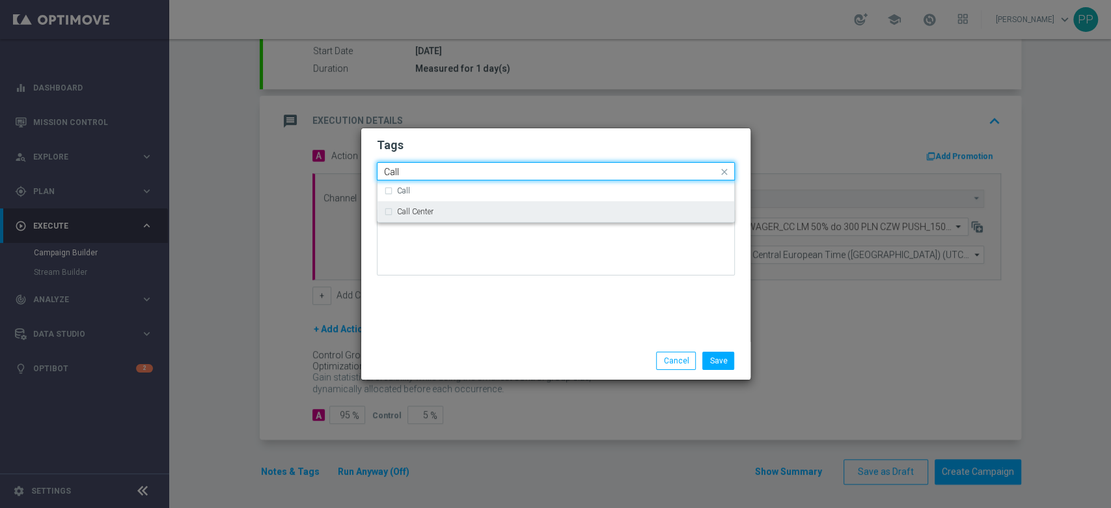
click at [433, 213] on div "Call Center" at bounding box center [562, 212] width 331 height 8
type input "Call"
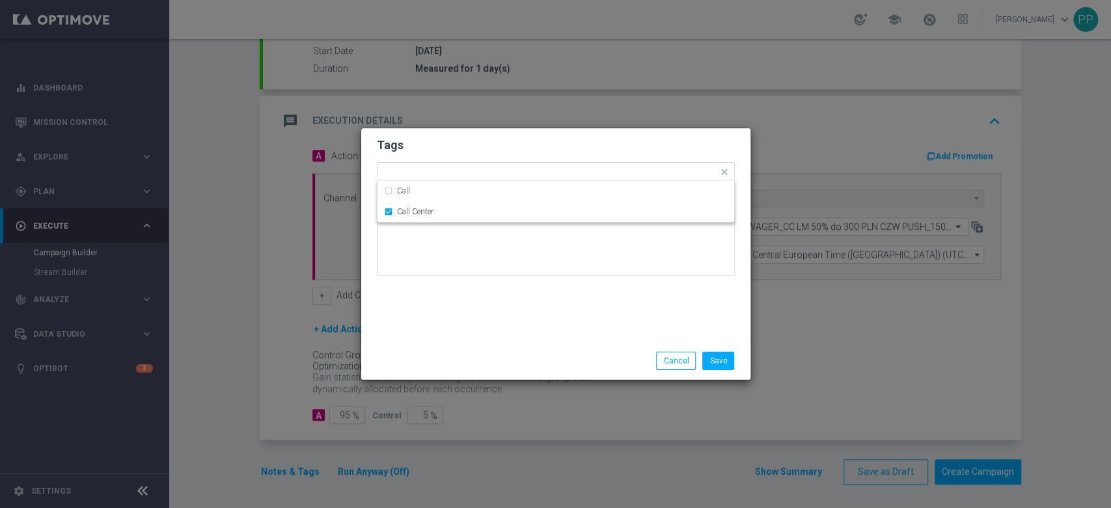
click at [424, 336] on div "Tags Quick find × C × ALL × WAGER × Call Center Call Call Center Notes" at bounding box center [555, 234] width 389 height 213
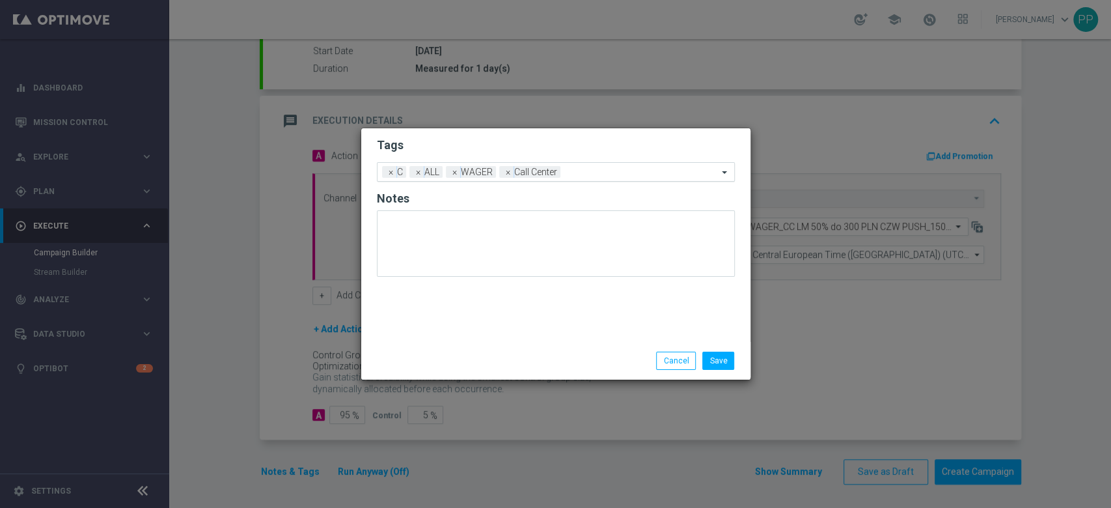
click at [609, 169] on input "text" at bounding box center [642, 172] width 152 height 11
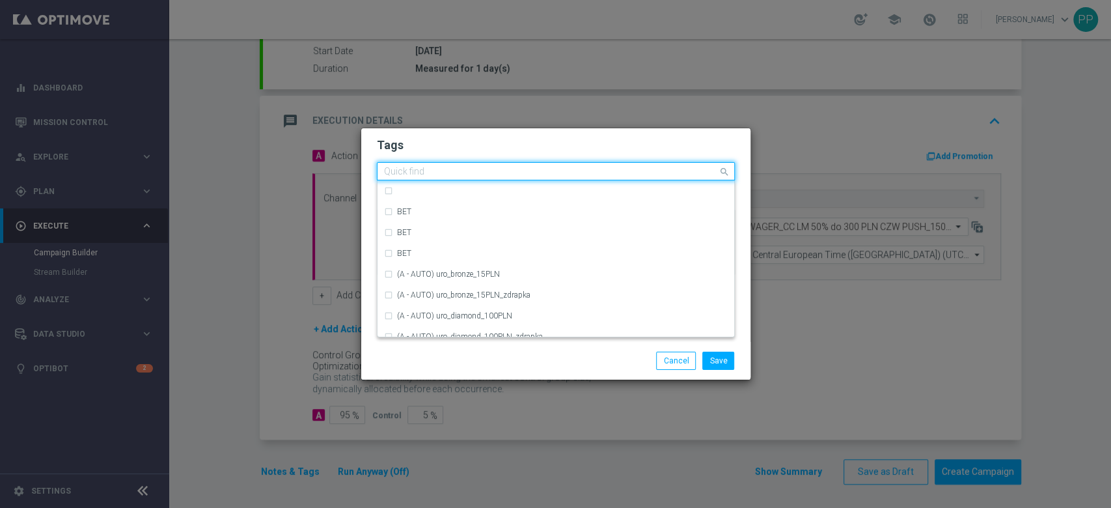
type input "R"
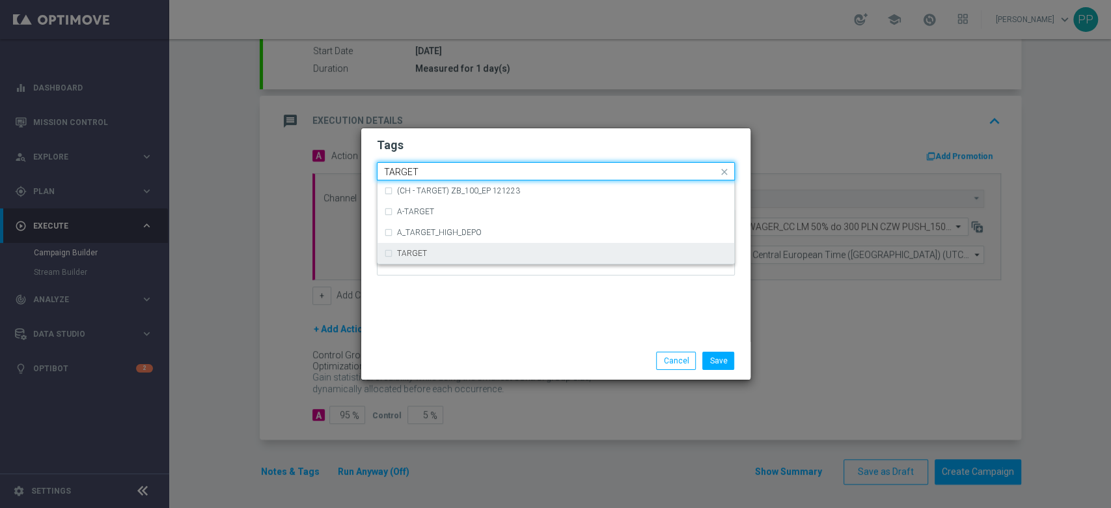
click at [487, 251] on div "TARGET" at bounding box center [562, 253] width 331 height 8
type input "TARGET"
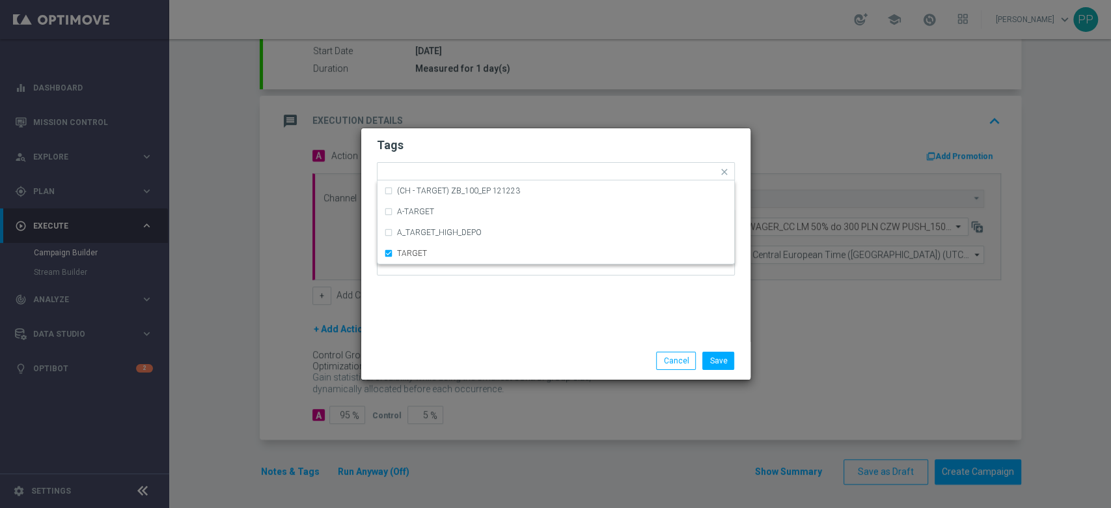
click at [487, 323] on div "Tags Quick find × C × ALL × WAGER × Call Center × TARGET (CH - TARGET) ZB_100_E…" at bounding box center [555, 234] width 389 height 213
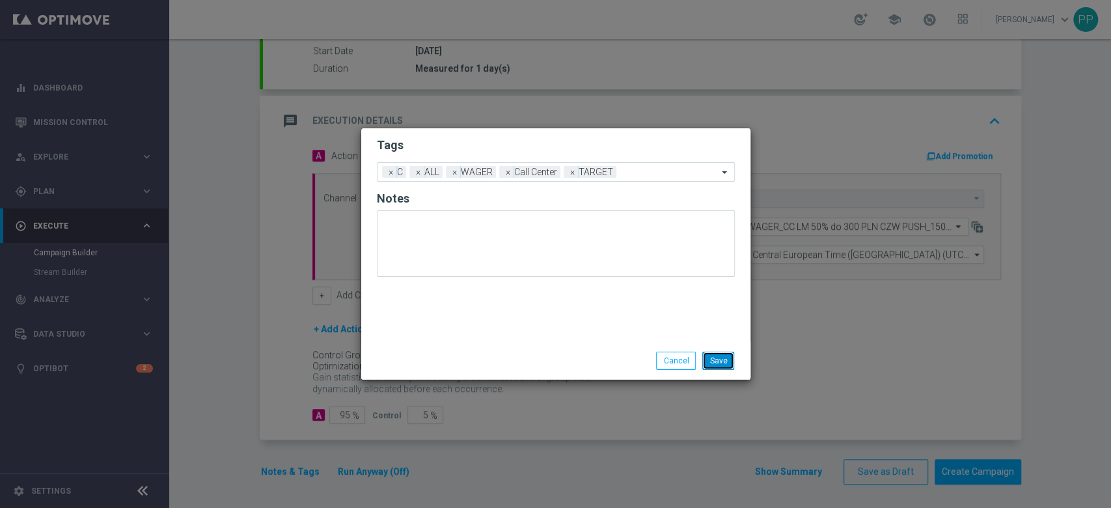
click at [727, 365] on button "Save" at bounding box center [718, 360] width 32 height 18
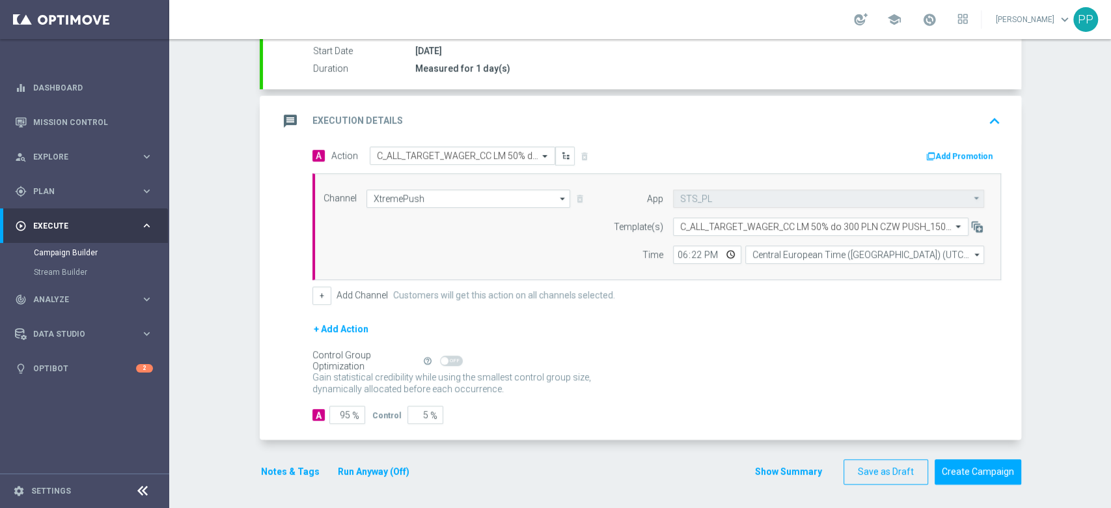
click at [279, 473] on button "Notes & Tags" at bounding box center [290, 471] width 61 height 16
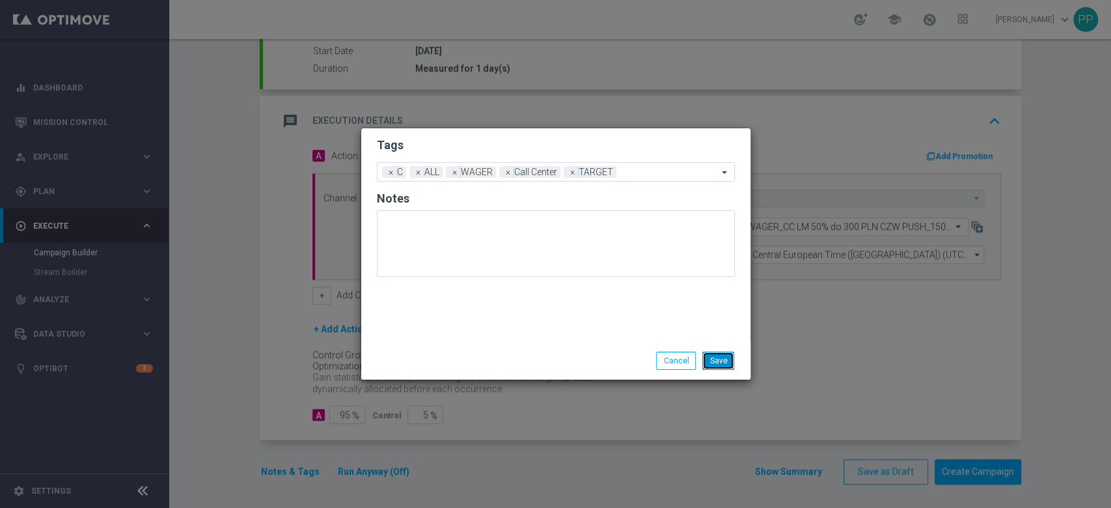
click at [715, 366] on button "Save" at bounding box center [718, 360] width 32 height 18
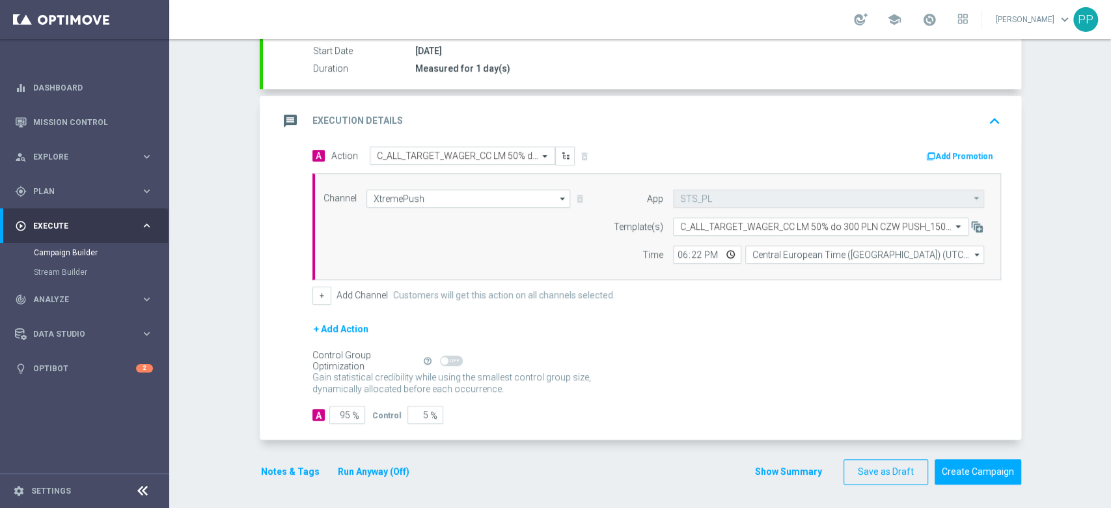
click at [678, 122] on div "message Execution Details keyboard_arrow_up" at bounding box center [642, 121] width 727 height 25
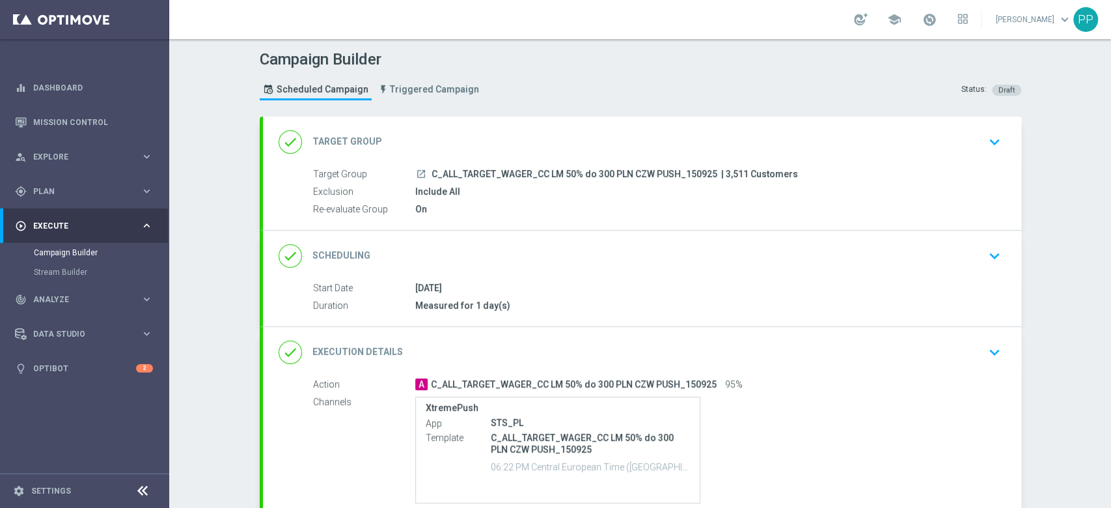
scroll to position [109, 0]
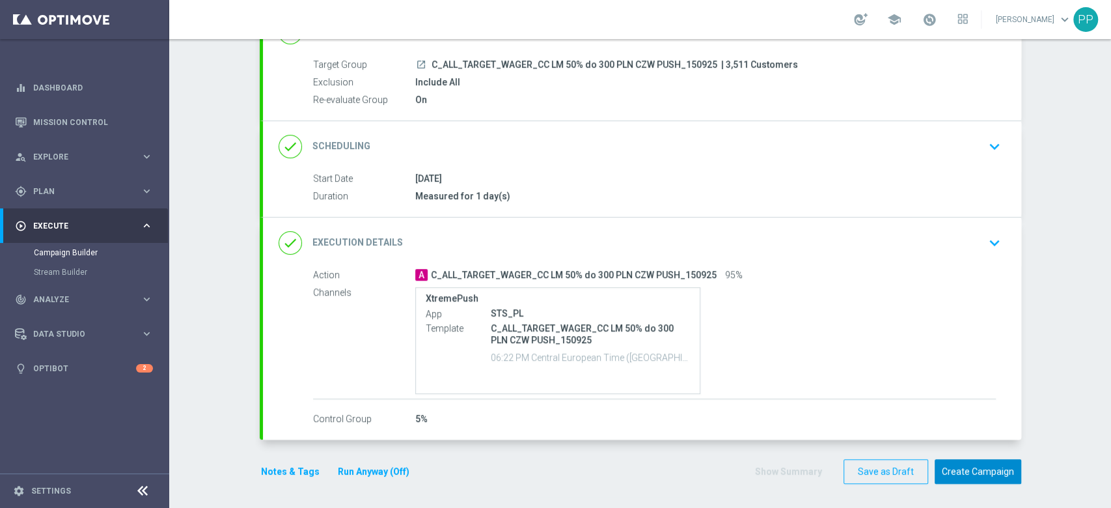
click at [1000, 466] on button "Create Campaign" at bounding box center [978, 471] width 87 height 25
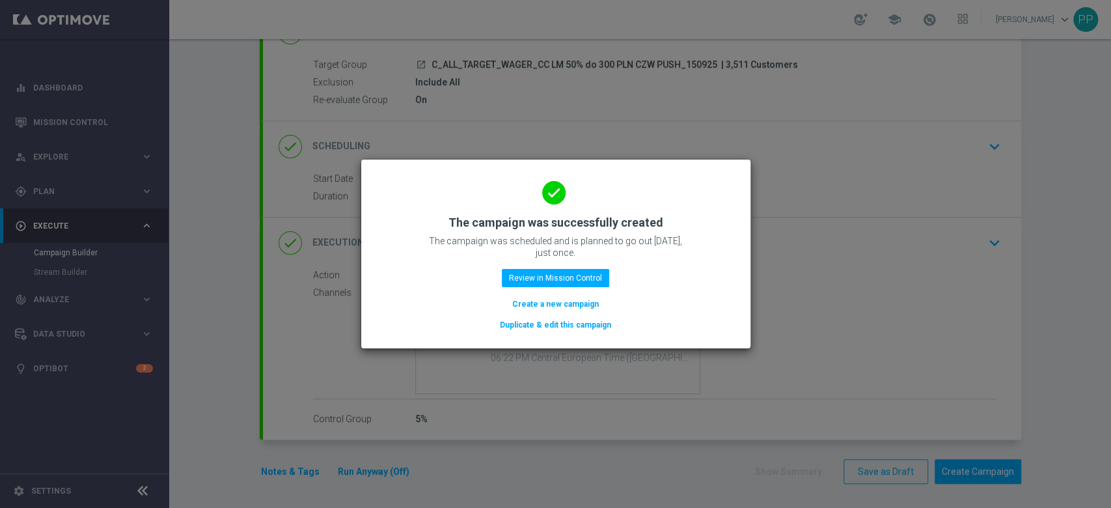
click at [224, 309] on modal-container "done The campaign was successfully created The campaign was scheduled and is pl…" at bounding box center [555, 254] width 1111 height 508
click at [566, 276] on button "Review in Mission Control" at bounding box center [555, 278] width 107 height 18
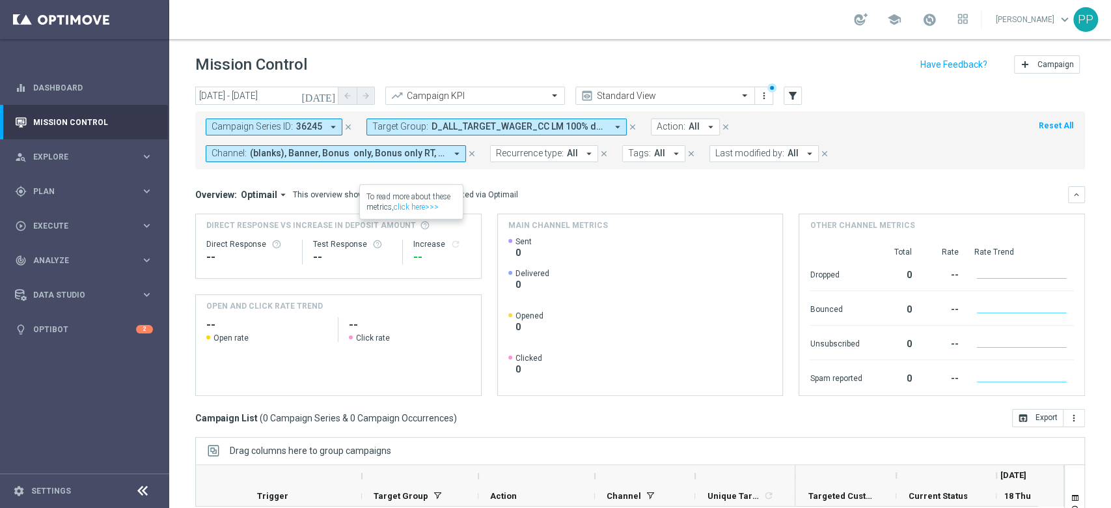
click at [344, 158] on span "(blanks), Banner, Bonus only, Bonus only RT, CMS, Call center, Criteo, Direct M…" at bounding box center [348, 153] width 196 height 11
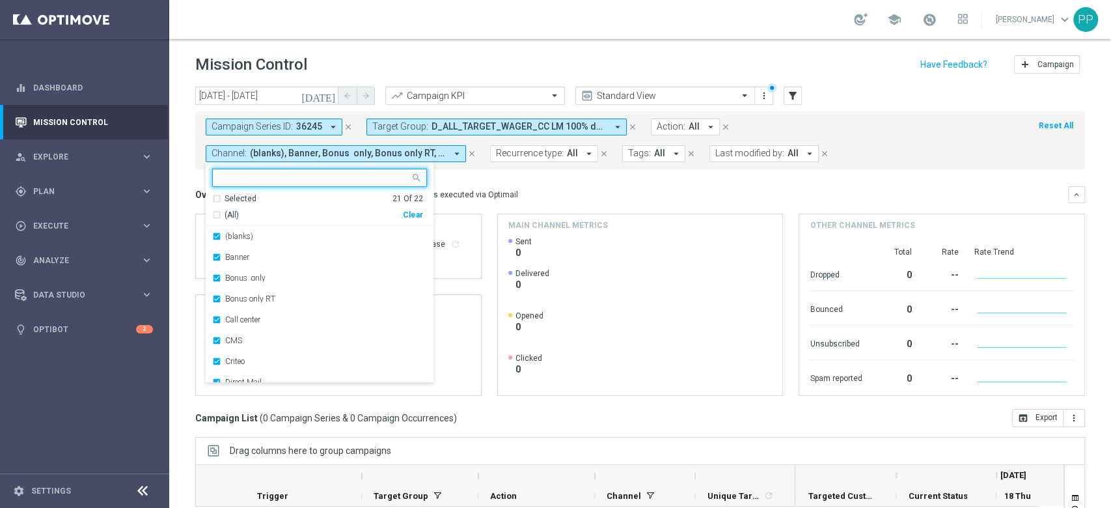
click at [346, 122] on icon "close" at bounding box center [348, 126] width 9 height 9
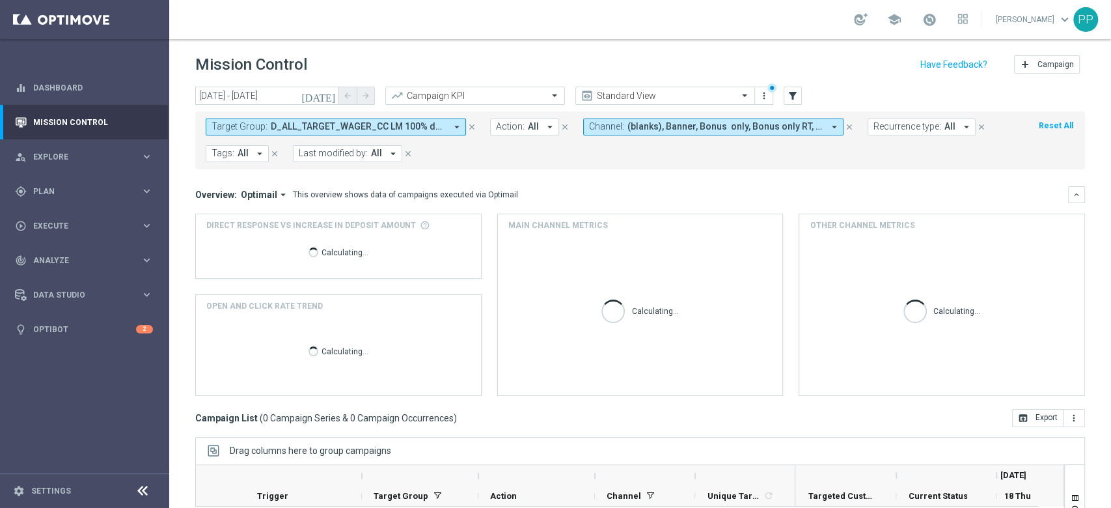
click at [347, 122] on span "D_ALL_TARGET_WAGER_CC LM 100% do 500 PLN_150925" at bounding box center [358, 126] width 175 height 11
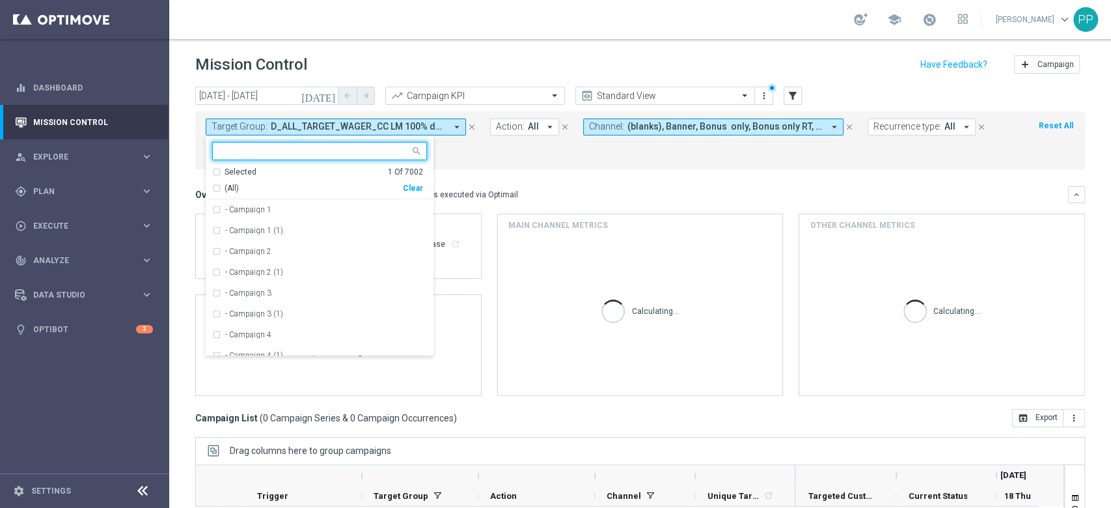
click at [0, 0] on div "Clear" at bounding box center [0, 0] width 0 height 0
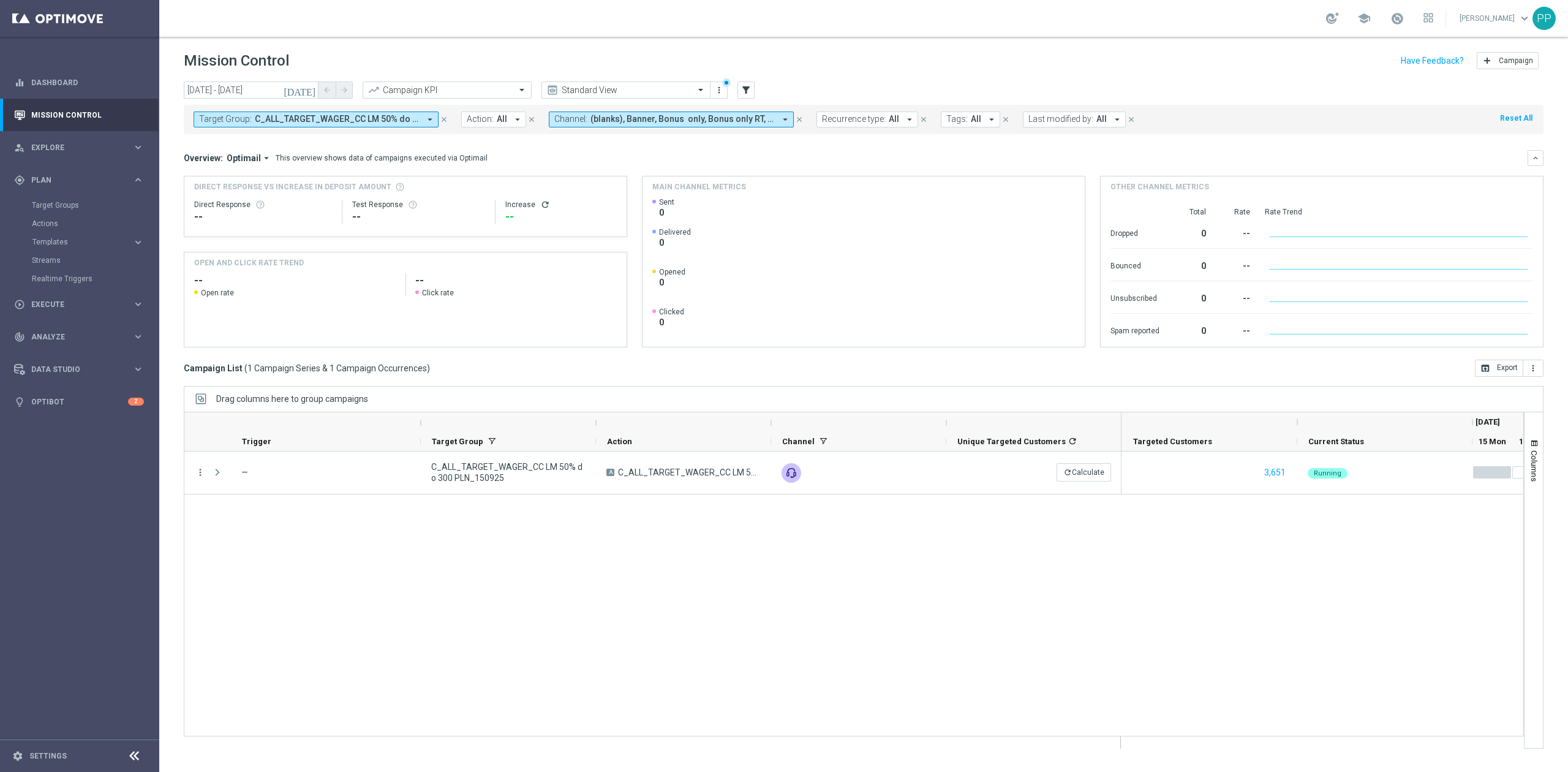
click at [319, 118] on span "C_ALL_TARGET_WAGER_CC LM 50% do 300 PLN_150925" at bounding box center [337, 119] width 165 height 10
click at [0, 0] on div "Clear" at bounding box center [0, 0] width 0 height 0
click at [363, 143] on input "text" at bounding box center [296, 142] width 180 height 10
paste input "D_ALL_TARGET_WAGER_CC LM 100% do 500 PLN CZW PUSH_150925"
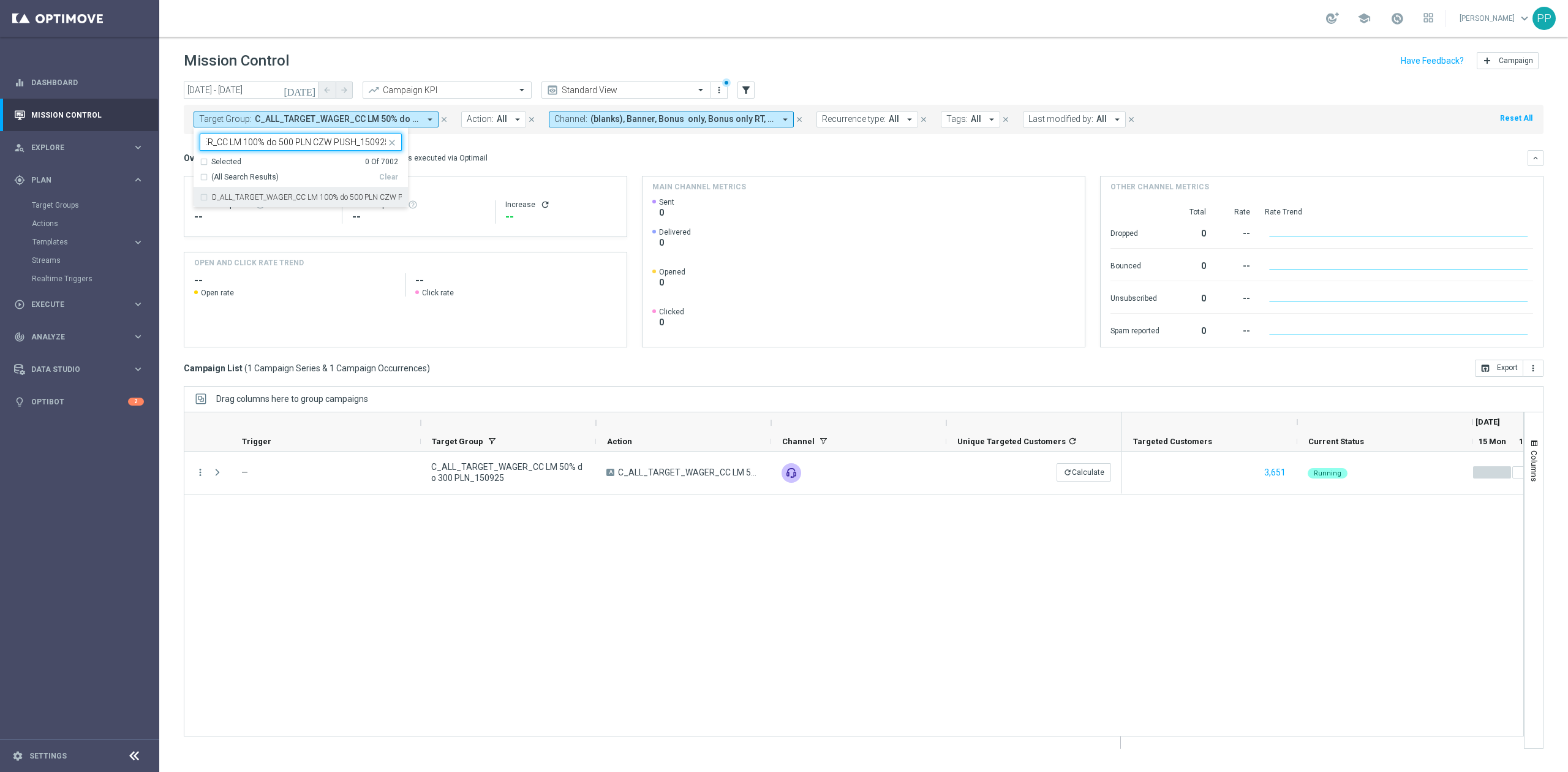
click at [331, 190] on div "D_ALL_TARGET_WAGER_CC LM 100% do 500 PLN CZW PUSH_150925" at bounding box center [300, 197] width 202 height 20
type input "D_ALL_TARGET_WAGER_CC LM 100% do 500 PLN CZW PUSH_150925"
click at [324, 190] on div "D_ALL_TARGET_WAGER_CC LM 100% do 500 PLN CZW PUSH_150925" at bounding box center [300, 197] width 202 height 20
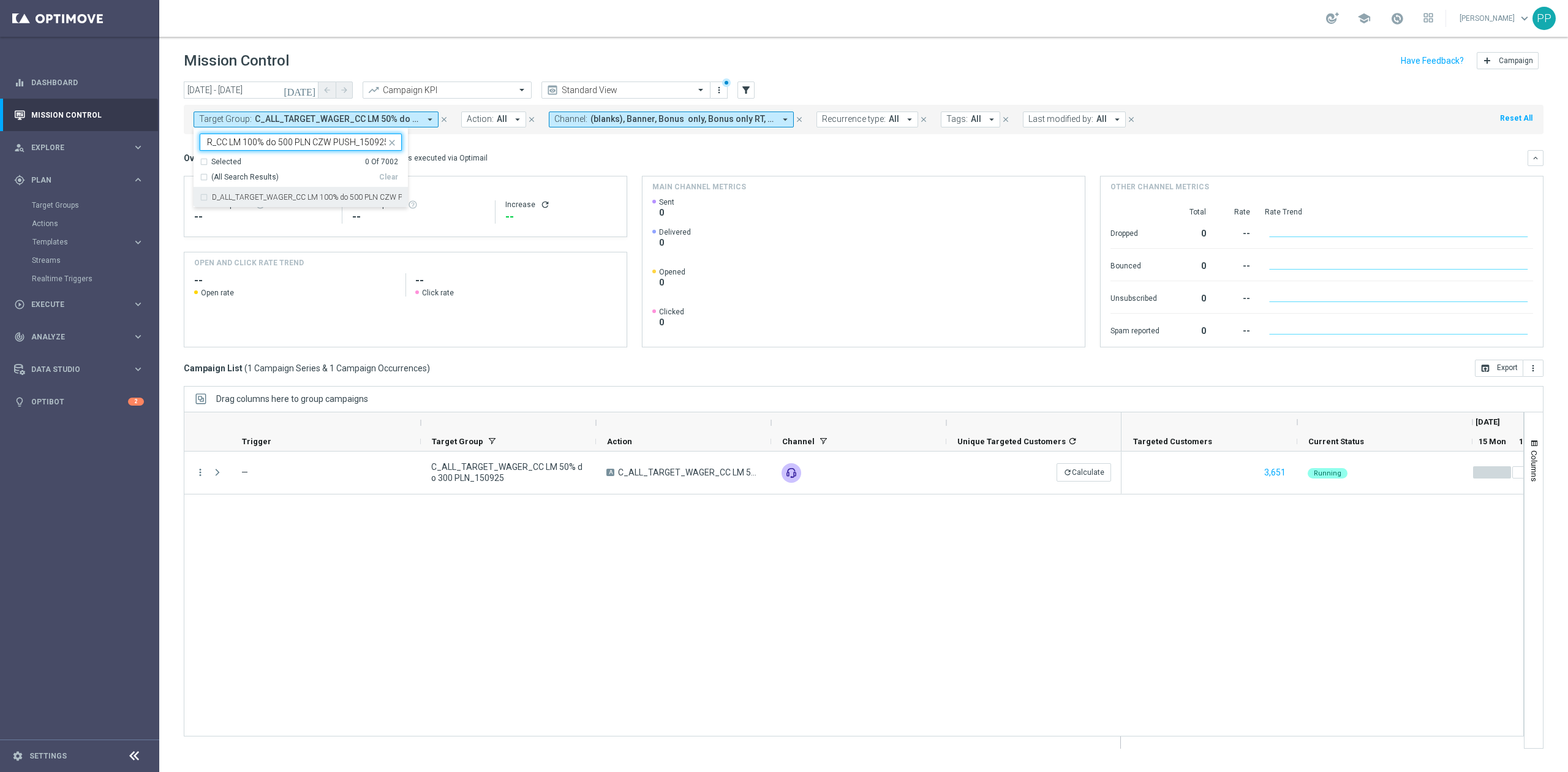
drag, startPoint x: 329, startPoint y: 143, endPoint x: 425, endPoint y: 147, distance: 96.1
click at [425, 147] on div "[DATE] [DATE] - [DATE] arrow_back arrow_forward Campaign KPI trending_up Standa…" at bounding box center [863, 422] width 1409 height 680
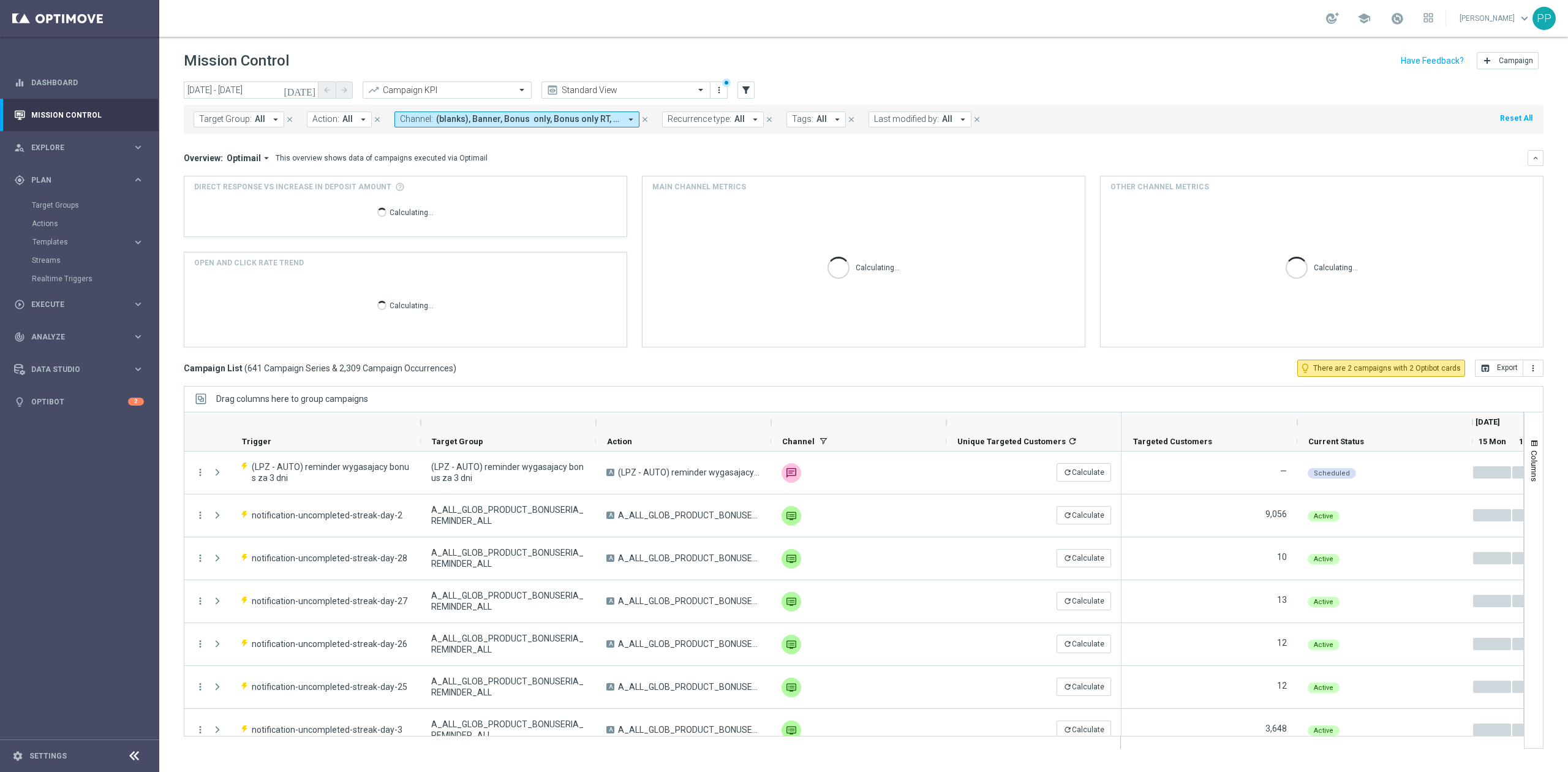
click at [232, 116] on span "Target Group:" at bounding box center [226, 119] width 53 height 10
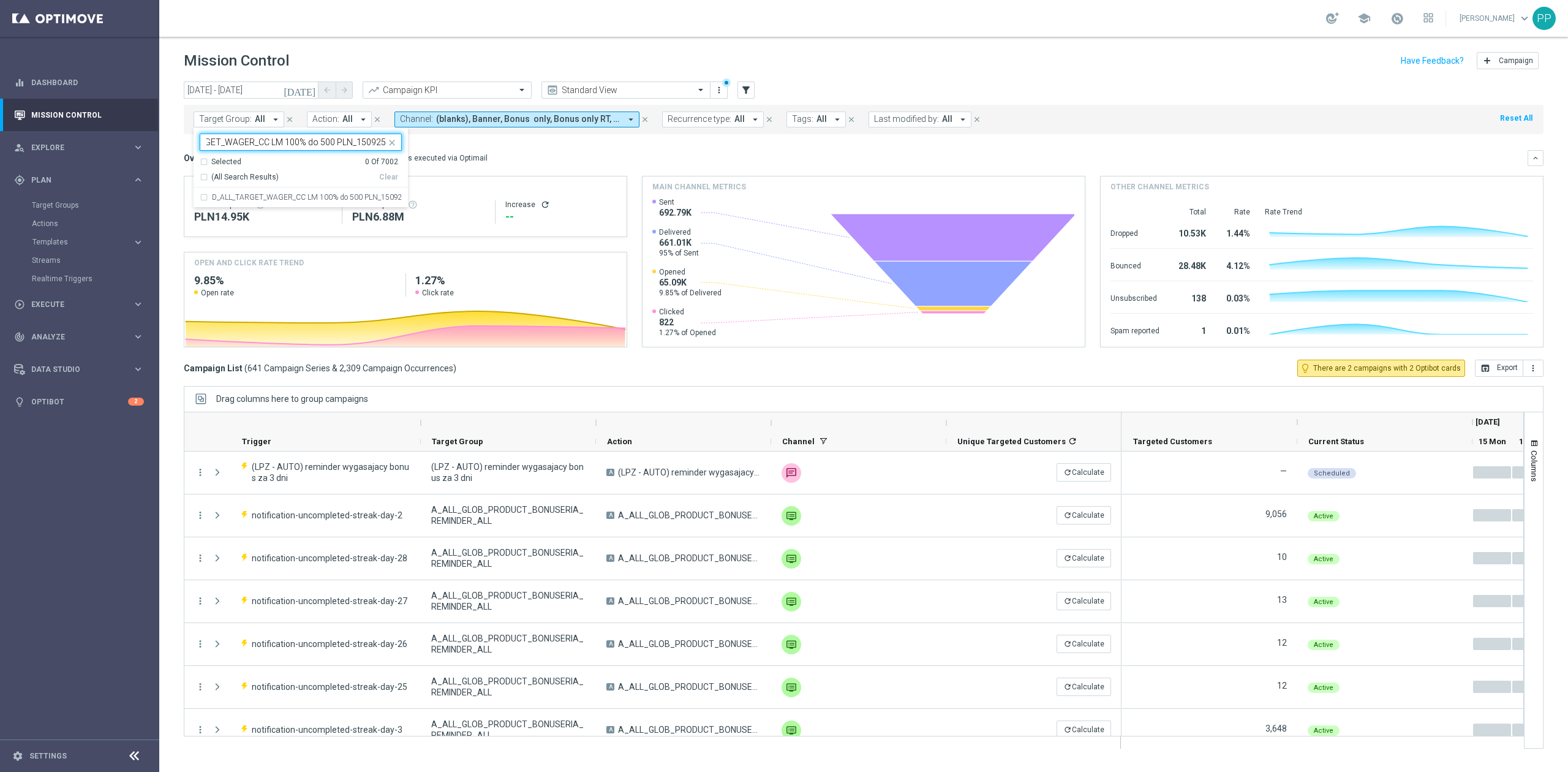
scroll to position [0, 42]
click at [251, 201] on label "D_ALL_TARGET_WAGER_CC LM 100% do 500 PLN_150925" at bounding box center [307, 198] width 190 height 8
type input "D_ALL_TARGET_WAGER_CC LM 100% do 500 PLN_150925"
click at [506, 159] on div "Overview: Optimail arrow_drop_down This overview shows data of campaigns execut…" at bounding box center [856, 158] width 1344 height 11
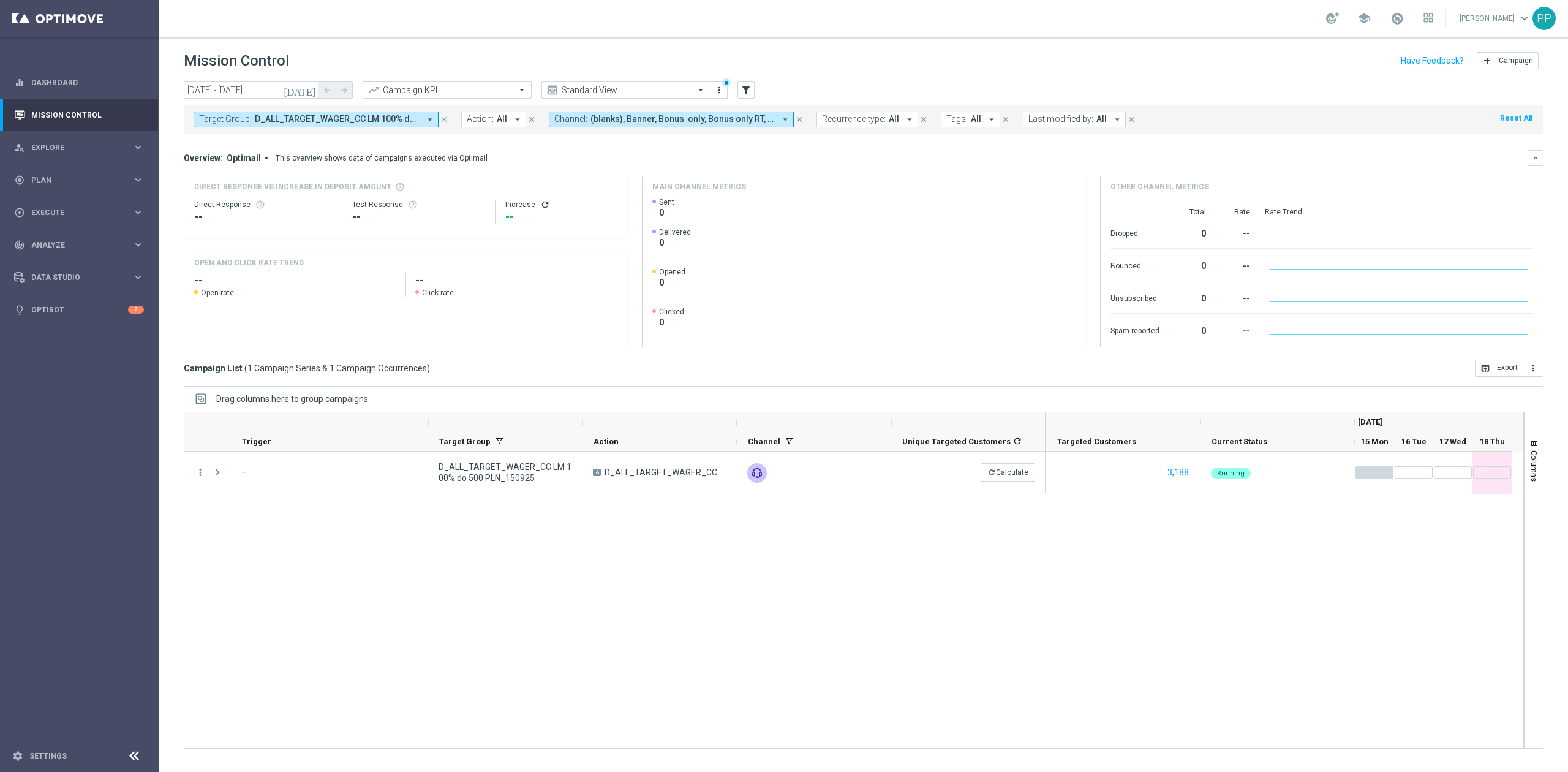
click at [318, 114] on span "D_ALL_TARGET_WAGER_CC LM 100% do 500 PLN_150925" at bounding box center [337, 119] width 165 height 10
click at [0, 0] on div "Clear" at bounding box center [0, 0] width 0 height 0
drag, startPoint x: 403, startPoint y: 48, endPoint x: 241, endPoint y: 76, distance: 164.4
click at [403, 47] on header "Mission Control add Campaign" at bounding box center [863, 59] width 1409 height 45
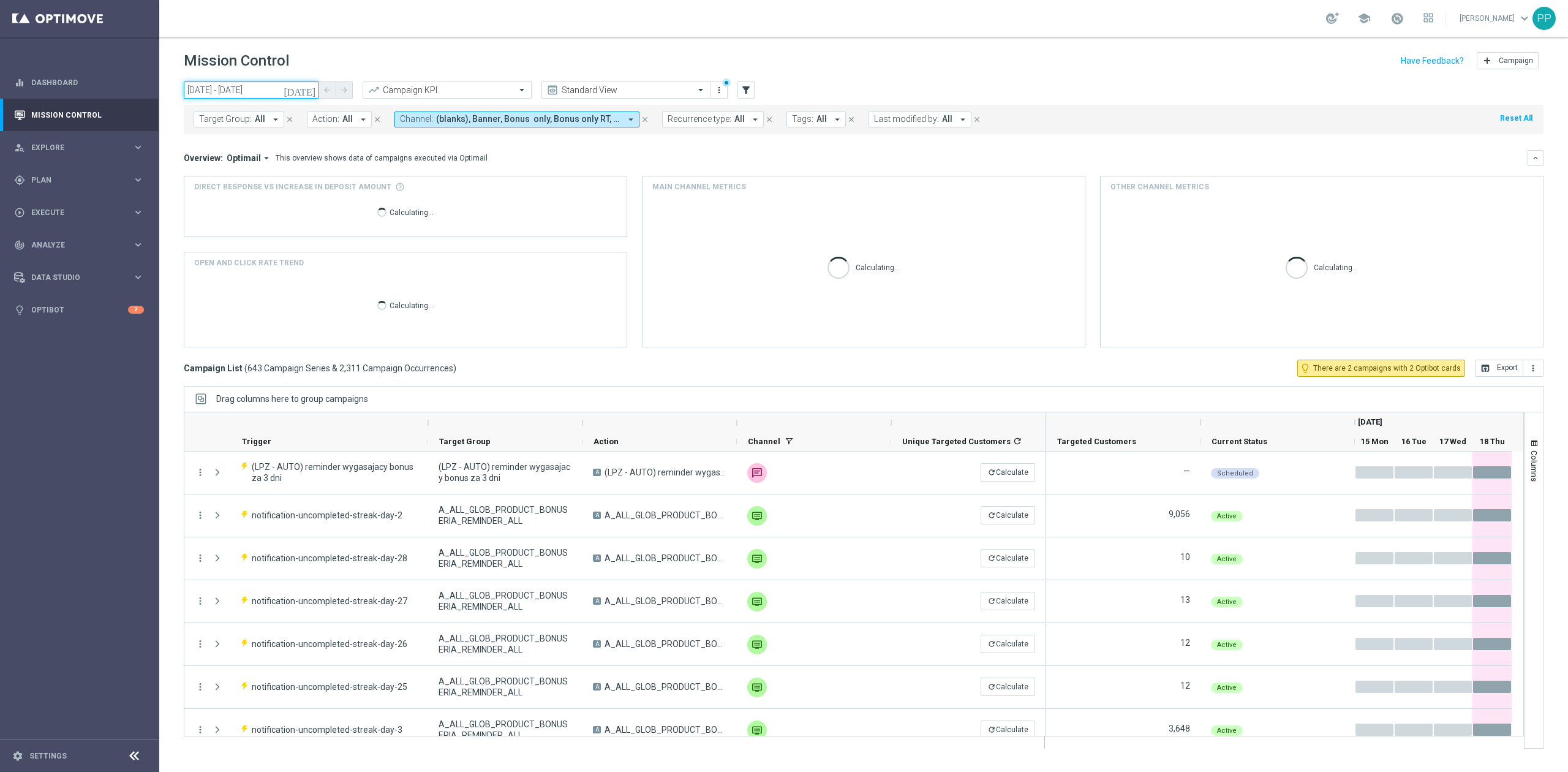
click at [247, 86] on input "15 Sep 2025 - 18 Sep 2025" at bounding box center [250, 90] width 135 height 17
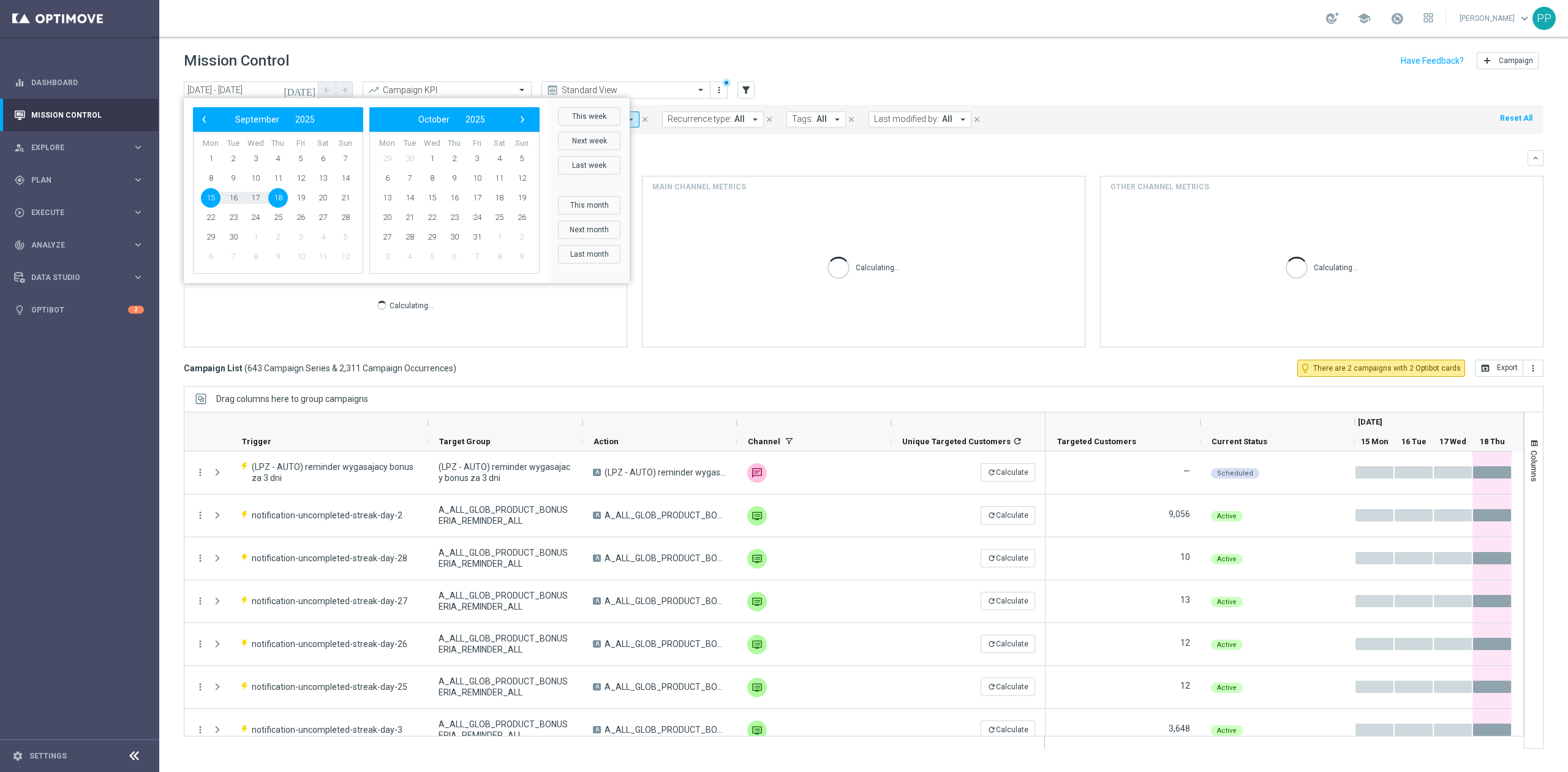
click at [284, 192] on span "18" at bounding box center [278, 198] width 20 height 20
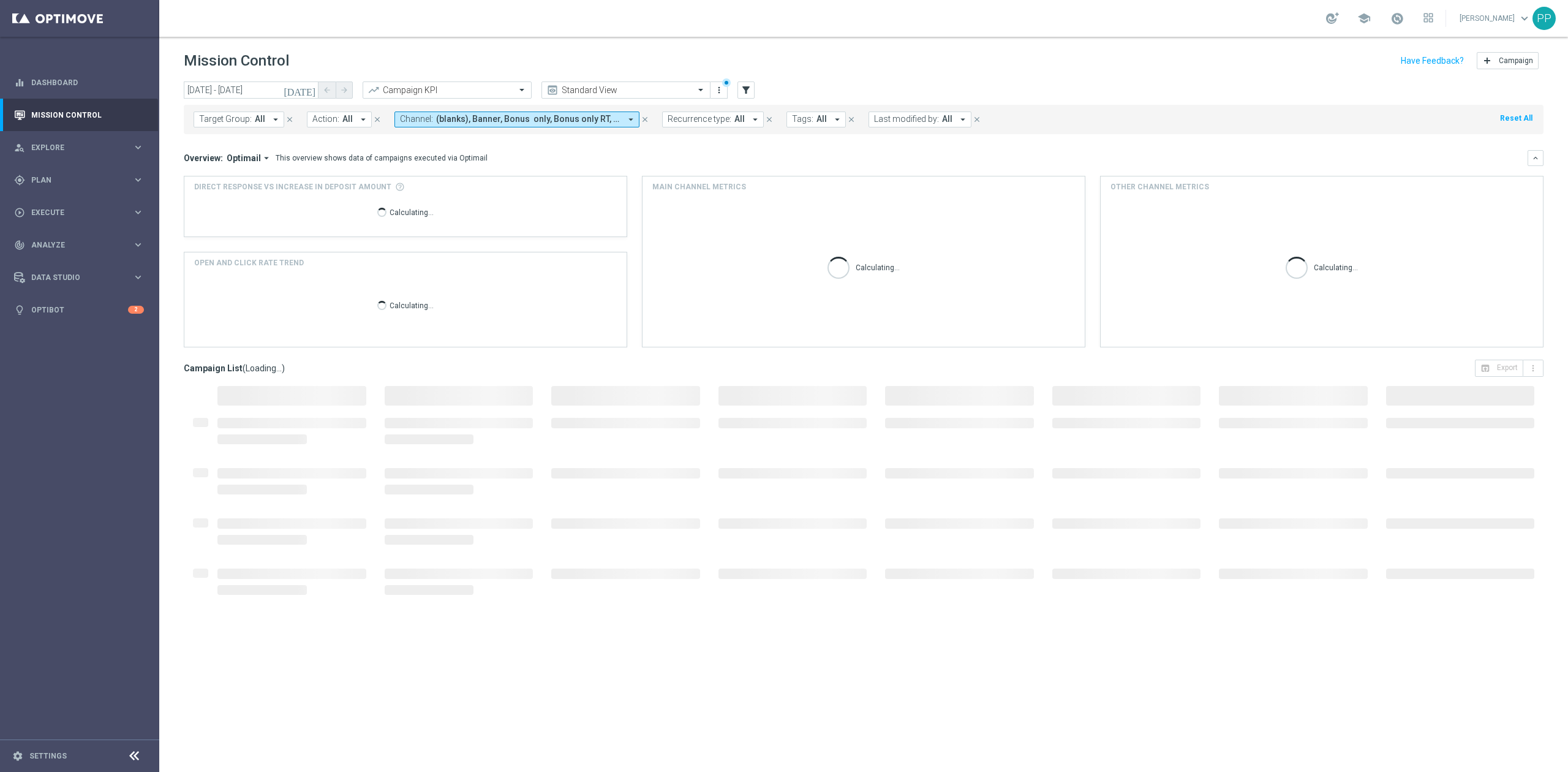
type input "[DATE] - [DATE]"
click at [919, 119] on span "Last modified by:" at bounding box center [906, 119] width 65 height 10
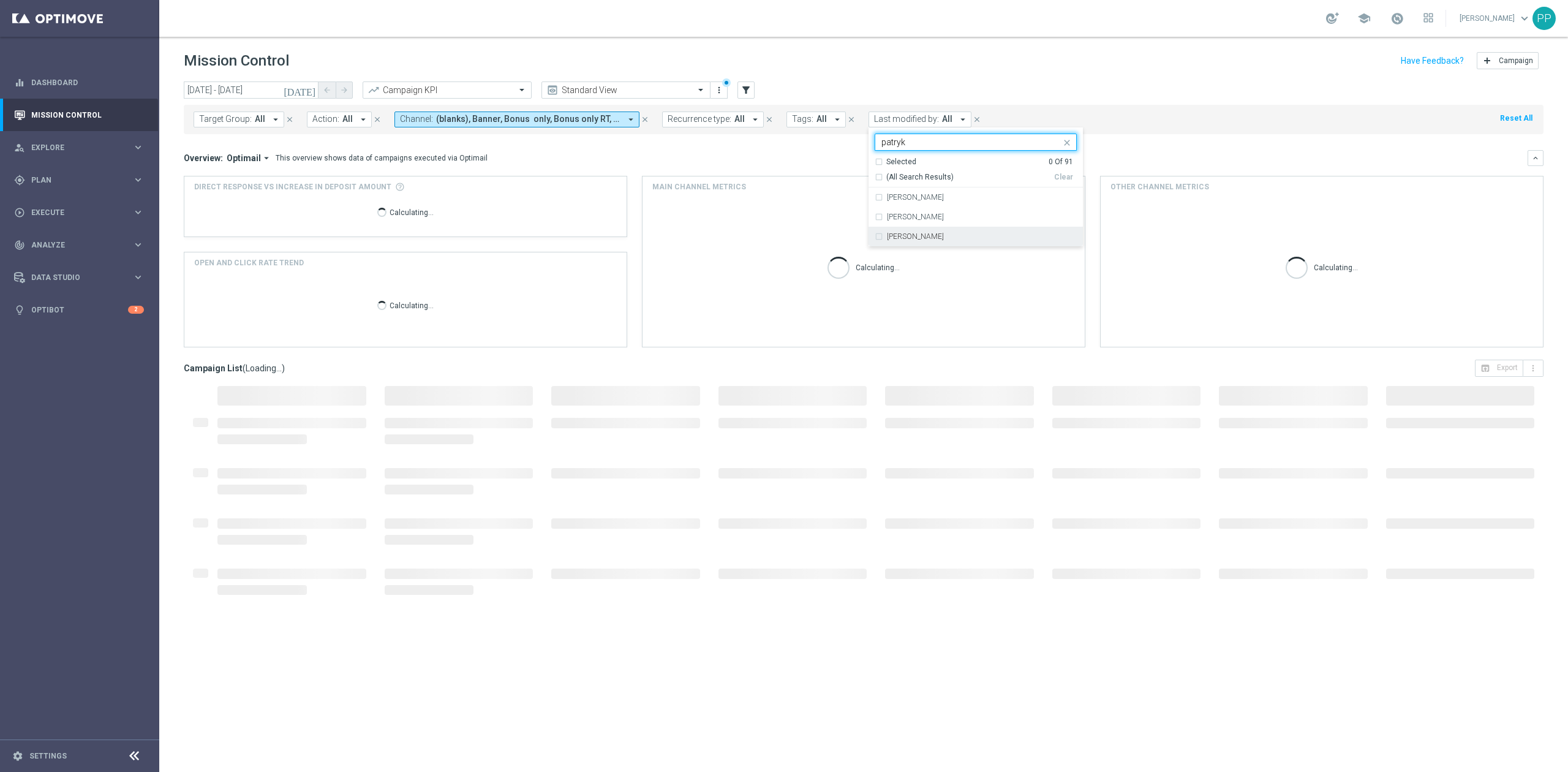
click at [925, 236] on label "[PERSON_NAME]" at bounding box center [915, 236] width 57 height 8
type input "patryk"
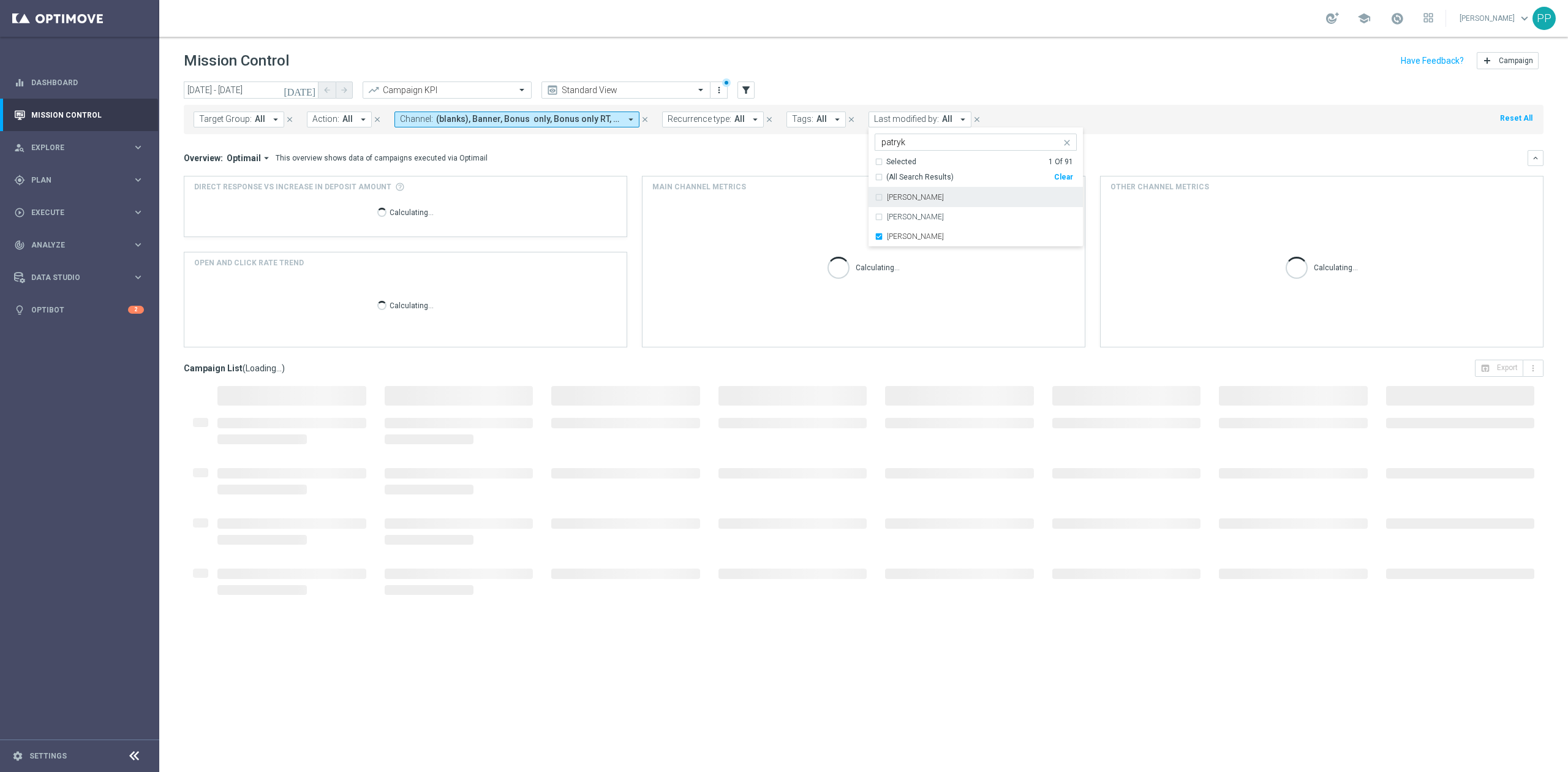
click at [906, 62] on div "Mission Control add Campaign" at bounding box center [863, 60] width 1360 height 24
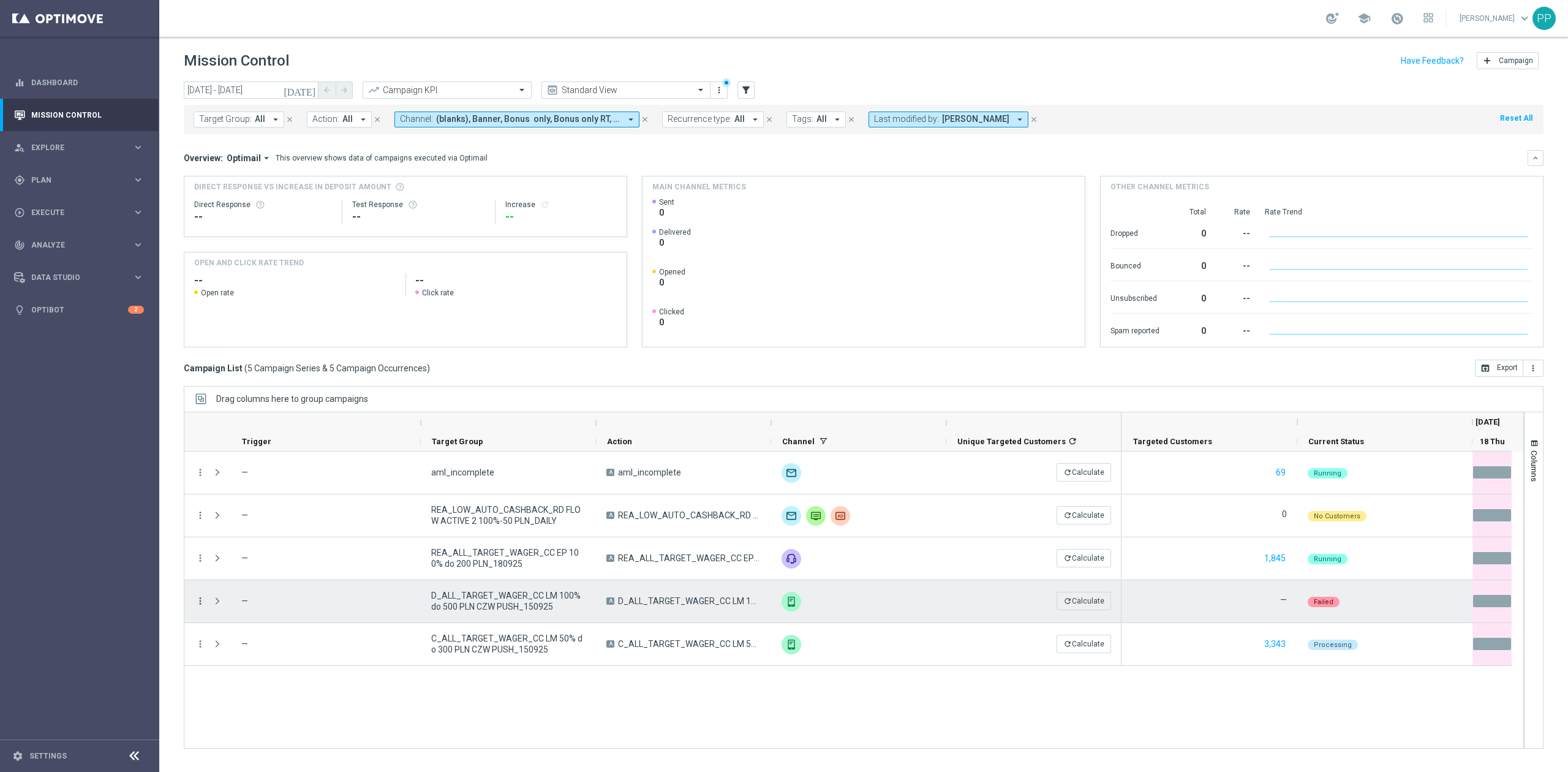
click at [203, 600] on icon "more_vert" at bounding box center [200, 602] width 11 height 11
click at [261, 744] on div "delete_forever [GEOGRAPHIC_DATA]" at bounding box center [275, 752] width 137 height 17
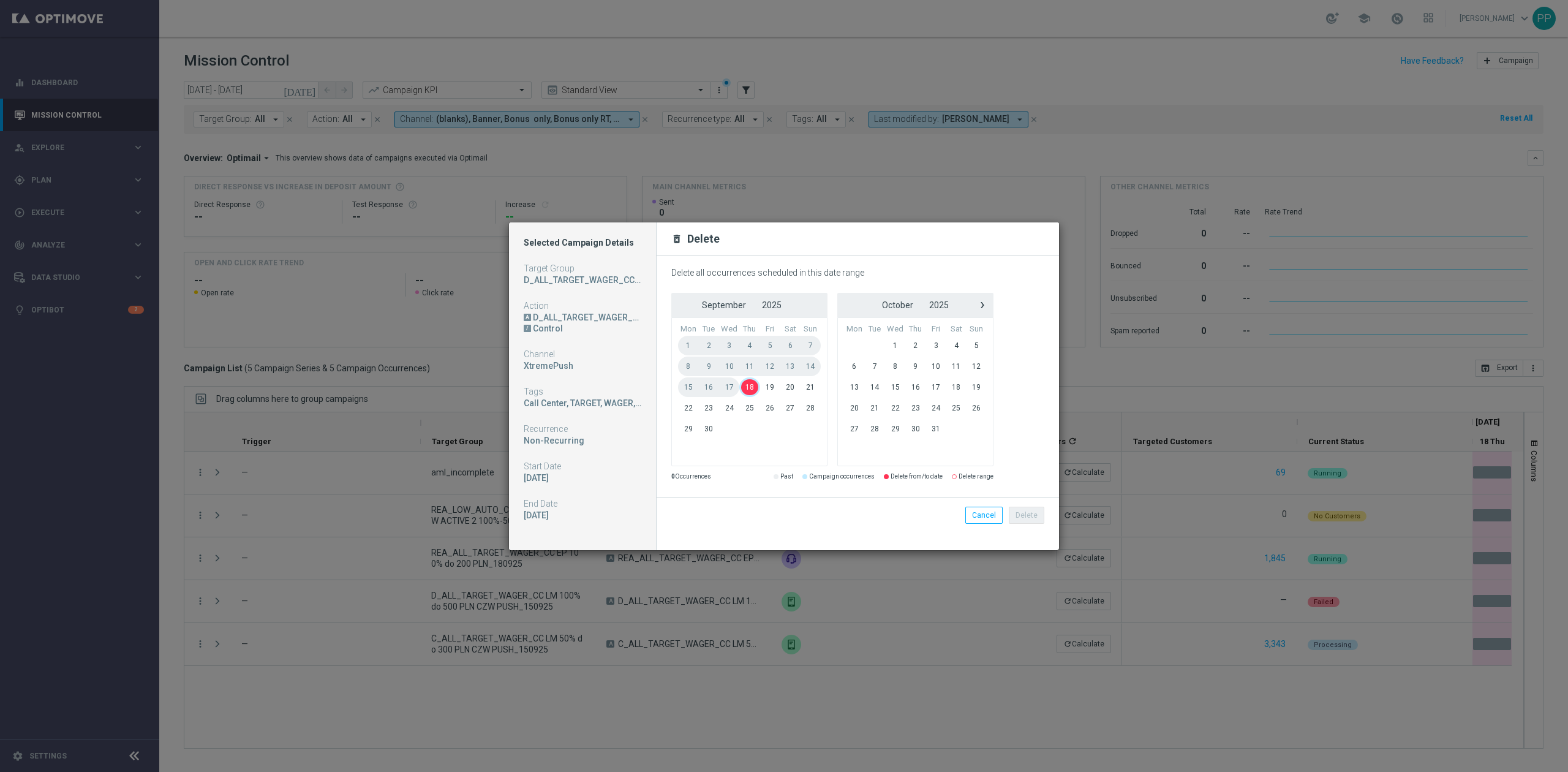
click at [746, 385] on span "18" at bounding box center [749, 387] width 20 height 20
click at [1034, 520] on button "Delete" at bounding box center [1027, 515] width 36 height 17
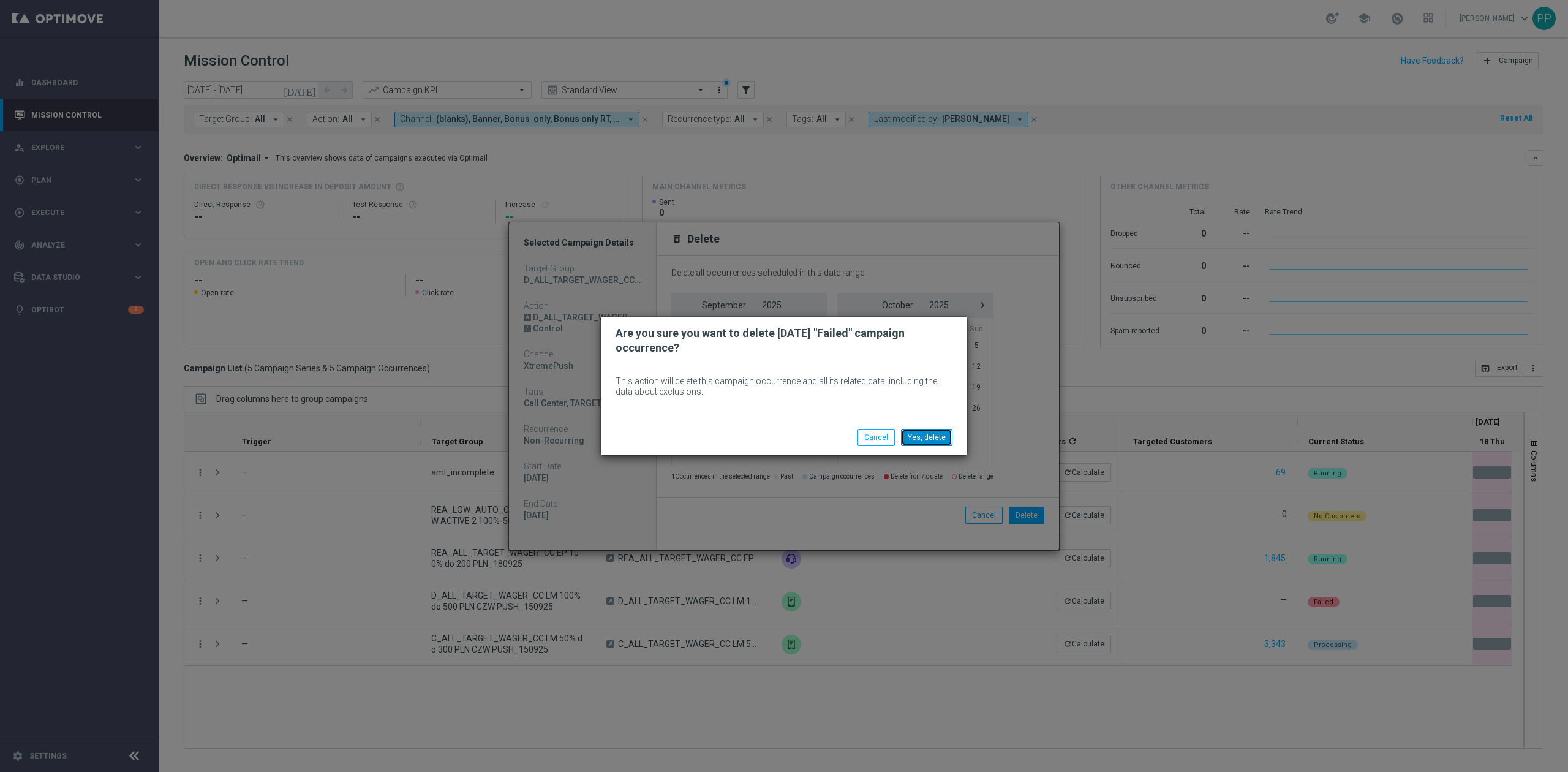
click at [925, 437] on button "Yes, delete" at bounding box center [926, 438] width 52 height 17
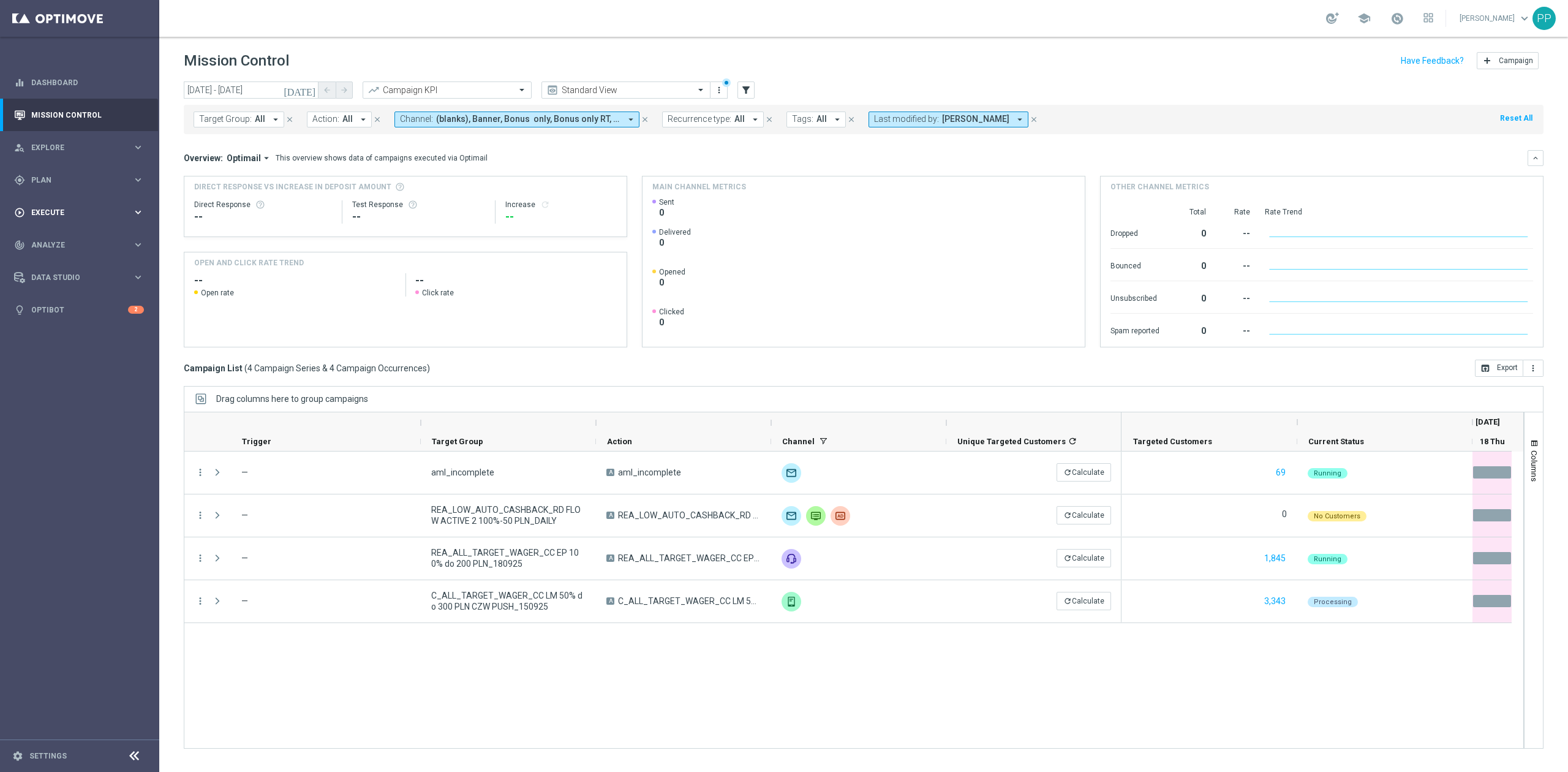
click at [76, 197] on div "play_circle_outline Execute keyboard_arrow_right" at bounding box center [79, 212] width 158 height 32
click at [76, 180] on span "Plan" at bounding box center [81, 180] width 101 height 8
click at [70, 201] on link "Target Groups" at bounding box center [80, 205] width 96 height 9
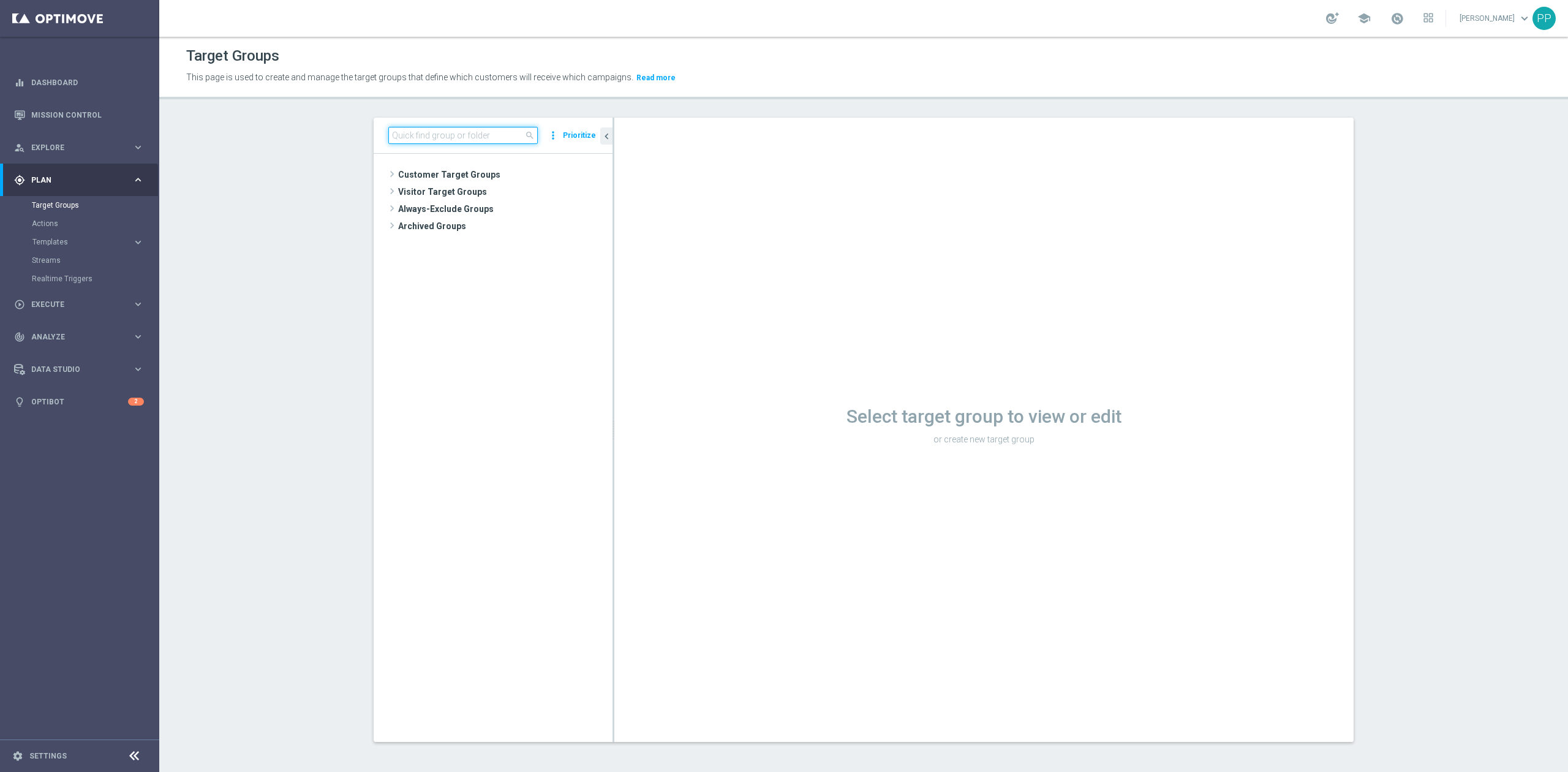
click at [480, 135] on input at bounding box center [463, 136] width 150 height 17
paste input "D_ALL_TARGET_WAGER_CC LM 100% do 500 PLN_150925"
click at [466, 223] on span "D_ALL_TARGET_WAGER_CC LM 100% do 500 PLN_150925" at bounding box center [517, 227] width 137 height 10
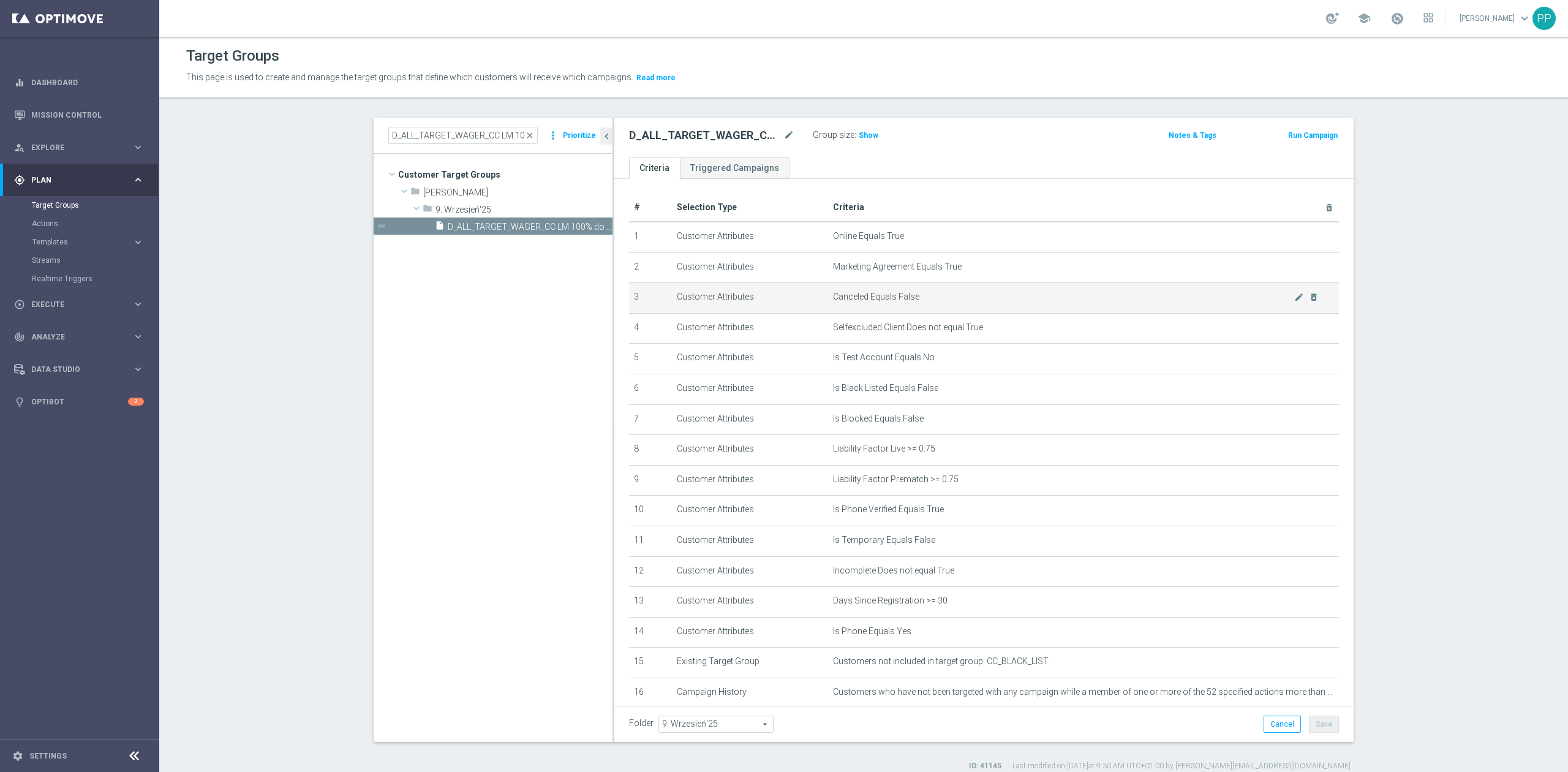
scroll to position [303, 0]
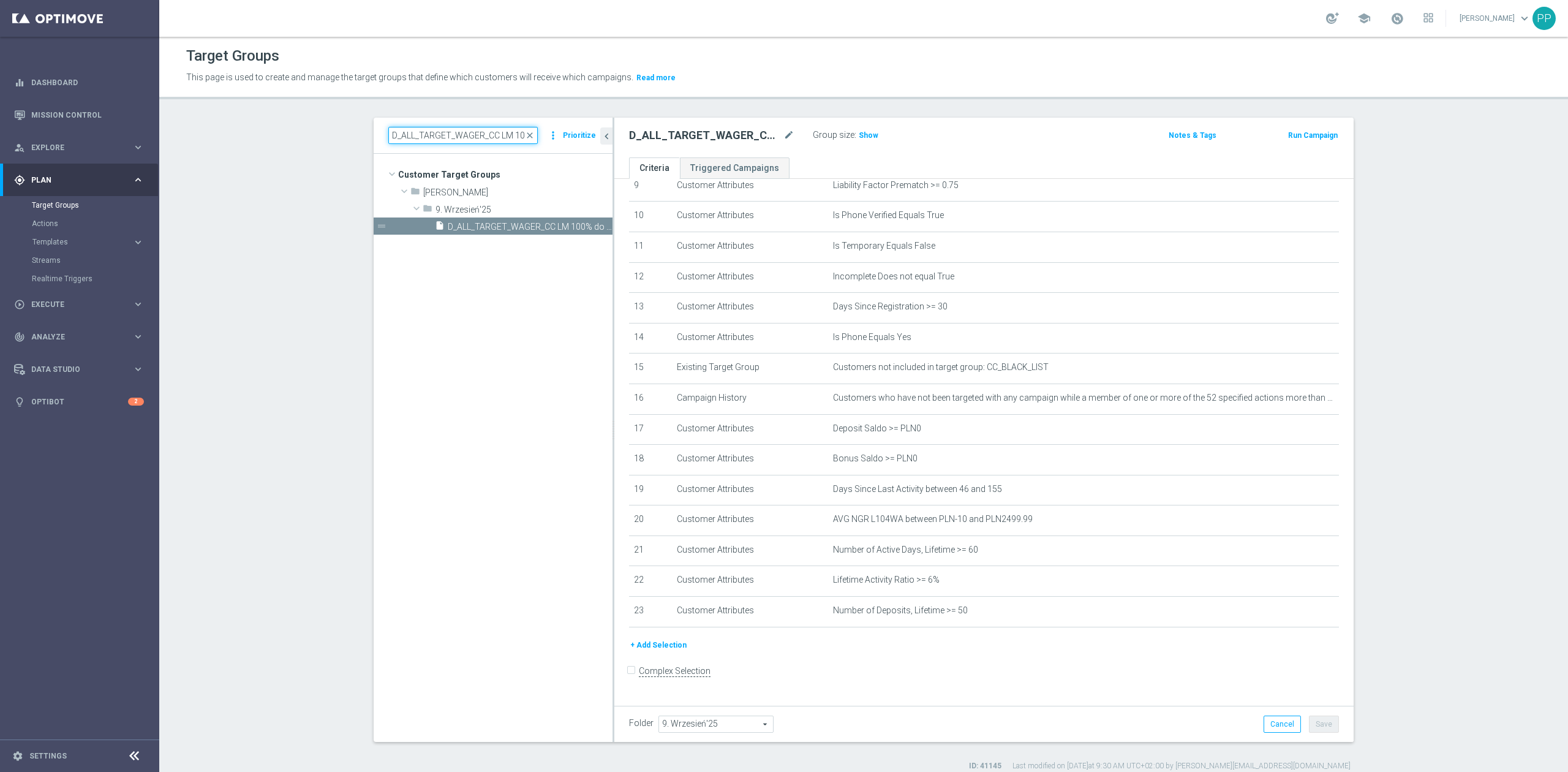
click at [436, 135] on input "D_ALL_TARGET_WAGER_CC LM 100% do 500 PLN_150925" at bounding box center [463, 136] width 150 height 17
paste input "CZW PUSH"
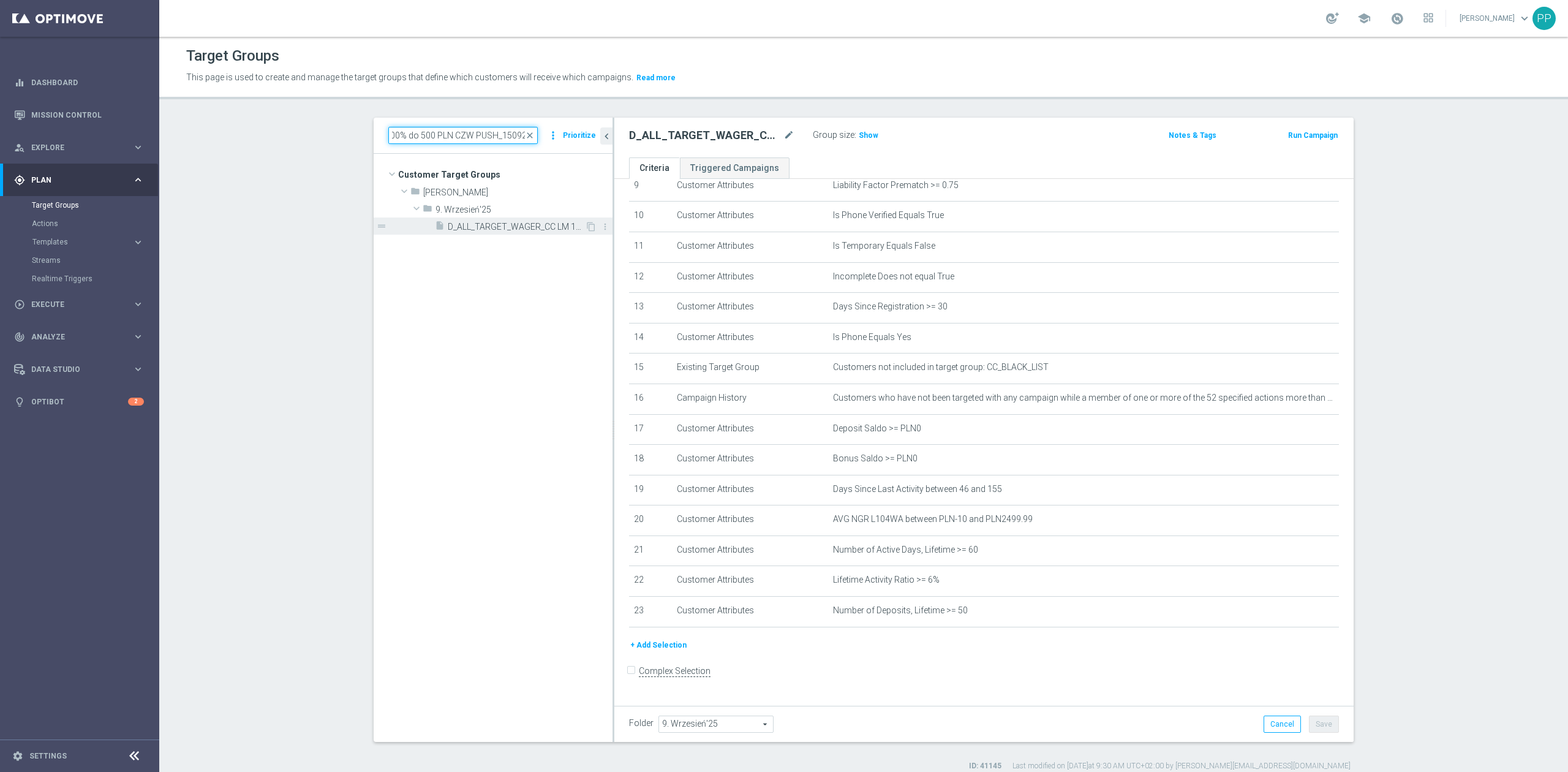
type input "D_ALL_TARGET_WAGER_CC LM 100% do 500 PLN CZW PUSH_150925"
click at [522, 226] on span "D_ALL_TARGET_WAGER_CC LM 100% do 500 PLN CZW PUSH_150925" at bounding box center [517, 227] width 137 height 10
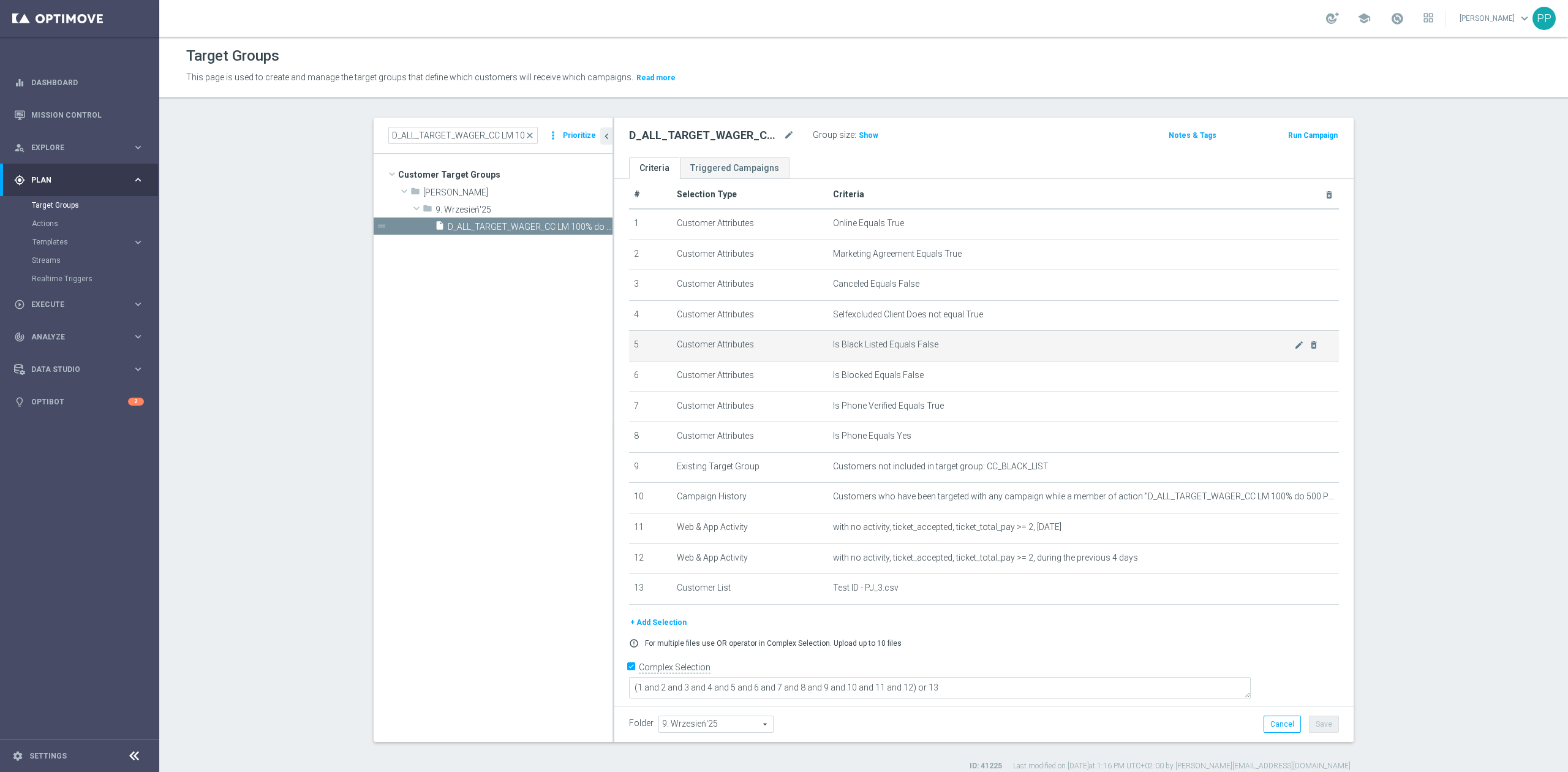
scroll to position [12, 0]
click at [1310, 594] on icon "delete_forever" at bounding box center [1315, 588] width 9 height 9
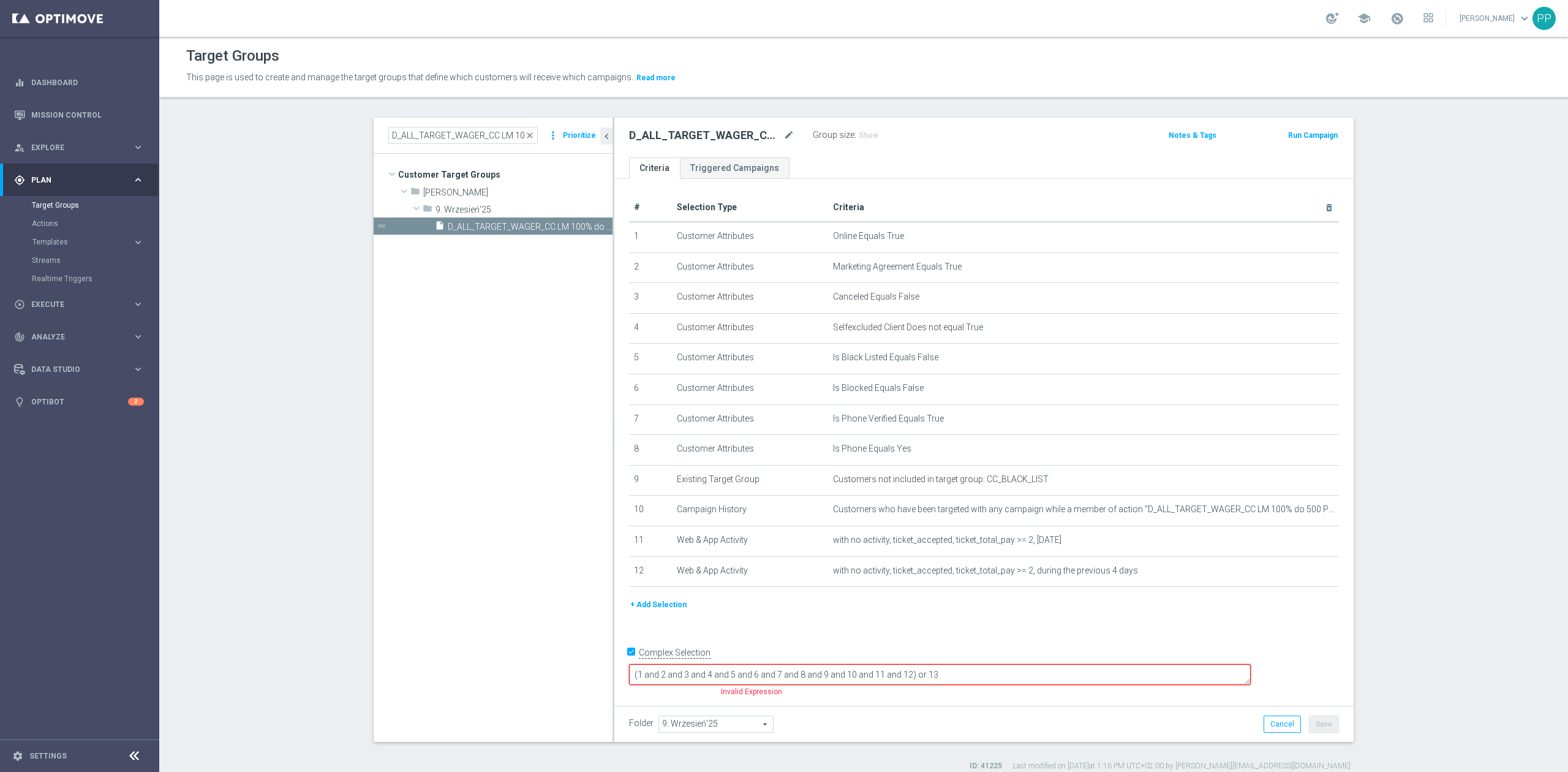
click at [629, 663] on input "Complex Selection" at bounding box center [632, 654] width 8 height 17
checkbox input "false"
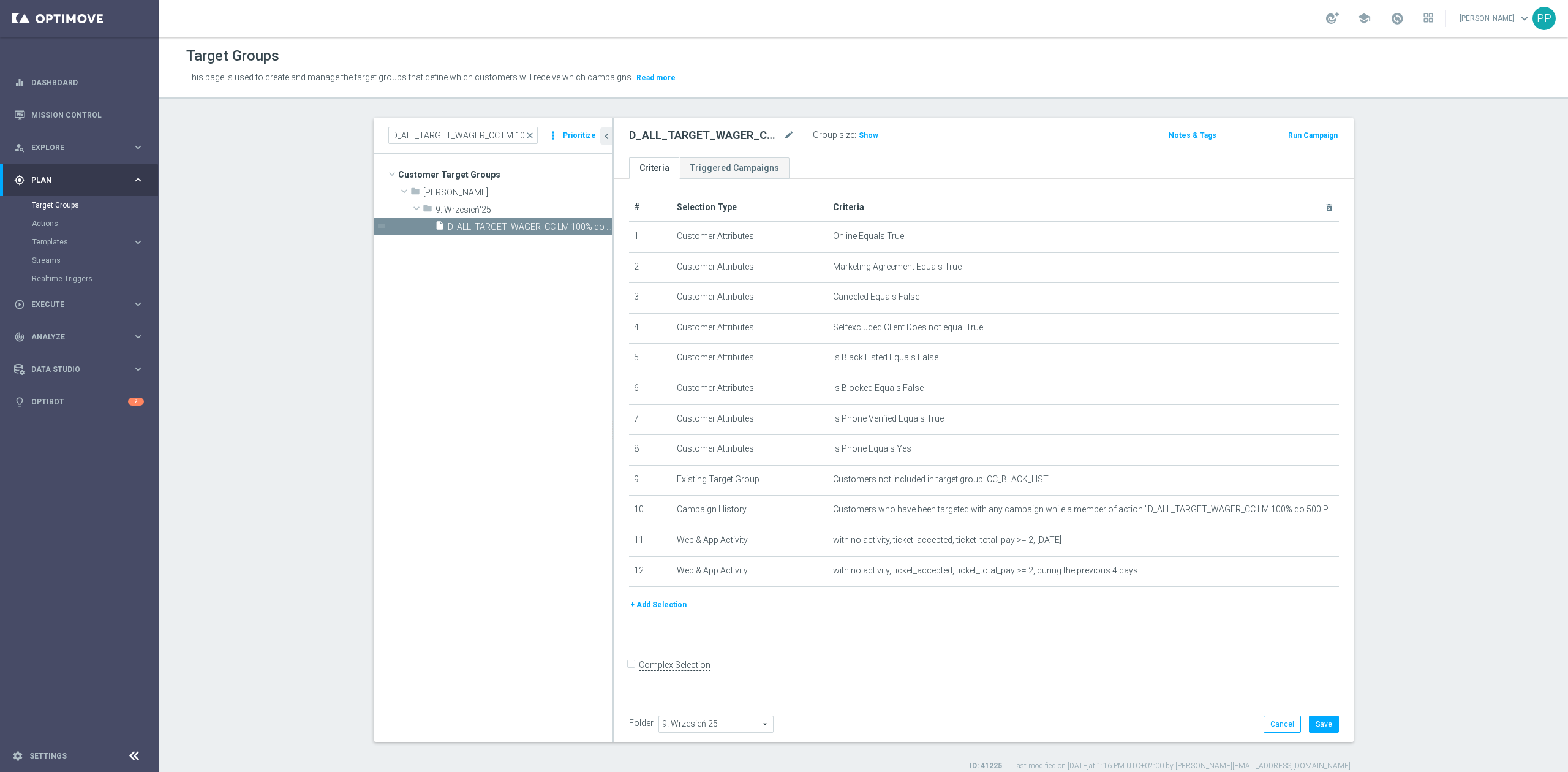
click at [536, 643] on tree-viewport "Customer Target Groups library_add create_new_folder folder" at bounding box center [493, 447] width 239 height 587
click at [1313, 721] on button "Save" at bounding box center [1324, 724] width 30 height 17
click at [783, 136] on icon "mode_edit" at bounding box center [789, 136] width 11 height 15
click at [807, 69] on div "This page is used to create and manage the target groups that define which cust…" at bounding box center [692, 77] width 1031 height 20
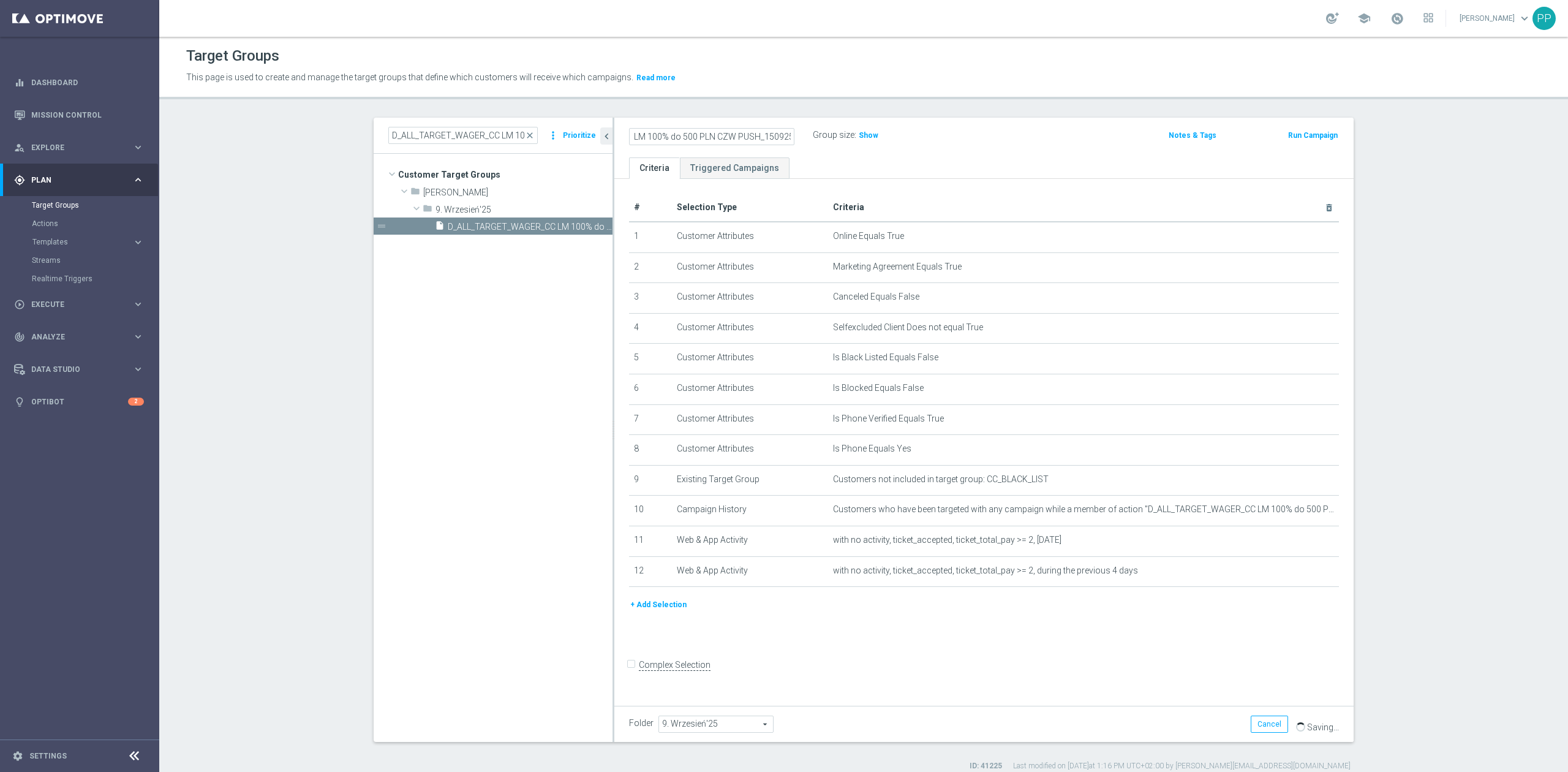
scroll to position [0, 0]
click at [54, 303] on span "Execute" at bounding box center [81, 305] width 101 height 8
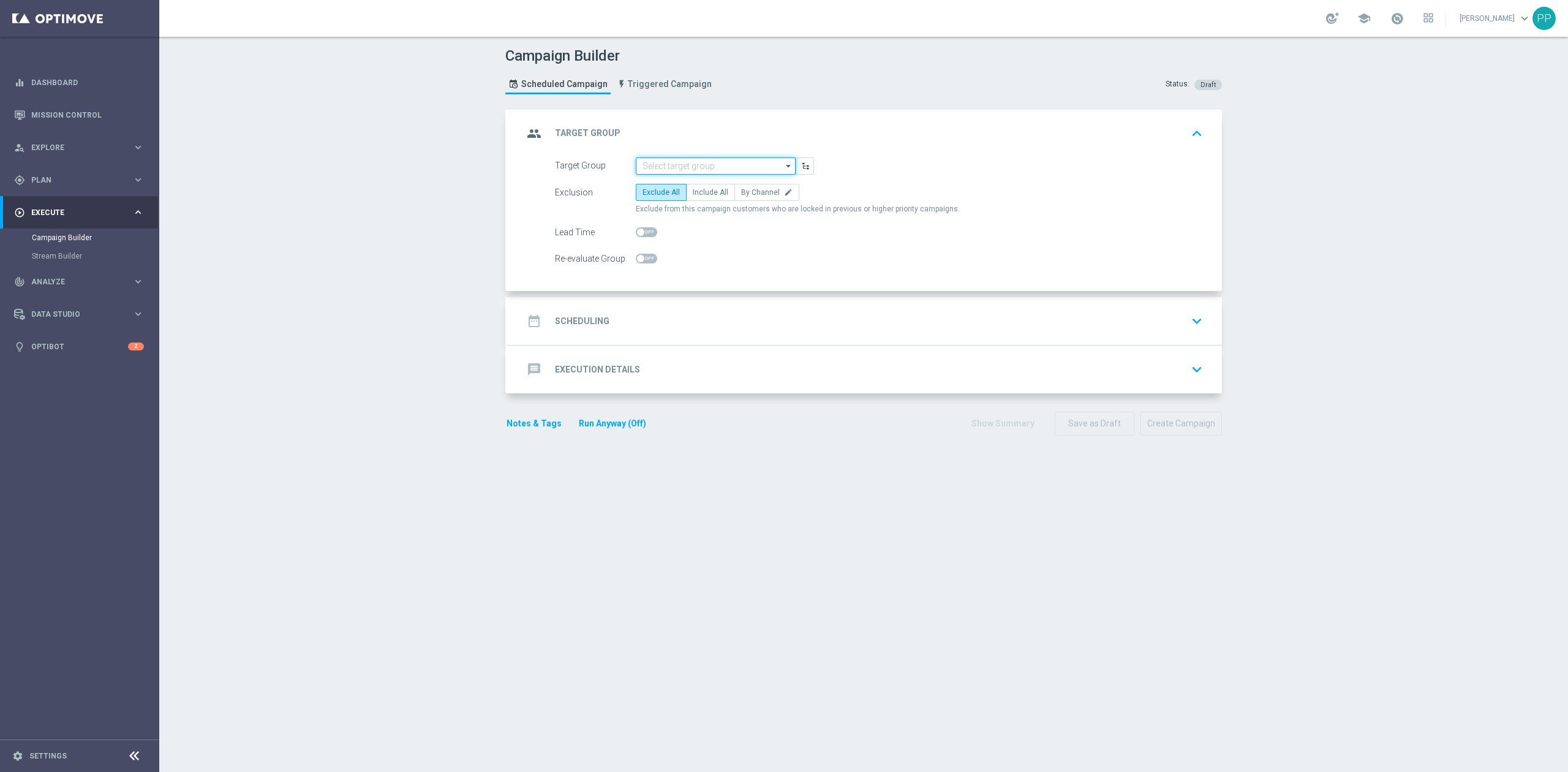
click at [711, 172] on input at bounding box center [716, 166] width 160 height 17
paste input "D_ALL_TARGET_WAGER_CC LM 100% do 500 PLN CZW PUSH_150925"
click at [706, 187] on div "D_ALL_TARGET_WAGER_CC LM 100% do 500 PLN CZW PUSH_150925" at bounding box center [716, 189] width 147 height 22
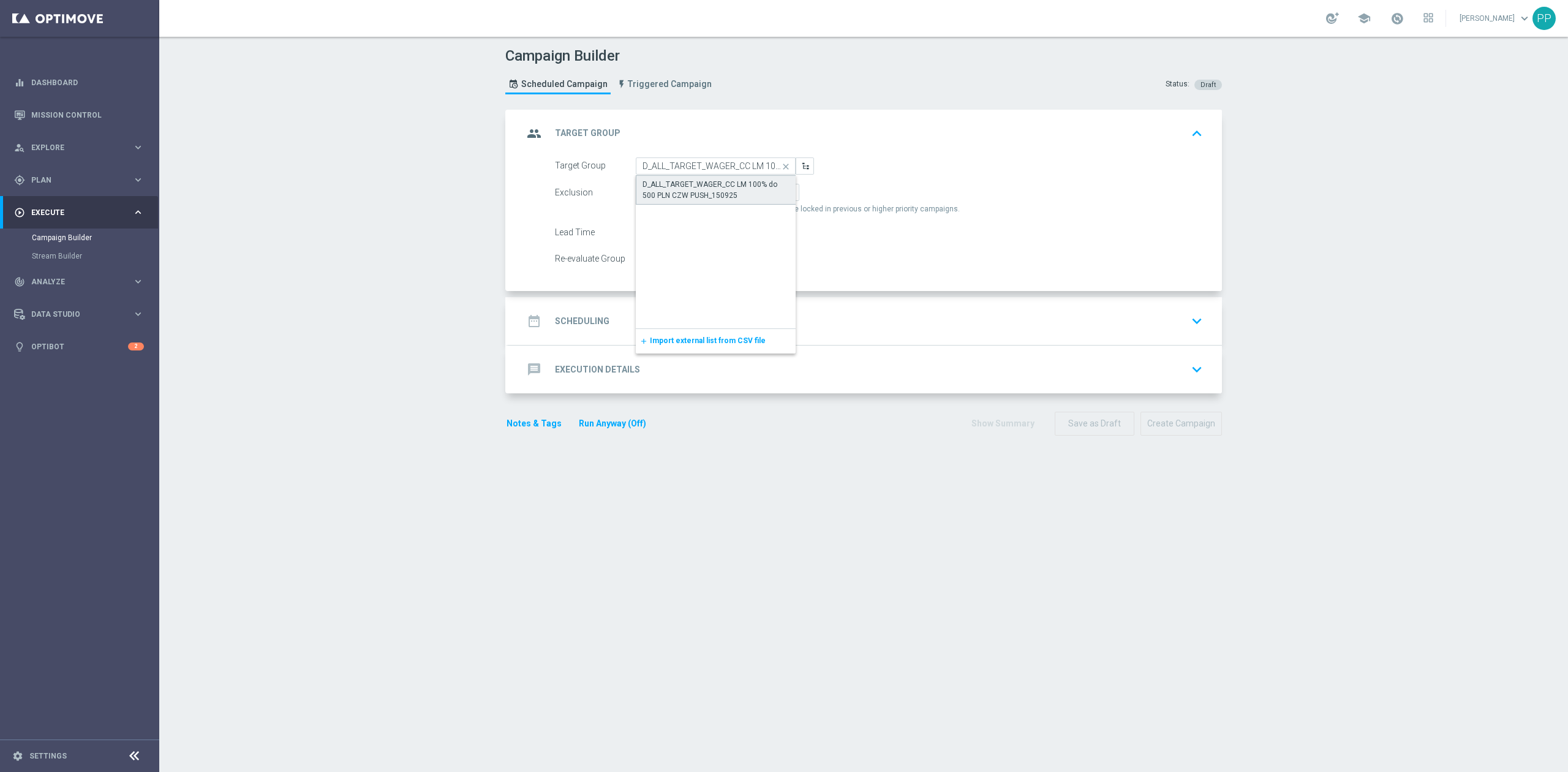
type input "D_ALL_TARGET_WAGER_CC LM 100% do 500 PLN CZW PUSH_150925"
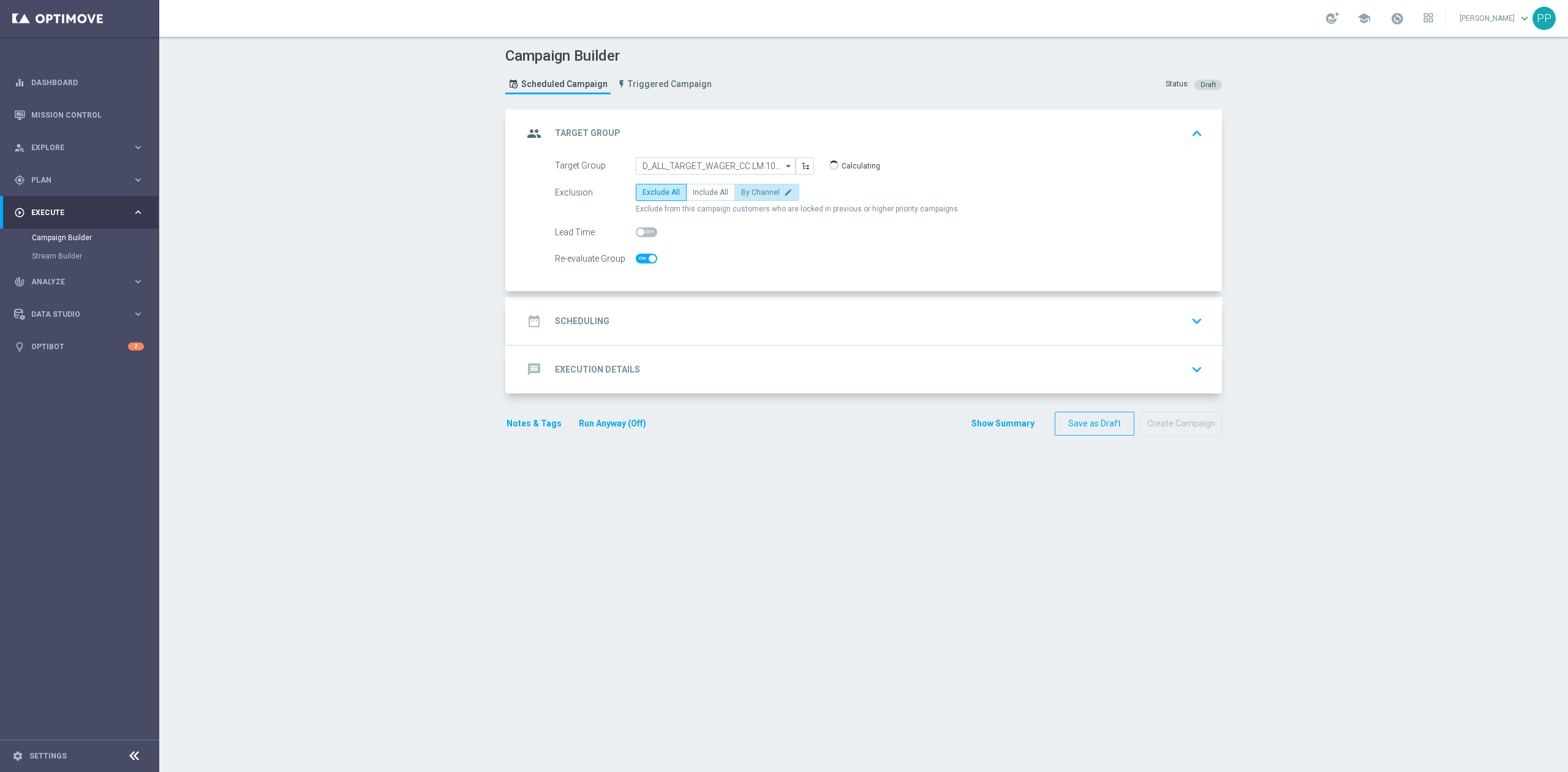
checkbox input "true"
click at [711, 192] on span "Include All" at bounding box center [711, 192] width 36 height 8
click at [701, 192] on input "Include All" at bounding box center [696, 194] width 8 height 8
radio input "true"
click at [669, 320] on div "date_range Scheduling keyboard_arrow_down" at bounding box center [865, 321] width 684 height 24
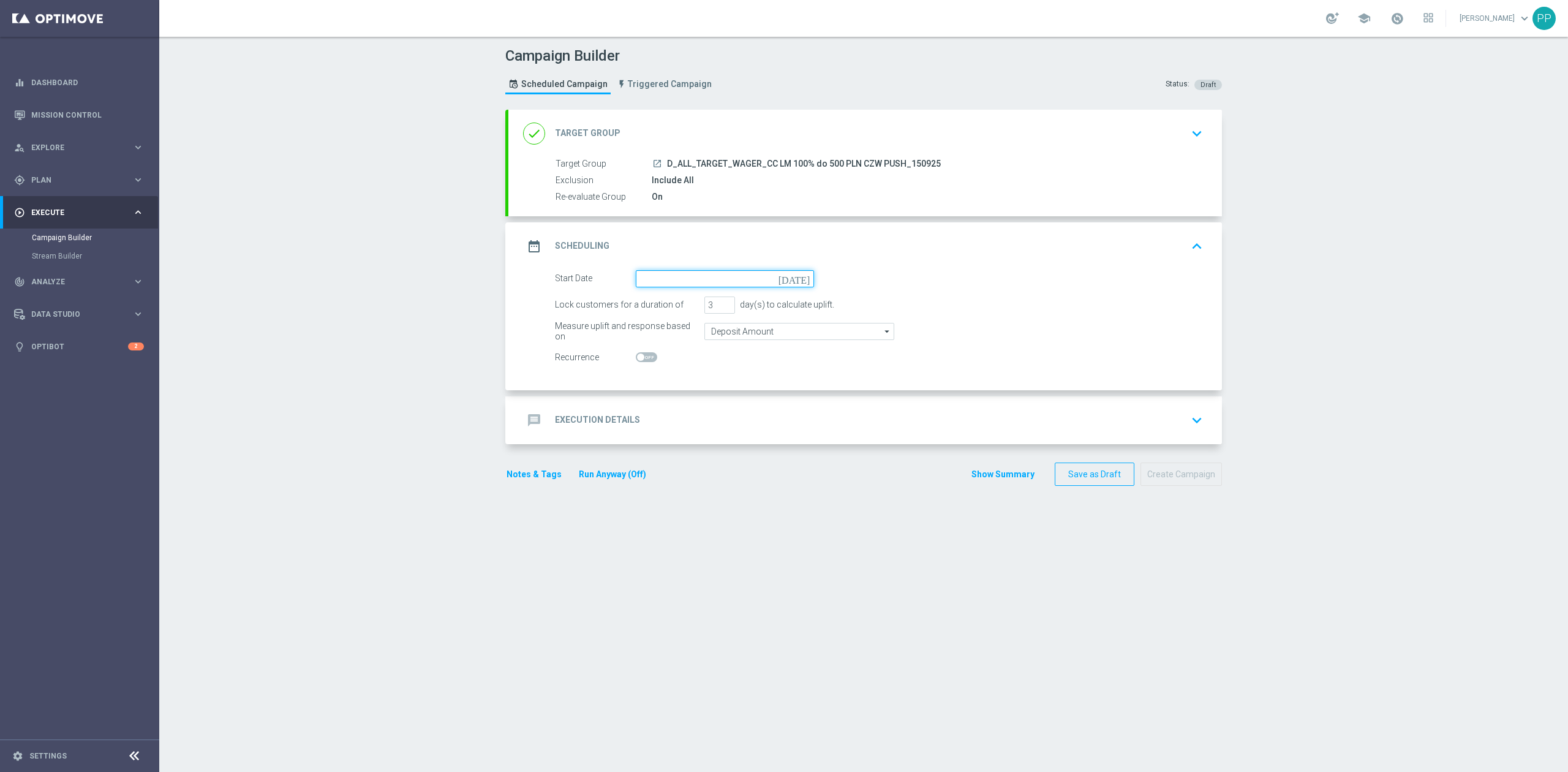
click at [661, 275] on input at bounding box center [725, 279] width 178 height 17
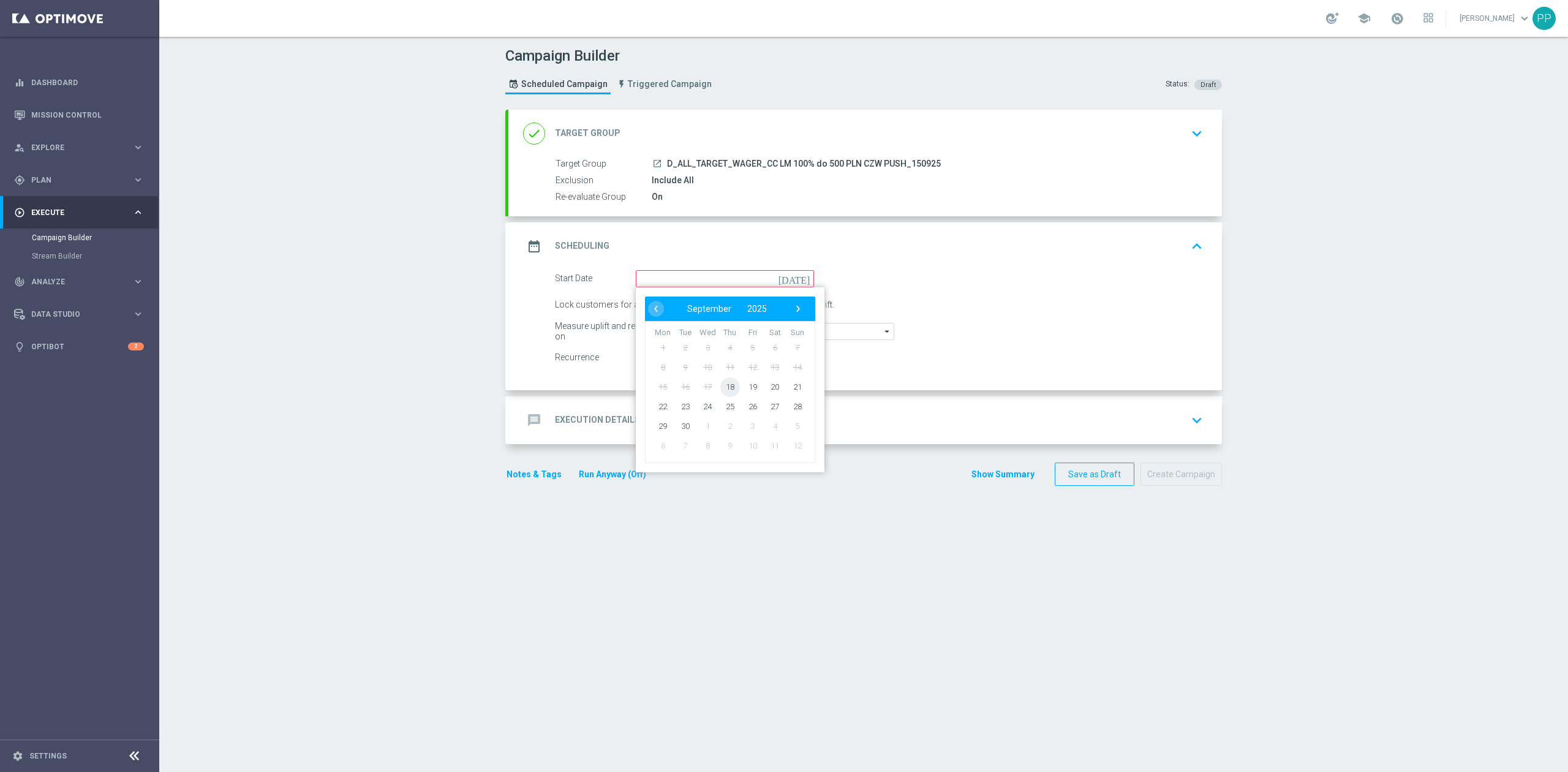
click at [721, 386] on span "18" at bounding box center [729, 386] width 20 height 20
type input "[DATE]"
drag, startPoint x: 706, startPoint y: 306, endPoint x: 685, endPoint y: 310, distance: 21.4
click at [685, 310] on div "Lock customers for a duration of 3 day(s) to calculate uplift." at bounding box center [879, 305] width 666 height 17
type input "1"
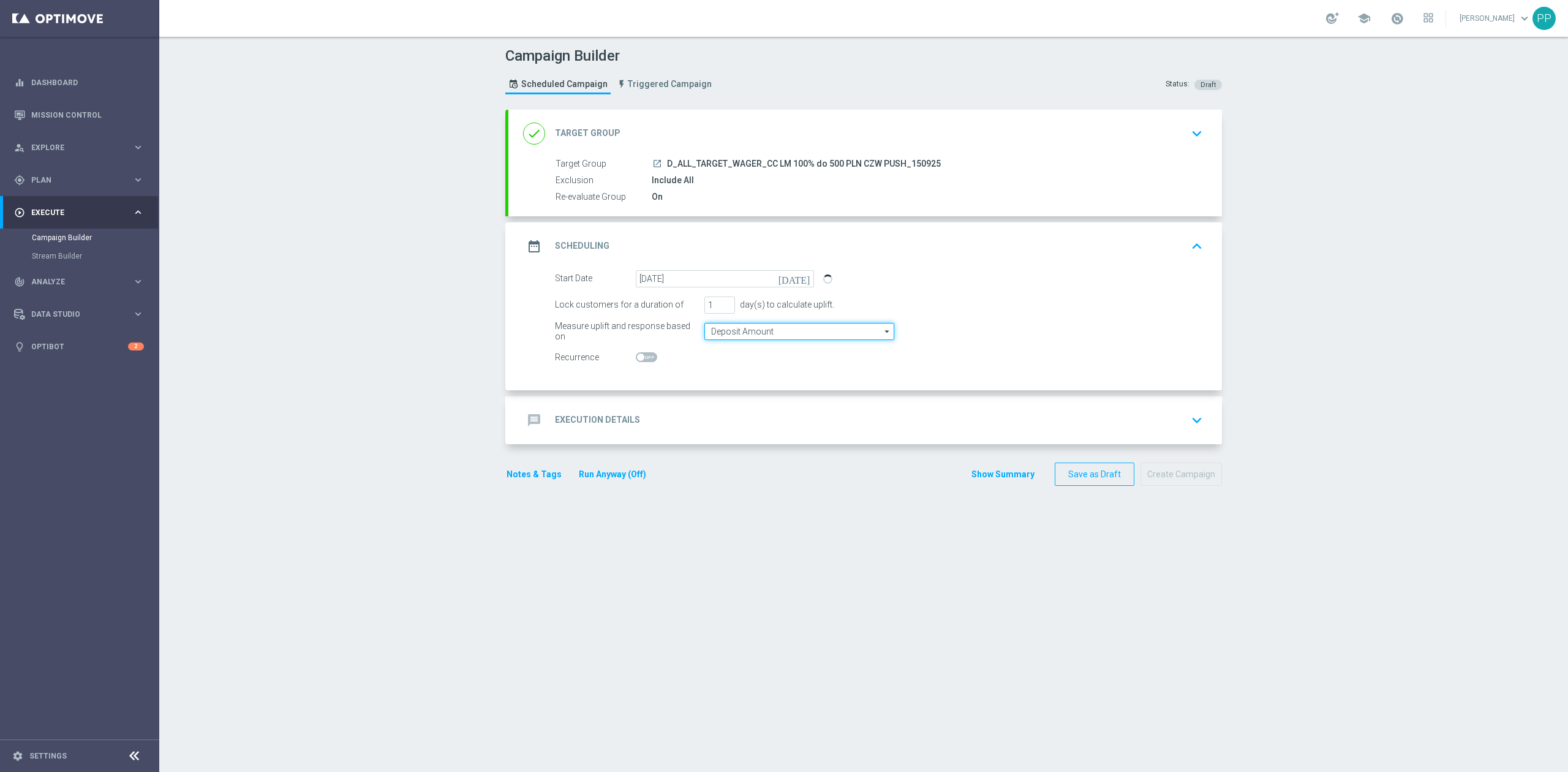
click at [723, 331] on input "Deposit Amount" at bounding box center [799, 331] width 190 height 17
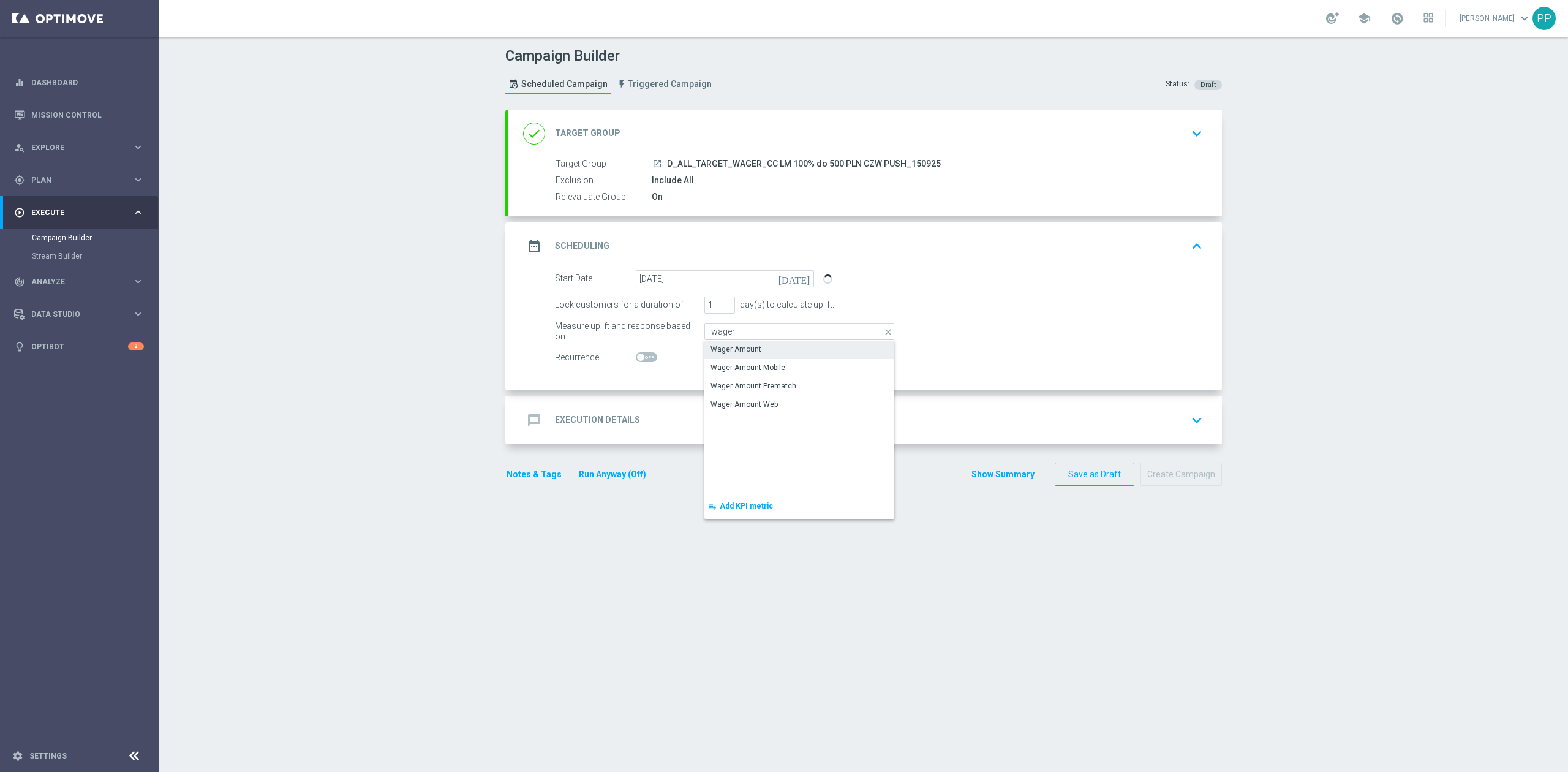
click at [726, 345] on div "Wager Amount" at bounding box center [736, 349] width 51 height 11
type input "Wager Amount"
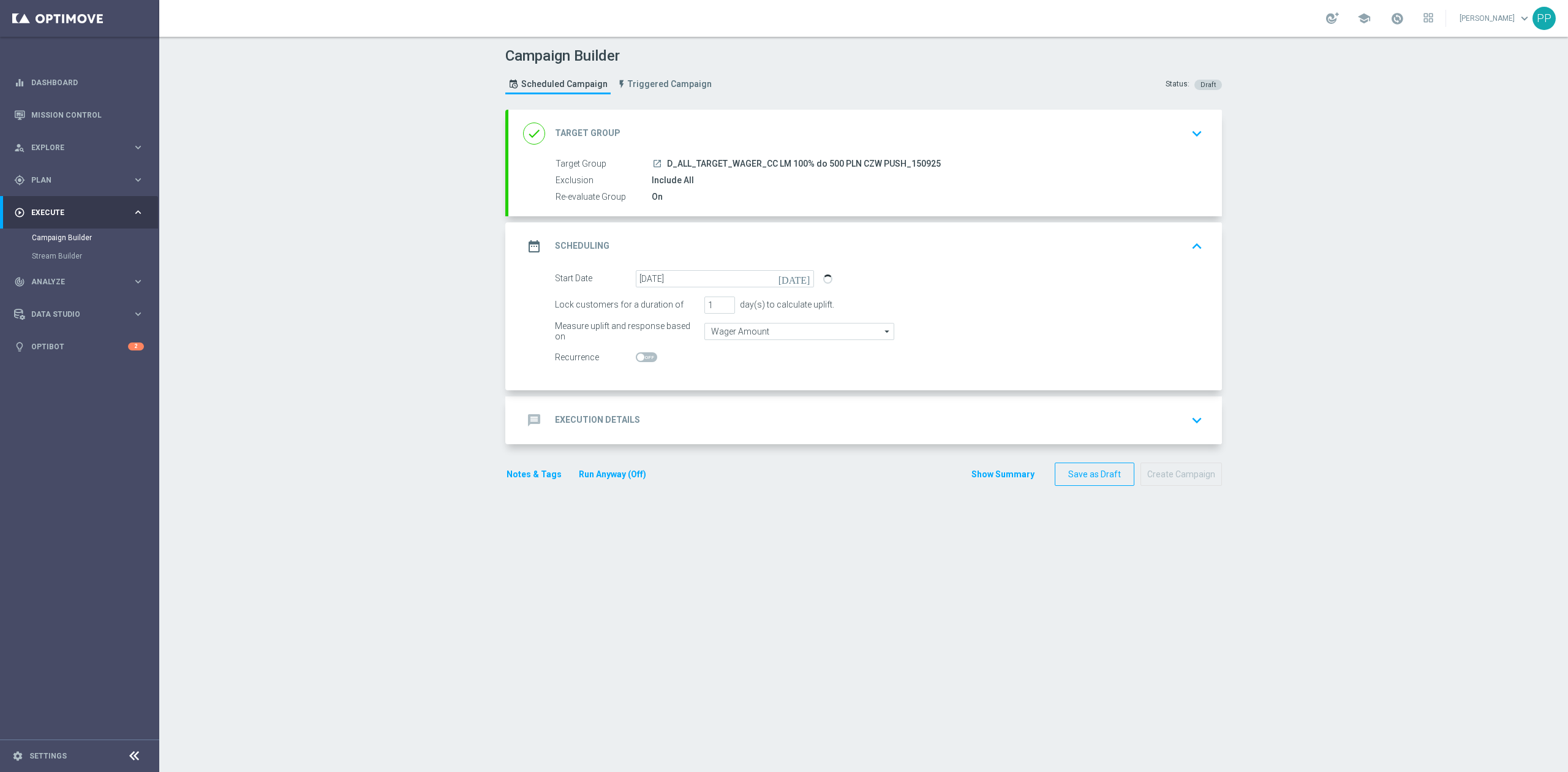
click at [719, 426] on div "message Execution Details keyboard_arrow_down" at bounding box center [865, 420] width 684 height 24
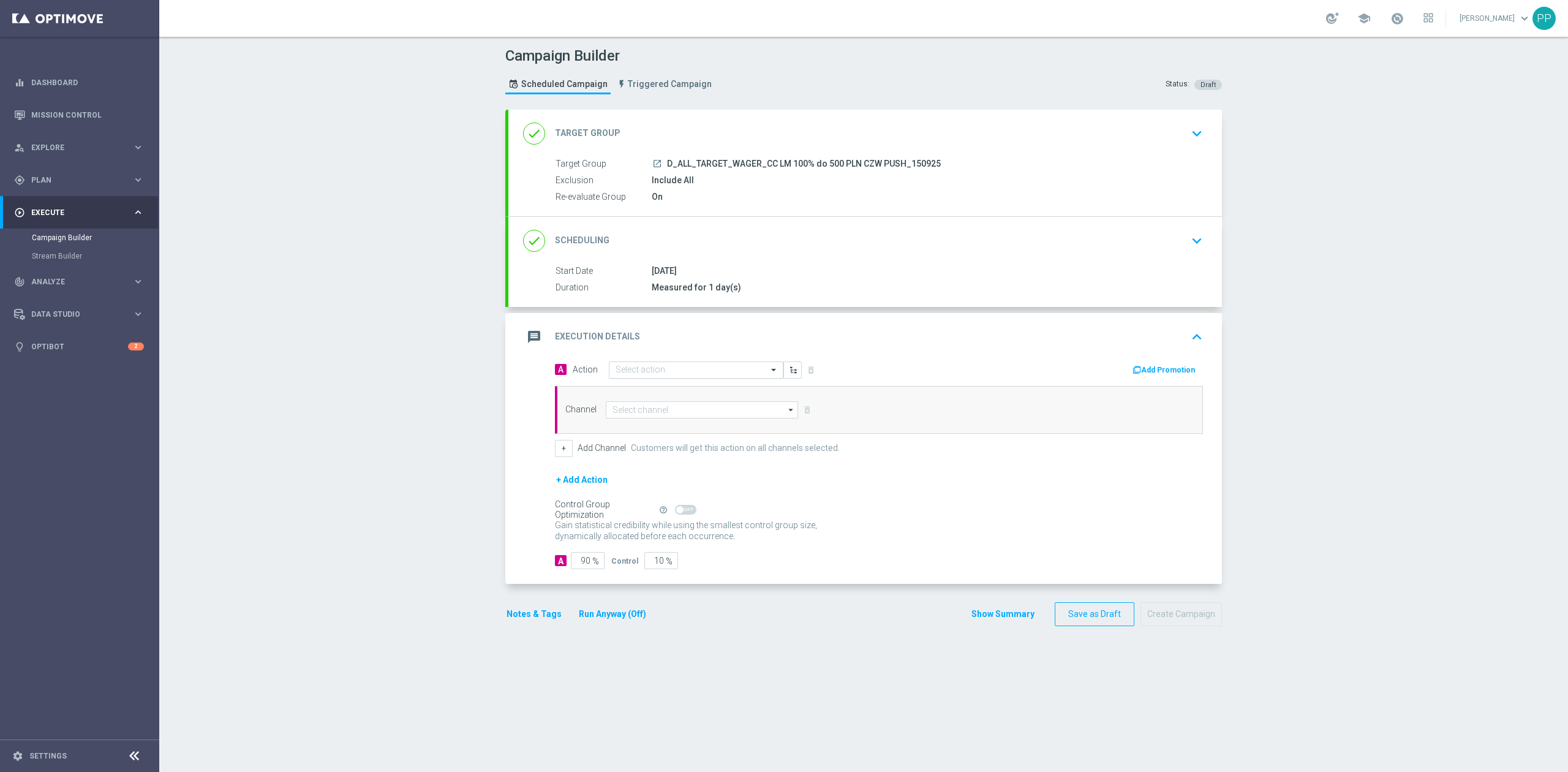
click at [675, 369] on input "text" at bounding box center [683, 370] width 136 height 10
paste input "D_ALL_TARGET_WAGER_CC LM 100% do 500 PLN CZW PUSH_150925"
type input "D_ALL_TARGET_WAGER_CC LM 100% do 500 PLN CZW PUSH_150925"
click at [675, 393] on label "D_ALL_TARGET_WAGER_CC LM 100% do 500 PLN CZW PUSH_150925" at bounding box center [732, 391] width 234 height 10
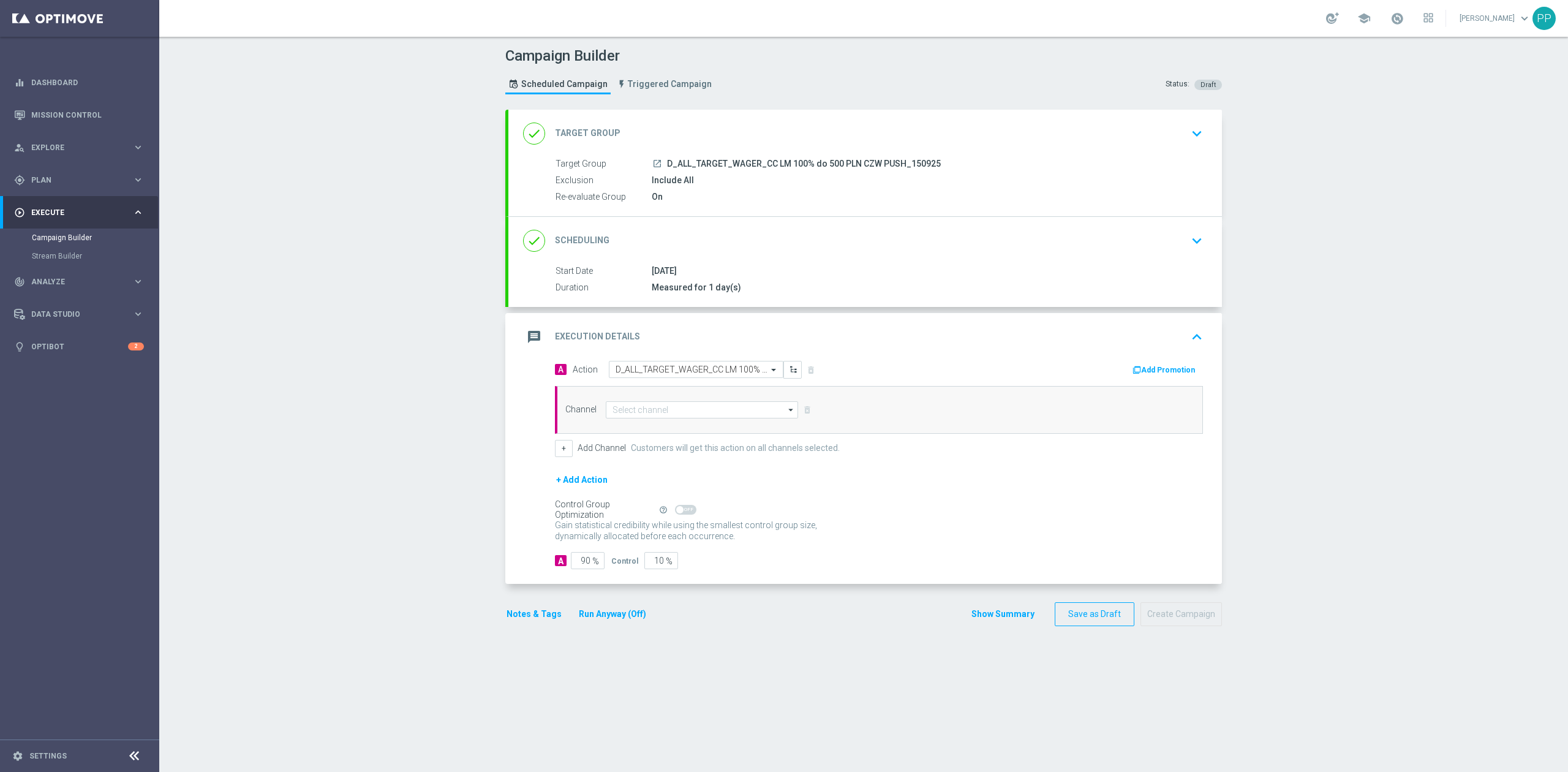
scroll to position [0, 0]
click at [675, 415] on input at bounding box center [702, 410] width 192 height 17
click at [674, 458] on div "XtremePush" at bounding box center [696, 455] width 182 height 19
type input "XtremePush"
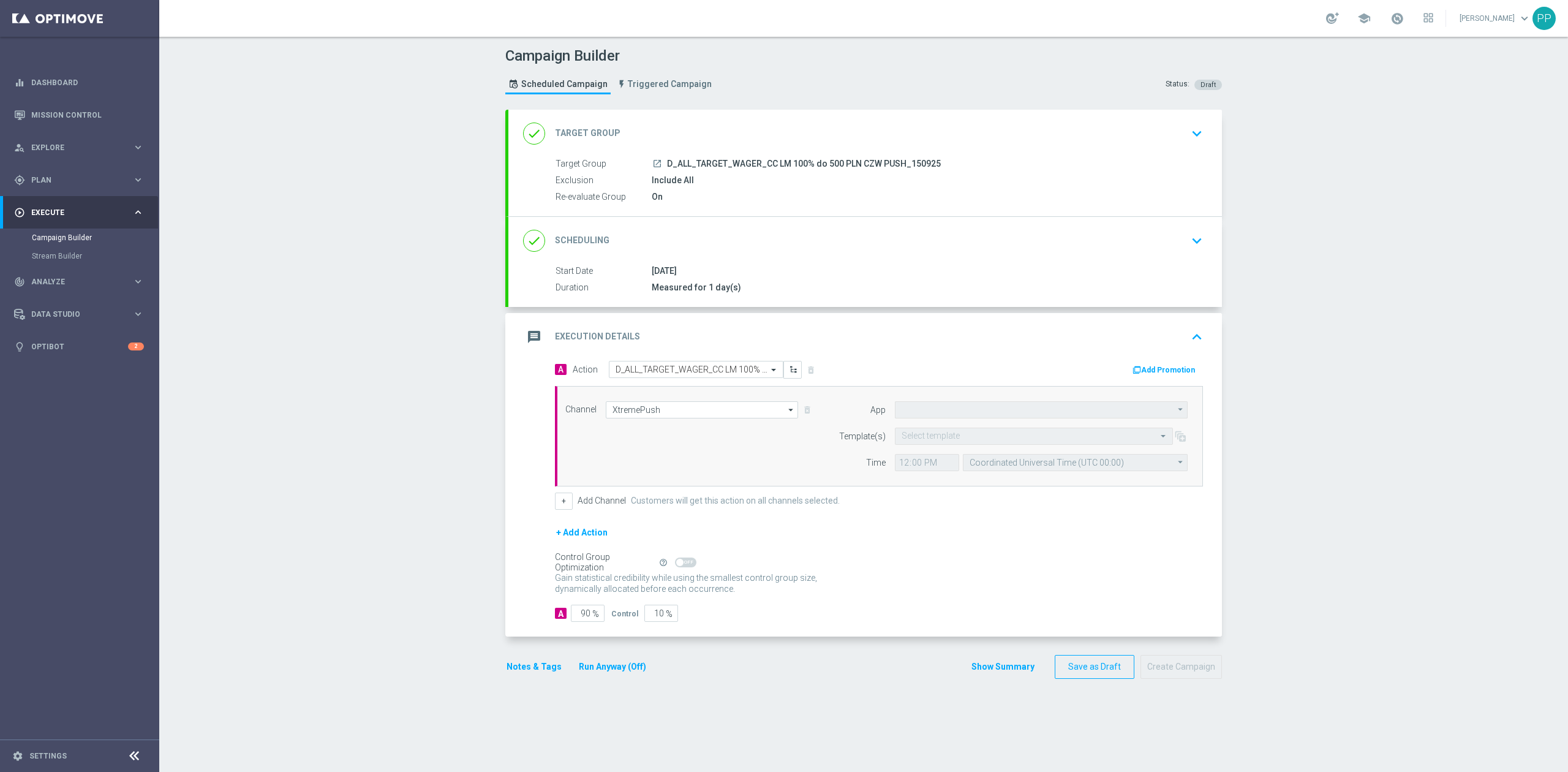
type input "STS_PL"
click at [1002, 468] on input "Coordinated Universal Time (UTC 00:00)" at bounding box center [1075, 462] width 225 height 17
click at [1005, 482] on div "Central European Time ([GEOGRAPHIC_DATA]) (UTC +02:00)" at bounding box center [1069, 480] width 200 height 11
type input "Central European Time ([GEOGRAPHIC_DATA]) (UTC +02:00)"
click at [939, 437] on input "text" at bounding box center [1021, 436] width 240 height 10
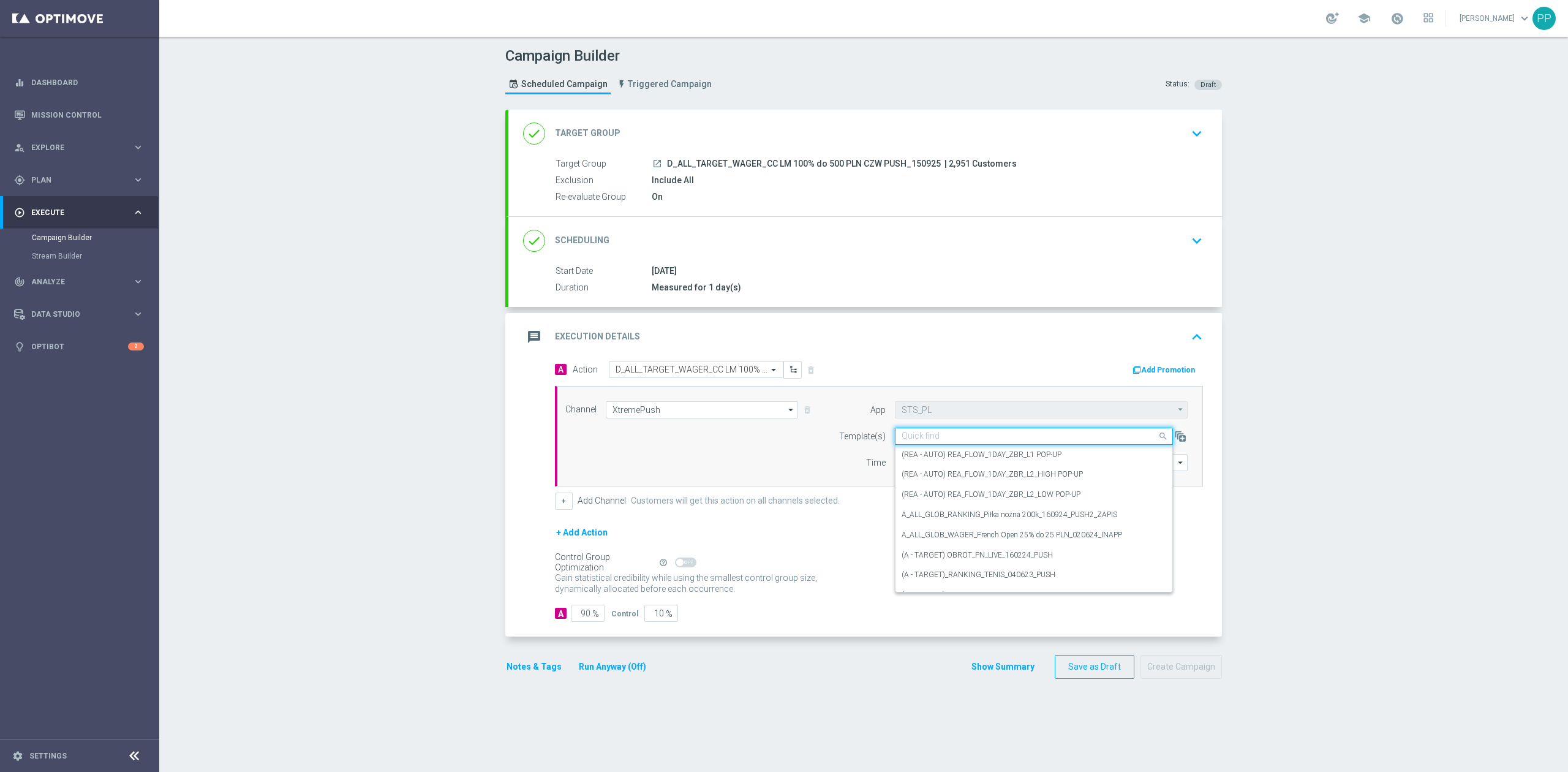
paste input "D_ALL_TARGET_WAGER_CC LM 100% do 500 PLN CZW PUSH_150925"
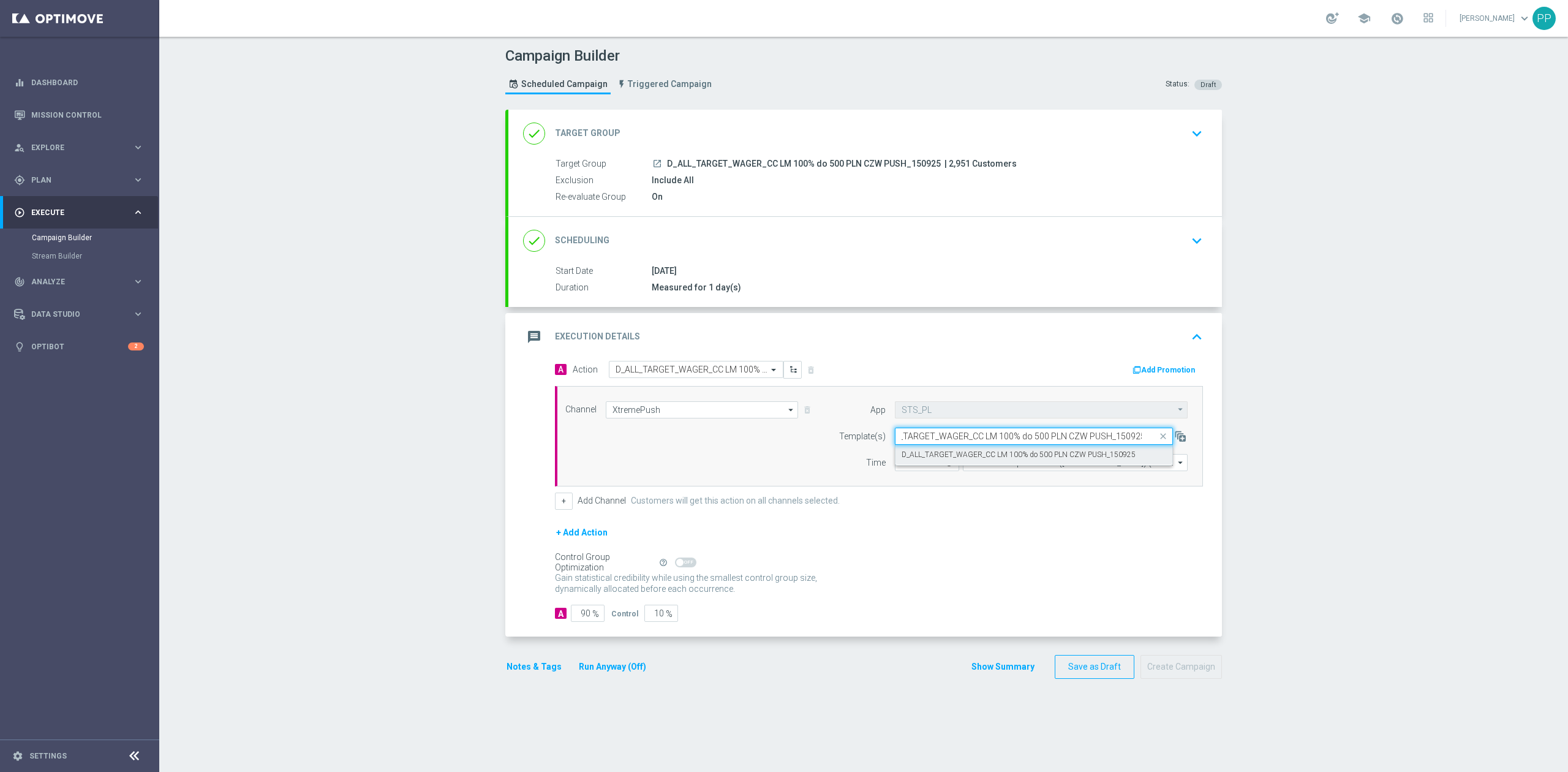
click at [949, 457] on label "D_ALL_TARGET_WAGER_CC LM 100% do 500 PLN CZW PUSH_150925" at bounding box center [1018, 455] width 234 height 10
type input "D_ALL_TARGET_WAGER_CC LM 100% do 500 PLN CZW PUSH_150925"
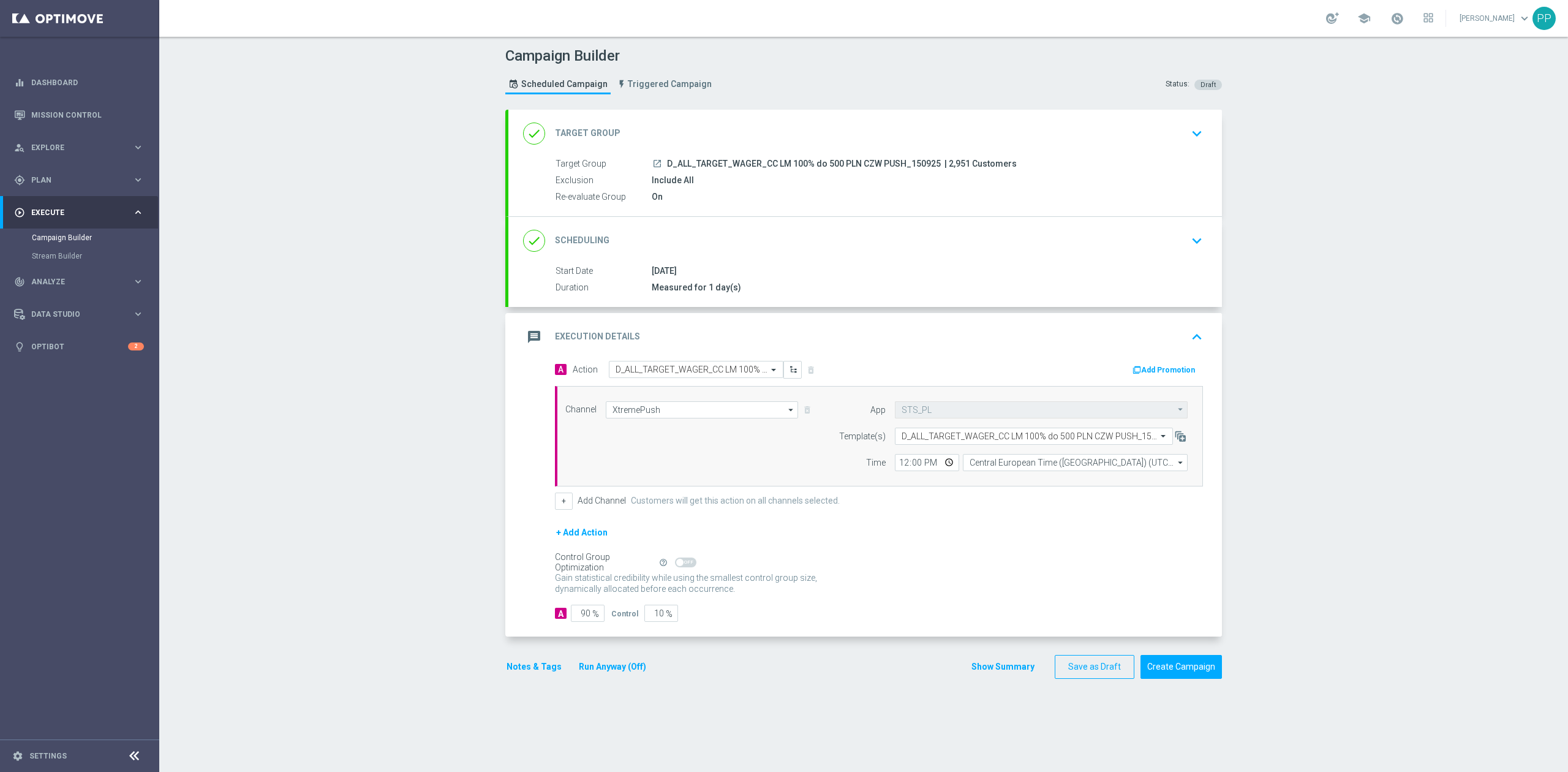
scroll to position [0, 0]
click at [895, 464] on input "12:00" at bounding box center [927, 462] width 64 height 17
type input "18:22"
click at [582, 619] on input "90" at bounding box center [588, 613] width 34 height 17
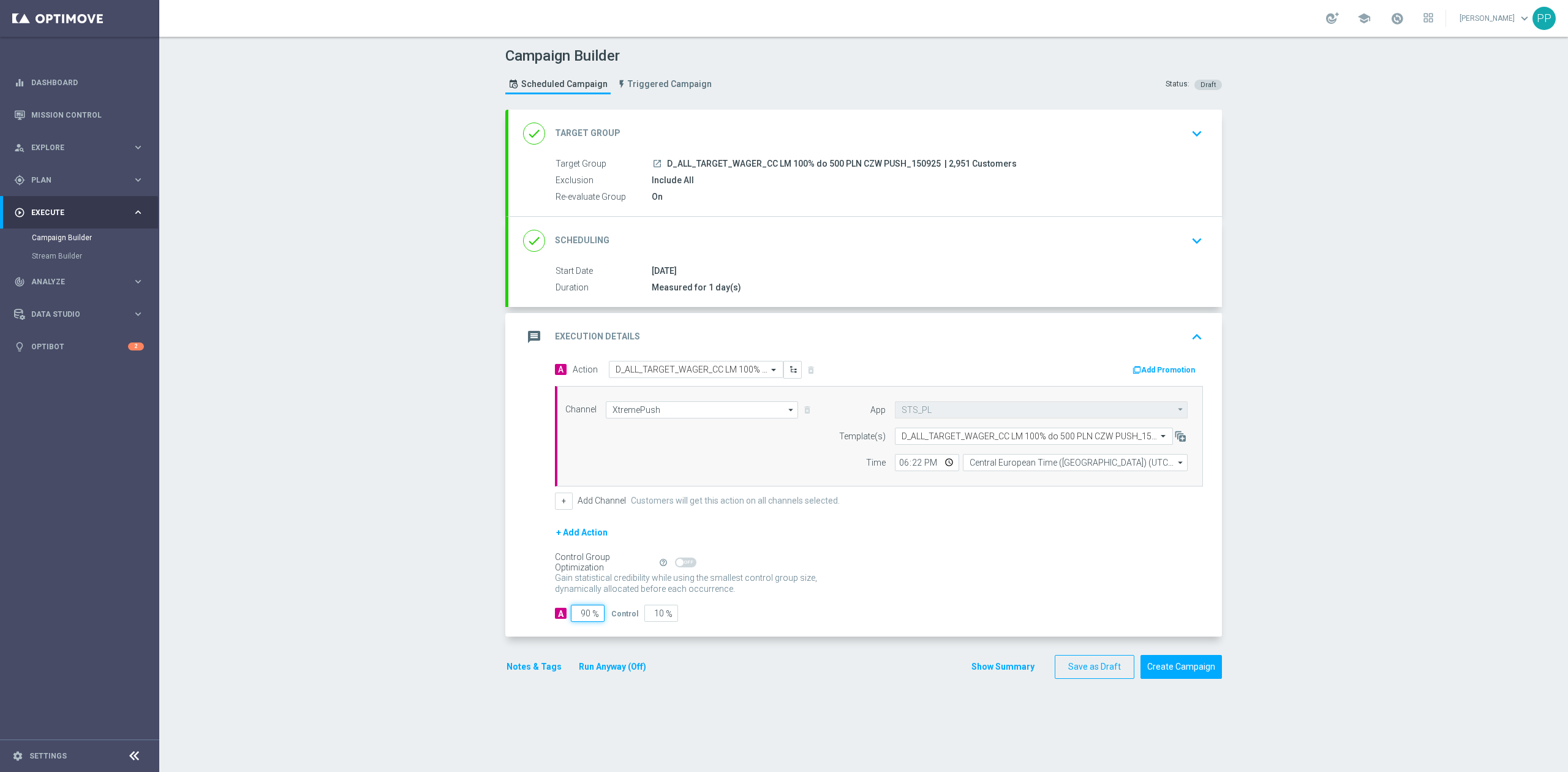
type input "9"
type input "91"
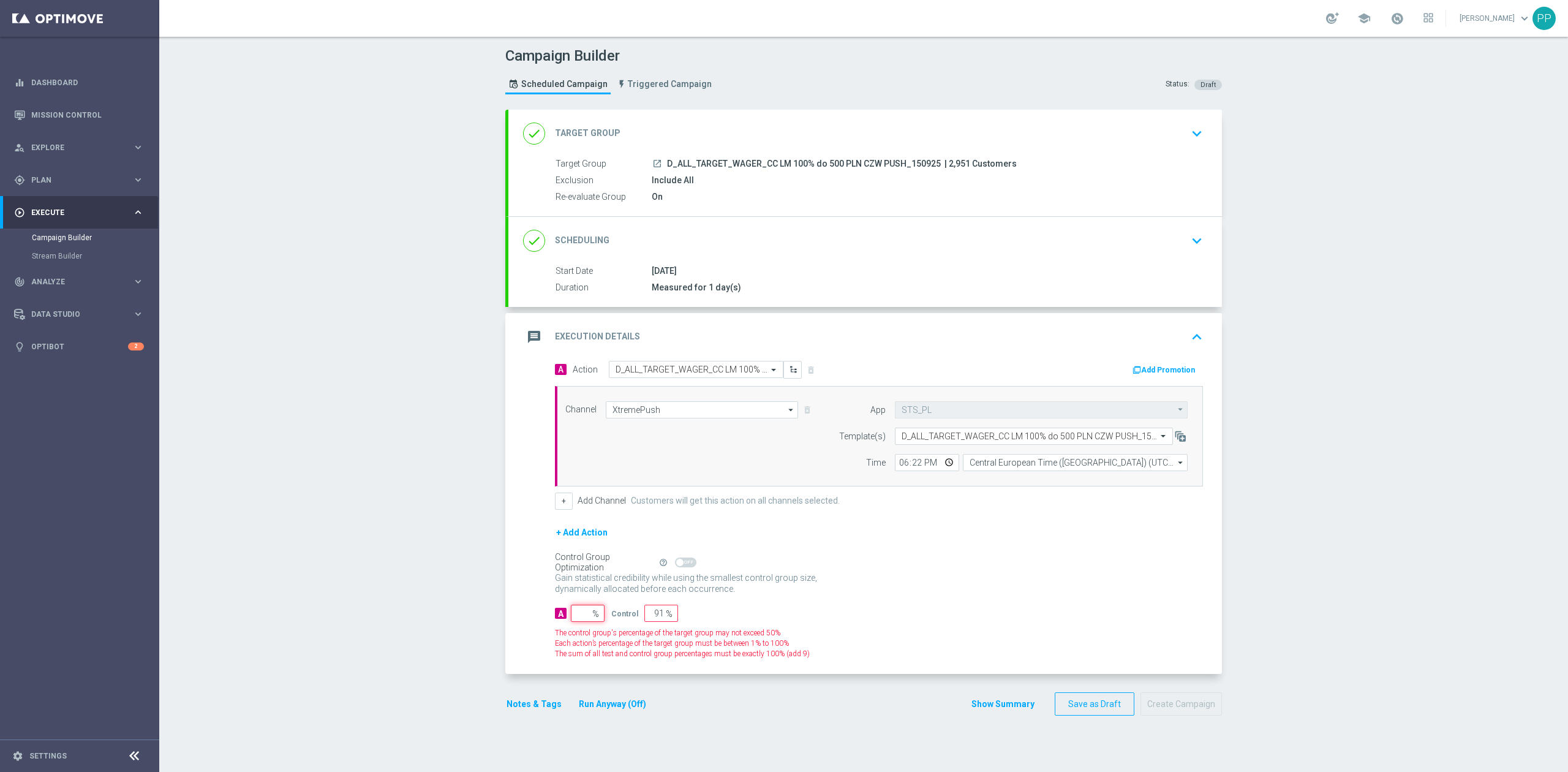
type input "100"
type input "9"
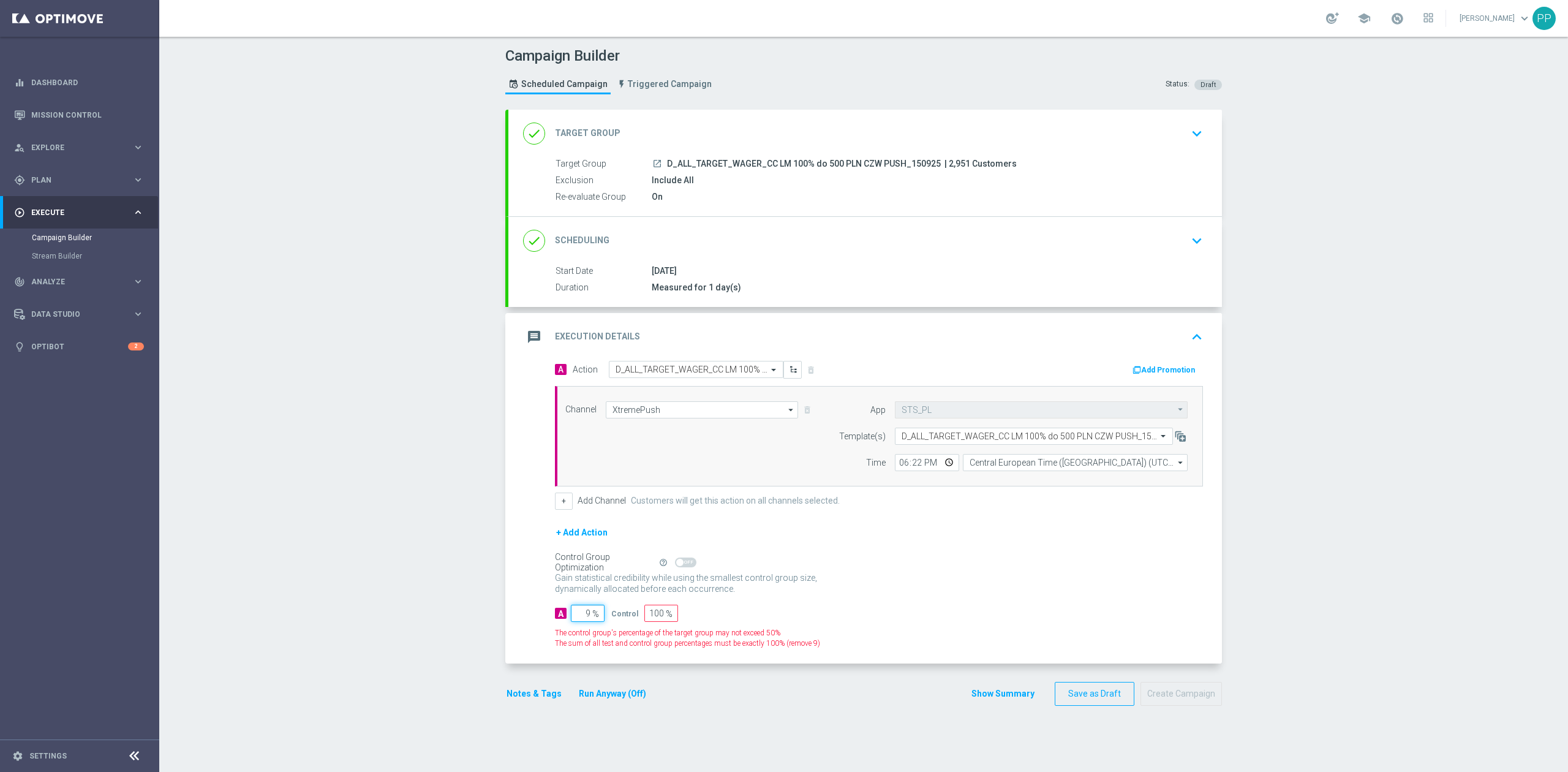
type input "91"
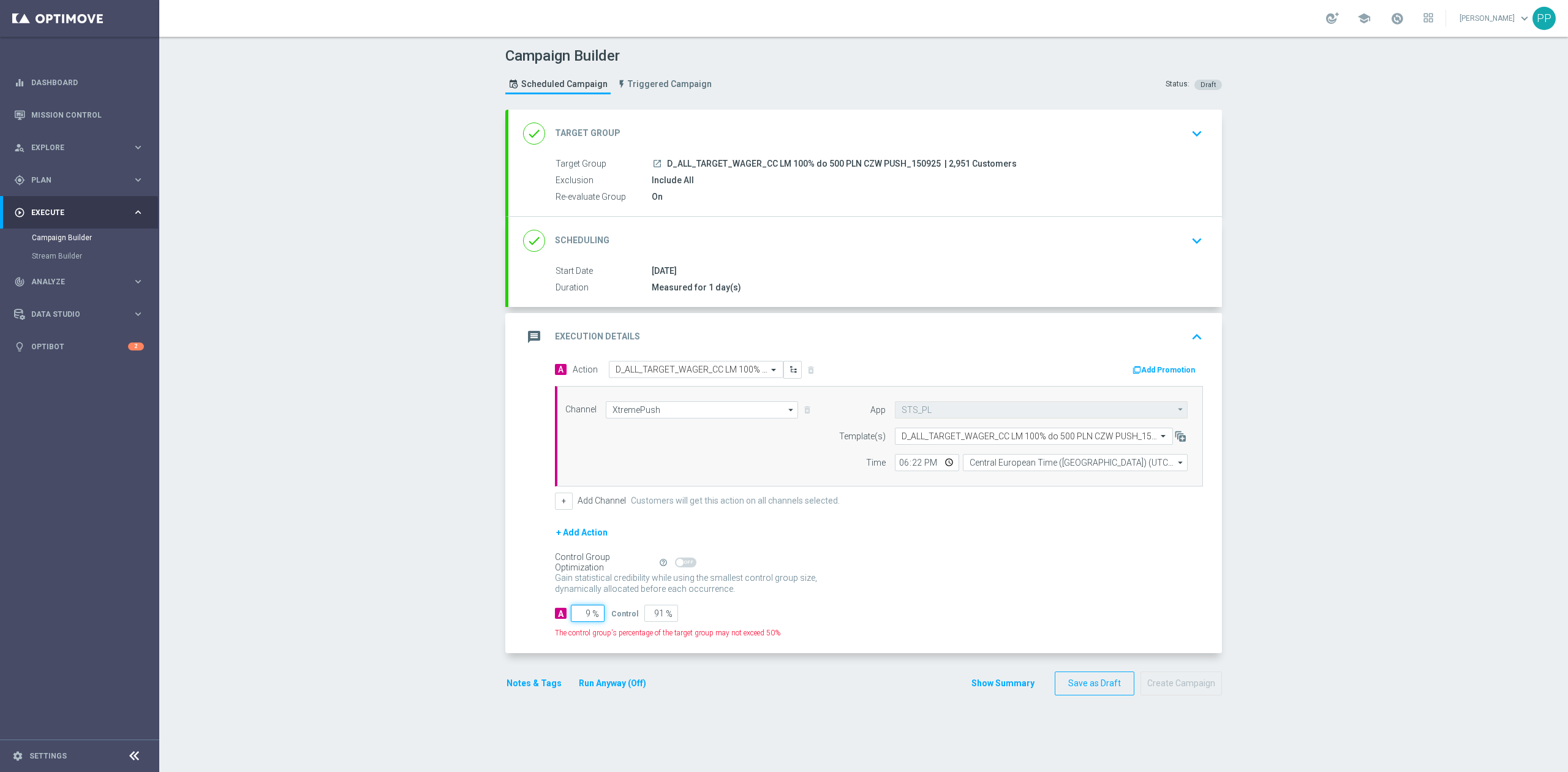
type input "95"
type input "5"
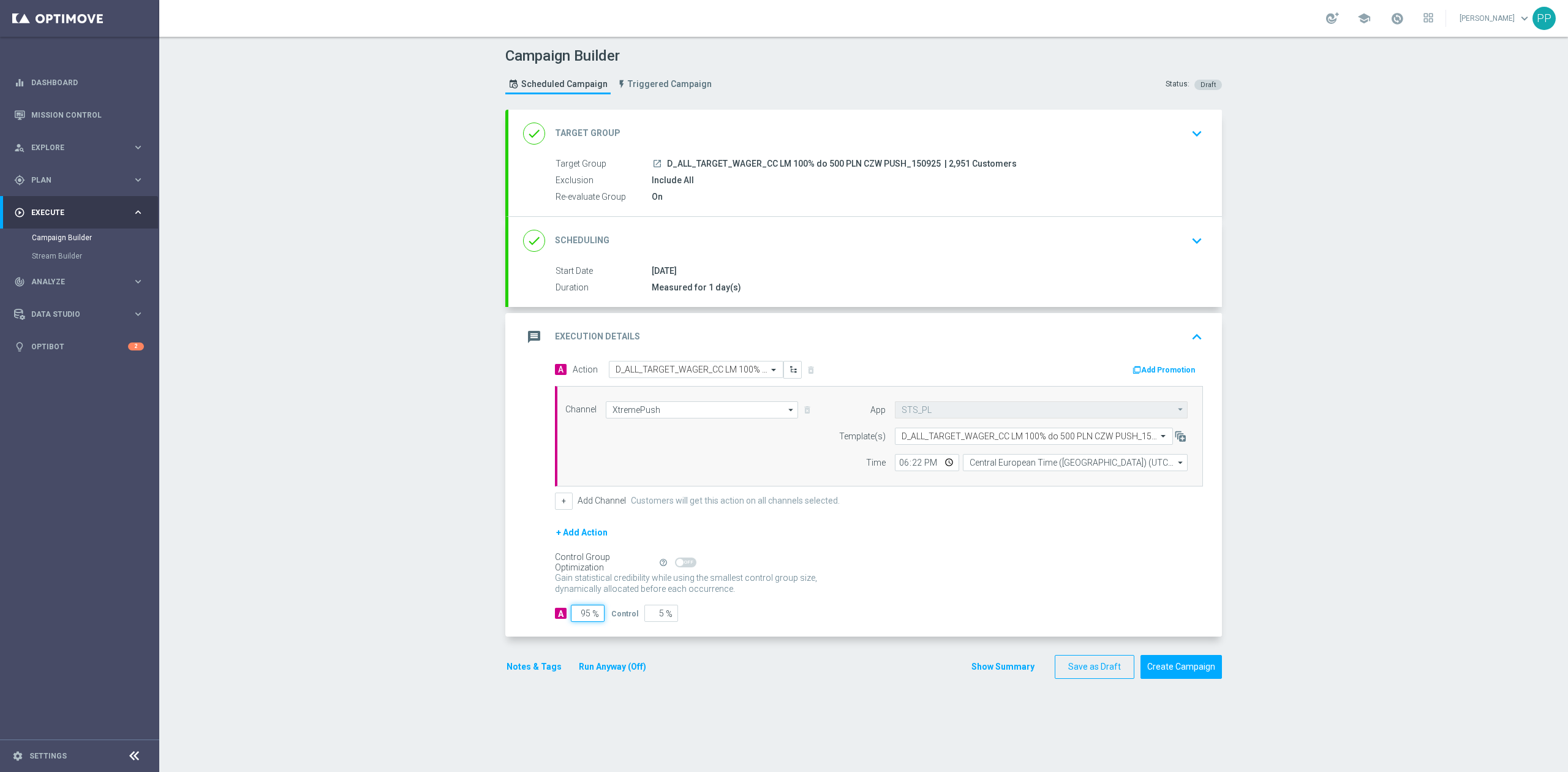
type input "95"
click at [320, 568] on div "Campaign Builder Scheduled Campaign Triggered Campaign Status: Draft done Targe…" at bounding box center [863, 404] width 1409 height 735
click at [536, 665] on button "Notes & Tags" at bounding box center [534, 667] width 57 height 15
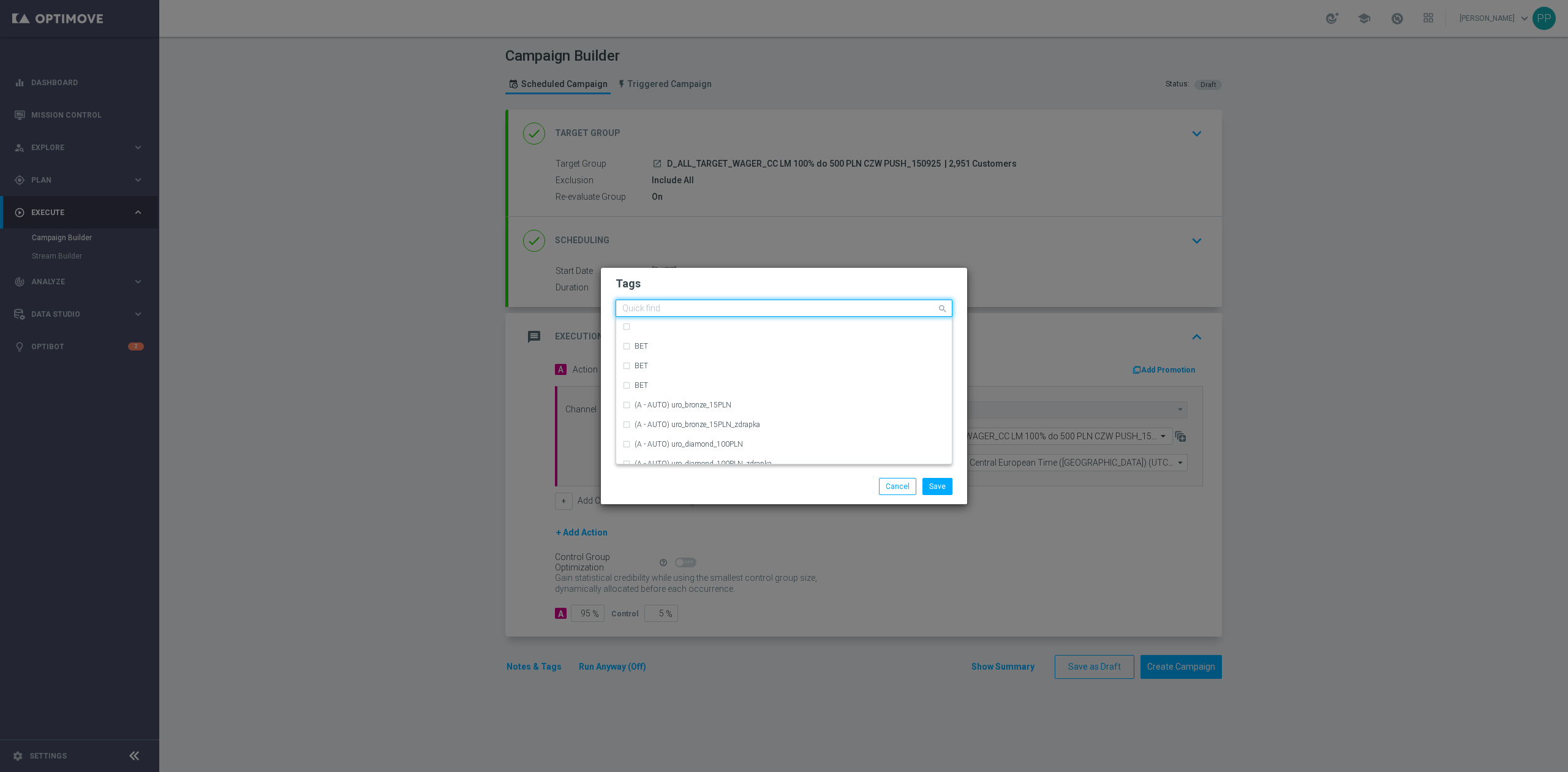
click at [650, 304] on input "text" at bounding box center [779, 309] width 314 height 10
click at [664, 353] on div "D" at bounding box center [790, 350] width 312 height 8
type input "D"
click at [650, 313] on input "D" at bounding box center [779, 309] width 314 height 10
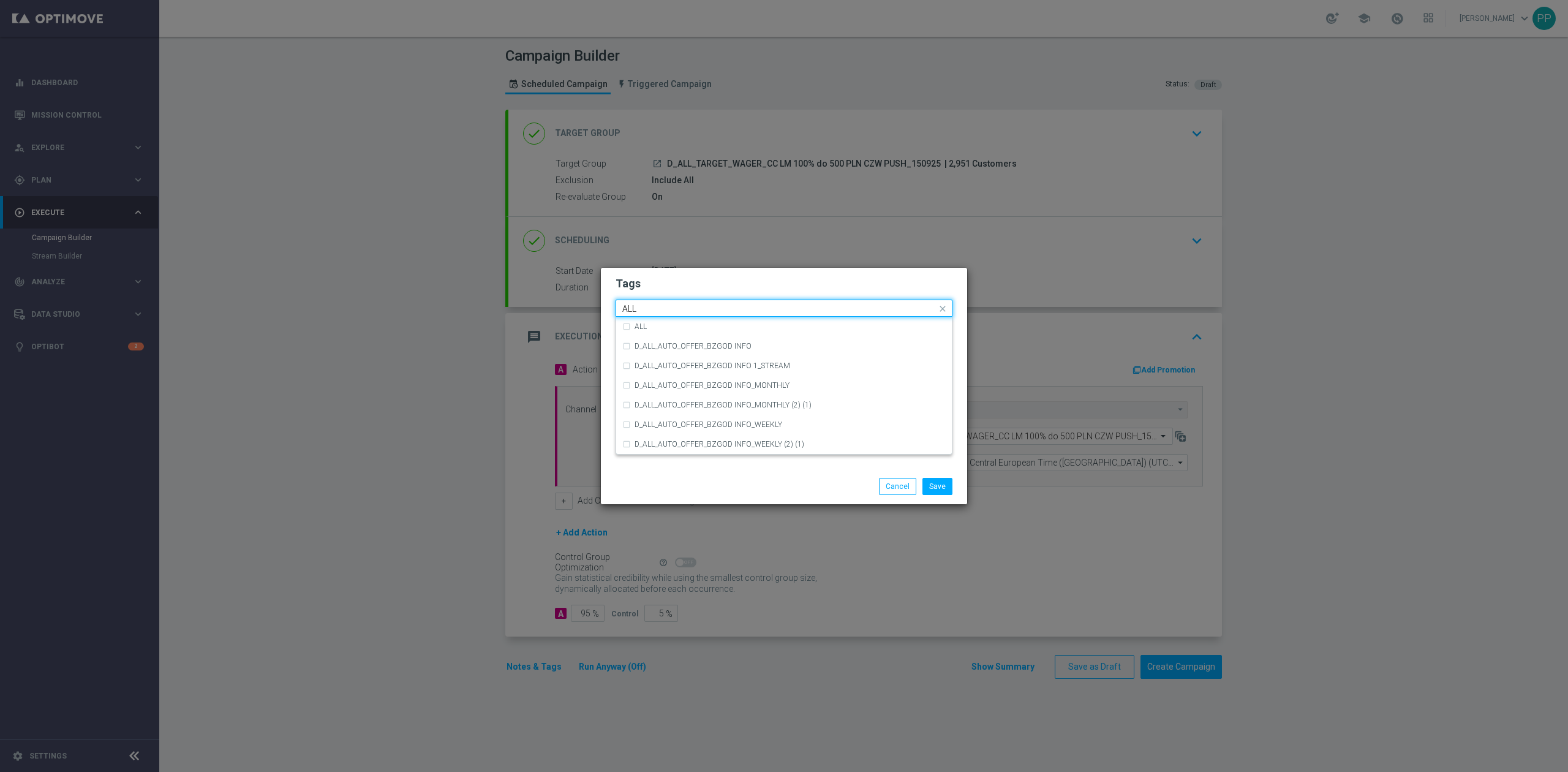
scroll to position [0, 0]
click at [653, 329] on div "ALL" at bounding box center [790, 327] width 312 height 8
click at [655, 307] on input "ALL" at bounding box center [779, 309] width 314 height 10
type input "A"
click at [666, 393] on div "TARGET" at bounding box center [784, 385] width 324 height 20
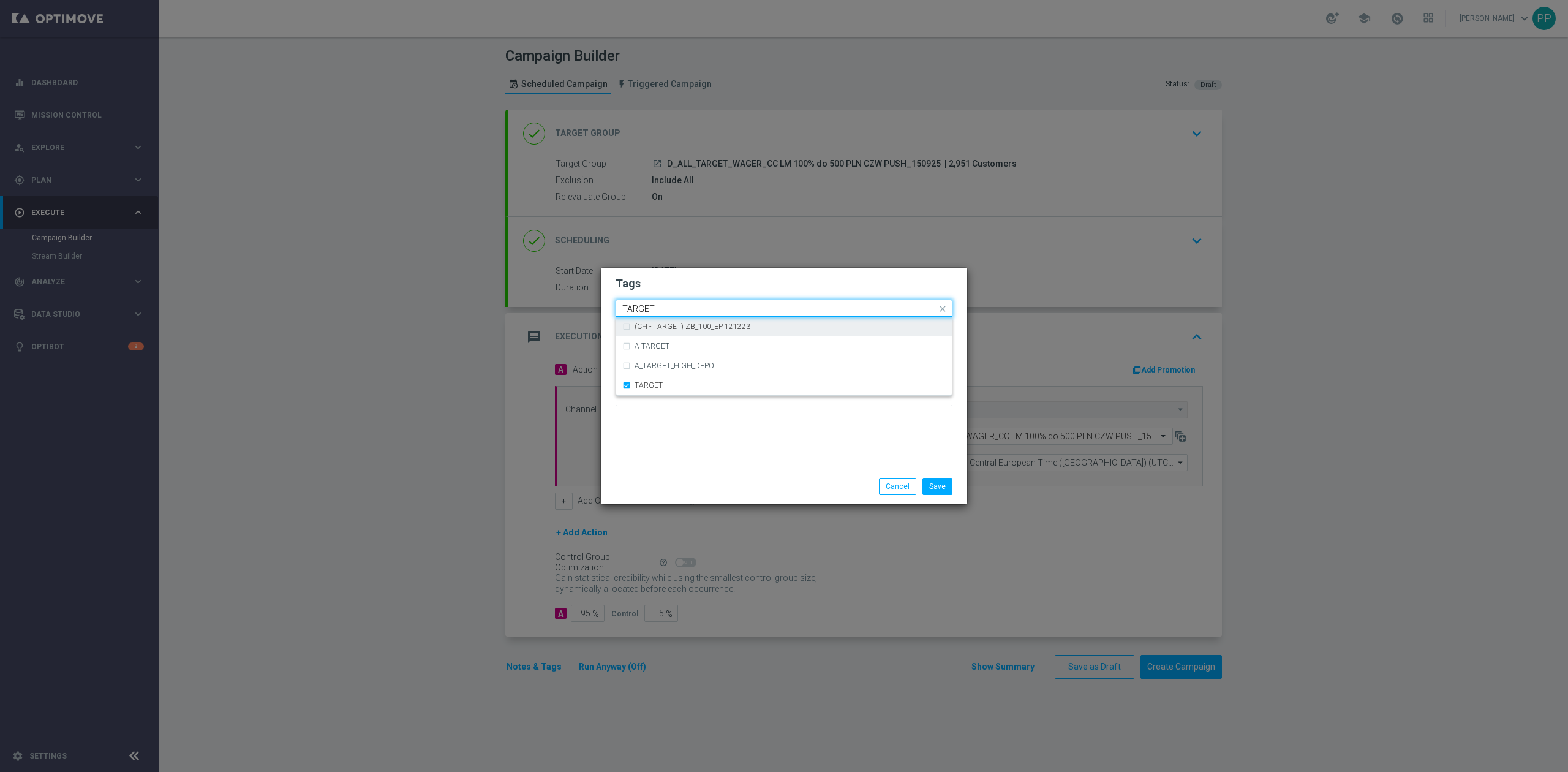
click at [673, 304] on input "TARGET" at bounding box center [779, 309] width 314 height 10
type input "T"
click at [661, 327] on div "WAGER" at bounding box center [790, 327] width 312 height 8
click at [662, 312] on input "WAGER" at bounding box center [779, 309] width 314 height 10
type input "W"
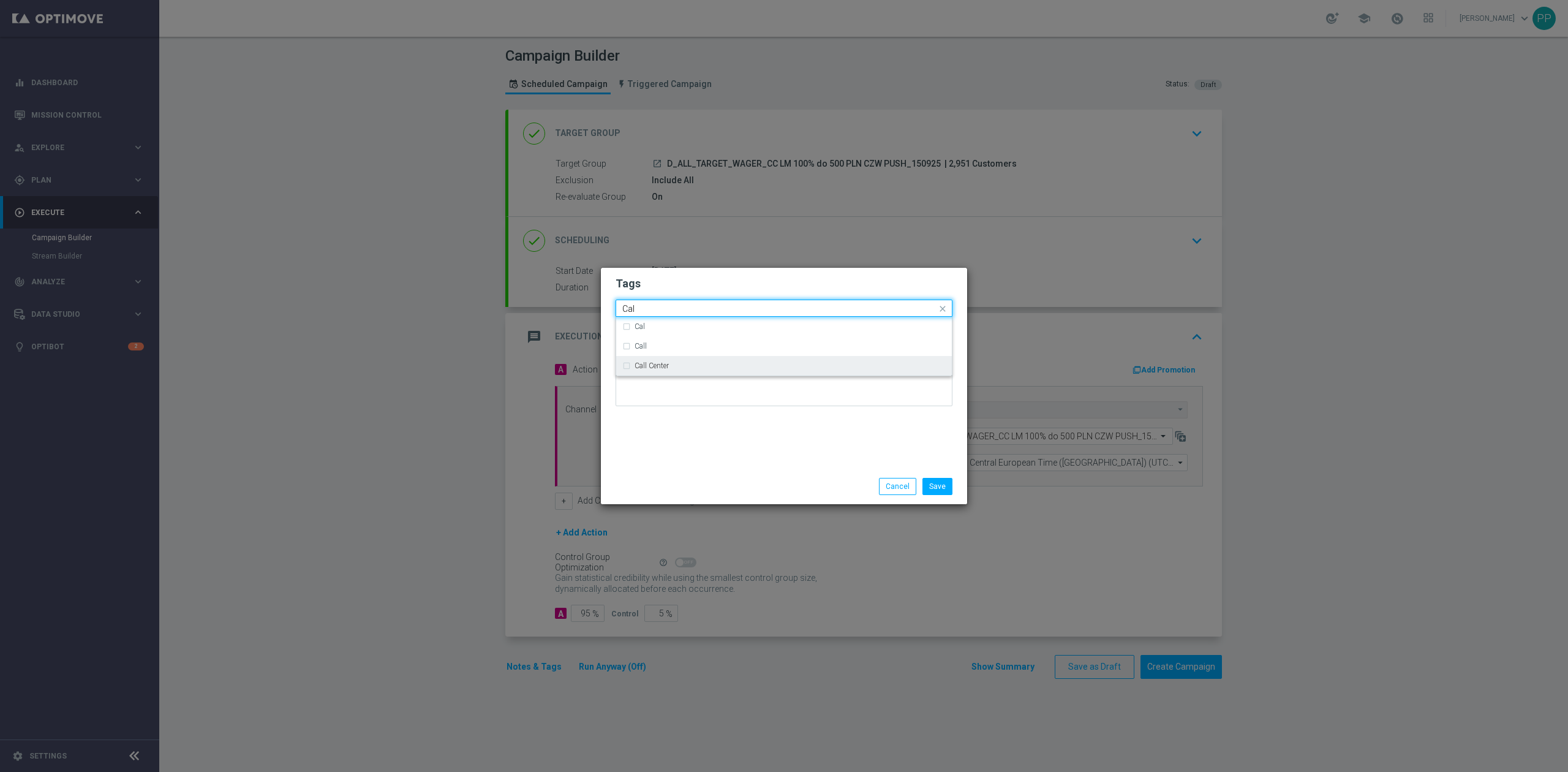
click at [669, 373] on div "Call Center" at bounding box center [784, 365] width 324 height 20
type input "Cal"
click at [698, 442] on div "Tags Quick find × D × ALL × TARGET × WAGER × Call Center Cal Call Call Center N…" at bounding box center [783, 367] width 366 height 201
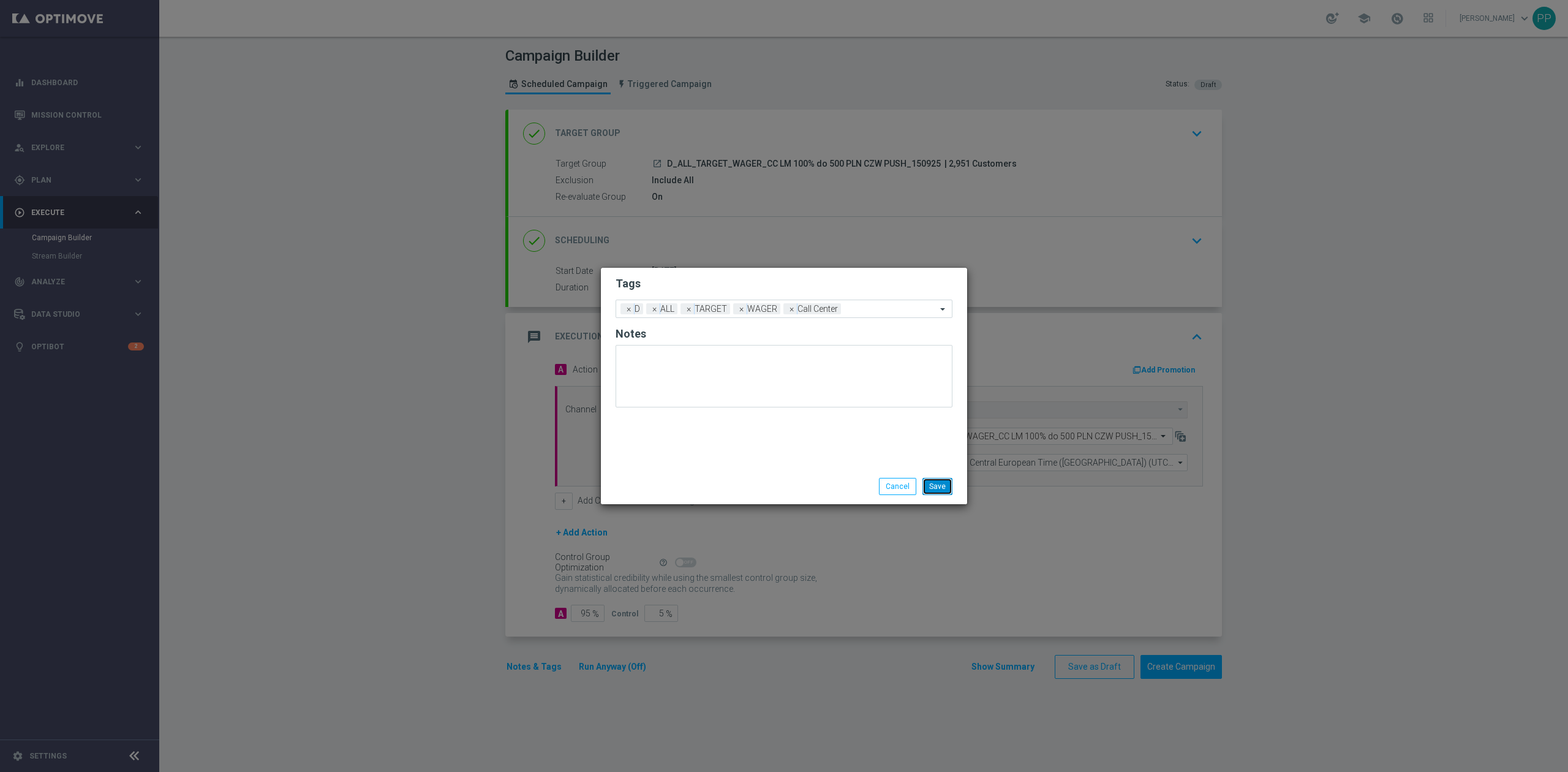
click at [935, 492] on button "Save" at bounding box center [937, 487] width 30 height 17
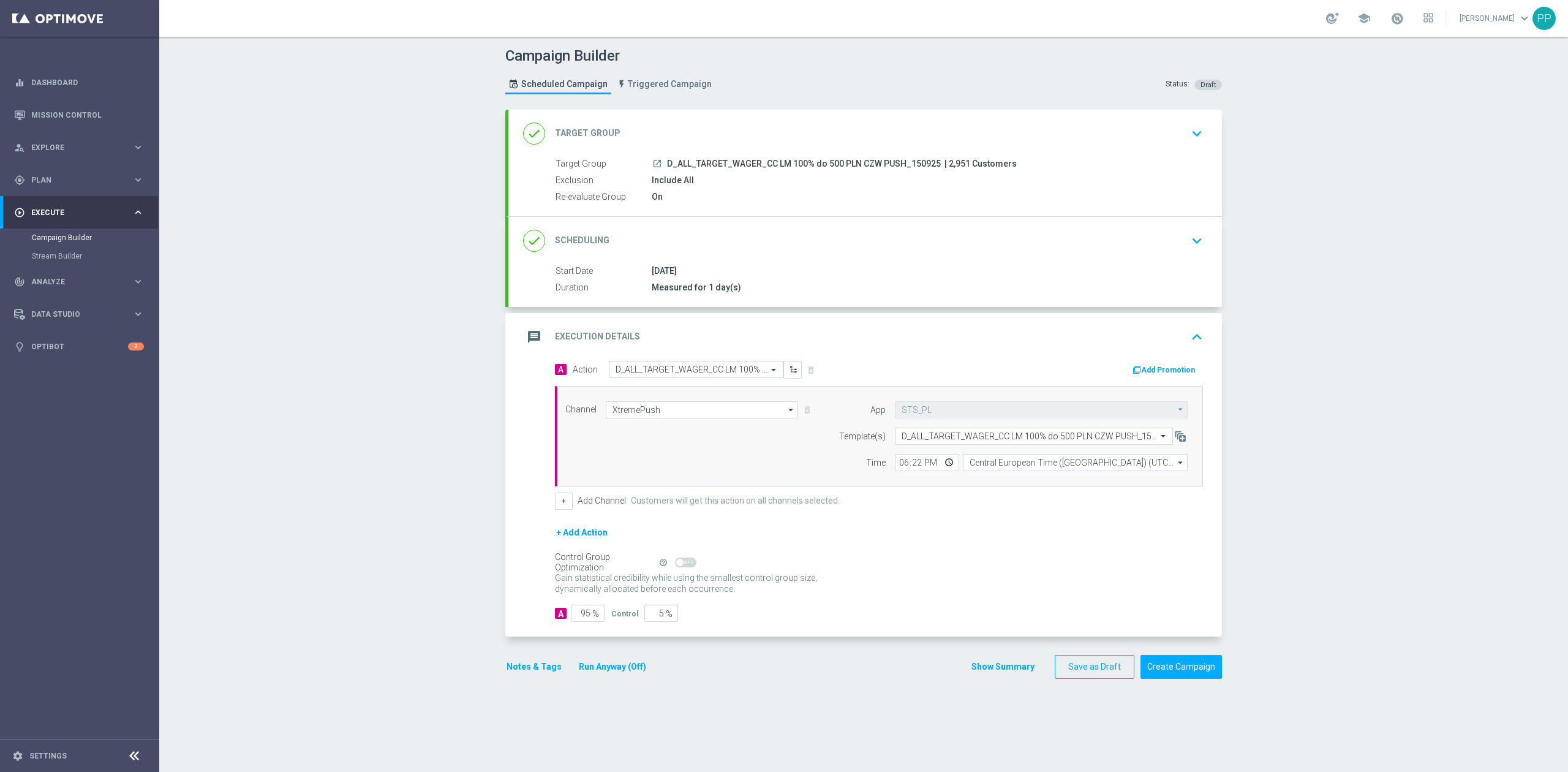
click at [917, 327] on div "message Execution Details keyboard_arrow_up" at bounding box center [865, 337] width 684 height 24
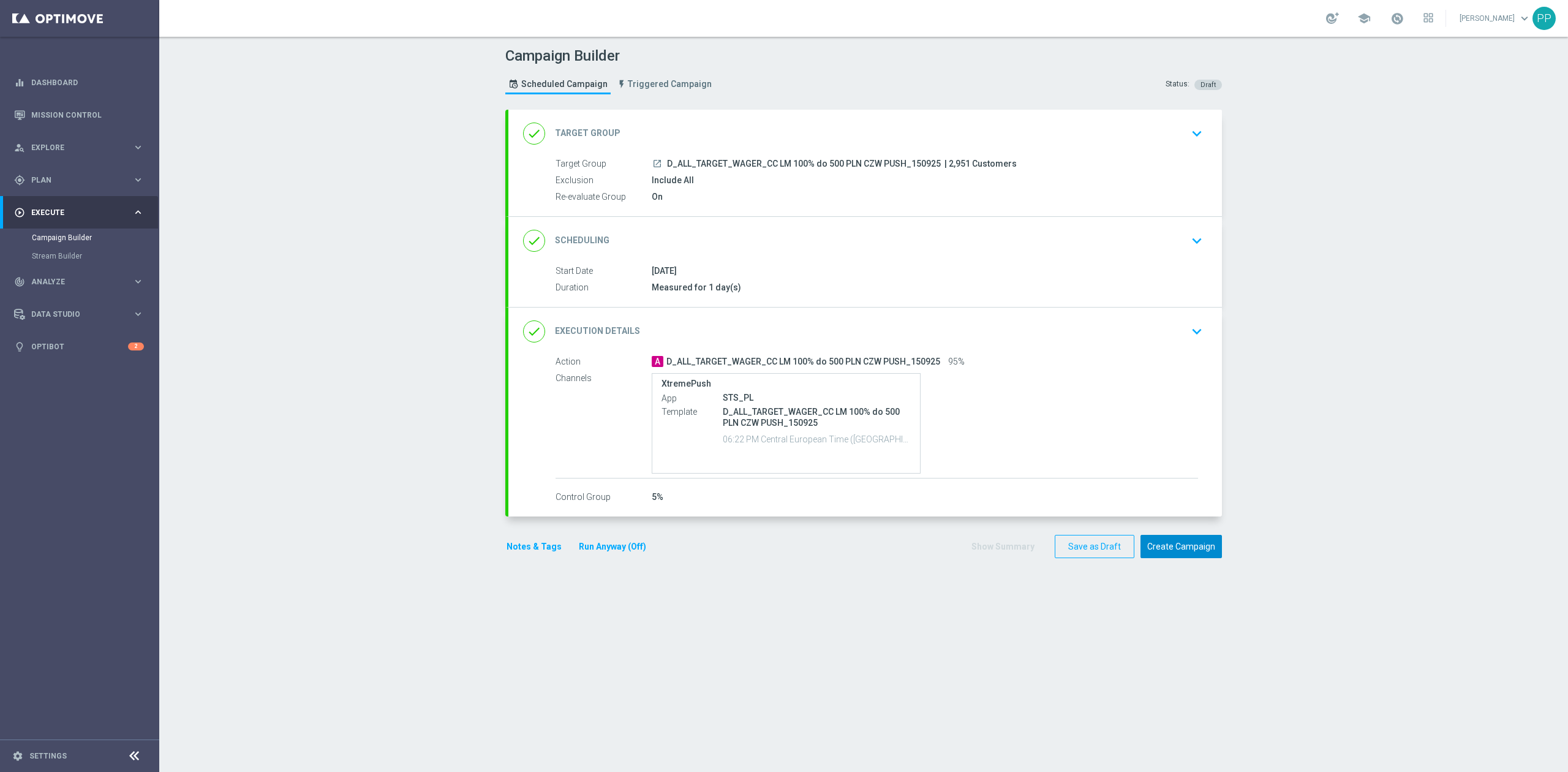
click at [1184, 541] on button "Create Campaign" at bounding box center [1181, 546] width 82 height 24
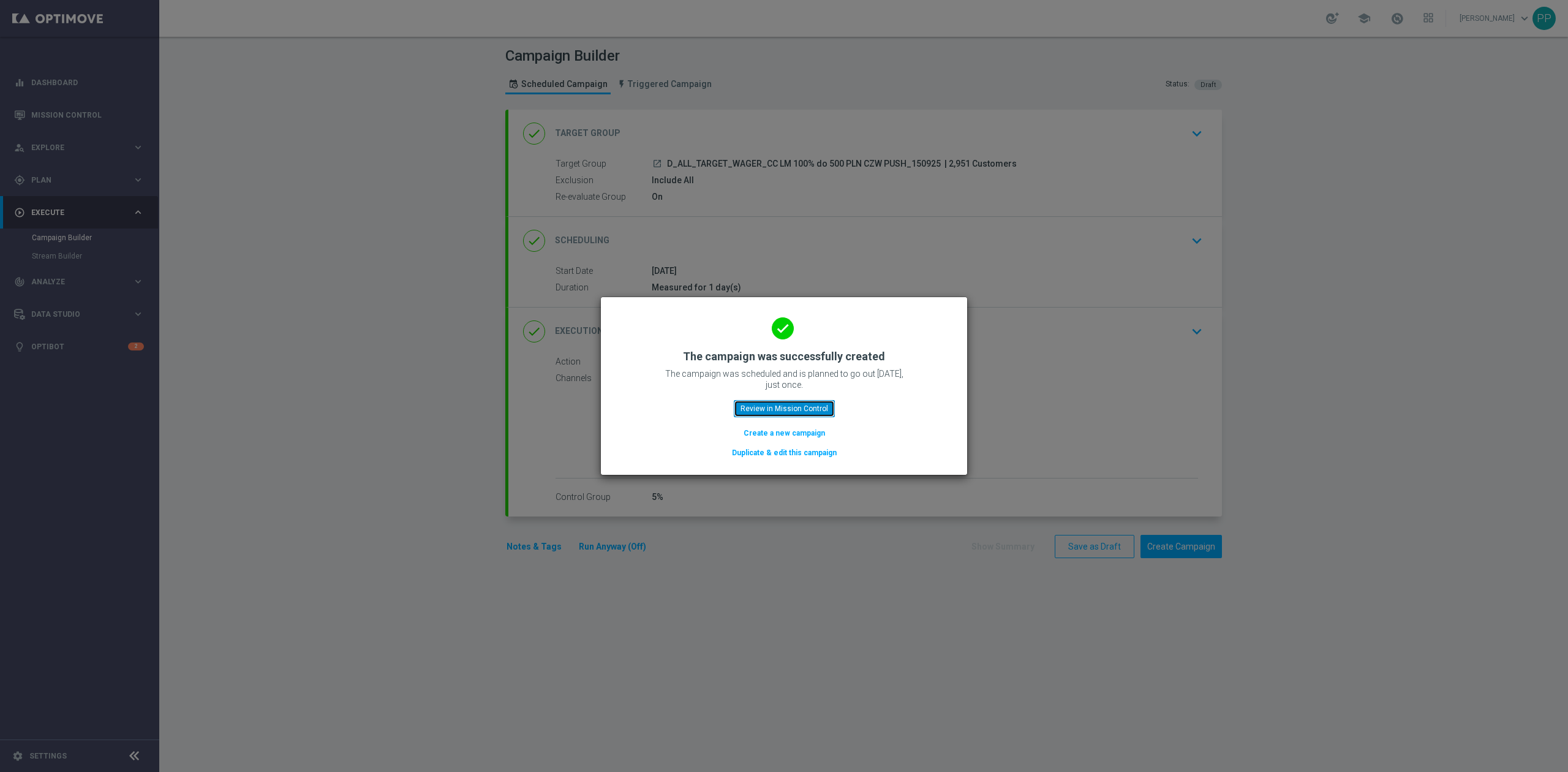
click at [808, 406] on button "Review in Mission Control" at bounding box center [784, 409] width 101 height 17
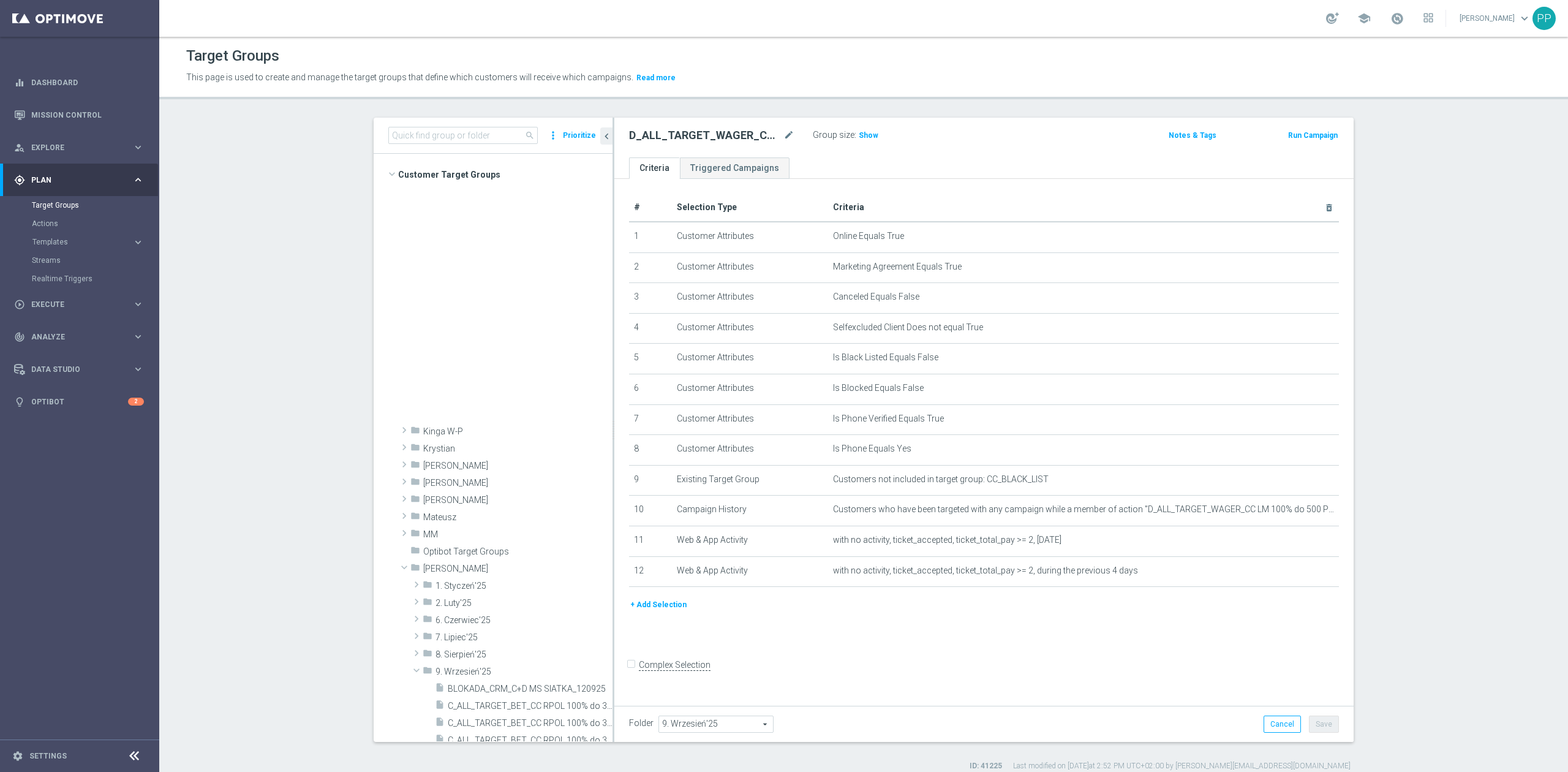
scroll to position [566, 0]
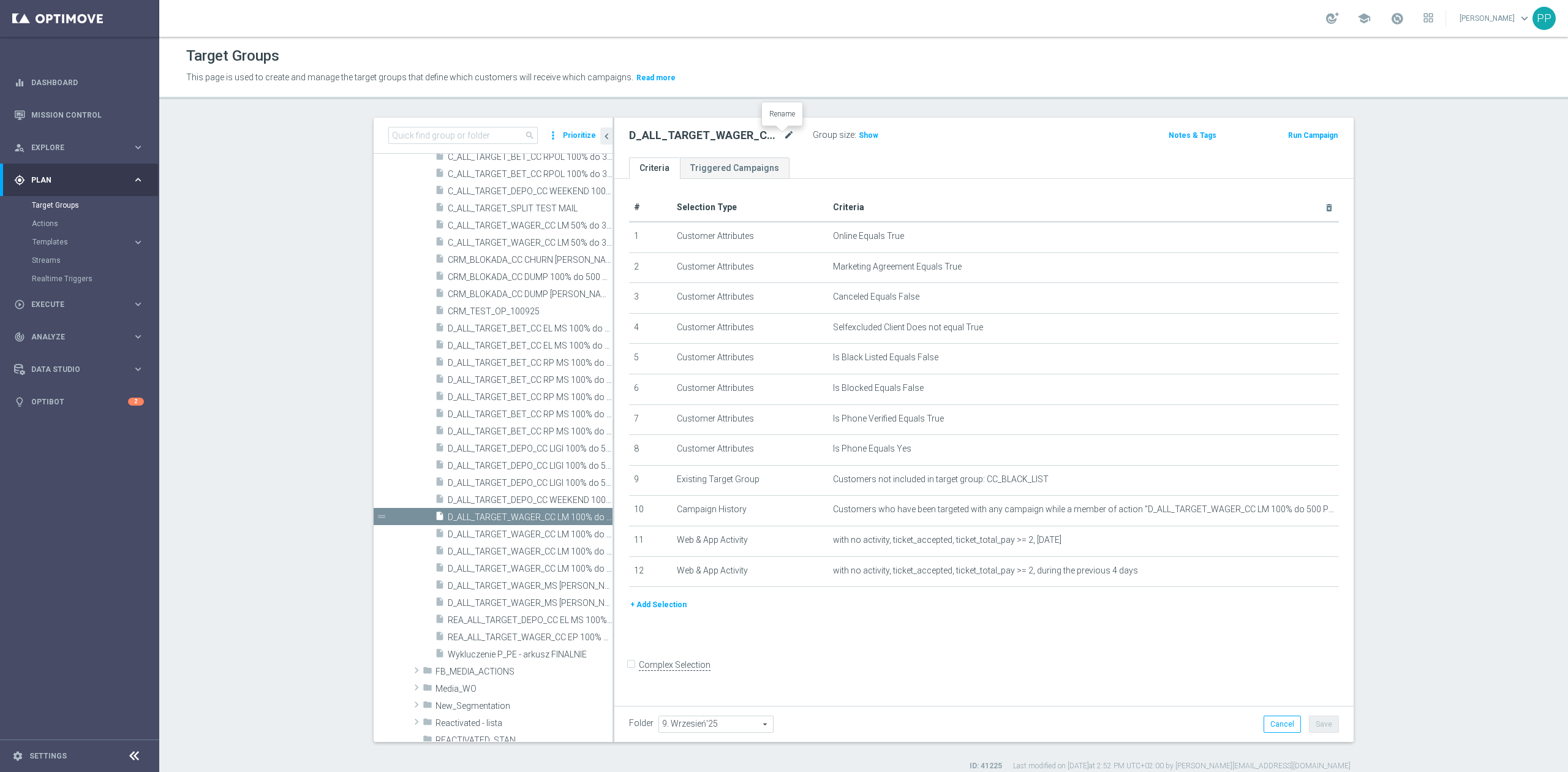
click at [784, 135] on icon "mode_edit" at bounding box center [789, 136] width 11 height 15
click at [782, 79] on p "This page is used to create and manage the target groups that define which cust…" at bounding box center [692, 77] width 1012 height 13
click at [858, 137] on span "Show" at bounding box center [868, 135] width 20 height 8
click at [655, 612] on button "+ Add Selection" at bounding box center [658, 604] width 58 height 13
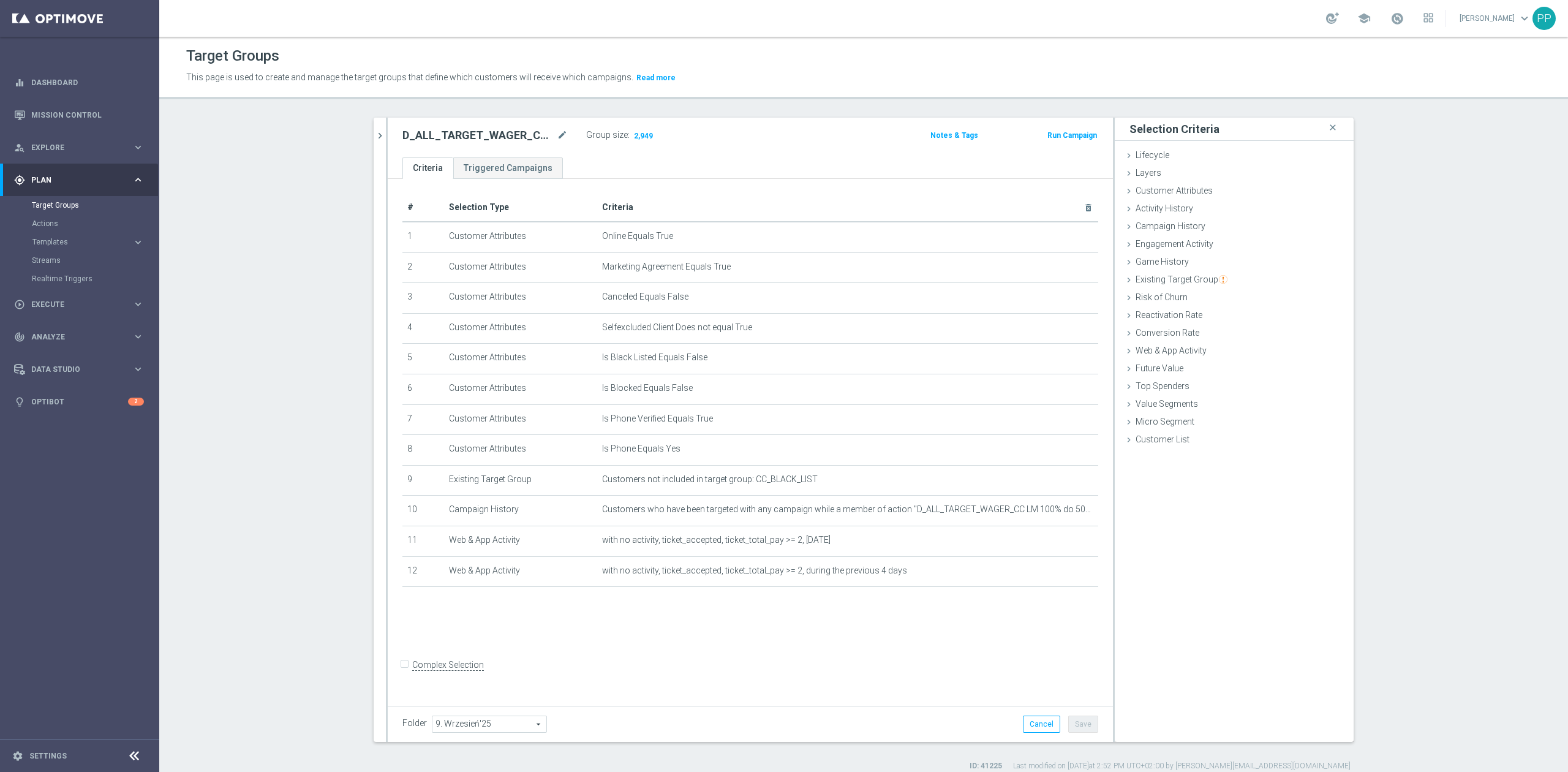
click at [579, 627] on div "# Selection Type Criteria delete_forever 1 Customer Attributes Online Equals Tr…" at bounding box center [750, 440] width 726 height 522
click at [1143, 442] on span "Customer List" at bounding box center [1162, 439] width 54 height 9
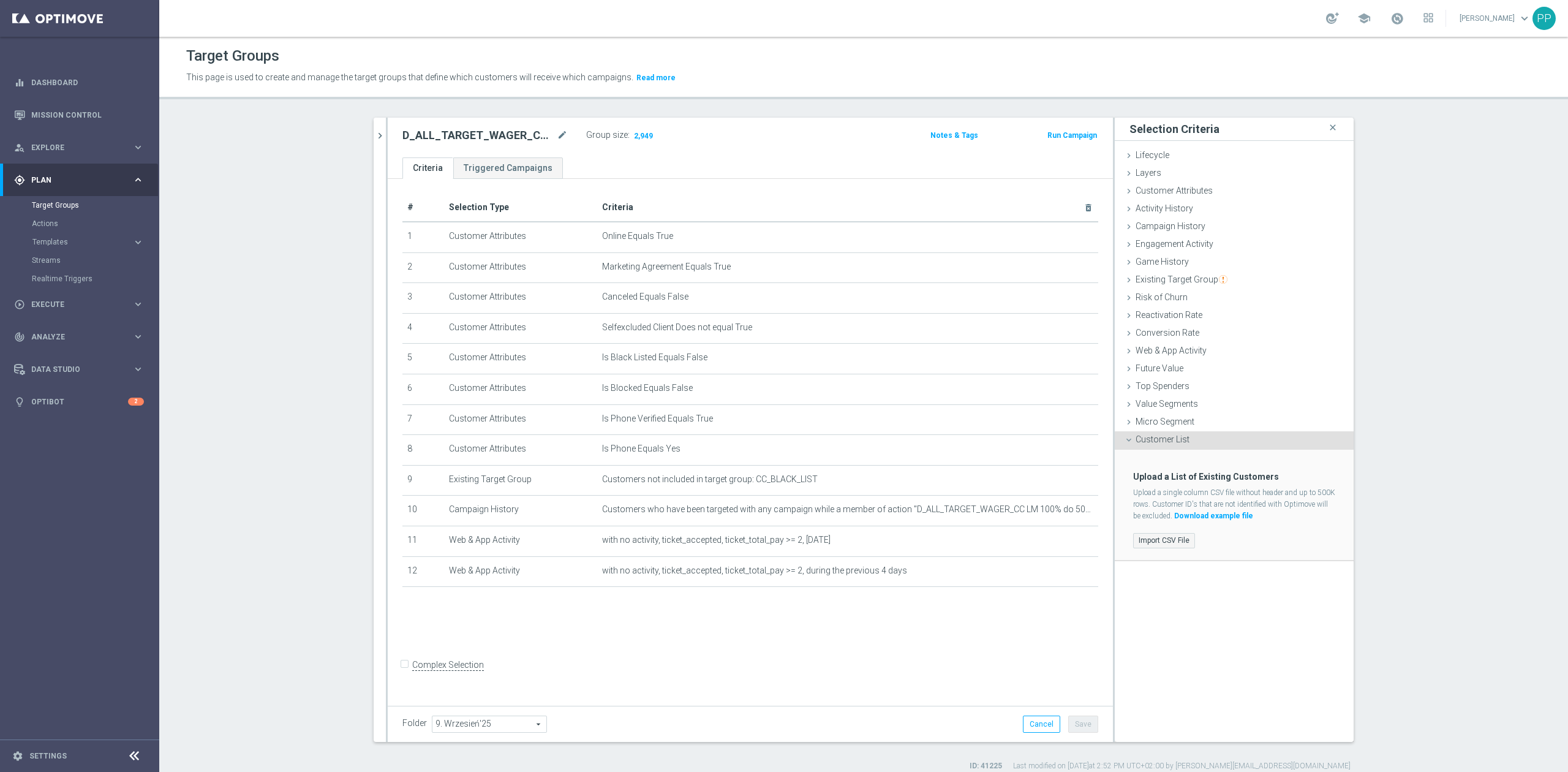
click at [1173, 533] on label "Import CSV File" at bounding box center [1164, 540] width 62 height 15
click at [0, 0] on input "Import CSV File" at bounding box center [0, 0] width 0 height 0
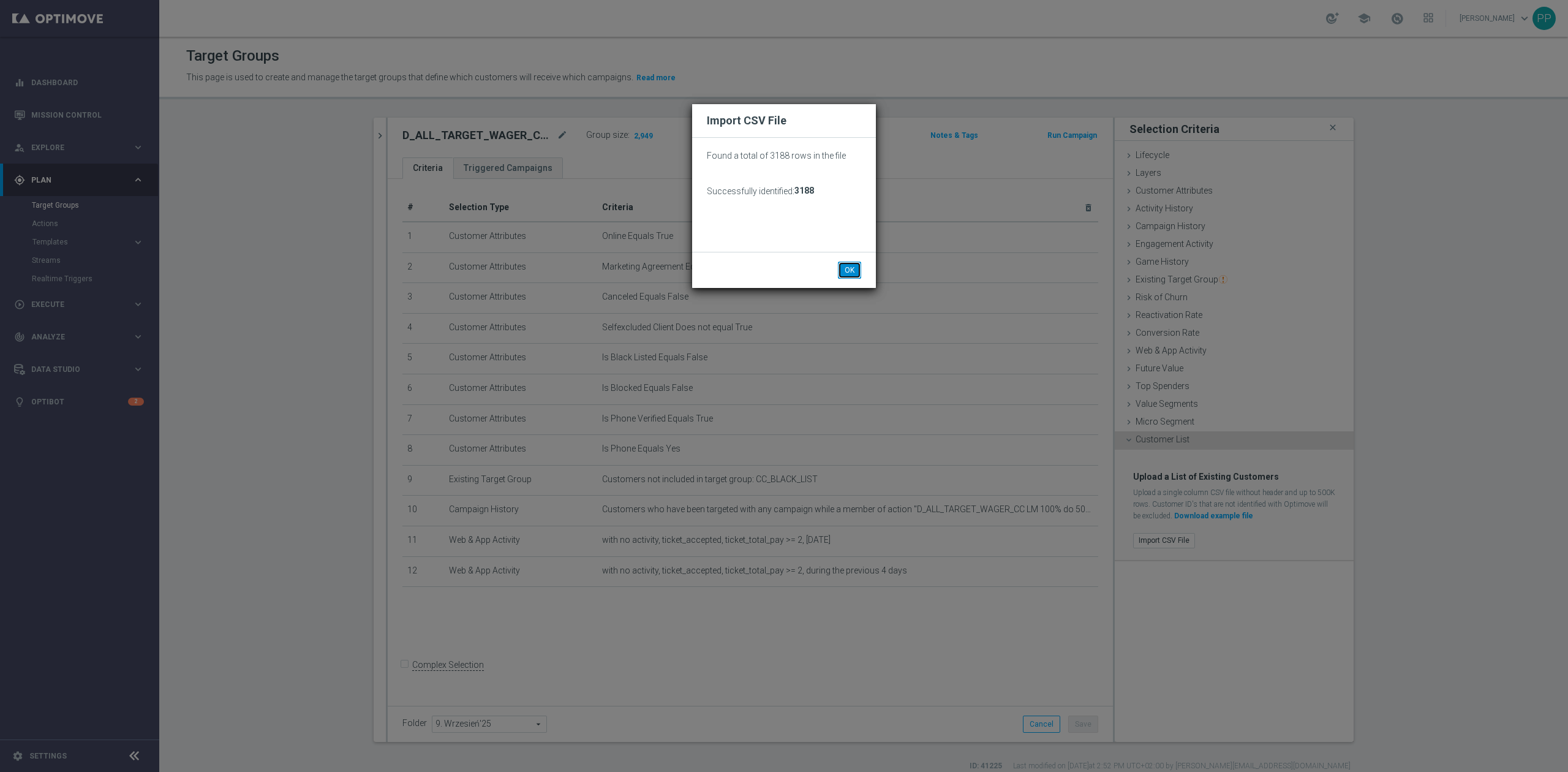
click at [854, 267] on button "OK" at bounding box center [849, 270] width 24 height 17
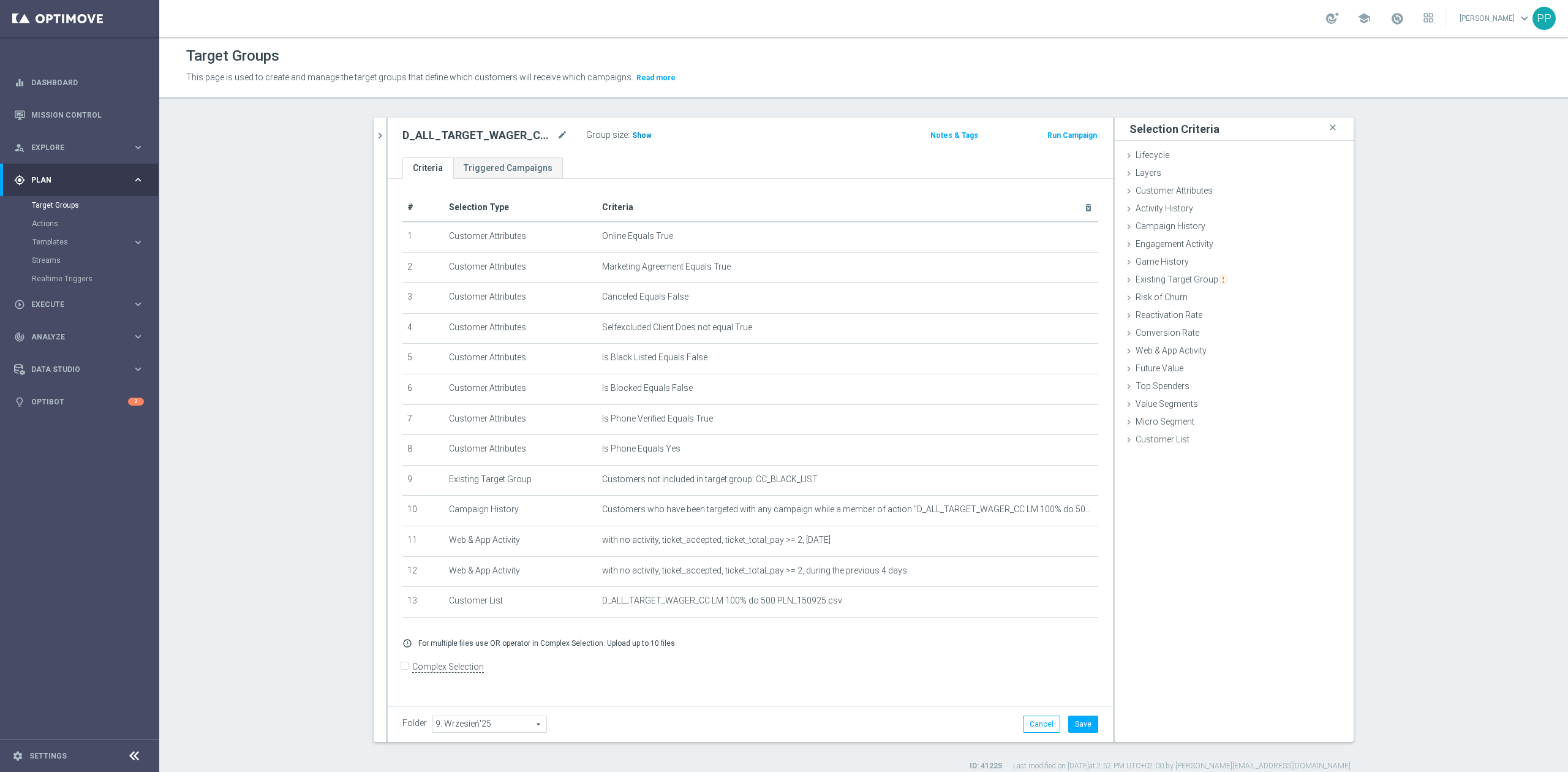
click at [635, 135] on span "Show" at bounding box center [642, 135] width 20 height 8
click at [1069, 515] on icon "delete_forever" at bounding box center [1074, 509] width 9 height 9
click at [1080, 730] on button "Save" at bounding box center [1083, 724] width 30 height 17
click at [632, 139] on span "Show" at bounding box center [642, 135] width 20 height 8
click at [557, 140] on icon "mode_edit" at bounding box center [563, 136] width 11 height 15
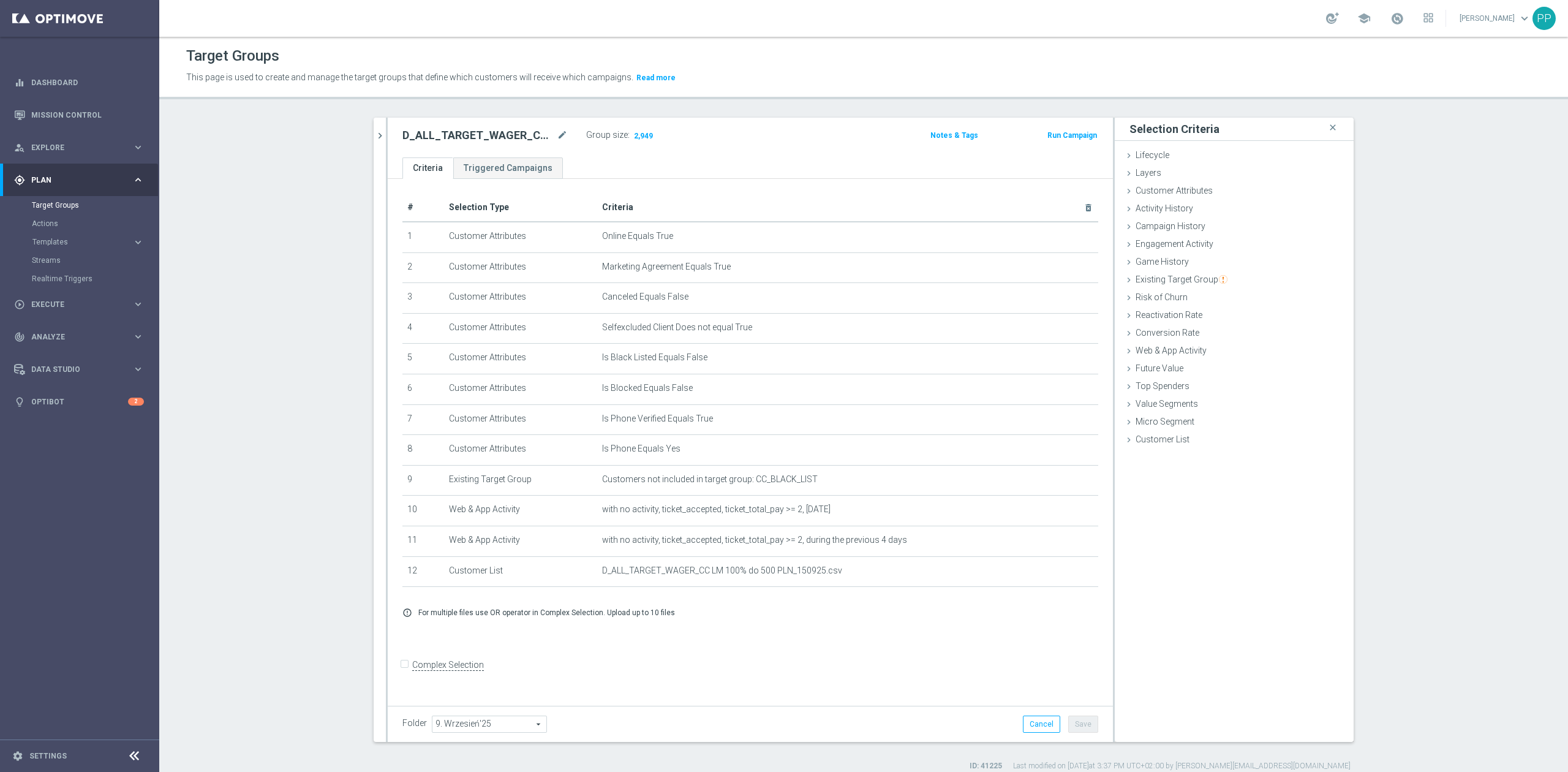
click at [738, 143] on div "D_ALL_TARGET_WAGER_CC LM 100% do 500 PLN CZW PUSH_150925 mode_edit Group size :…" at bounding box center [632, 137] width 476 height 20
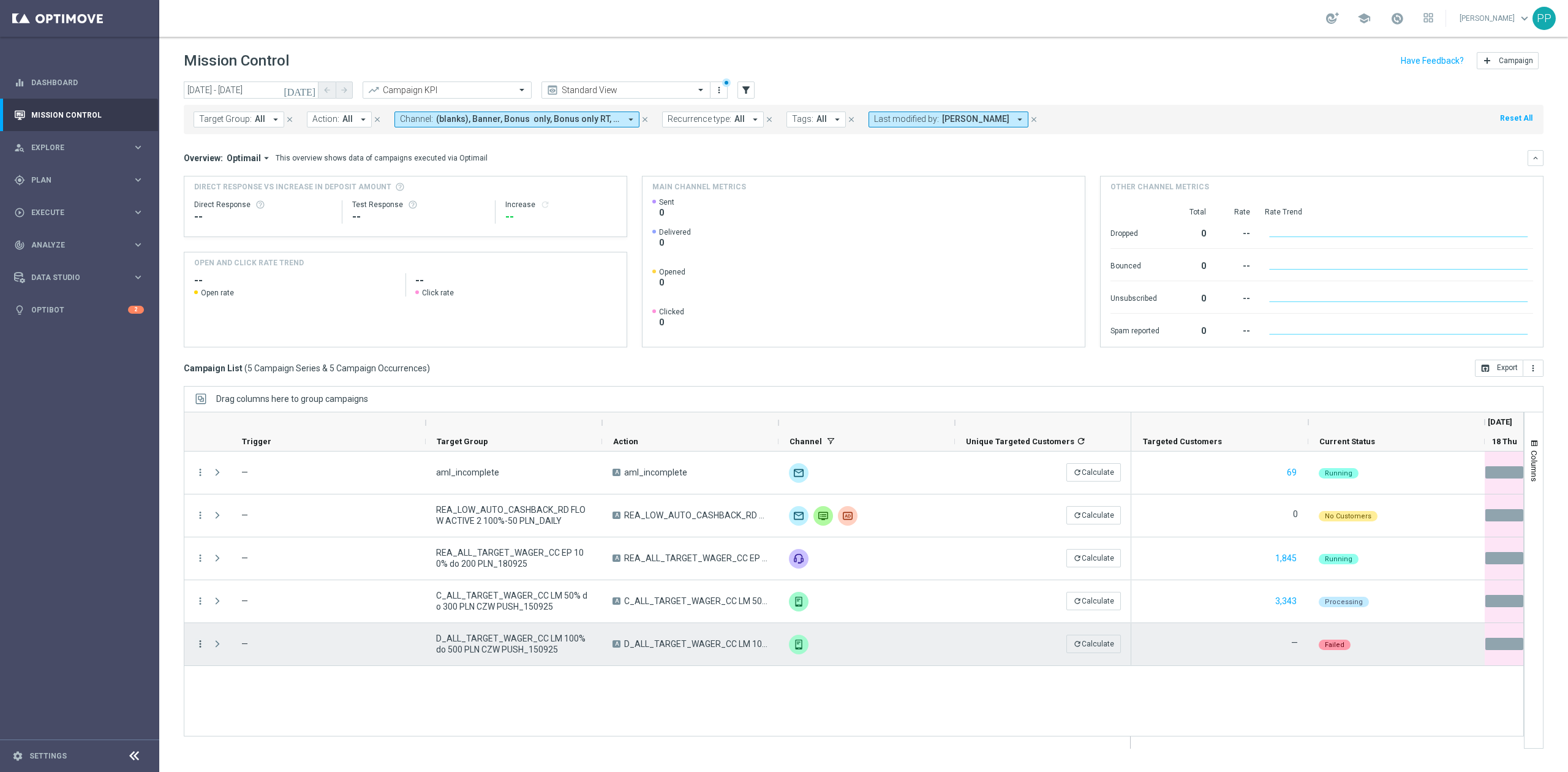
click at [200, 645] on icon "more_vert" at bounding box center [200, 644] width 11 height 11
click at [236, 628] on span "Delete" at bounding box center [236, 625] width 23 height 8
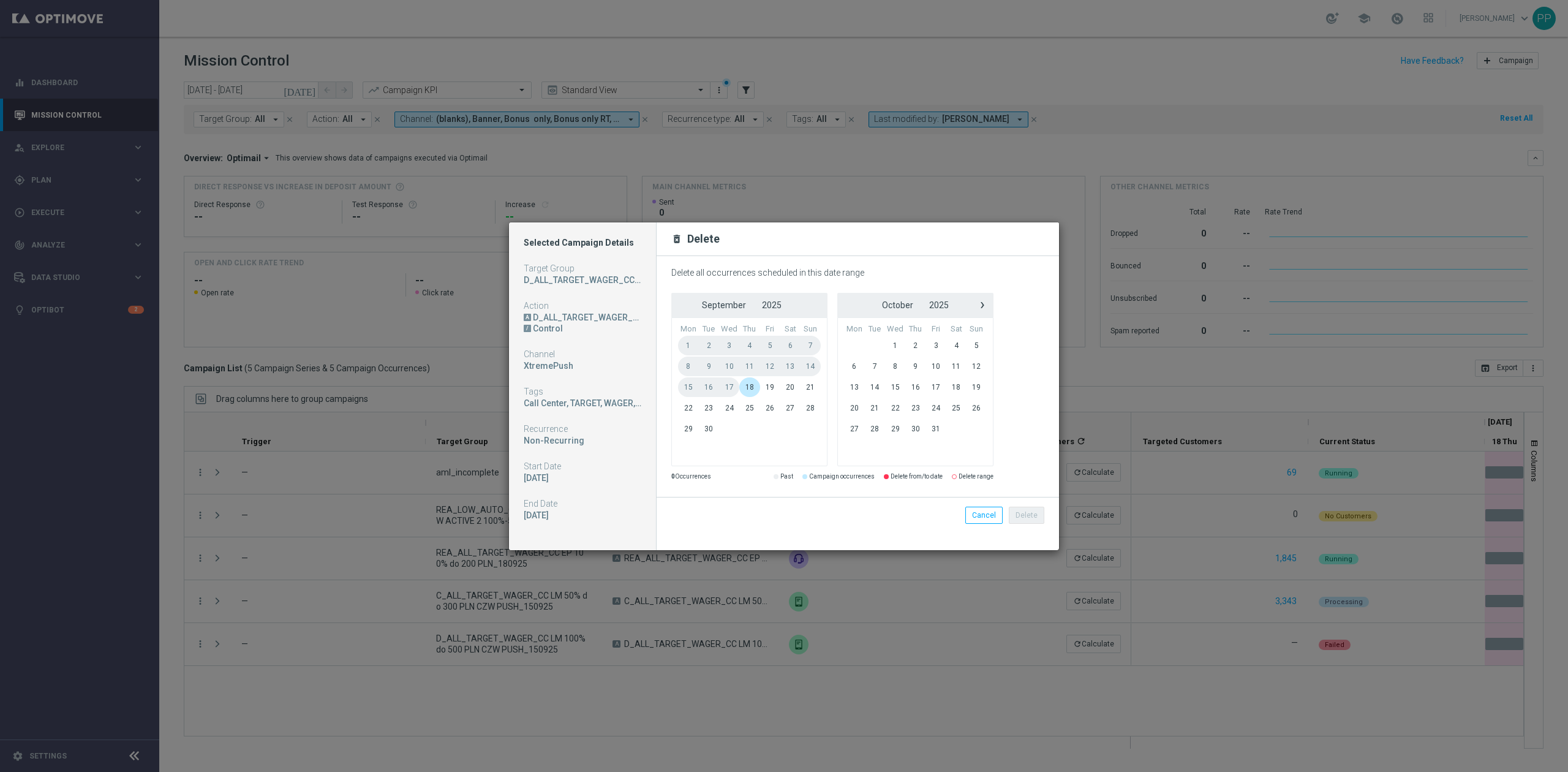
click at [746, 394] on span "18" at bounding box center [749, 387] width 20 height 20
click at [750, 386] on span "18" at bounding box center [749, 387] width 20 height 20
click at [1025, 513] on button "Delete" at bounding box center [1027, 515] width 36 height 17
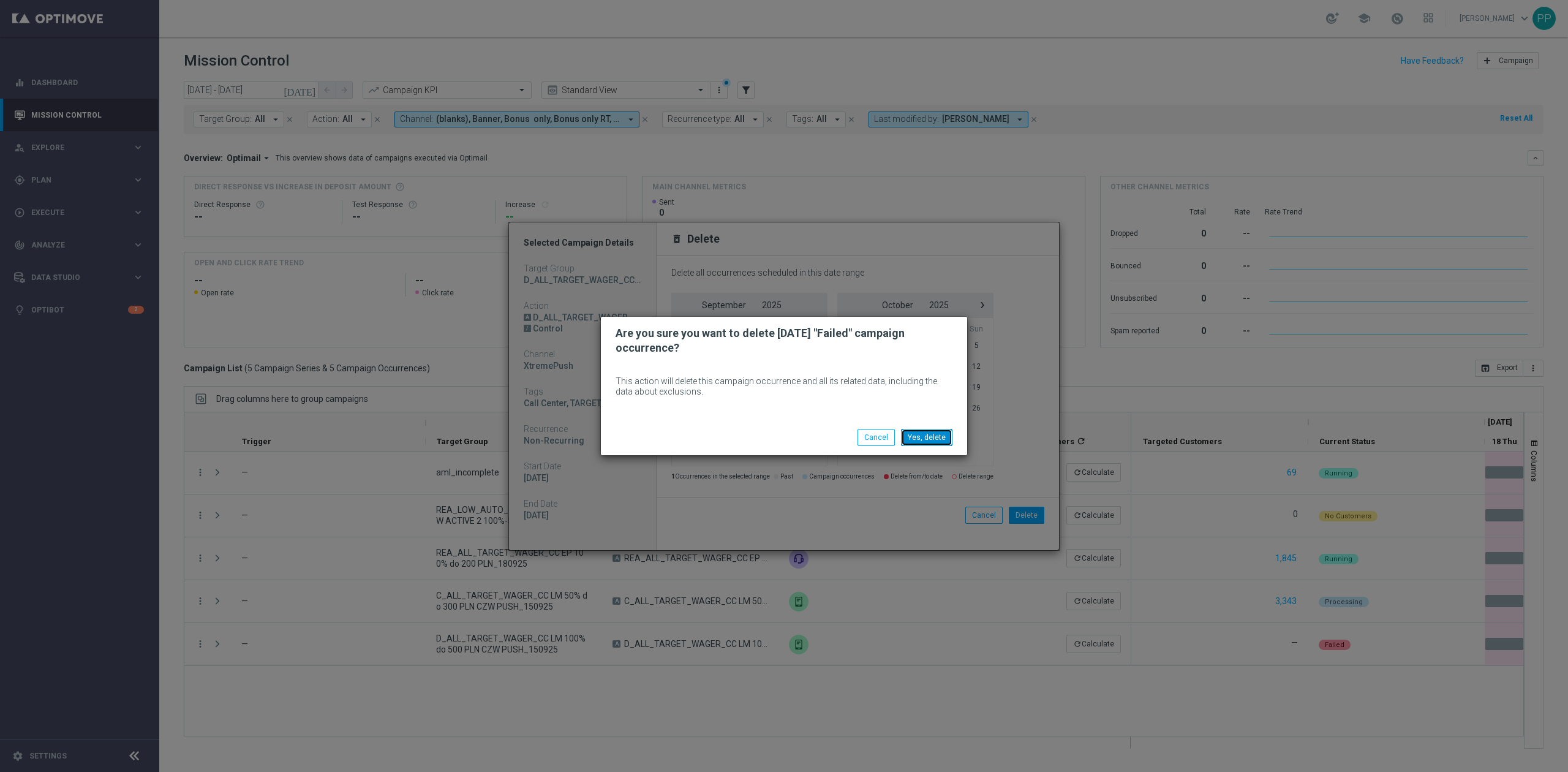
click at [935, 440] on button "Yes, delete" at bounding box center [926, 438] width 52 height 17
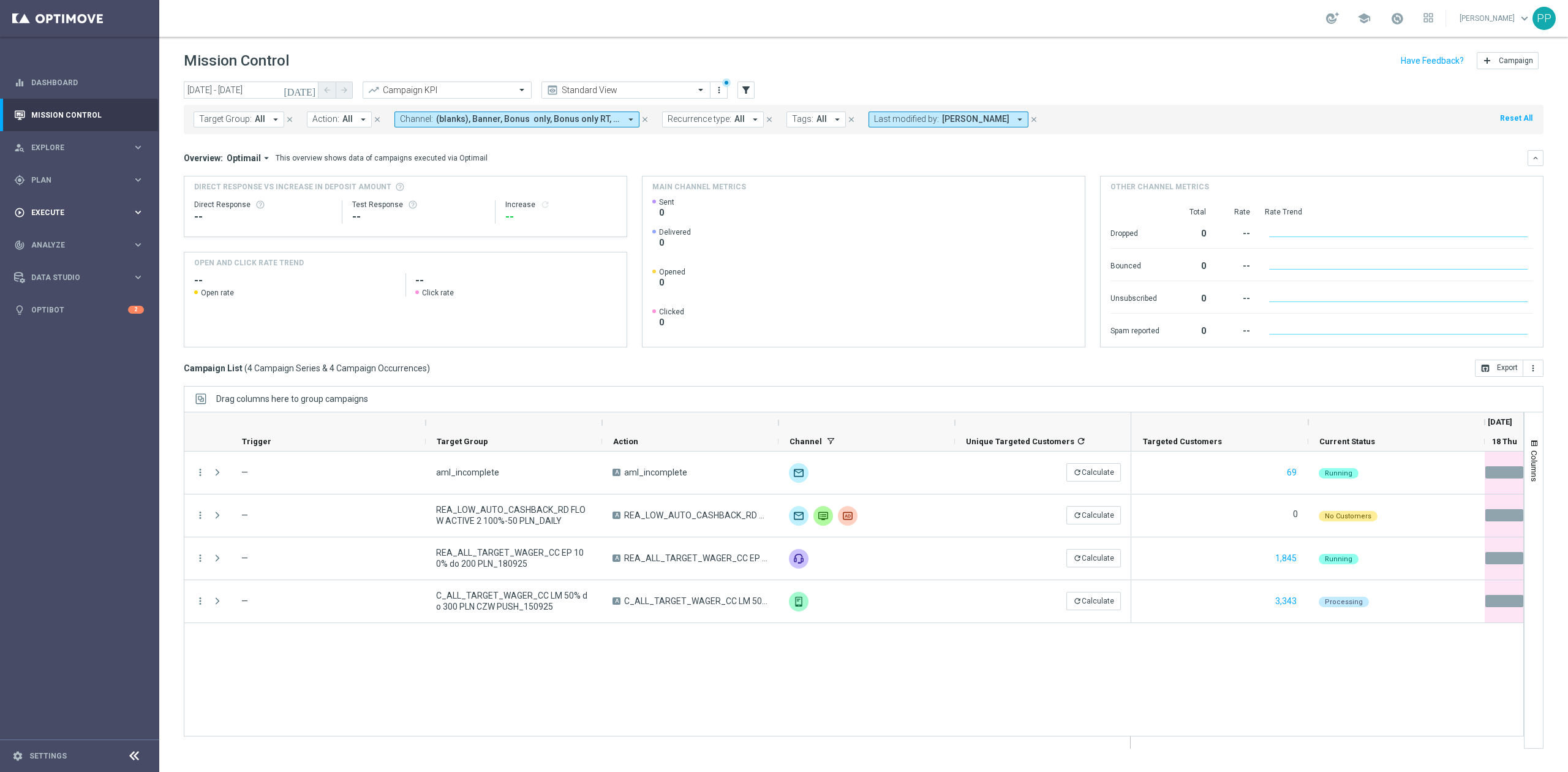
click at [70, 211] on span "Execute" at bounding box center [81, 213] width 101 height 8
click at [70, 241] on link "Campaign Builder" at bounding box center [80, 237] width 96 height 9
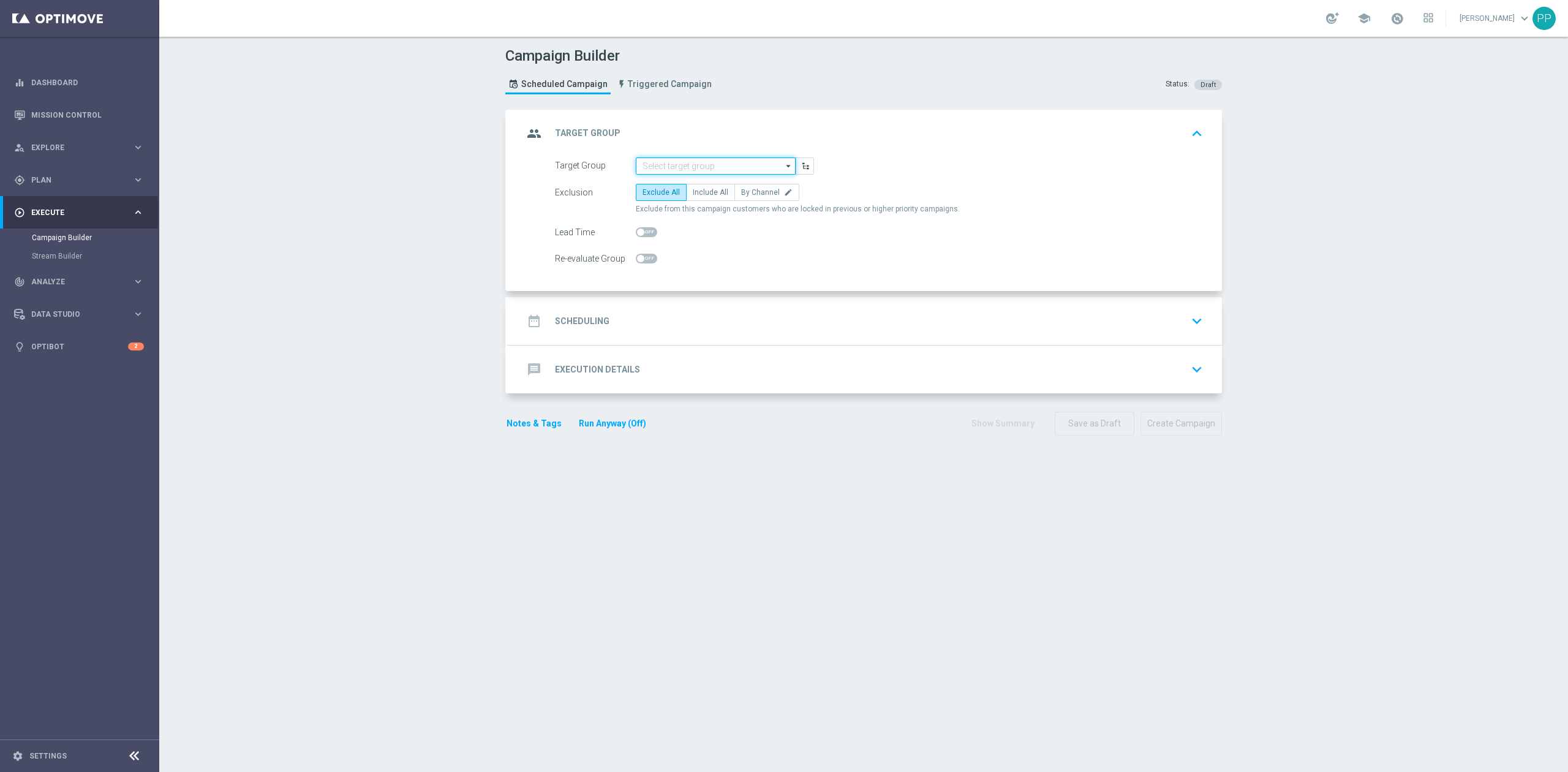
click at [716, 166] on input at bounding box center [716, 166] width 160 height 17
paste input "D_ALL_TARGET_WAGER_CC LM 100% do 500 PLN CZW PUSH_150925"
click at [704, 186] on div "D_ALL_TARGET_WAGER_CC LM 100% do 500 PLN CZW PUSH_150925" at bounding box center [716, 188] width 149 height 22
type input "D_ALL_TARGET_WAGER_CC LM 100% do 500 PLN CZW PUSH_150925"
checkbox input "true"
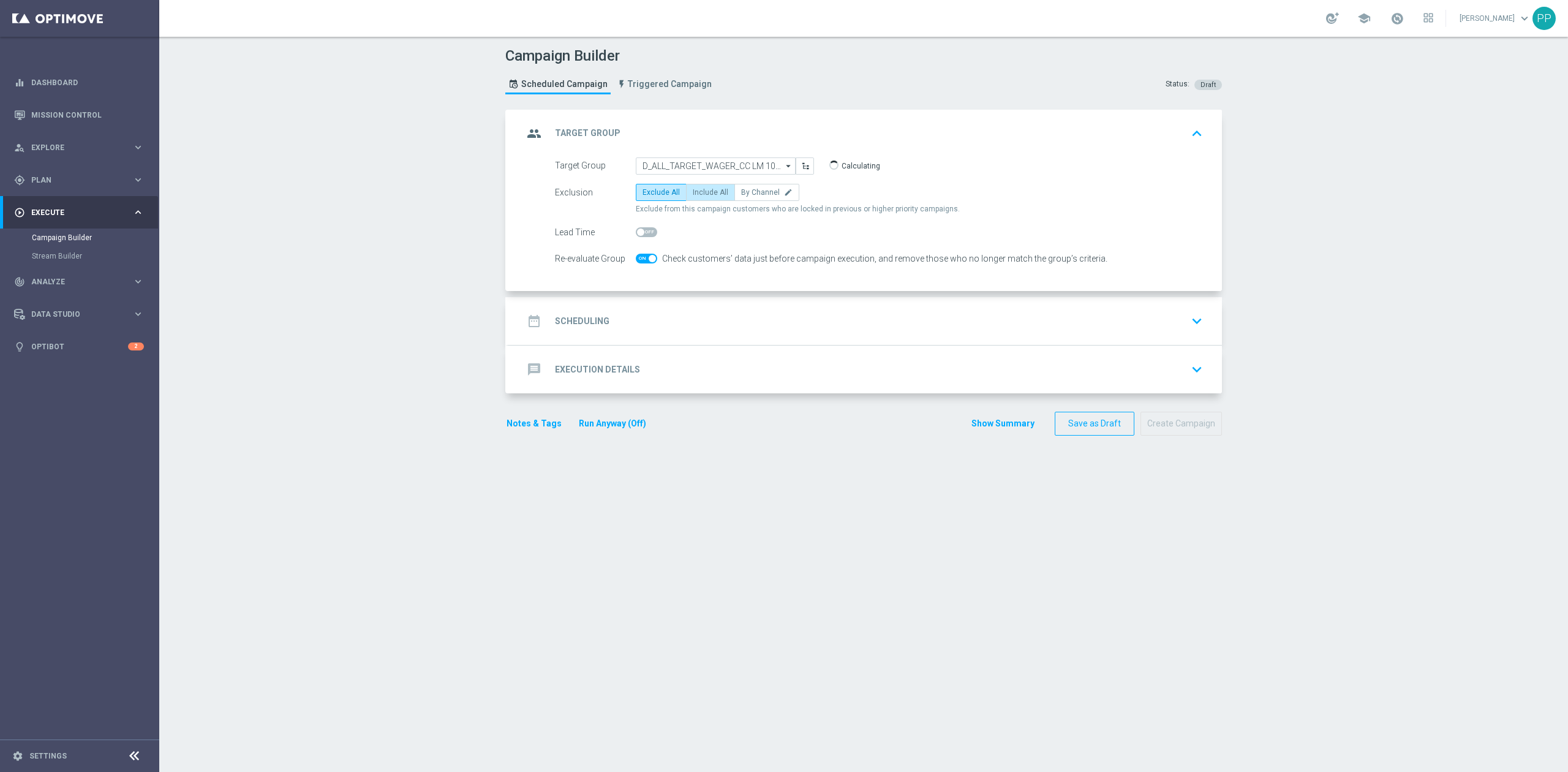
click at [716, 199] on label "Include All" at bounding box center [711, 192] width 49 height 17
click at [701, 199] on input "Include All" at bounding box center [696, 194] width 8 height 8
radio input "true"
click at [689, 298] on div "date_range Scheduling keyboard_arrow_down" at bounding box center [865, 321] width 713 height 48
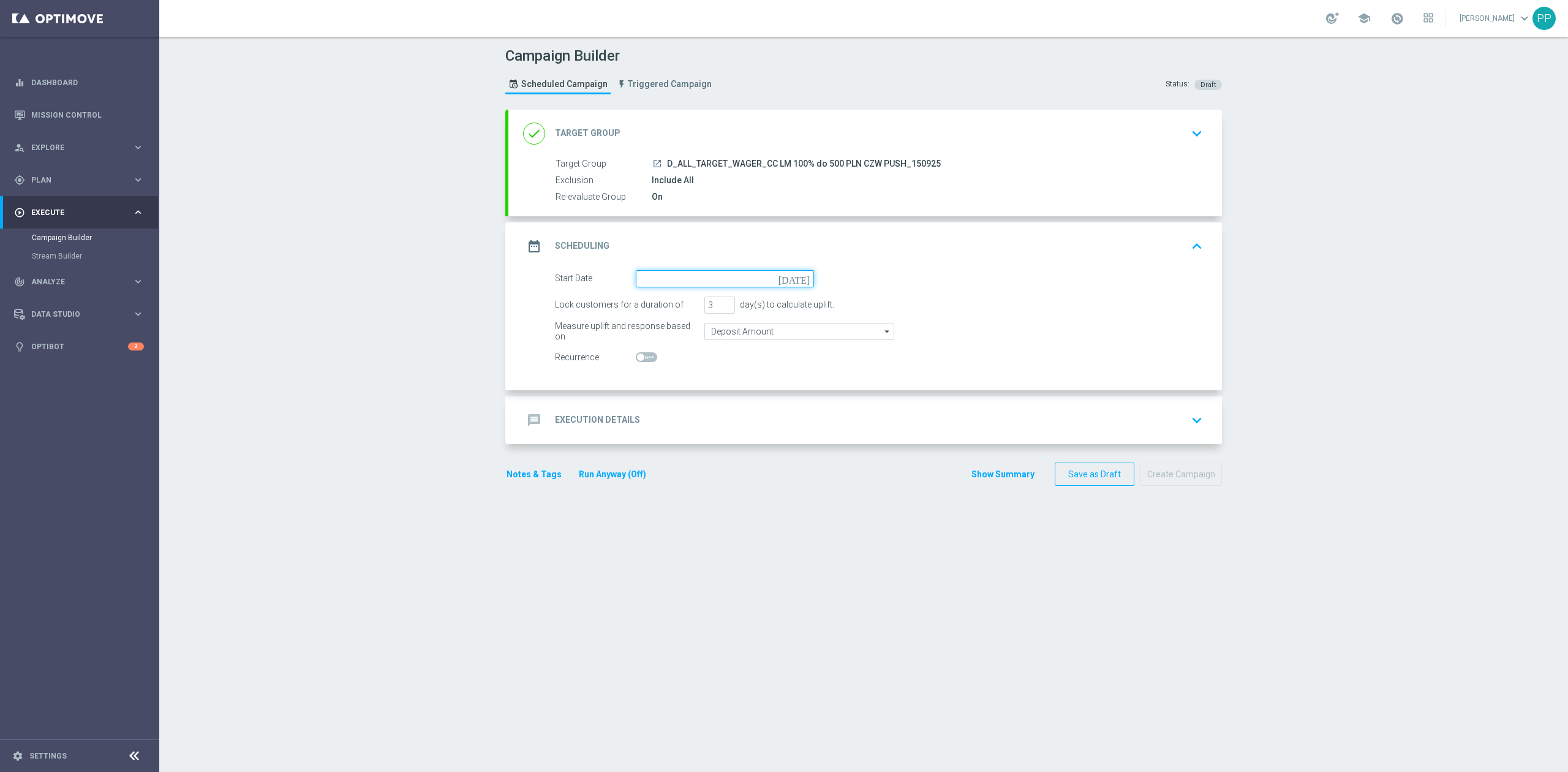
click at [692, 278] on input at bounding box center [725, 279] width 178 height 17
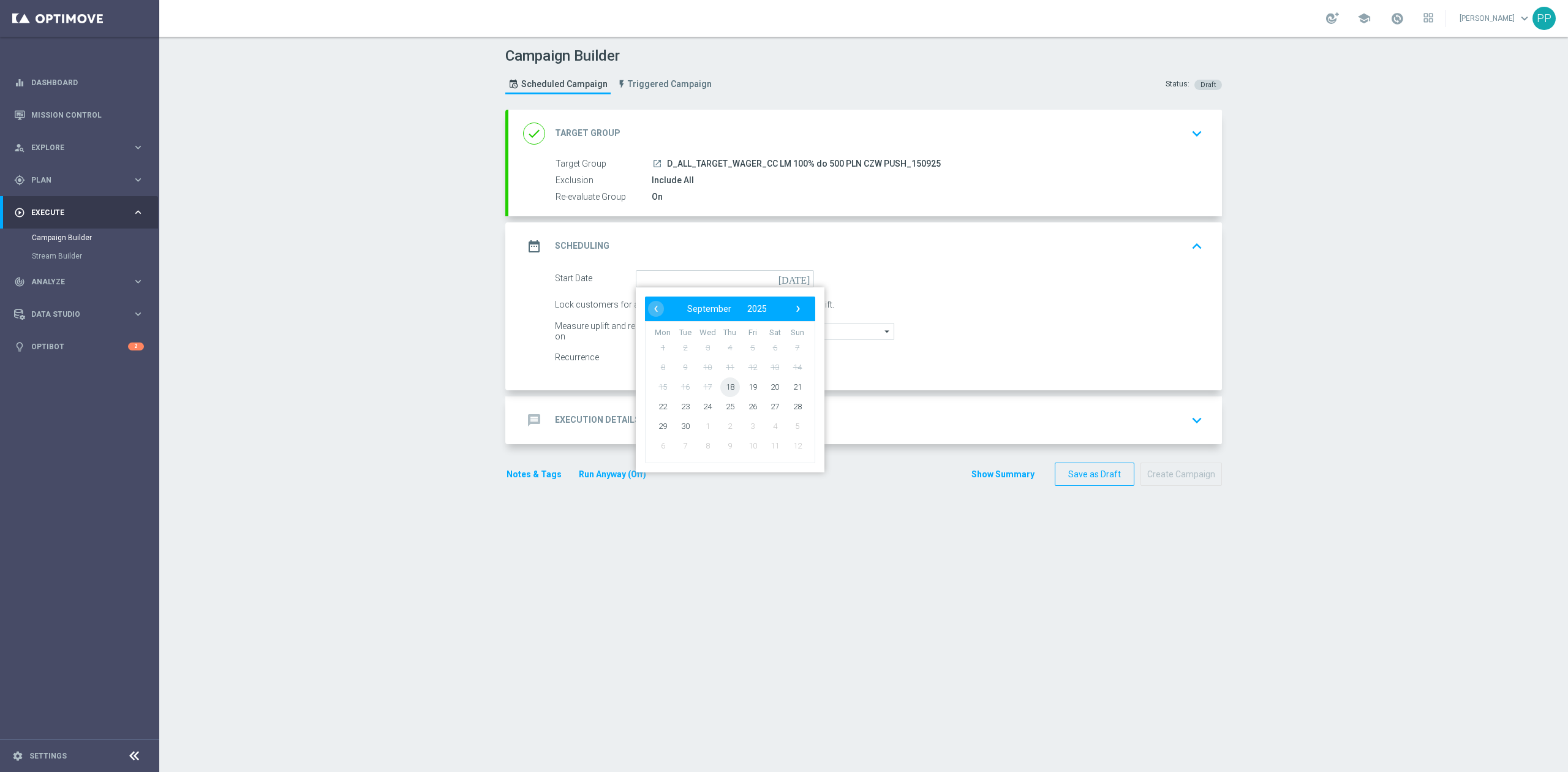
click at [724, 385] on span "18" at bounding box center [729, 386] width 20 height 20
type input "18 Sep 2025"
drag, startPoint x: 708, startPoint y: 305, endPoint x: 695, endPoint y: 305, distance: 13.0
click at [695, 305] on div "Lock customers for a duration of 3 day(s) to calculate uplift." at bounding box center [879, 305] width 666 height 17
type input "1"
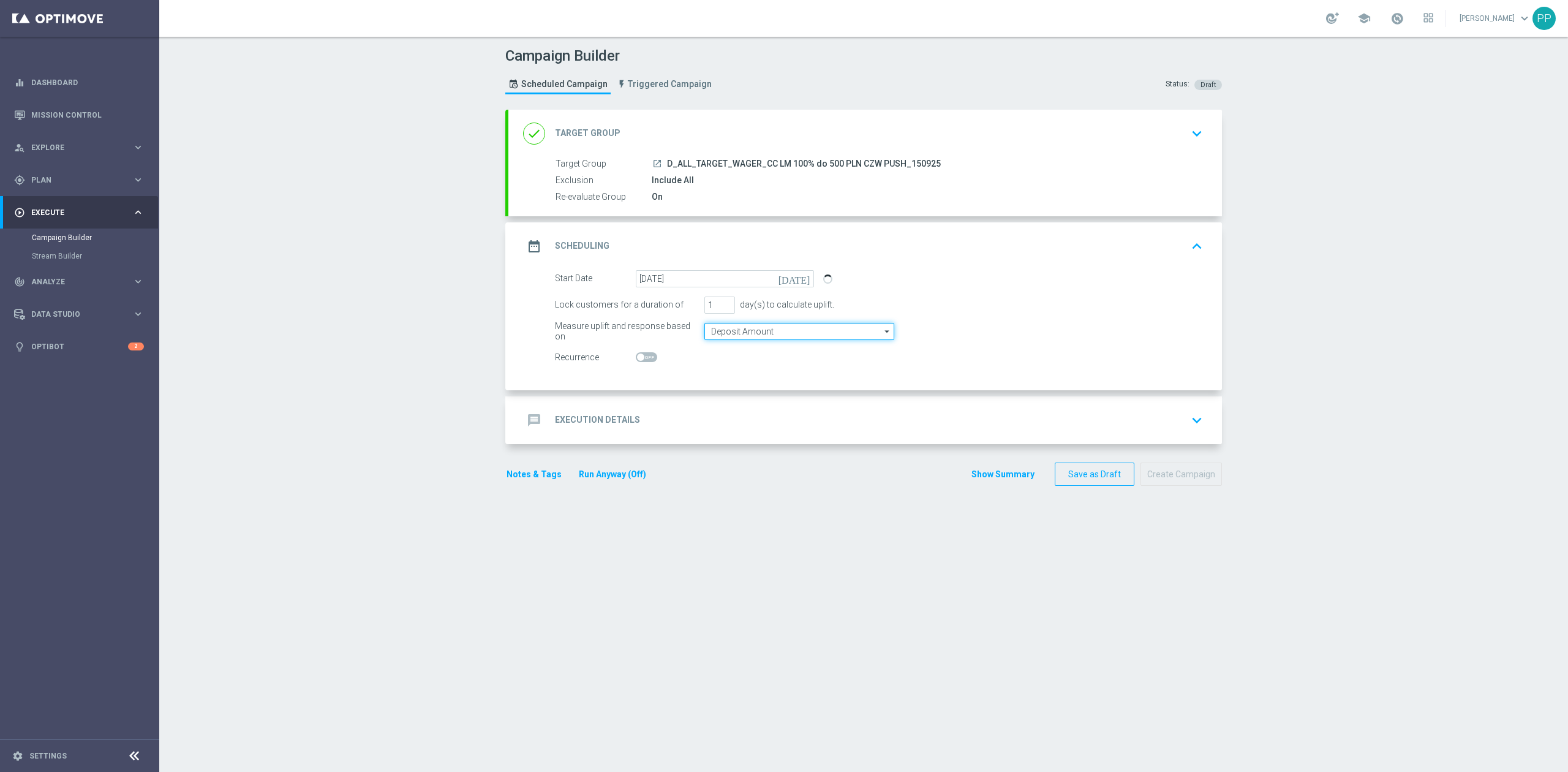
click at [720, 334] on input "Deposit Amount" at bounding box center [799, 331] width 190 height 17
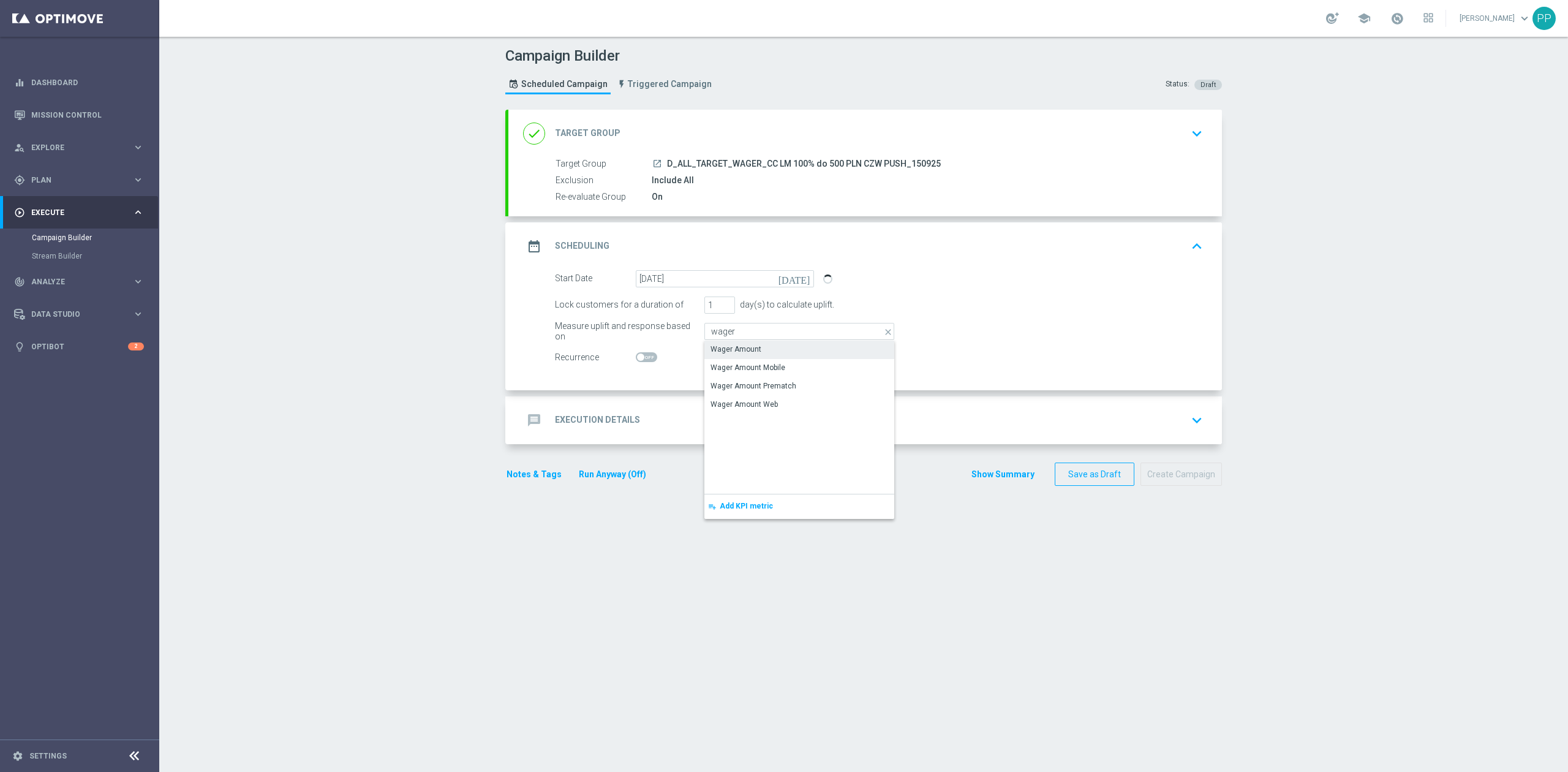
click at [719, 344] on div "Wager Amount" at bounding box center [799, 349] width 190 height 17
type input "Wager Amount"
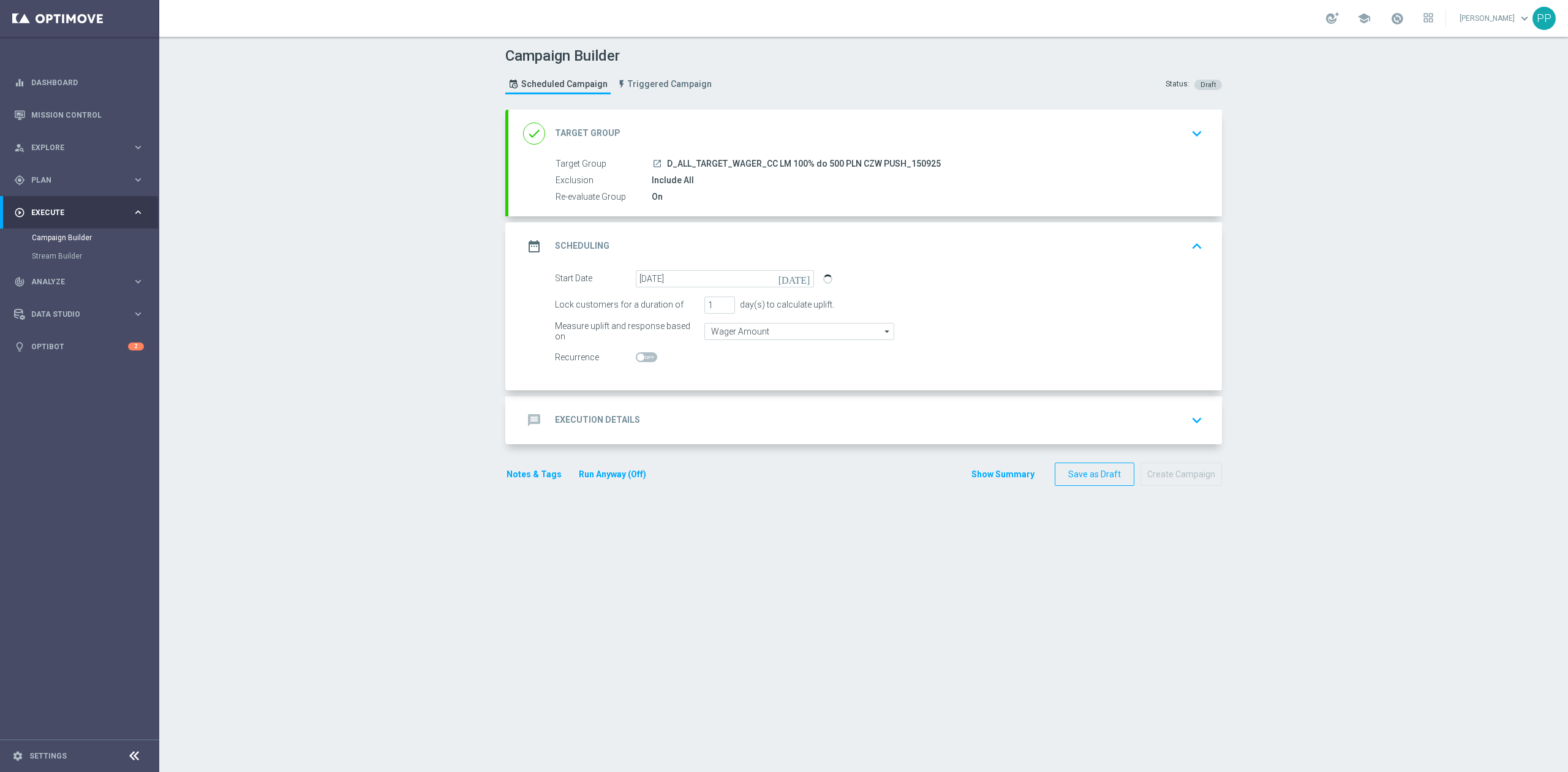
click at [704, 397] on div "message Execution Details keyboard_arrow_down" at bounding box center [865, 420] width 713 height 48
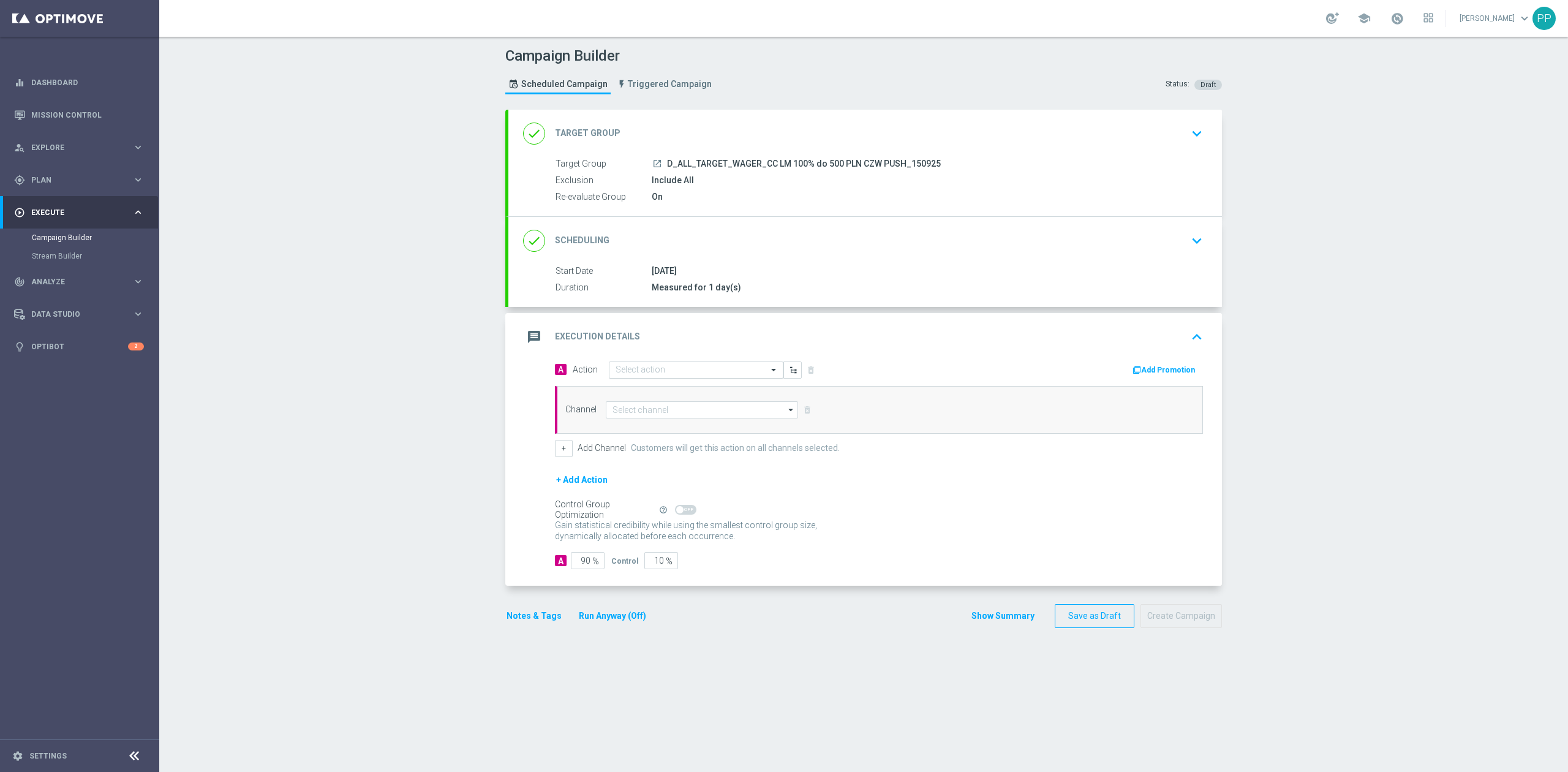
click at [695, 369] on input "text" at bounding box center [683, 370] width 136 height 10
paste input "D_ALL_TARGET_WAGER_CC LM 100% do 500 PLN CZW PUSH_150925"
type input "D_ALL_TARGET_WAGER_CC LM 100% do 500 PLN CZW PUSH_150925"
click at [695, 394] on label "D_ALL_TARGET_WAGER_CC LM 100% do 500 PLN CZW PUSH_150925" at bounding box center [732, 391] width 234 height 10
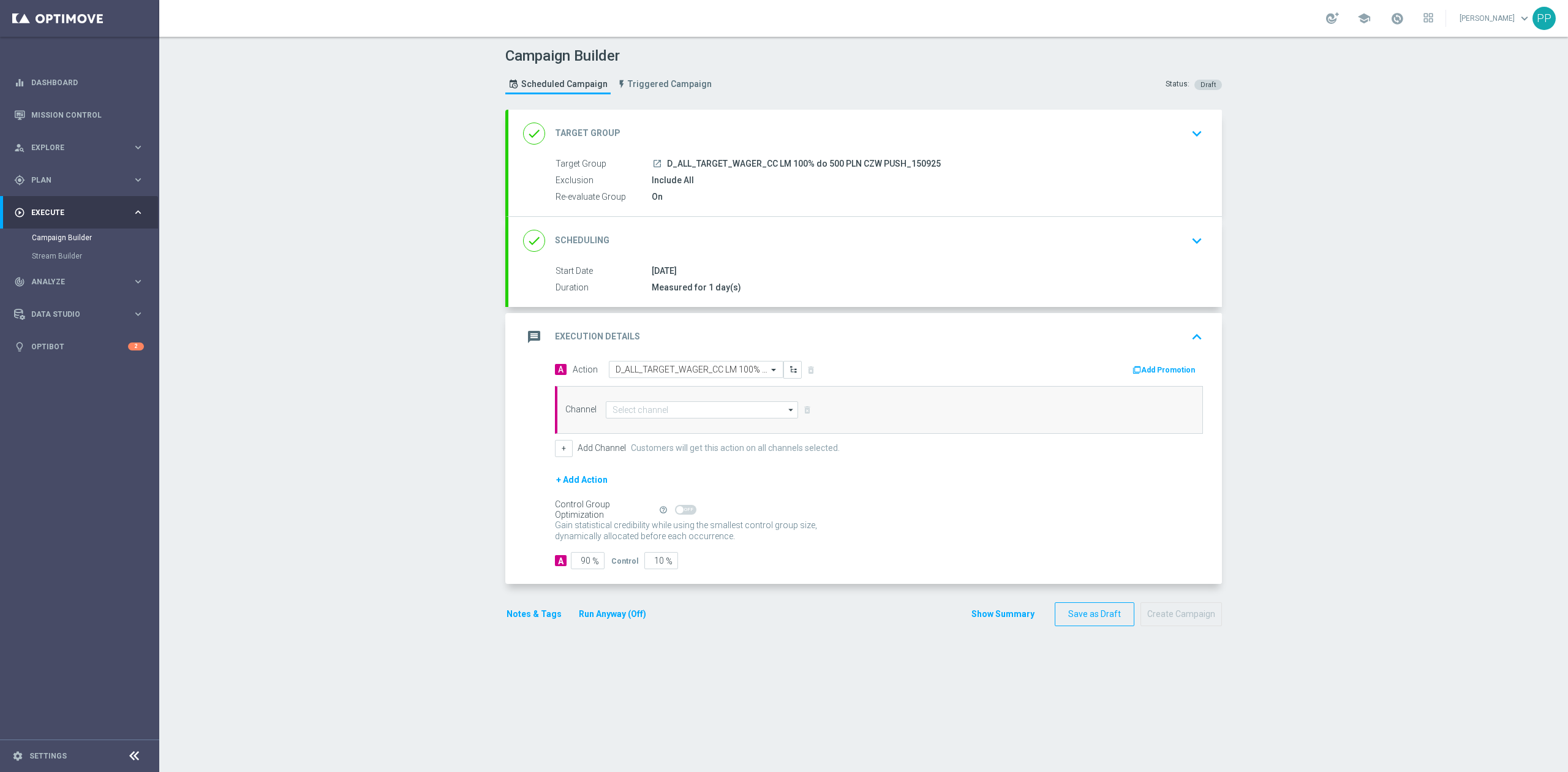
scroll to position [0, 0]
click at [690, 408] on input at bounding box center [702, 410] width 192 height 17
click at [664, 462] on div "XtremePush" at bounding box center [696, 462] width 182 height 17
type input "XtremePush"
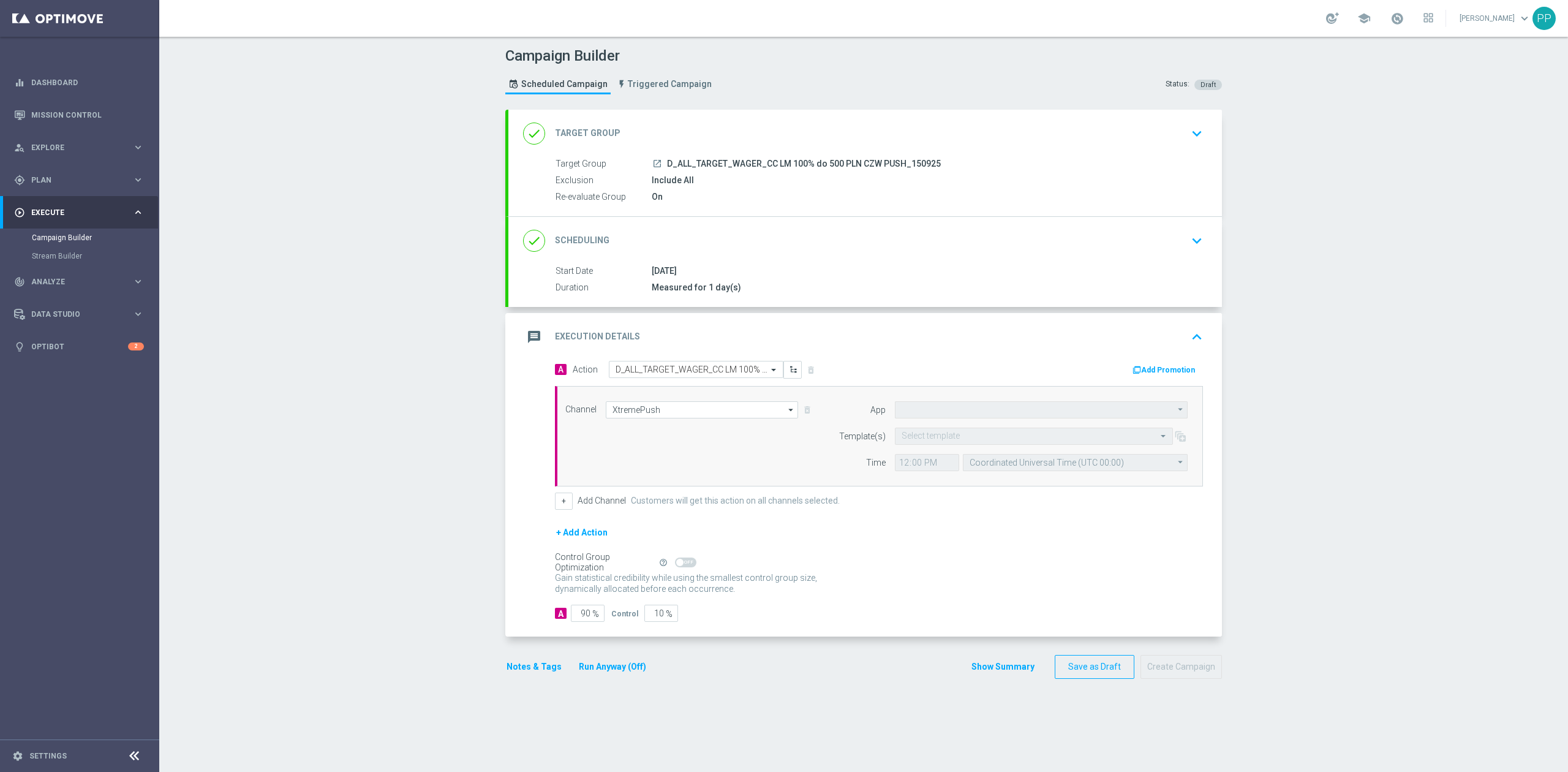
type input "STS_PL"
click at [991, 463] on input "Coordinated Universal Time (UTC 00:00)" at bounding box center [1075, 462] width 225 height 17
click at [1012, 483] on div "Central European Time (Warsaw) (UTC +02:00)" at bounding box center [1069, 481] width 200 height 11
type input "Central European Time (Warsaw) (UTC +02:00)"
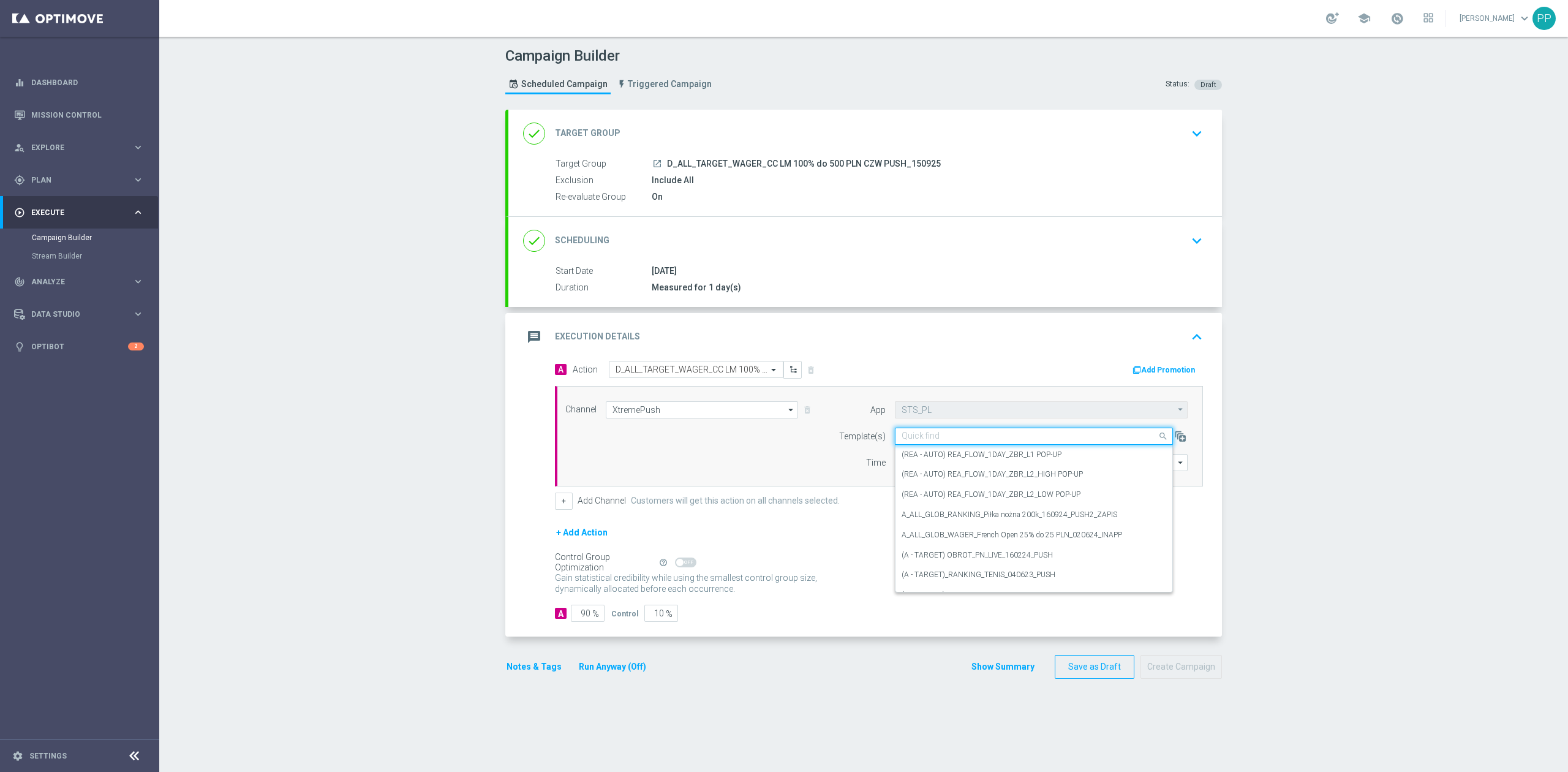
click at [953, 438] on input "text" at bounding box center [1021, 436] width 240 height 10
paste input "D_ALL_TARGET_WAGER_CC LM 100% do 500 PLN CZW PUSH_150925"
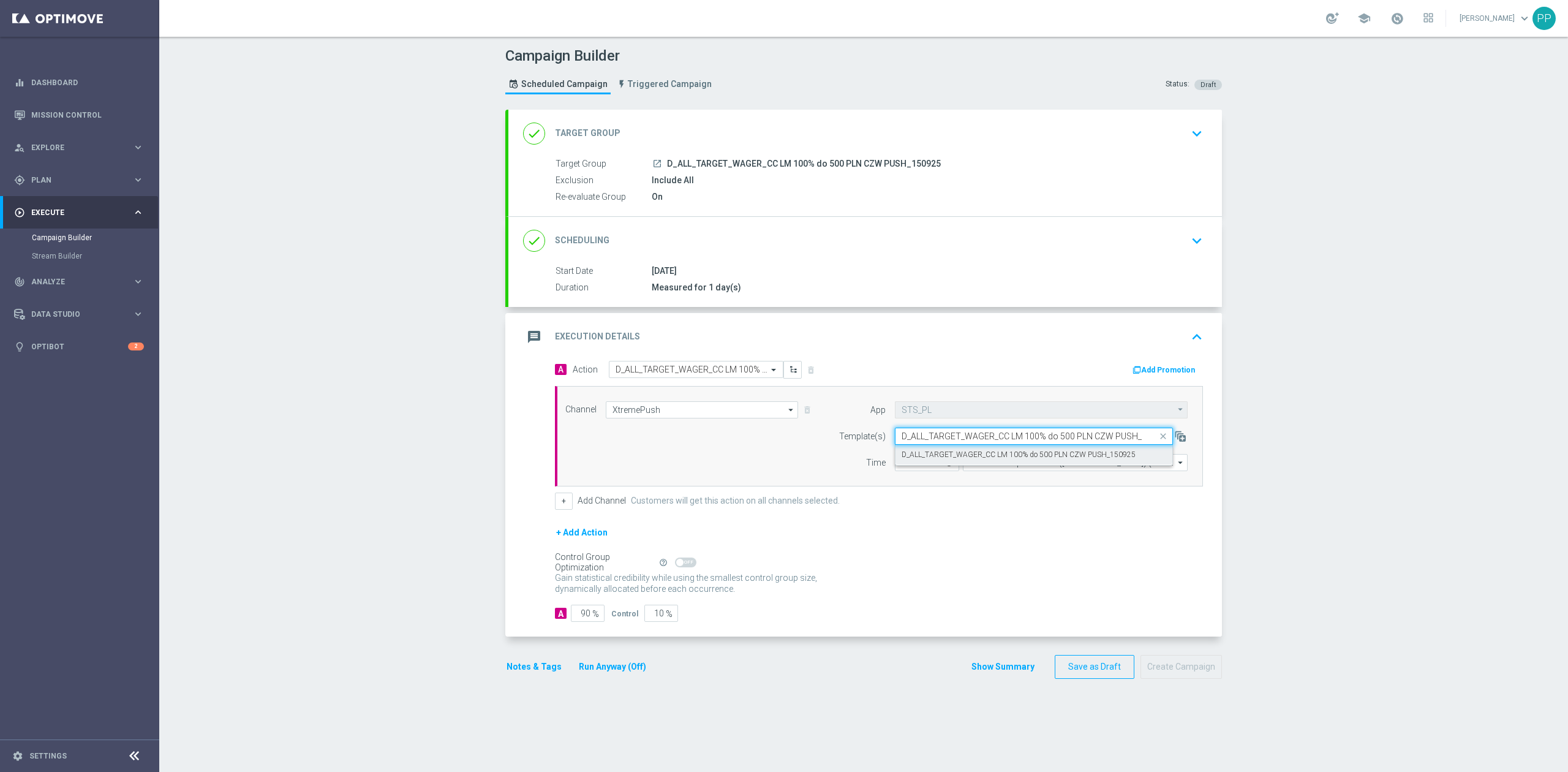
scroll to position [0, 25]
click at [922, 459] on label "D_ALL_TARGET_WAGER_CC LM 100% do 500 PLN CZW PUSH_150925" at bounding box center [1018, 455] width 234 height 10
type input "D_ALL_TARGET_WAGER_CC LM 100% do 500 PLN CZW PUSH_150925"
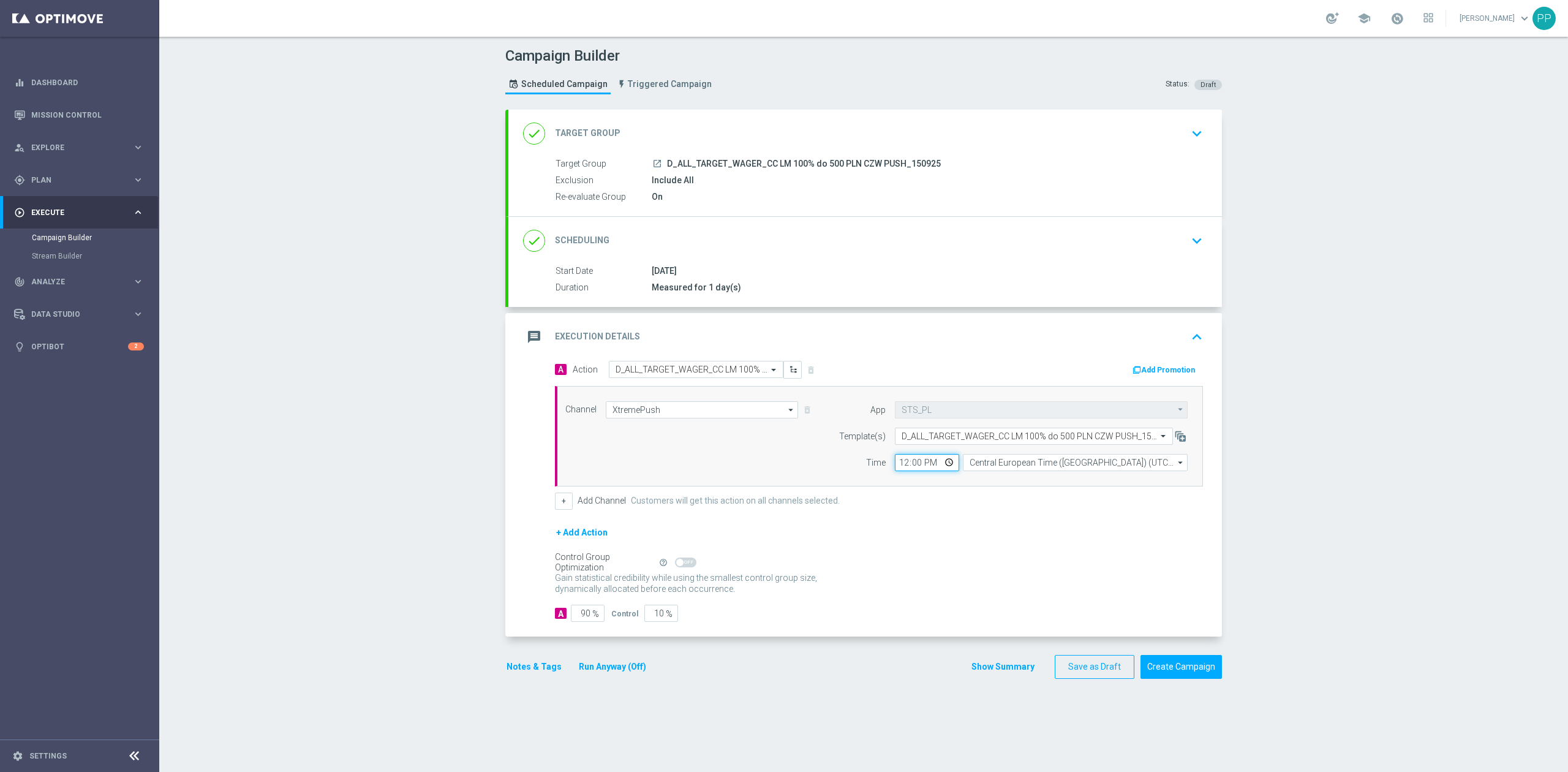
click at [895, 468] on input "12:00" at bounding box center [927, 462] width 64 height 17
type input "18:22"
click at [582, 622] on input "90" at bounding box center [588, 613] width 34 height 17
click at [581, 620] on input "90" at bounding box center [588, 613] width 34 height 17
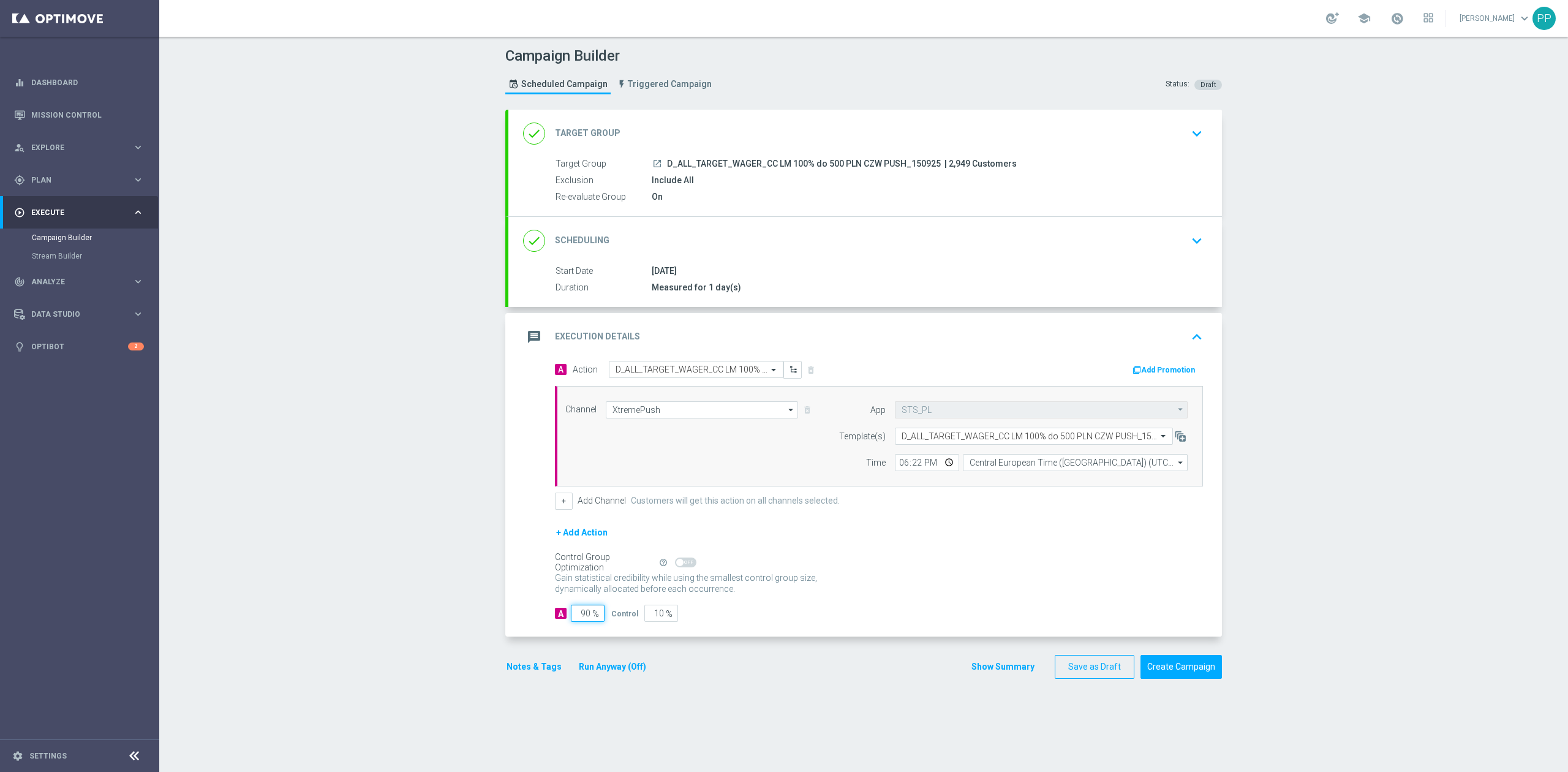
click at [581, 620] on input "90" at bounding box center [588, 613] width 34 height 17
type input "9"
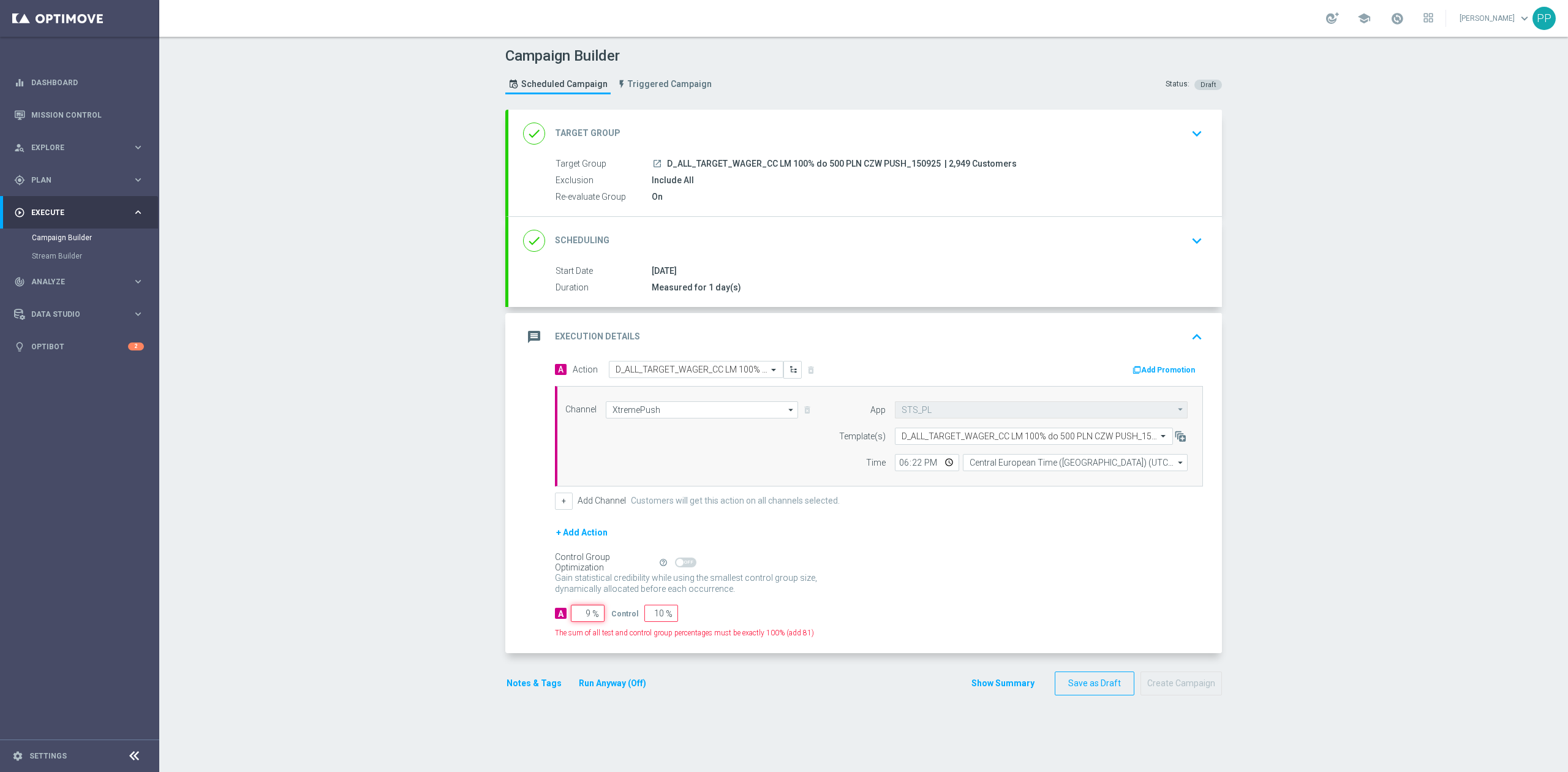
type input "91"
type input "95"
type input "5"
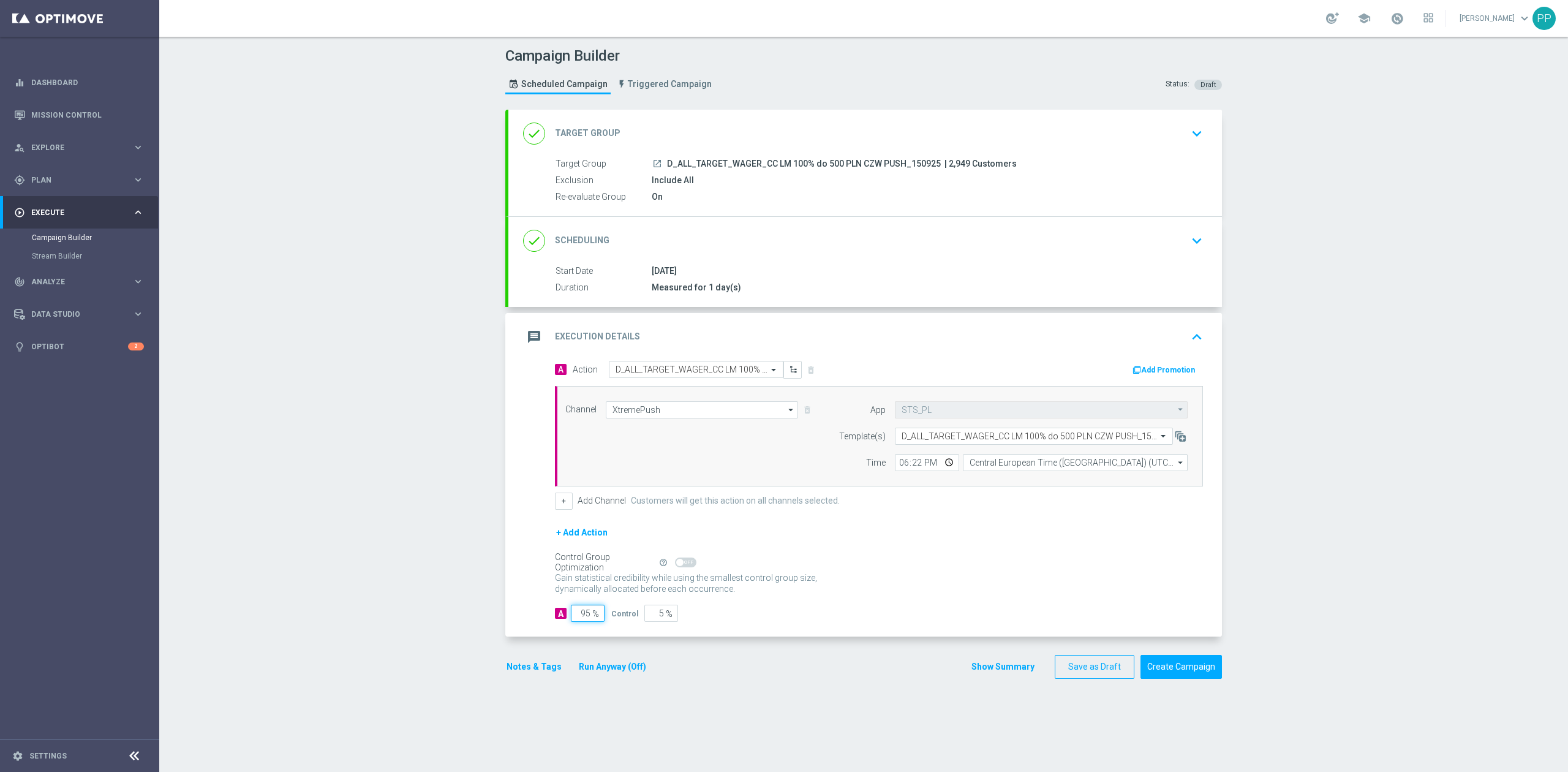
type input "95"
click at [468, 625] on div "Campaign Builder Scheduled Campaign Triggered Campaign Status: Draft done Targe…" at bounding box center [863, 404] width 1409 height 735
click at [540, 675] on button "Notes & Tags" at bounding box center [534, 667] width 57 height 15
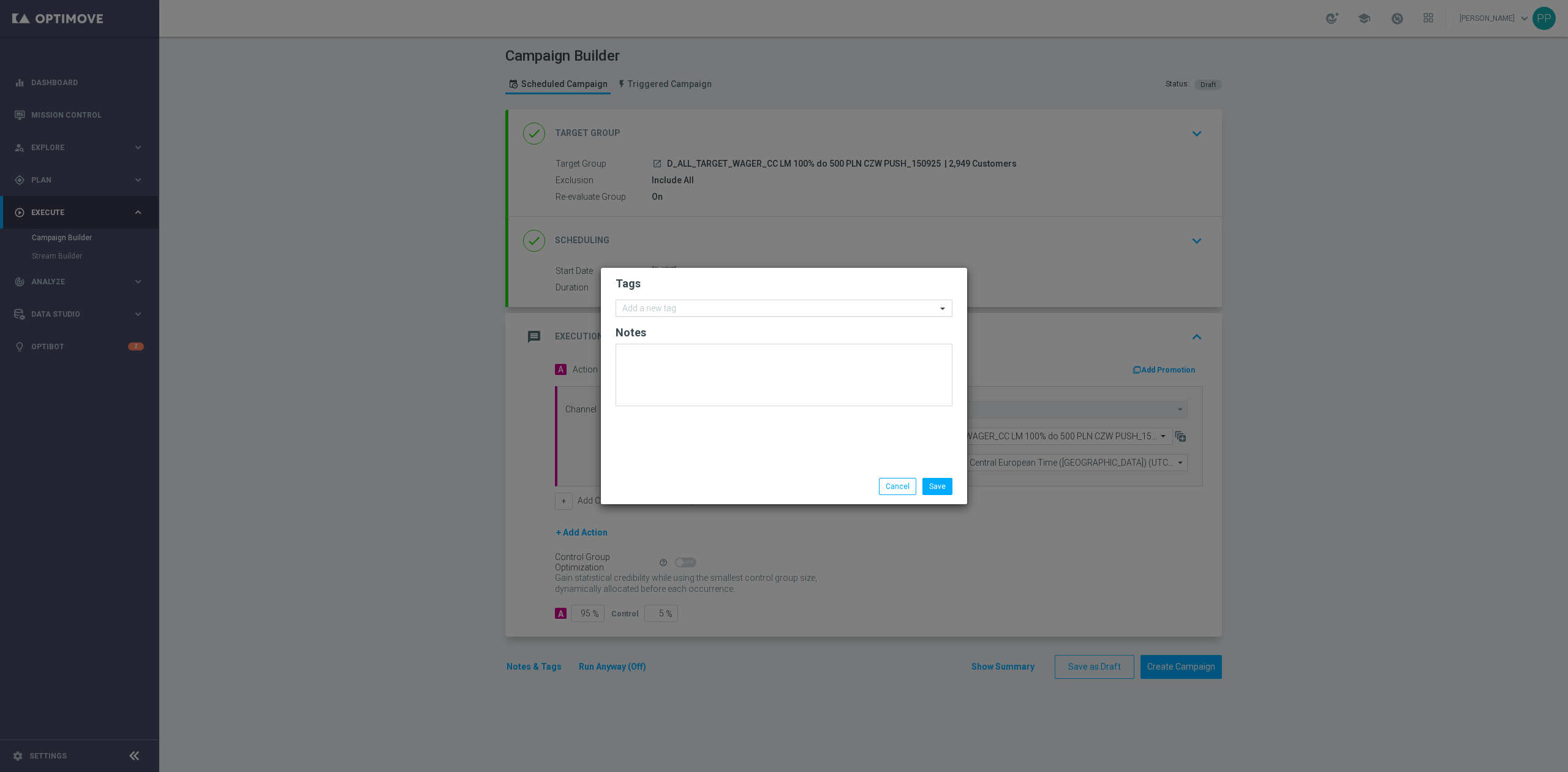
click at [663, 306] on input "text" at bounding box center [779, 309] width 314 height 10
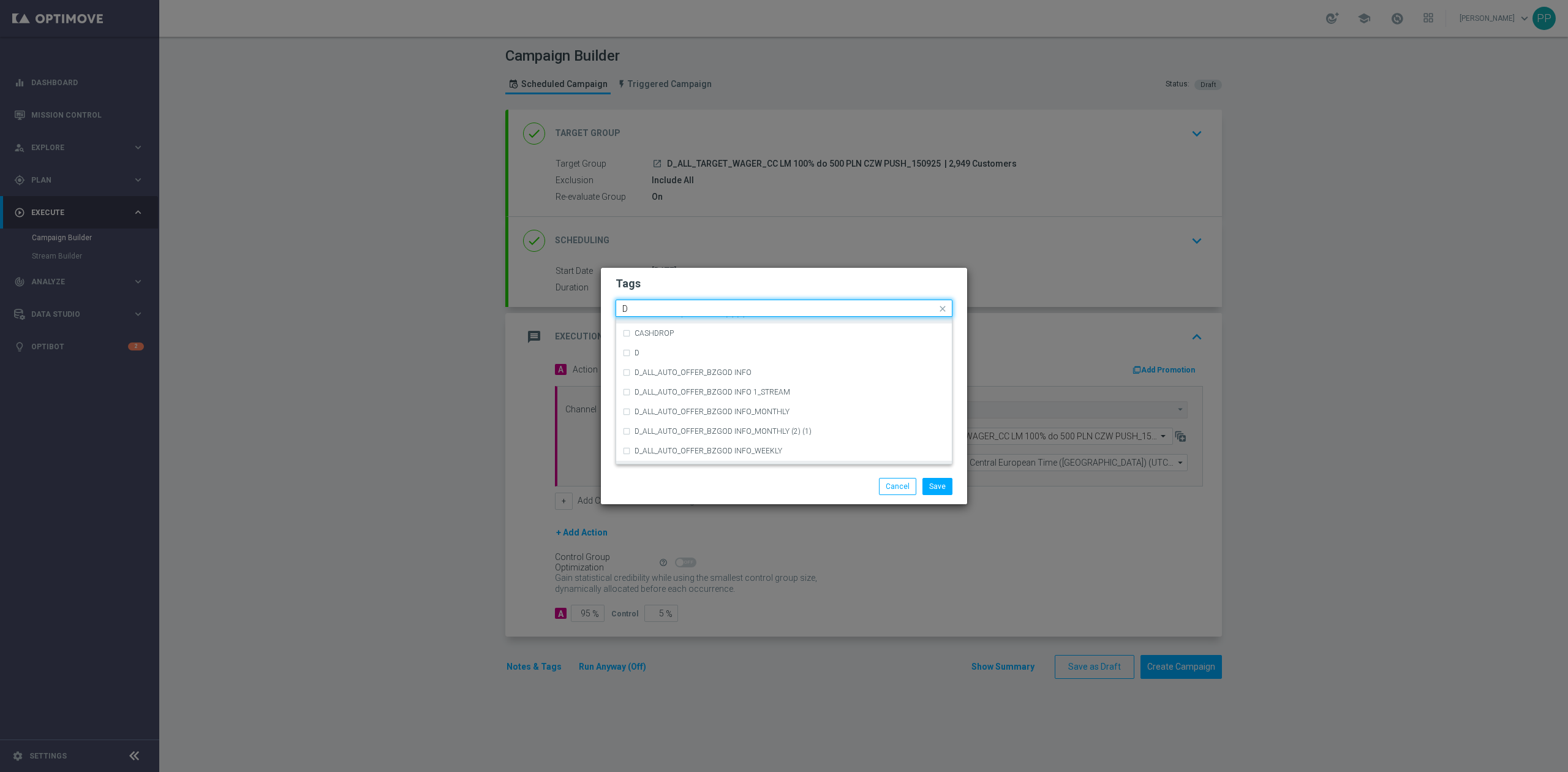
scroll to position [1307, 0]
click at [677, 430] on div "D" at bounding box center [790, 431] width 312 height 8
type input "D"
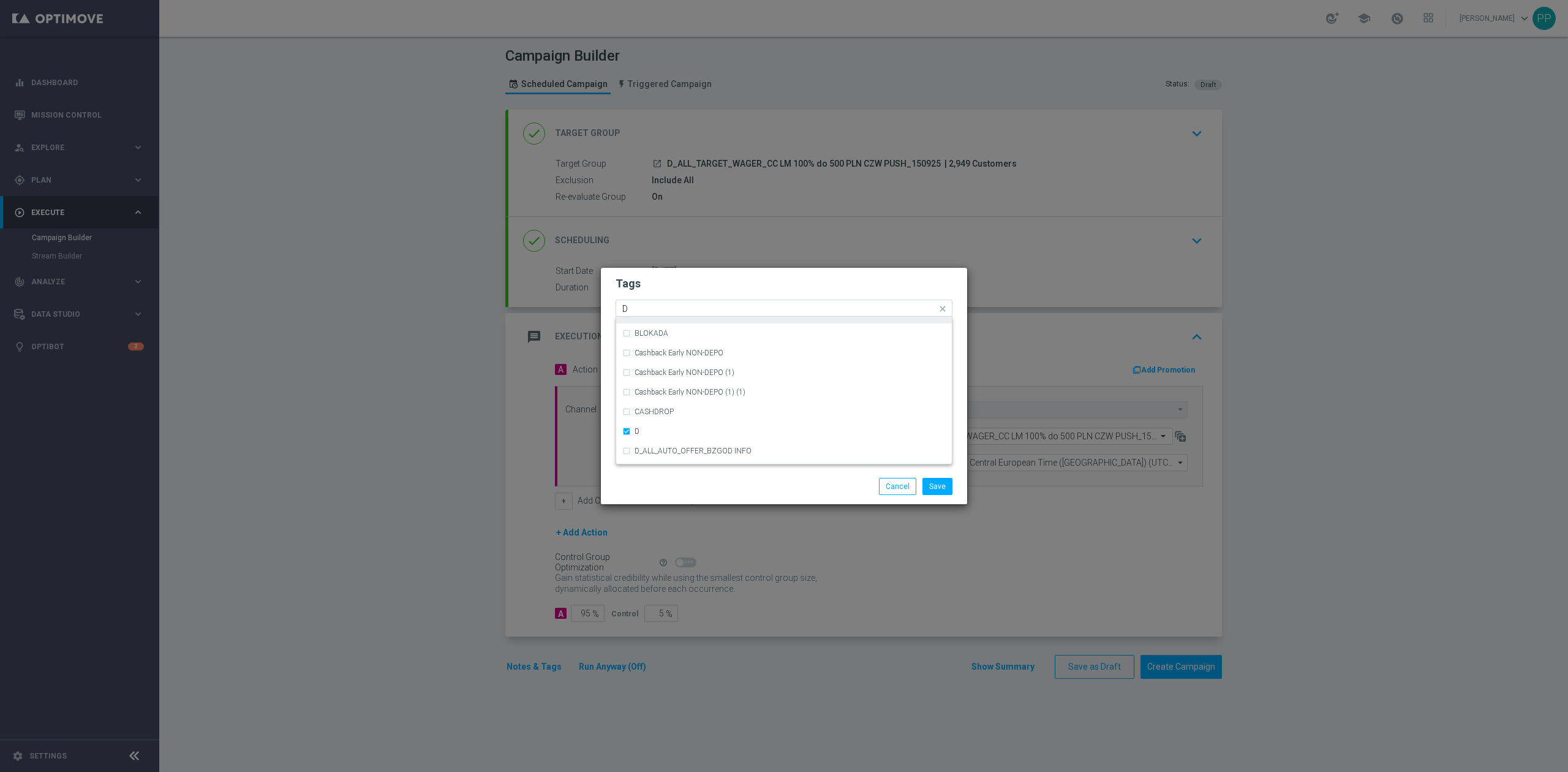
click at [659, 304] on input "D" at bounding box center [779, 309] width 314 height 10
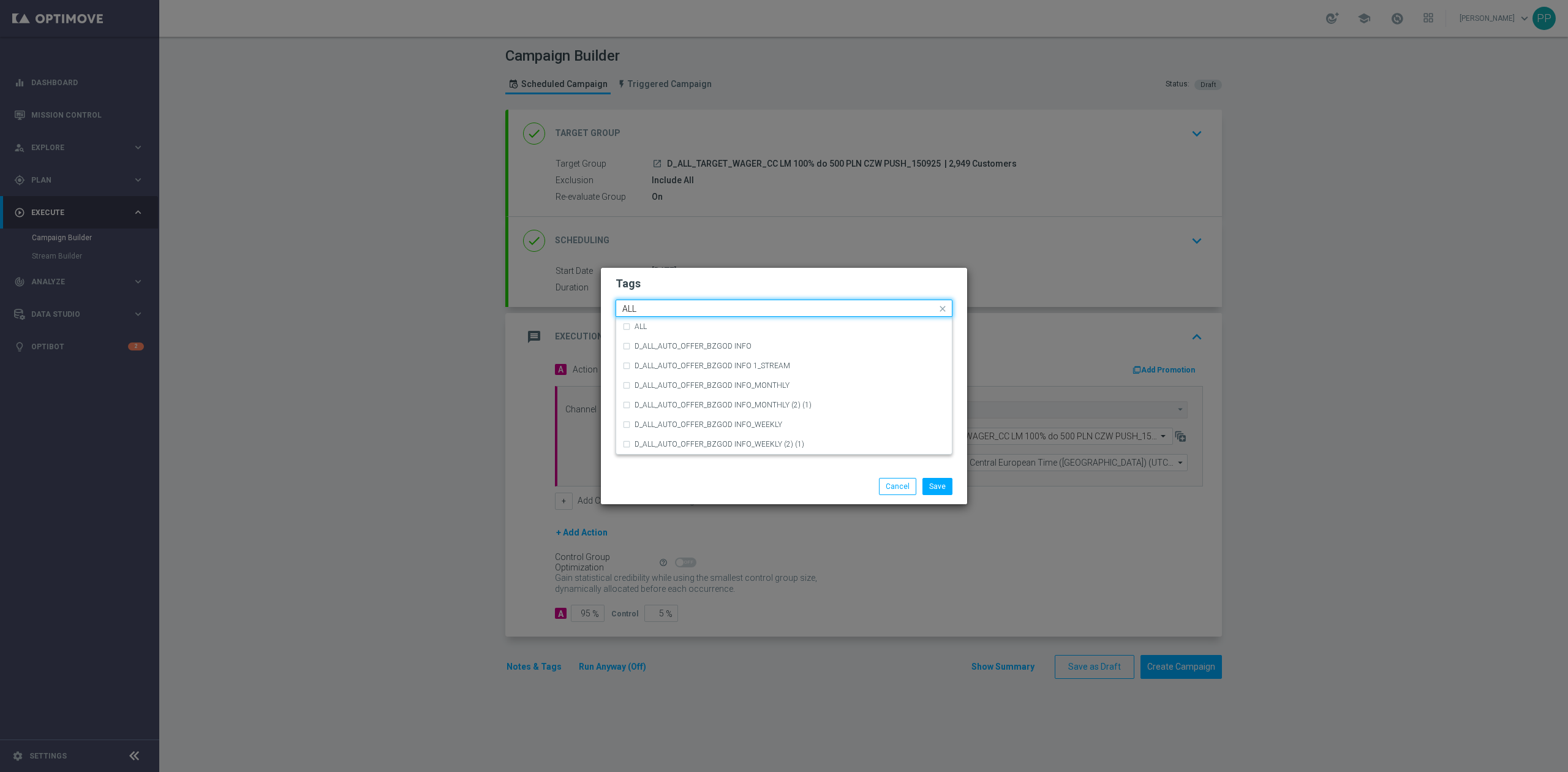
scroll to position [0, 0]
click at [659, 319] on div "ALL" at bounding box center [784, 326] width 324 height 20
click at [657, 304] on input "ALL" at bounding box center [779, 309] width 314 height 10
type input "A"
click at [648, 380] on div "TARGET" at bounding box center [784, 385] width 324 height 20
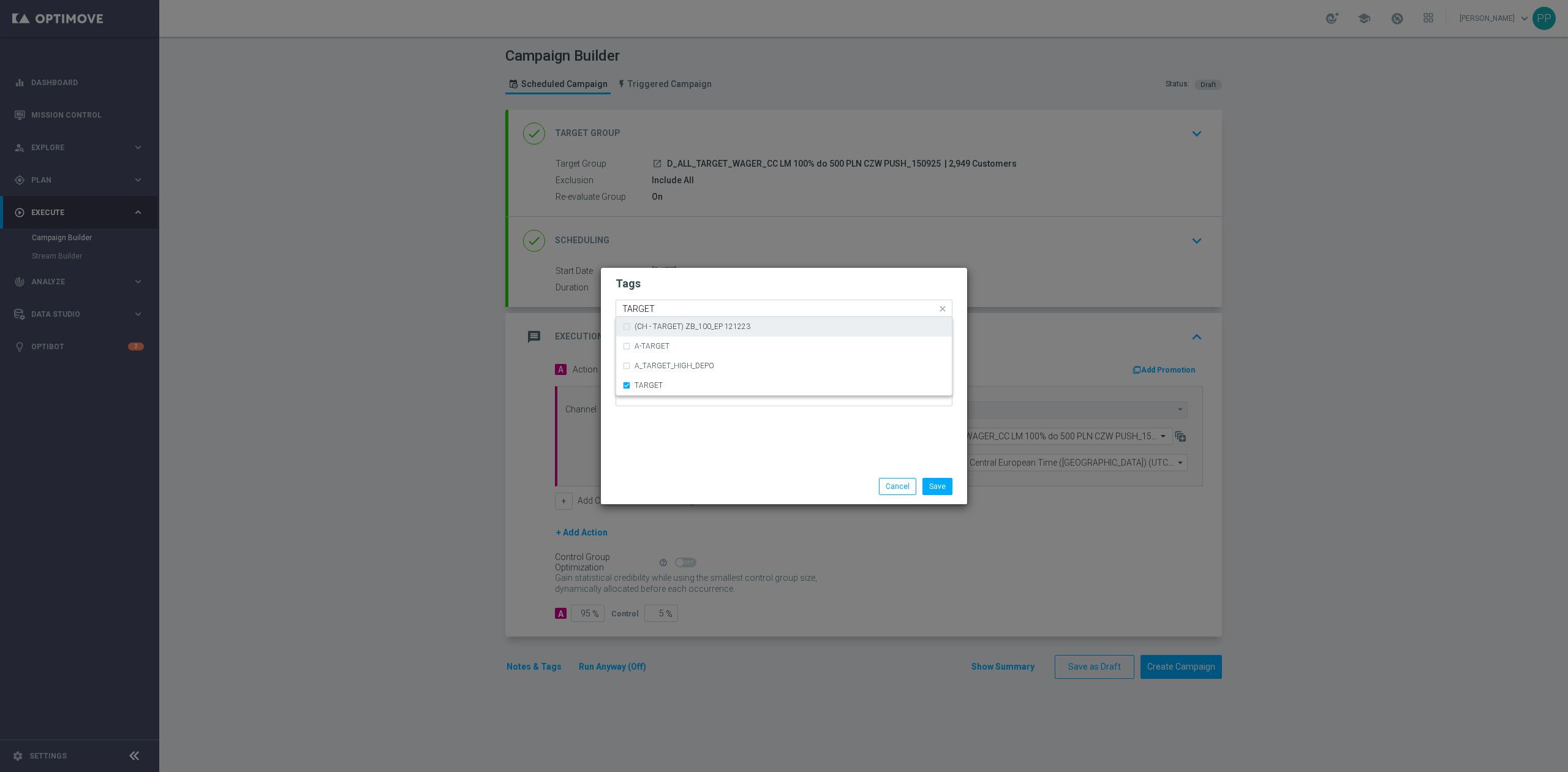
click at [659, 309] on input "TARGET" at bounding box center [779, 309] width 314 height 10
type input "T"
click at [655, 324] on label "WAGER" at bounding box center [648, 327] width 26 height 8
click at [655, 315] on div "WAGER" at bounding box center [778, 310] width 316 height 12
type input "W"
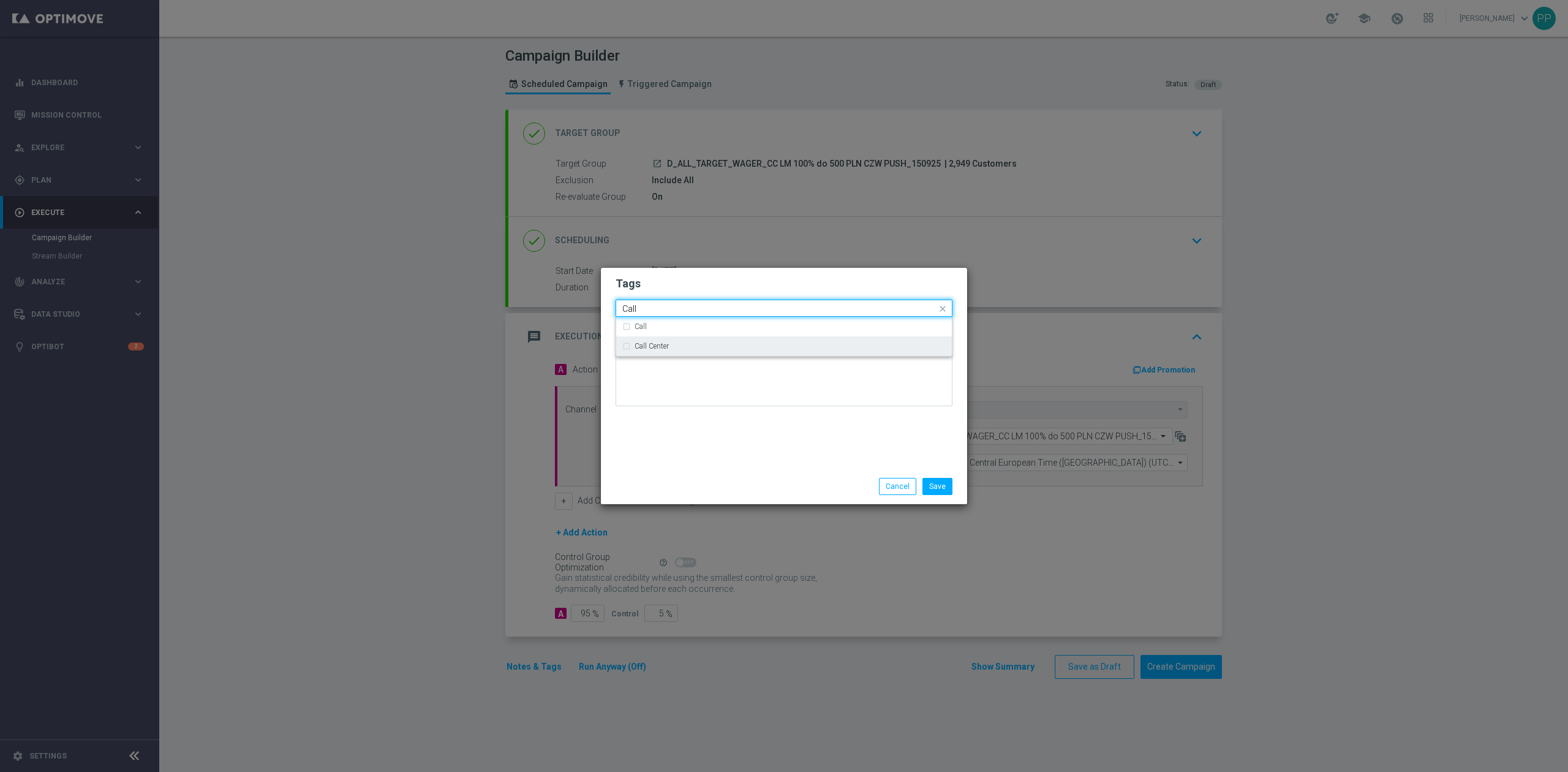
click at [669, 336] on div "Call Center" at bounding box center [784, 346] width 324 height 20
type input "Call"
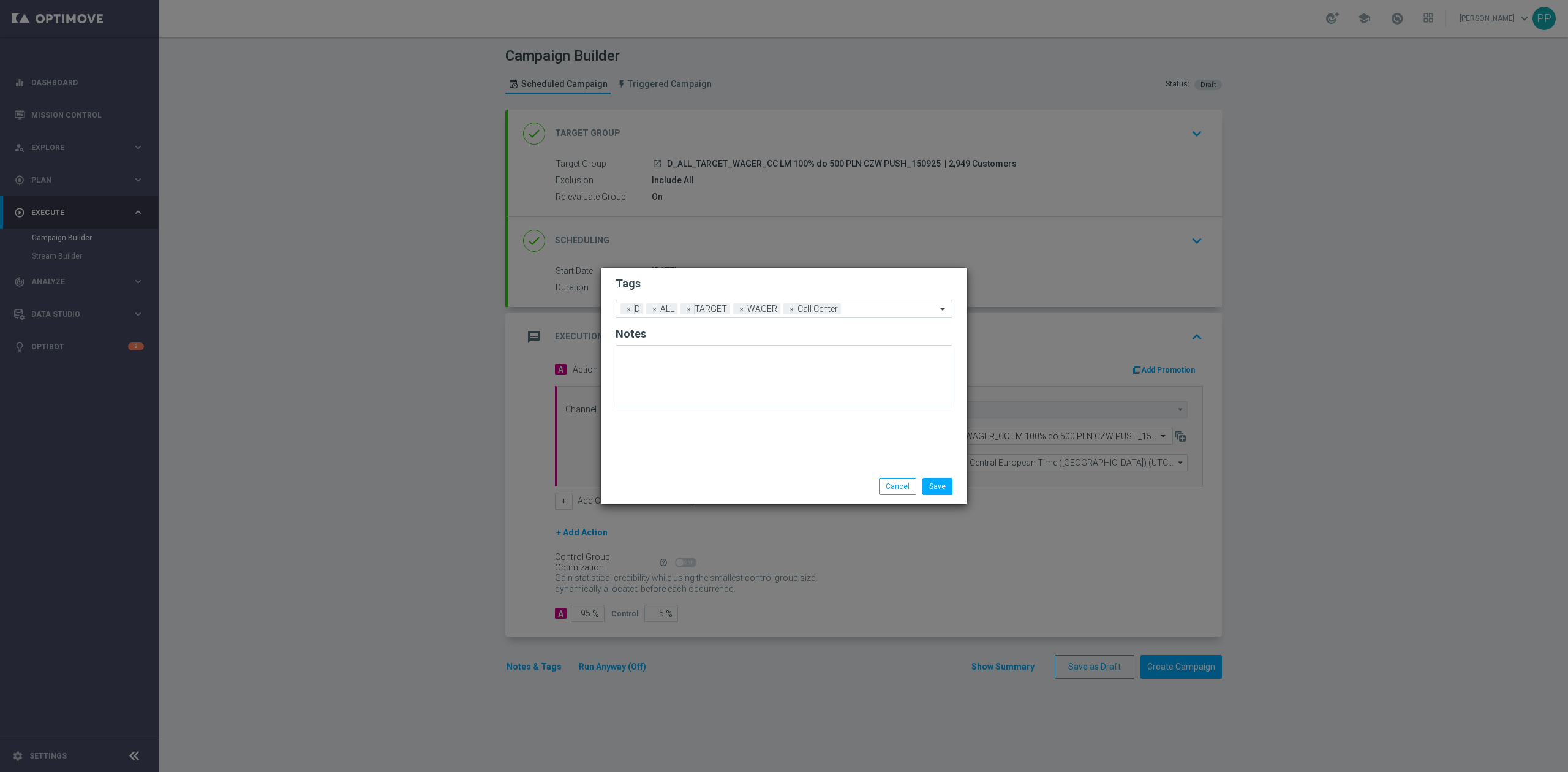
click at [679, 424] on div "Tags Add a new tag × D × ALL × TARGET × WAGER × Call Center Notes" at bounding box center [783, 367] width 366 height 201
click at [939, 488] on button "Save" at bounding box center [937, 487] width 30 height 17
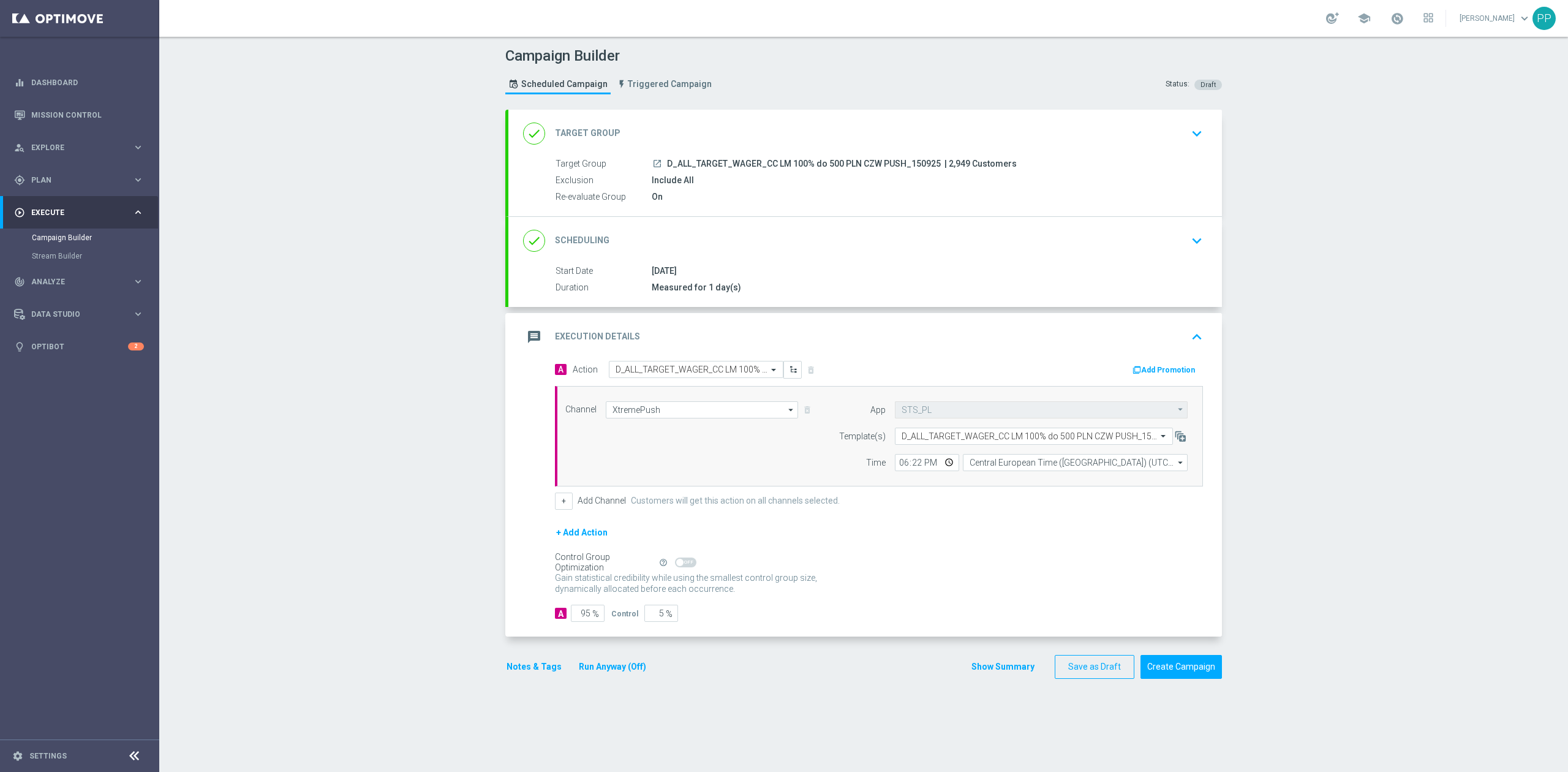
click at [910, 342] on div "message Execution Details keyboard_arrow_up" at bounding box center [865, 337] width 684 height 24
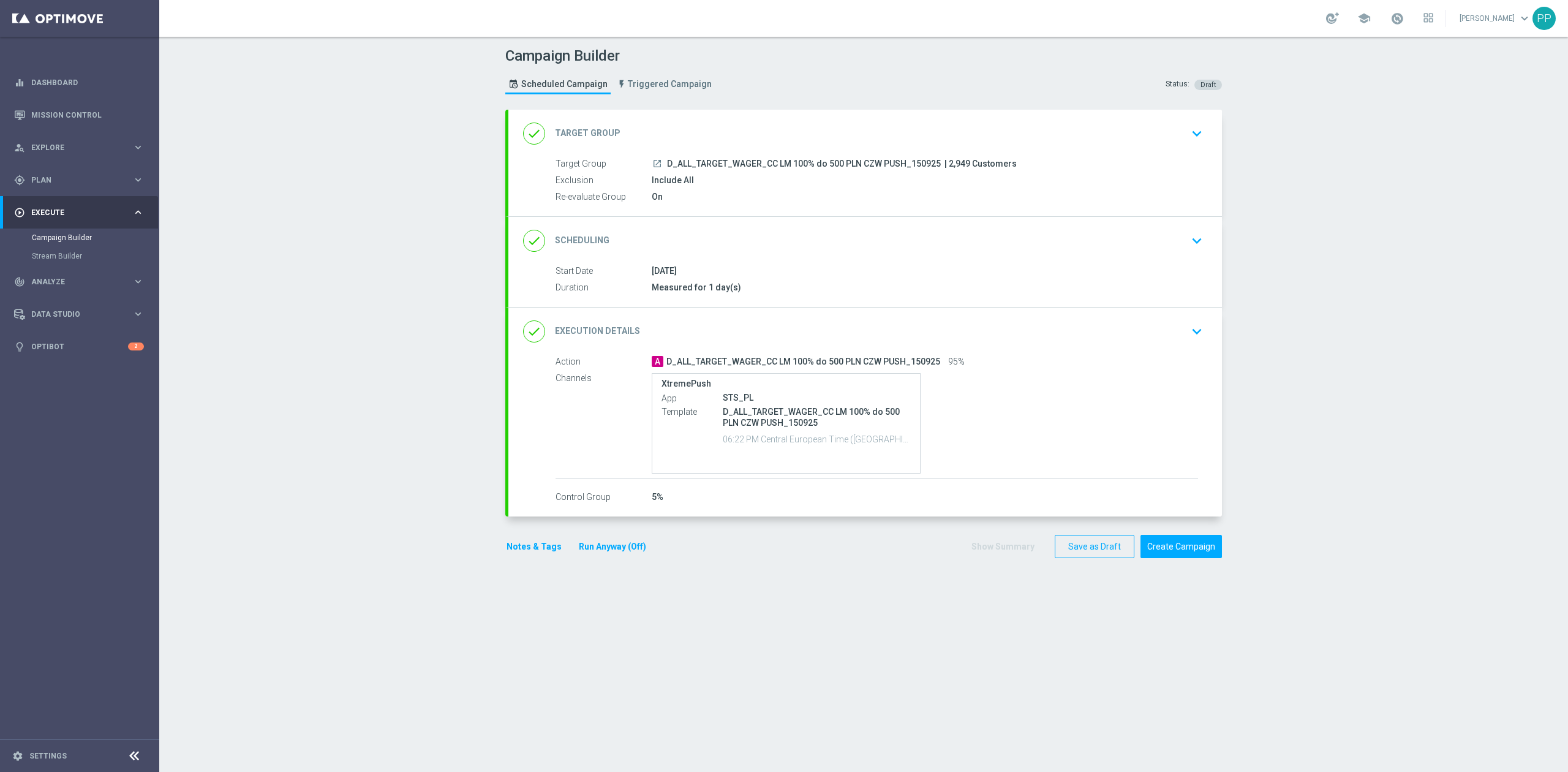
click at [799, 111] on div "done Target Group keyboard_arrow_down" at bounding box center [865, 134] width 713 height 48
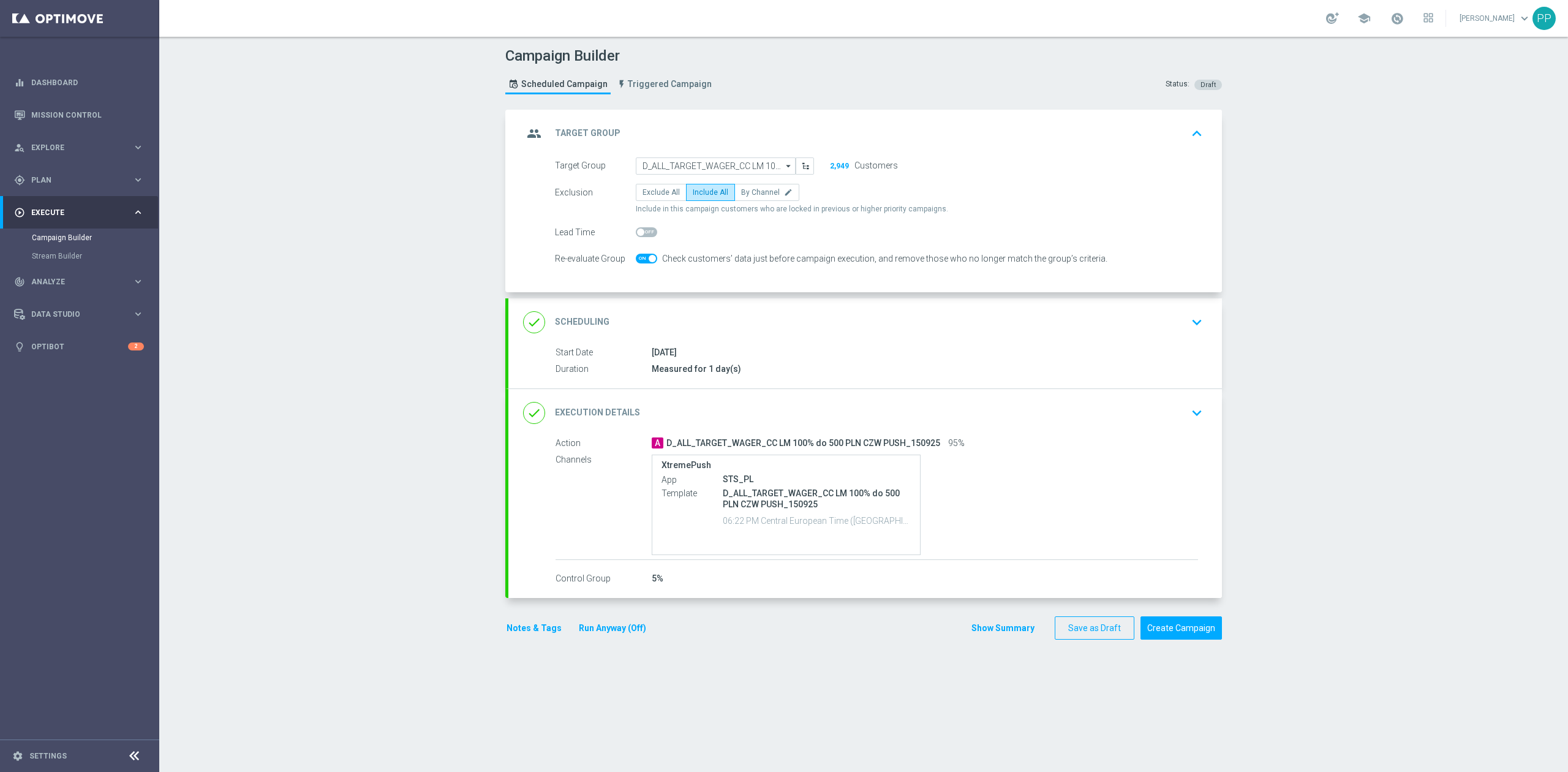
click at [776, 334] on div "done Scheduling keyboard_arrow_down Start Date 18 Sep 2025 Duration Measured fo…" at bounding box center [865, 344] width 713 height 90
click at [776, 334] on div "done Scheduling keyboard_arrow_down" at bounding box center [865, 321] width 713 height 48
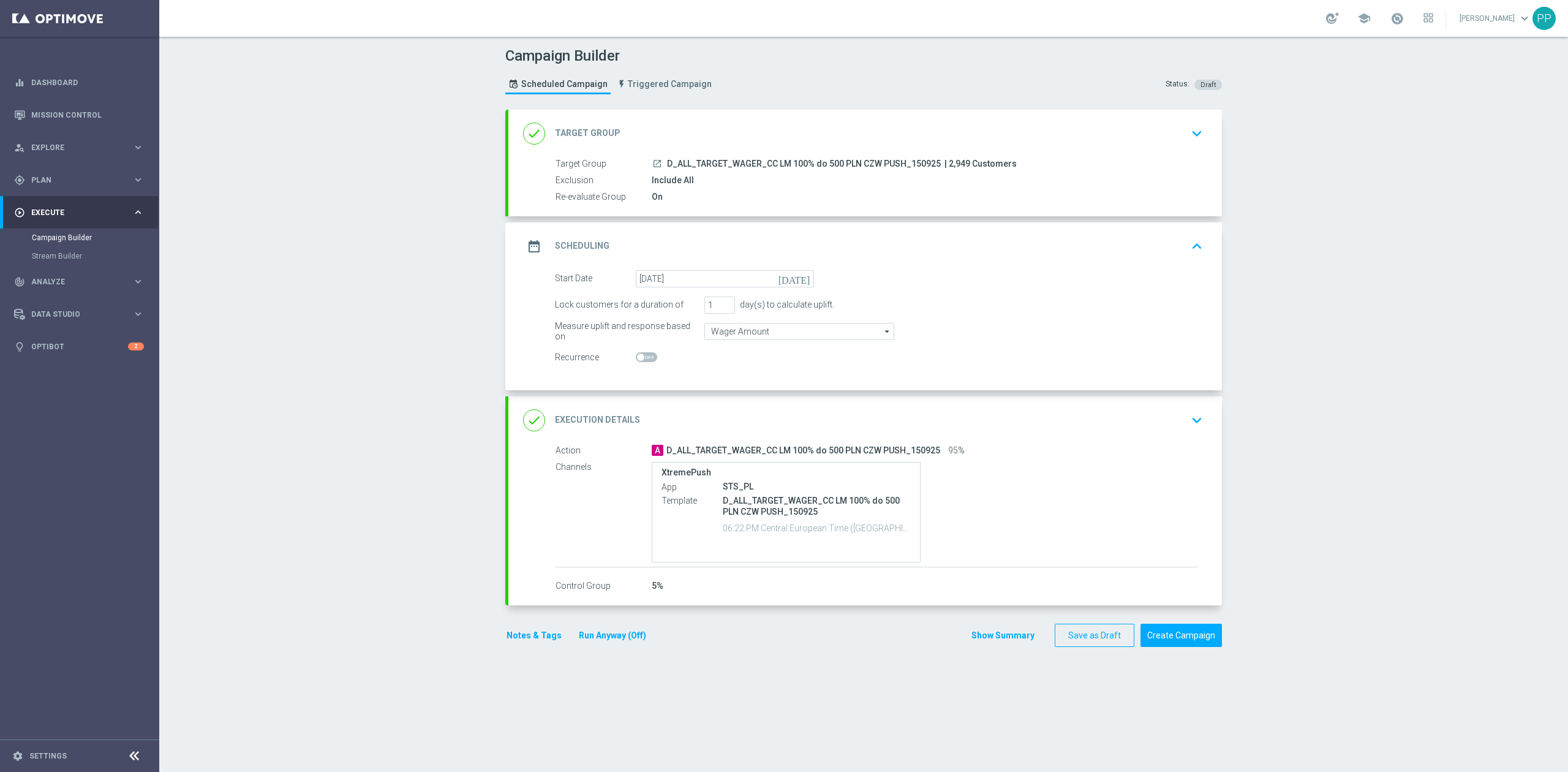
click at [792, 234] on div "date_range Scheduling keyboard_arrow_up" at bounding box center [865, 246] width 684 height 24
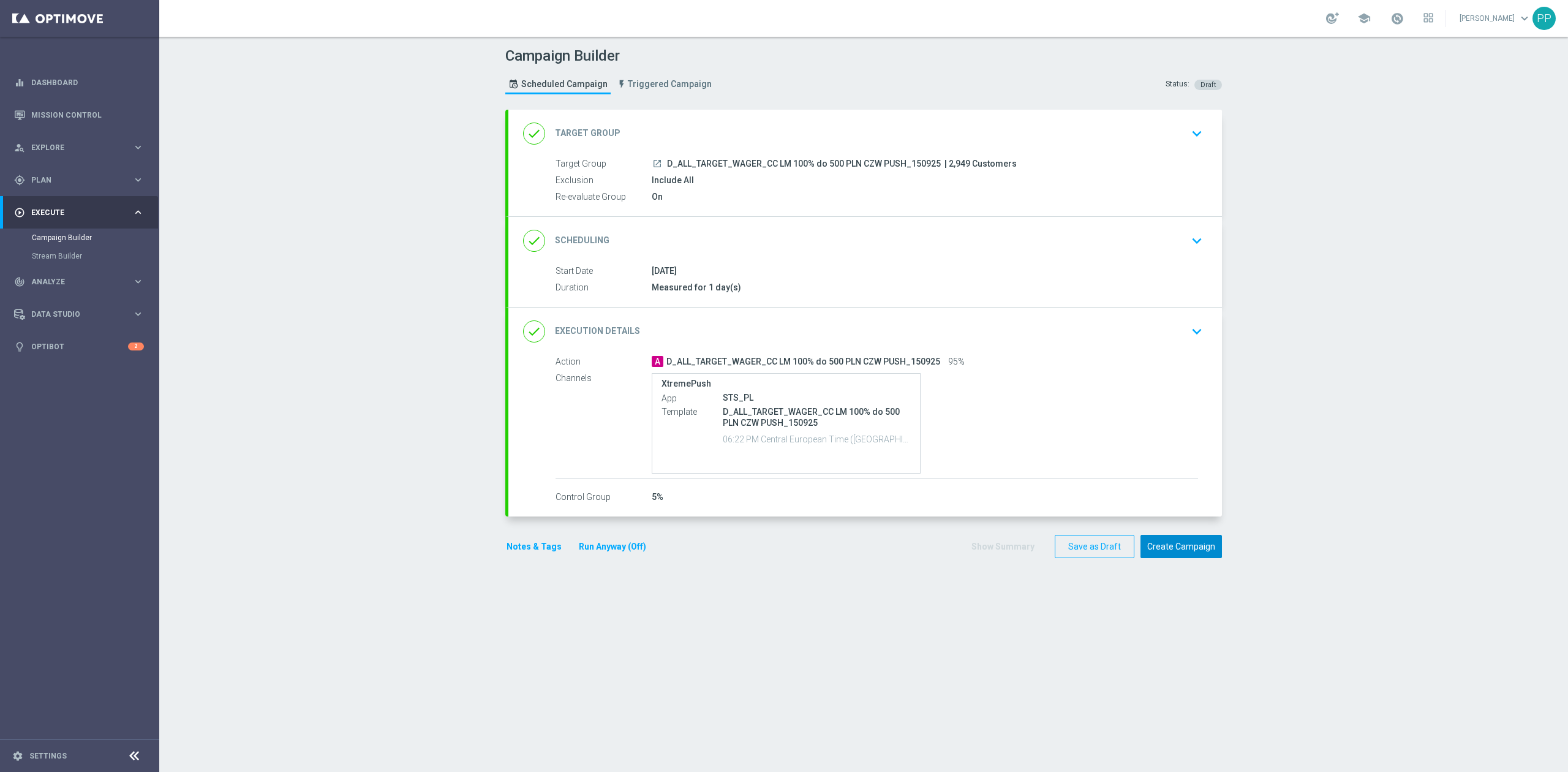
click at [1176, 539] on button "Create Campaign" at bounding box center [1181, 546] width 82 height 24
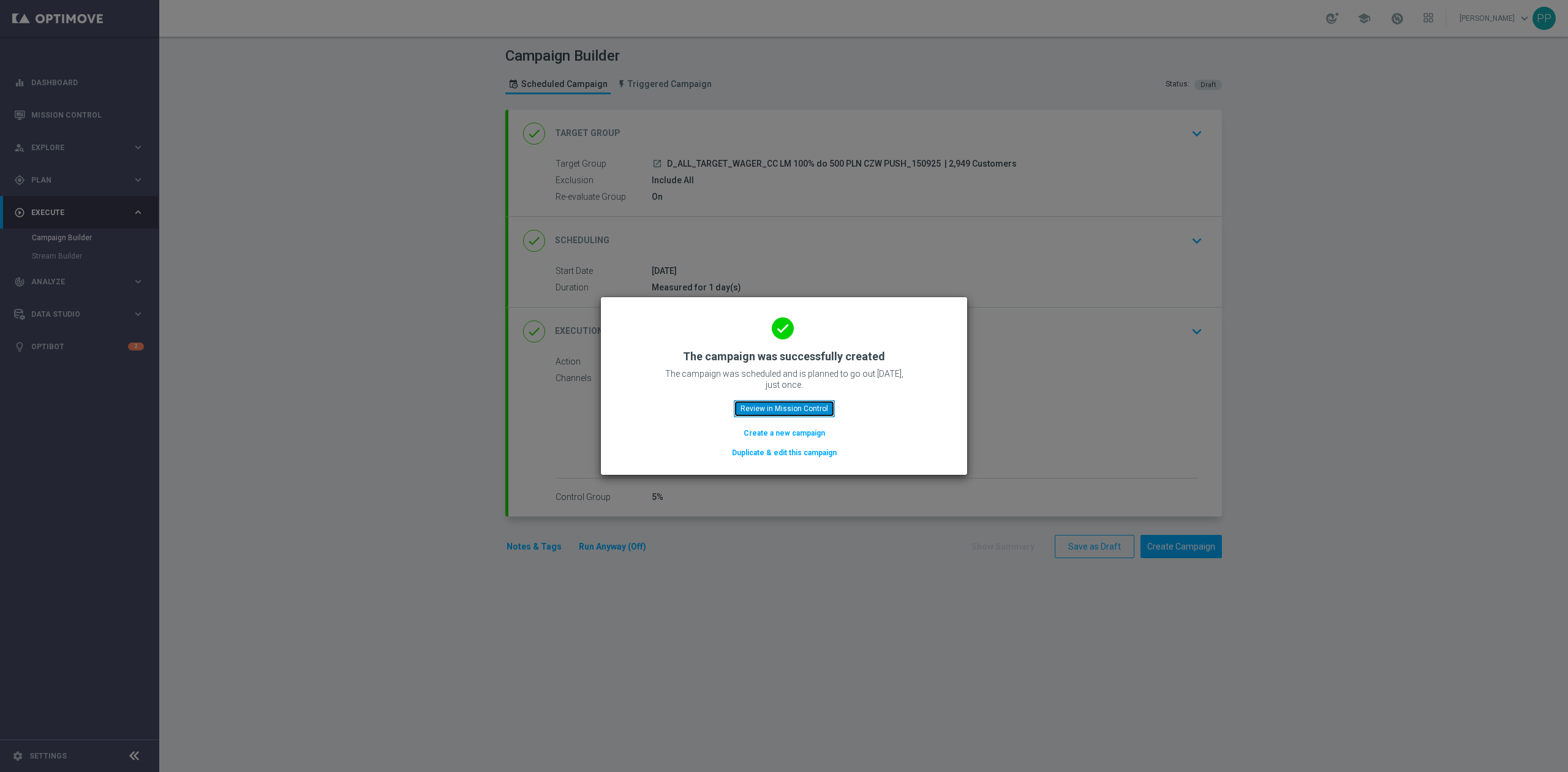
click at [799, 411] on button "Review in Mission Control" at bounding box center [784, 409] width 101 height 17
